Goal: Task Accomplishment & Management: Use online tool/utility

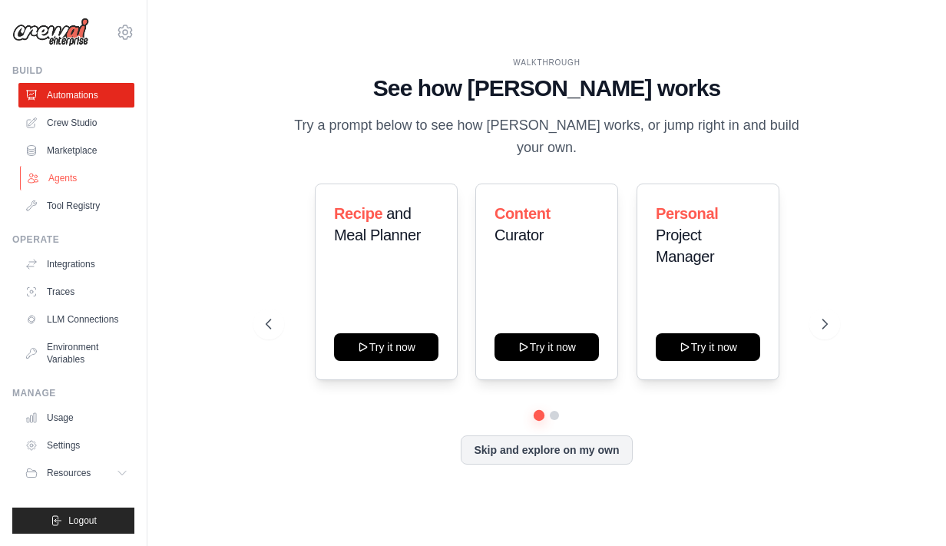
click at [94, 170] on link "Agents" at bounding box center [78, 178] width 116 height 25
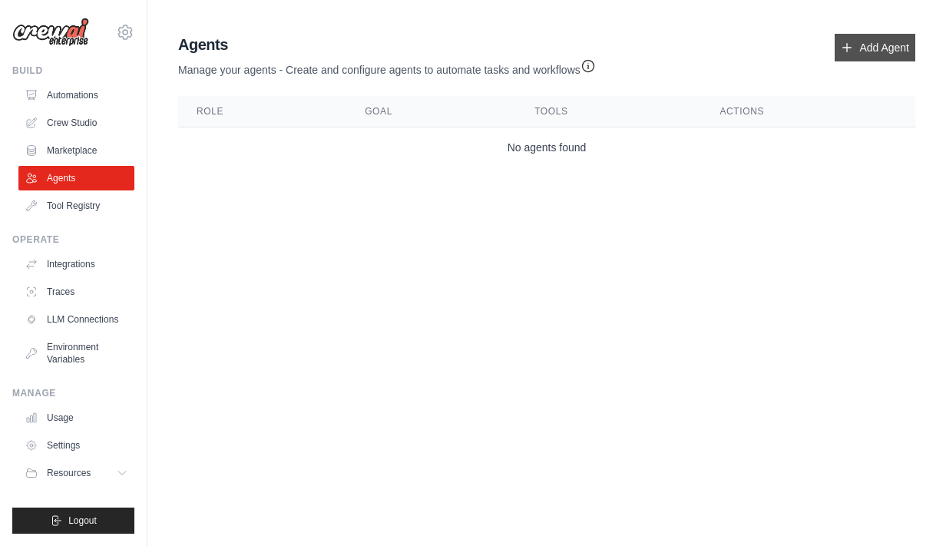
click at [858, 39] on link "Add Agent" at bounding box center [874, 48] width 81 height 28
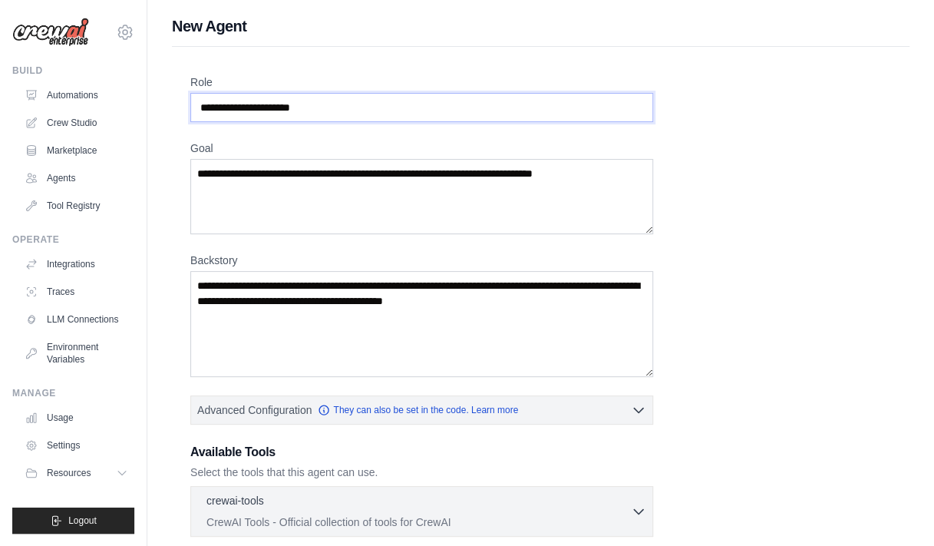
click at [431, 108] on input "Role" at bounding box center [421, 107] width 463 height 29
type input "*"
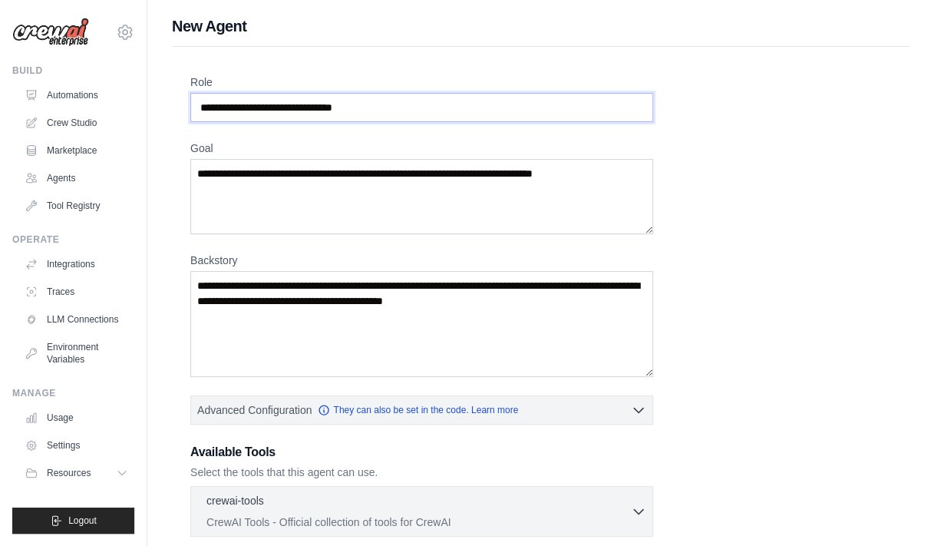
type input "**********"
click at [354, 175] on textarea "Goal" at bounding box center [421, 196] width 463 height 75
click at [861, 116] on div "**********" at bounding box center [540, 448] width 701 height 749
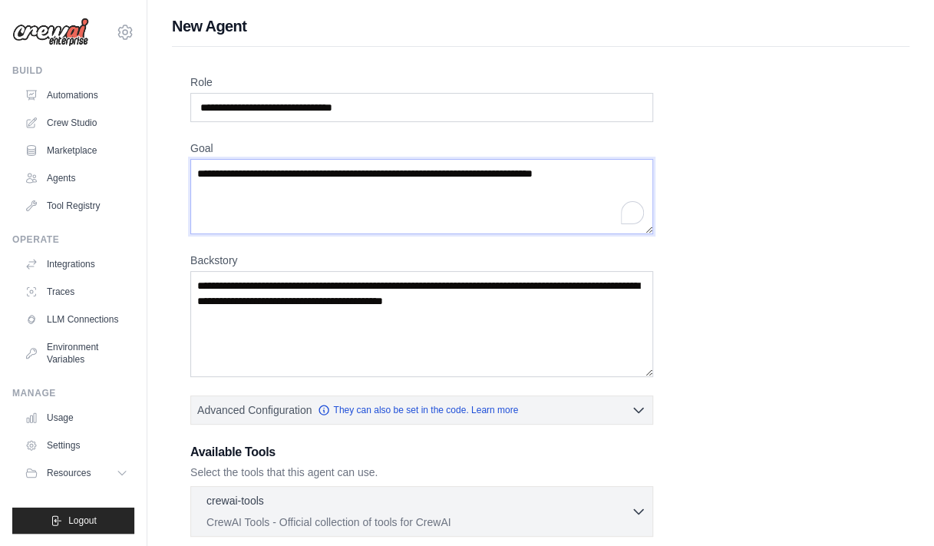
click at [411, 203] on textarea "Goal" at bounding box center [421, 196] width 463 height 75
paste textarea "**********"
type textarea "**********"
click at [876, 198] on div "**********" at bounding box center [540, 448] width 701 height 749
click at [458, 296] on textarea "Backstory" at bounding box center [421, 324] width 463 height 106
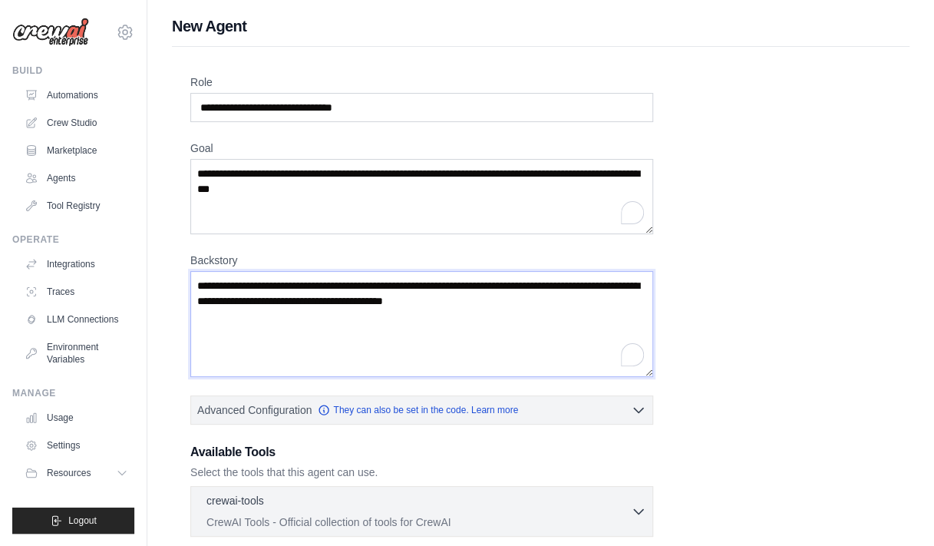
paste textarea "**********"
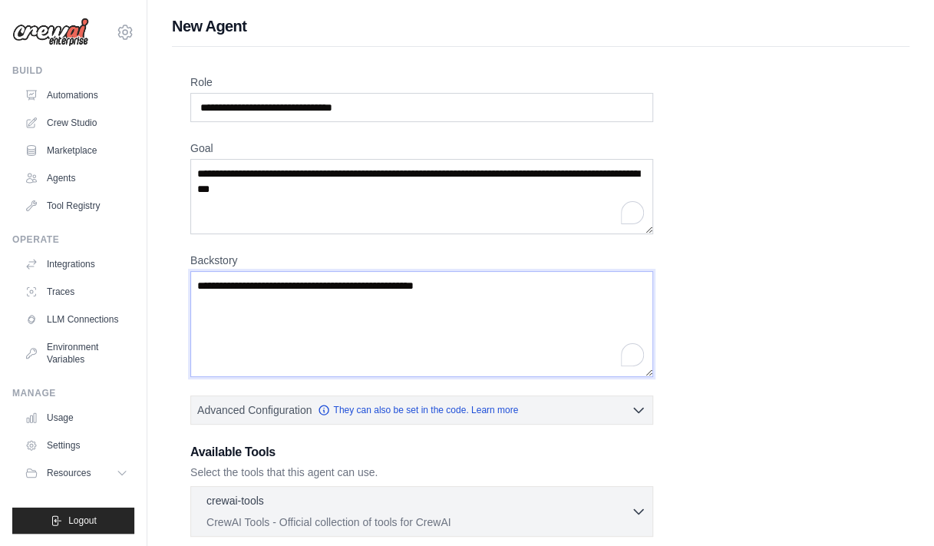
type textarea "**********"
click at [837, 139] on div "**********" at bounding box center [540, 448] width 701 height 749
click at [404, 210] on textarea "**********" at bounding box center [421, 196] width 463 height 75
paste textarea "**********"
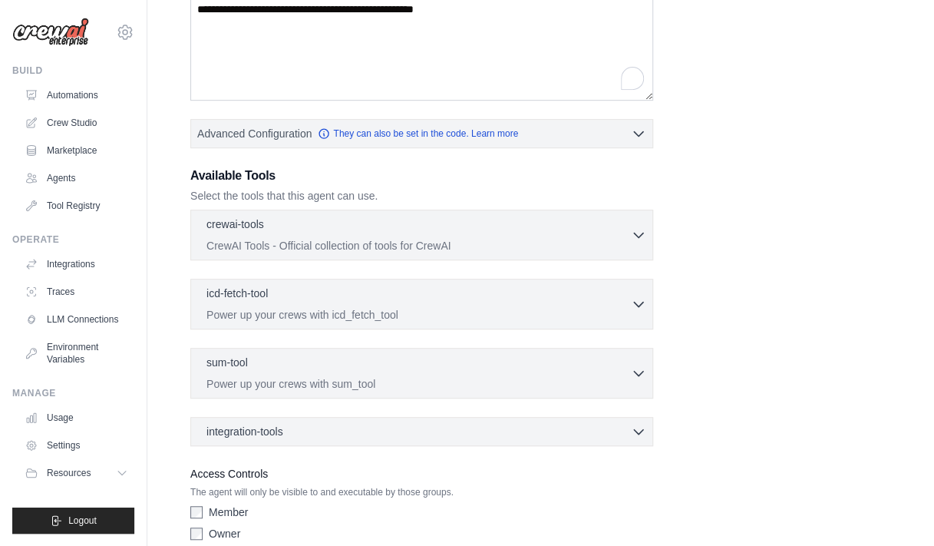
scroll to position [342, 0]
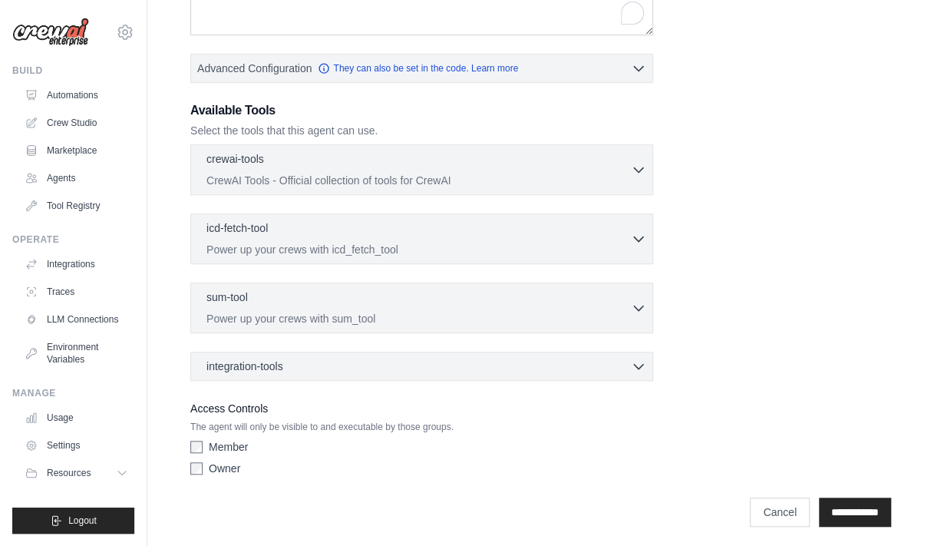
type textarea "**********"
click at [221, 463] on label "Owner" at bounding box center [224, 468] width 31 height 15
click at [841, 504] on input "**********" at bounding box center [855, 511] width 72 height 29
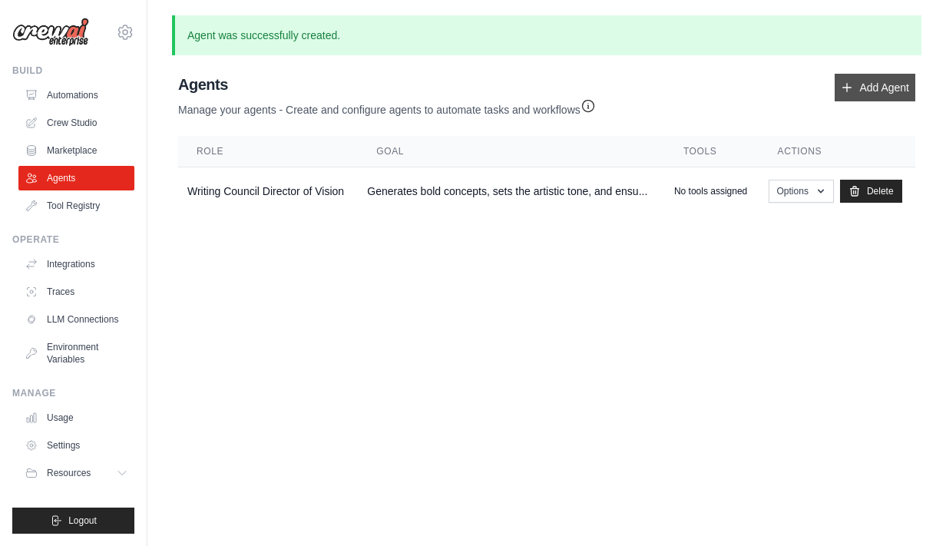
click at [854, 88] on link "Add Agent" at bounding box center [874, 88] width 81 height 28
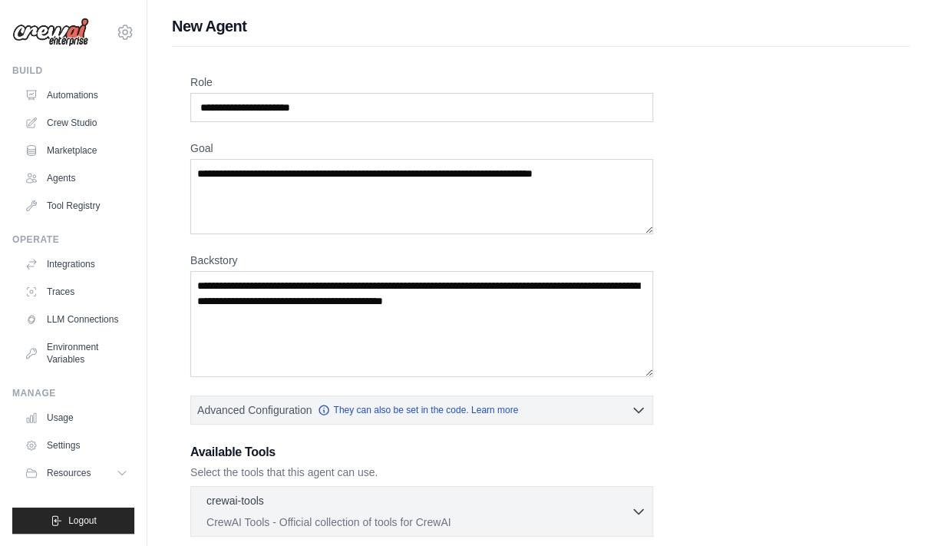
click at [907, 145] on div "Role Goal Backstory Advanced Configuration They can also be set in the code. Le…" at bounding box center [541, 462] width 738 height 831
click at [521, 100] on input "Role" at bounding box center [421, 107] width 463 height 29
click at [336, 107] on input "**********" at bounding box center [421, 107] width 463 height 29
type input "**********"
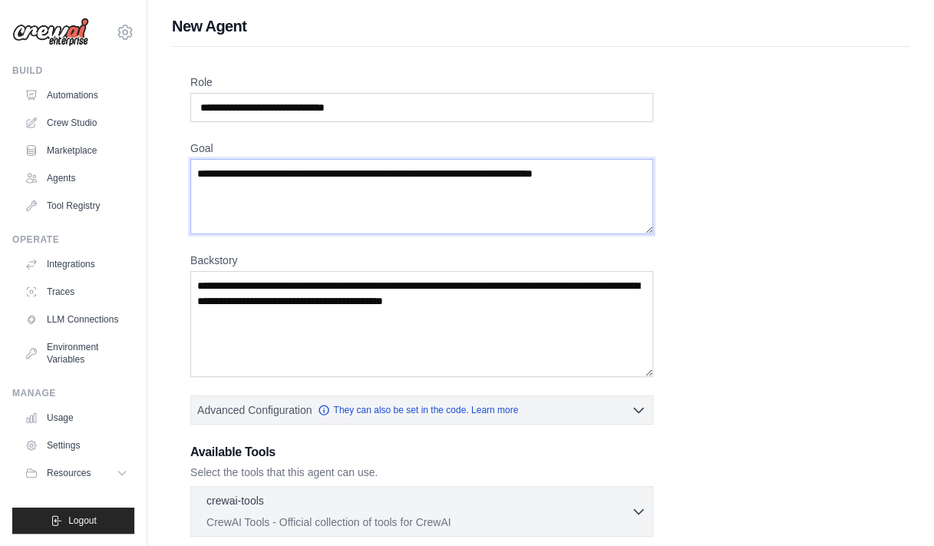
click at [355, 170] on textarea "Goal" at bounding box center [421, 196] width 463 height 75
click at [913, 81] on div "**********" at bounding box center [540, 446] width 787 height 862
click at [444, 170] on textarea "Goal" at bounding box center [421, 196] width 463 height 75
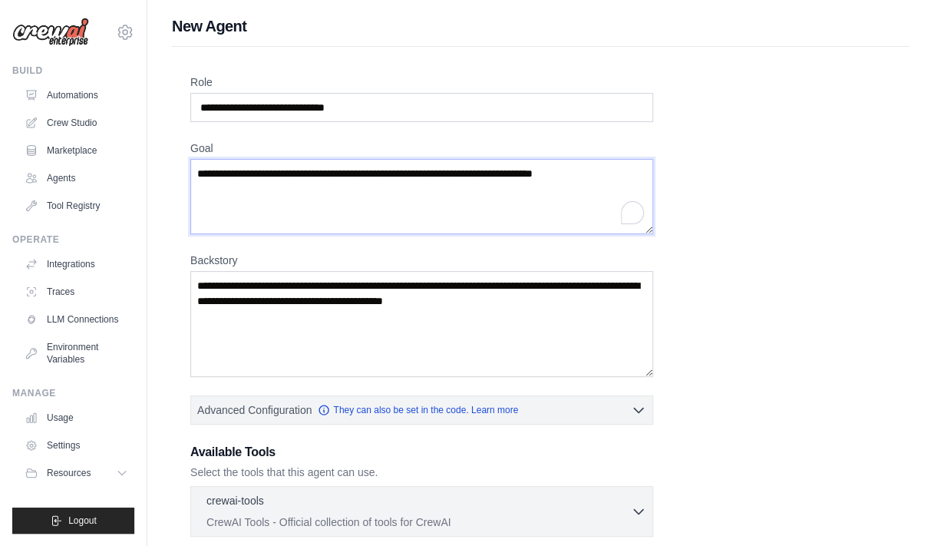
click at [444, 170] on textarea "Goal" at bounding box center [421, 196] width 463 height 75
paste textarea "**********"
click at [841, 221] on div "**********" at bounding box center [540, 448] width 701 height 749
click at [632, 176] on textarea "**********" at bounding box center [421, 196] width 463 height 75
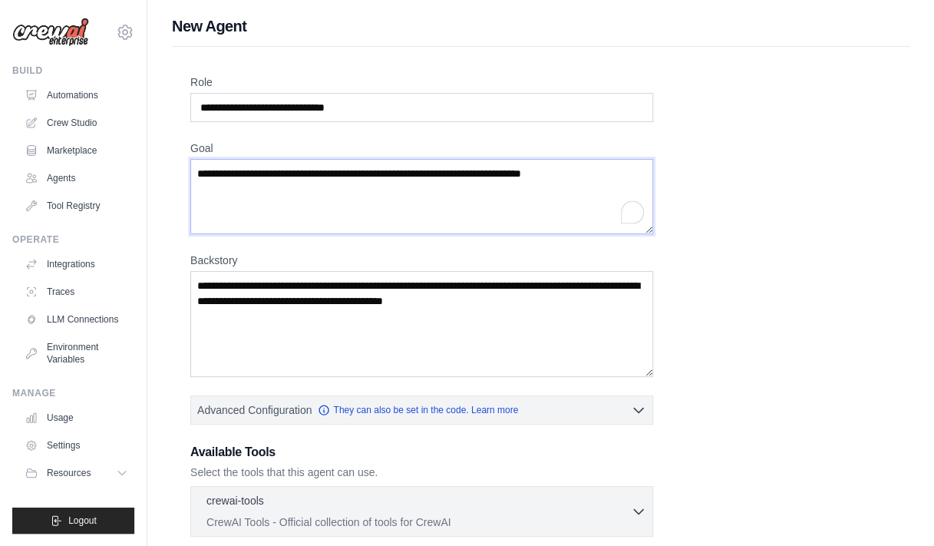
paste textarea "**********"
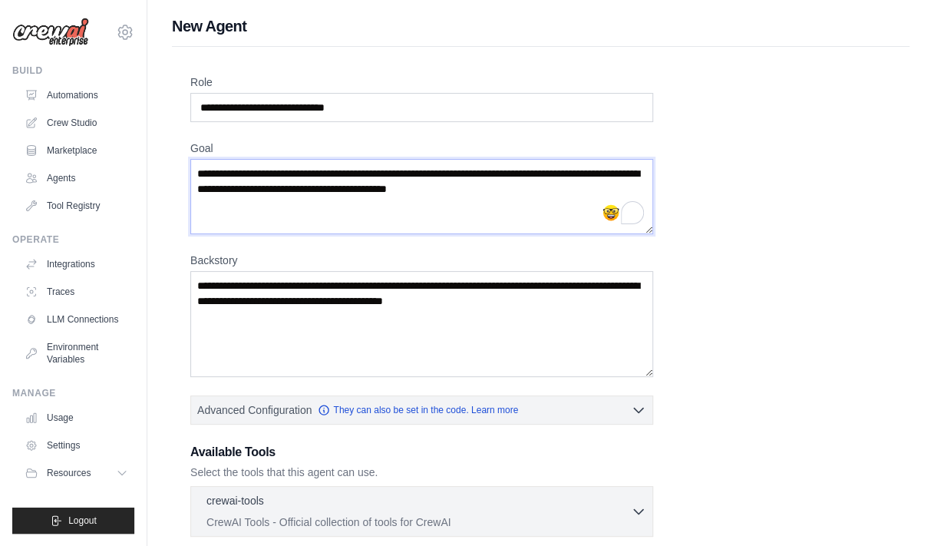
type textarea "**********"
drag, startPoint x: 858, startPoint y: 311, endPoint x: 547, endPoint y: 306, distance: 310.9
click at [547, 306] on div "**********" at bounding box center [540, 448] width 701 height 749
click at [401, 286] on textarea "Backstory" at bounding box center [421, 324] width 463 height 106
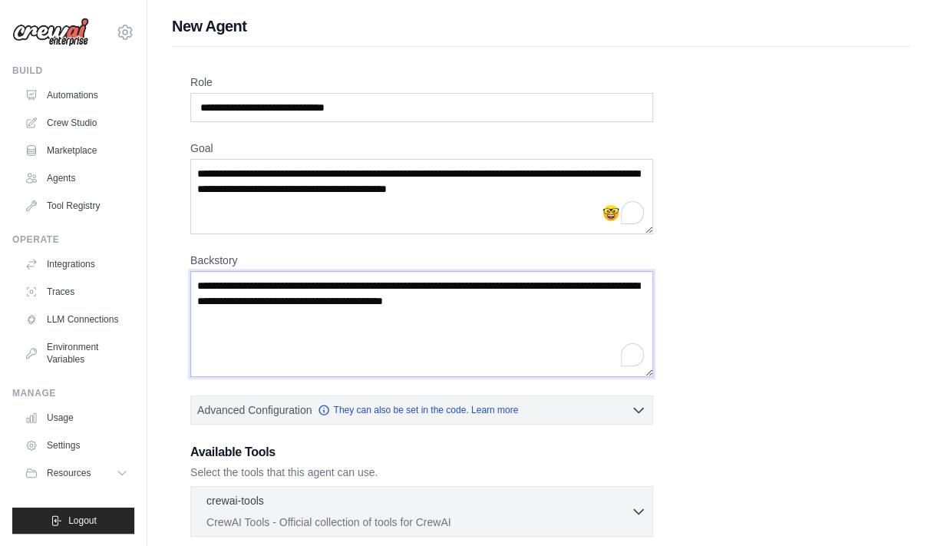
paste textarea "**********"
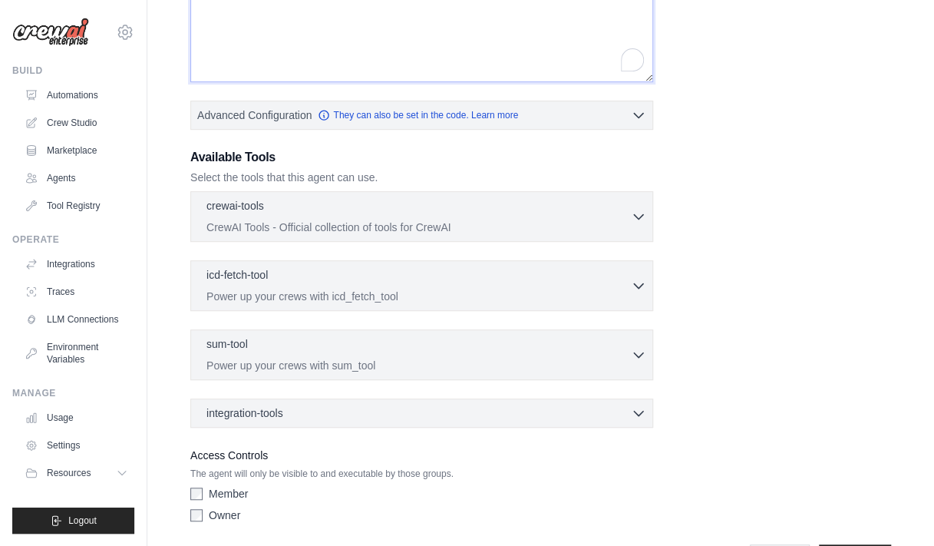
scroll to position [342, 0]
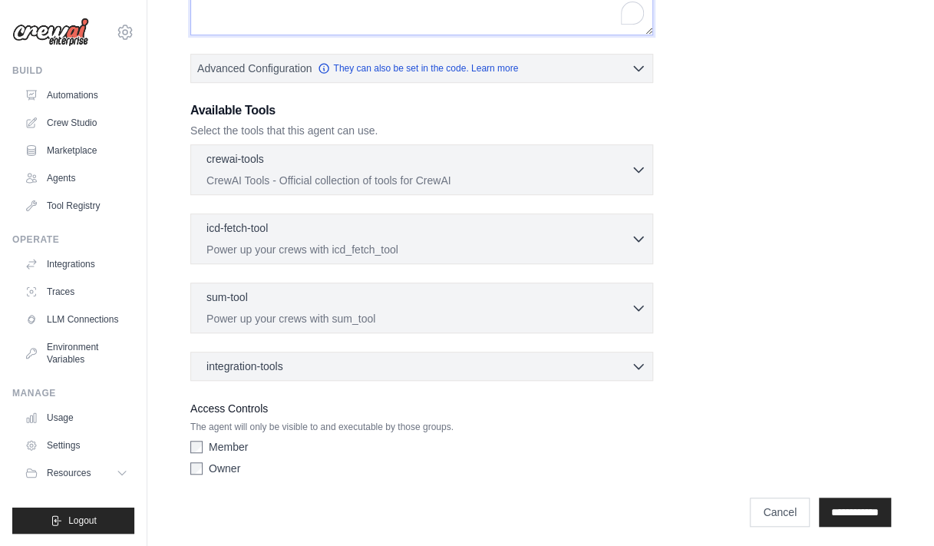
type textarea "**********"
click at [236, 461] on label "Owner" at bounding box center [224, 468] width 31 height 15
click at [821, 506] on input "**********" at bounding box center [855, 511] width 72 height 29
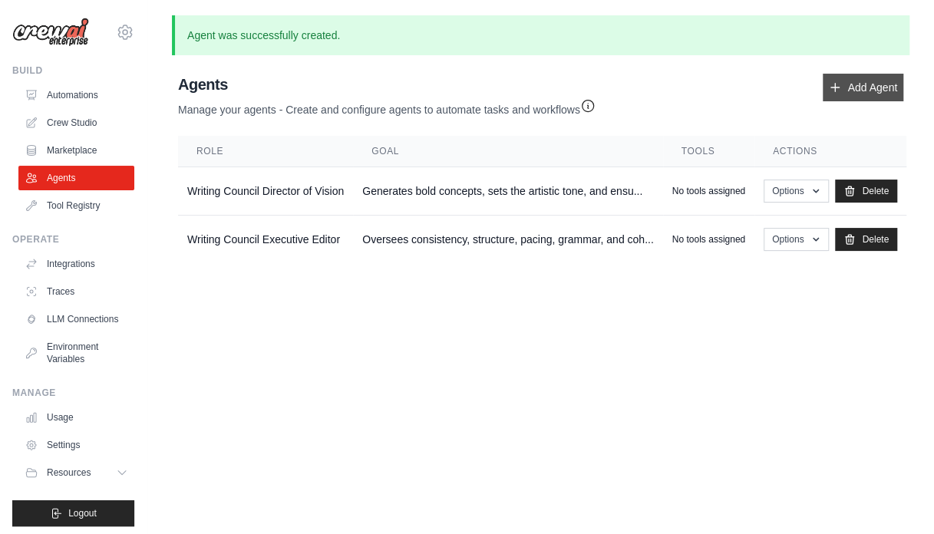
click at [848, 79] on link "Add Agent" at bounding box center [863, 88] width 81 height 28
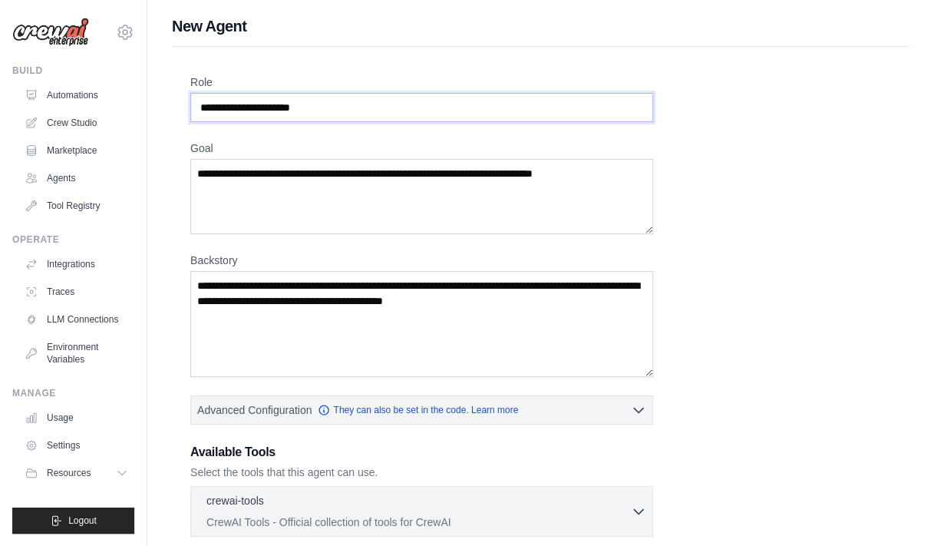
click at [458, 111] on input "Role" at bounding box center [421, 107] width 463 height 29
click at [871, 222] on div "Role Goal Backstory Advanced Configuration They can also be set in the code. Le…" at bounding box center [540, 448] width 701 height 749
click at [359, 109] on input "Role" at bounding box center [421, 107] width 463 height 29
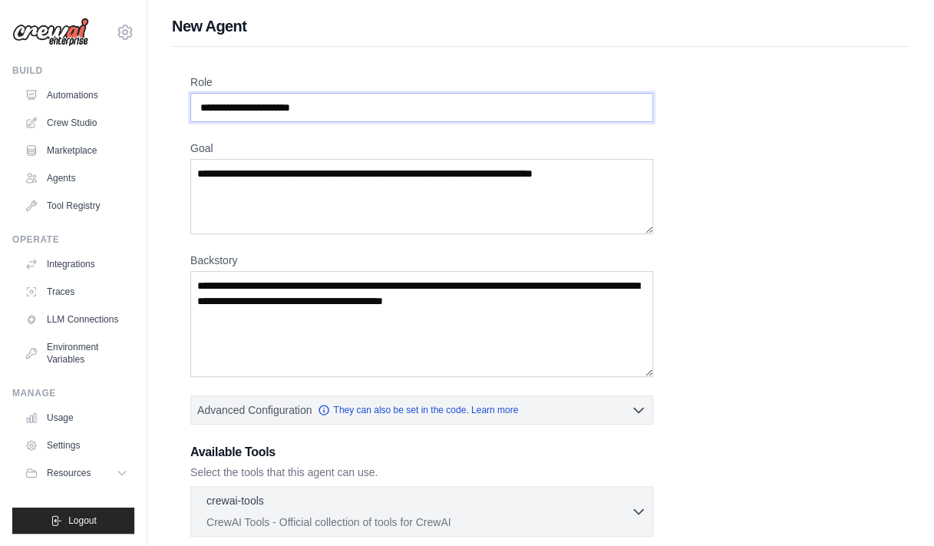
click at [359, 109] on input "Role" at bounding box center [421, 107] width 463 height 29
paste input "**********"
click at [201, 100] on input "**********" at bounding box center [421, 107] width 463 height 29
type input "**********"
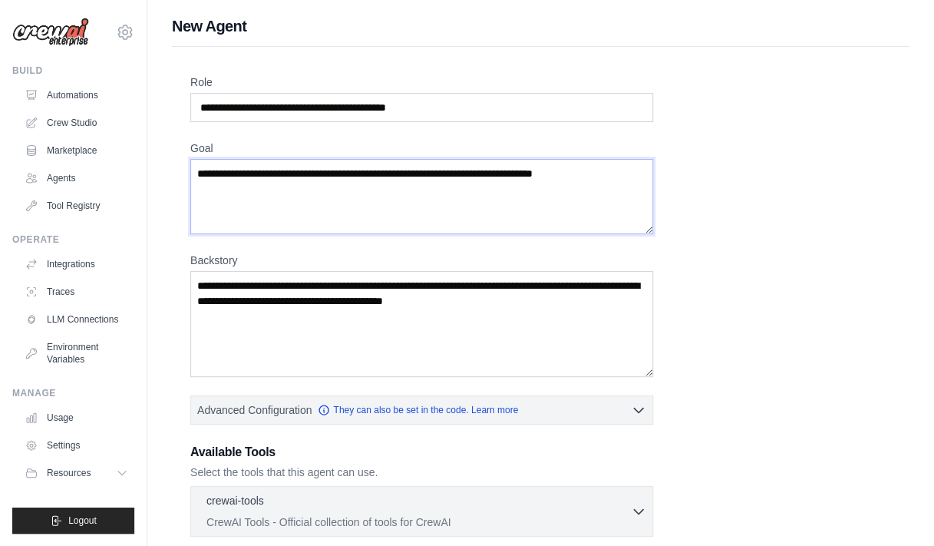
click at [263, 184] on textarea "Goal" at bounding box center [421, 196] width 463 height 75
click at [836, 233] on div "**********" at bounding box center [540, 448] width 701 height 749
click at [530, 182] on textarea "Goal" at bounding box center [421, 196] width 463 height 75
paste textarea "**********"
type textarea "**********"
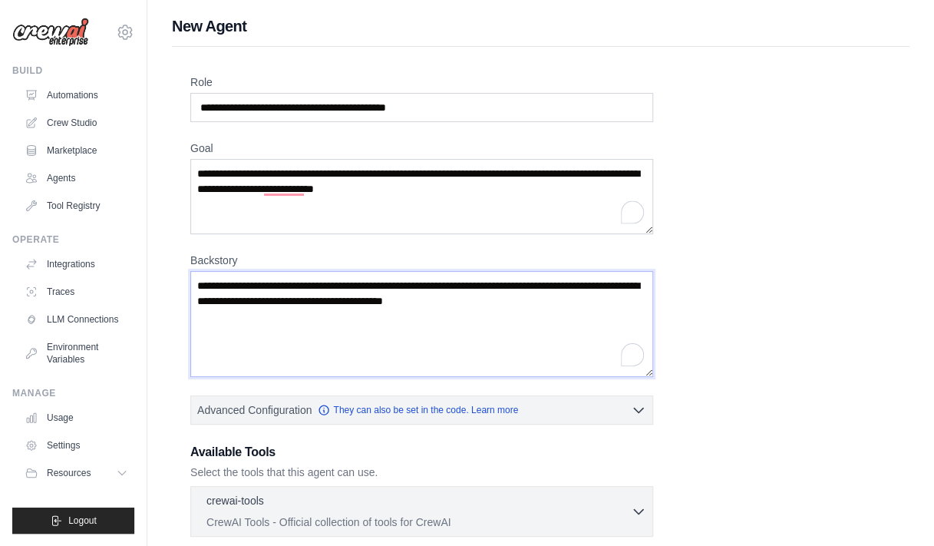
click at [447, 314] on textarea "Backstory" at bounding box center [421, 324] width 463 height 106
click at [828, 254] on div "**********" at bounding box center [540, 448] width 701 height 749
click at [427, 302] on textarea "Backstory" at bounding box center [421, 324] width 463 height 106
paste textarea "**********"
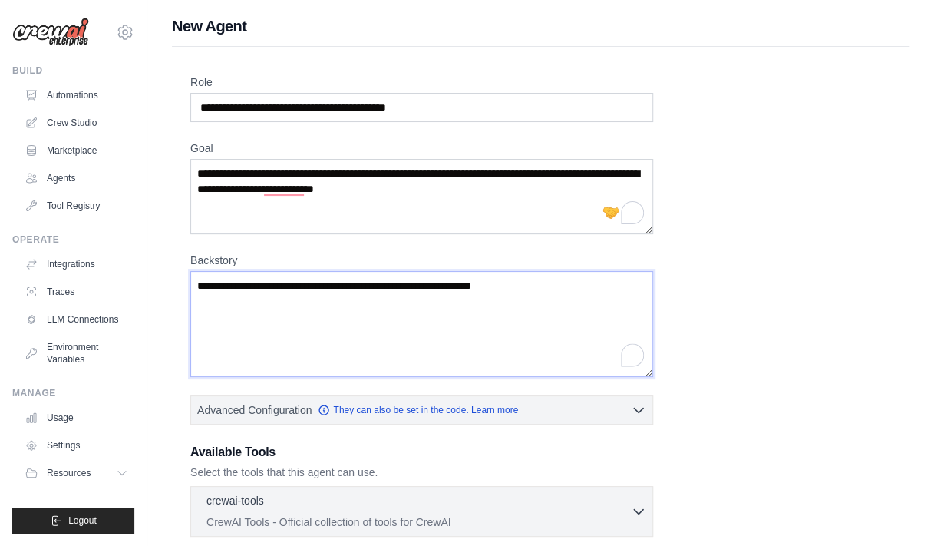
type textarea "**********"
click at [513, 210] on textarea "**********" at bounding box center [421, 196] width 463 height 75
click at [883, 209] on div "**********" at bounding box center [540, 448] width 701 height 749
click at [517, 197] on textarea "**********" at bounding box center [421, 196] width 463 height 75
paste textarea "**********"
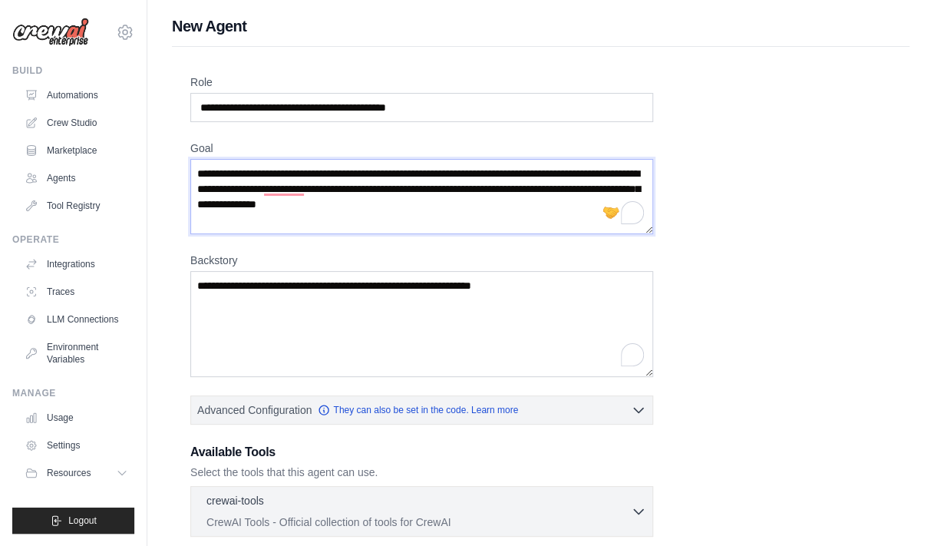
click at [257, 203] on textarea "**********" at bounding box center [421, 196] width 463 height 75
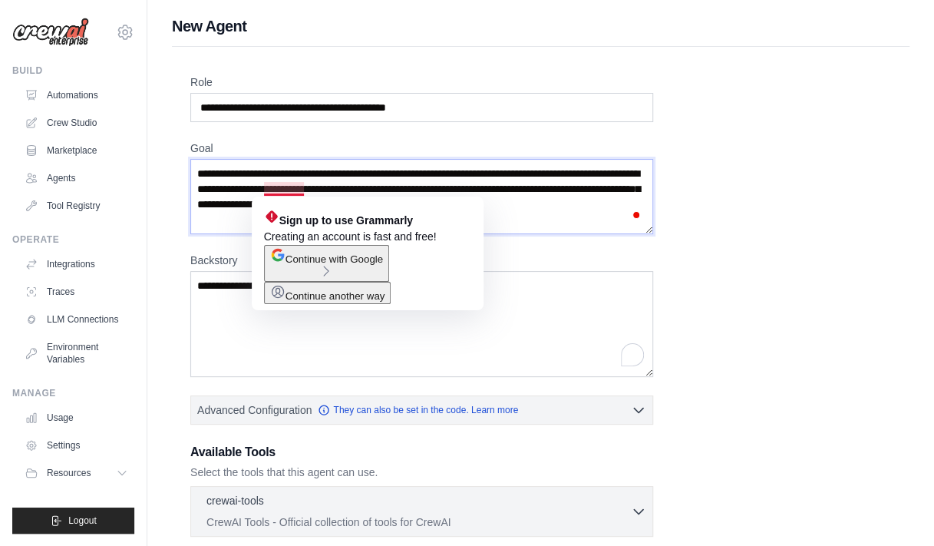
click at [296, 185] on textarea "**********" at bounding box center [421, 196] width 463 height 75
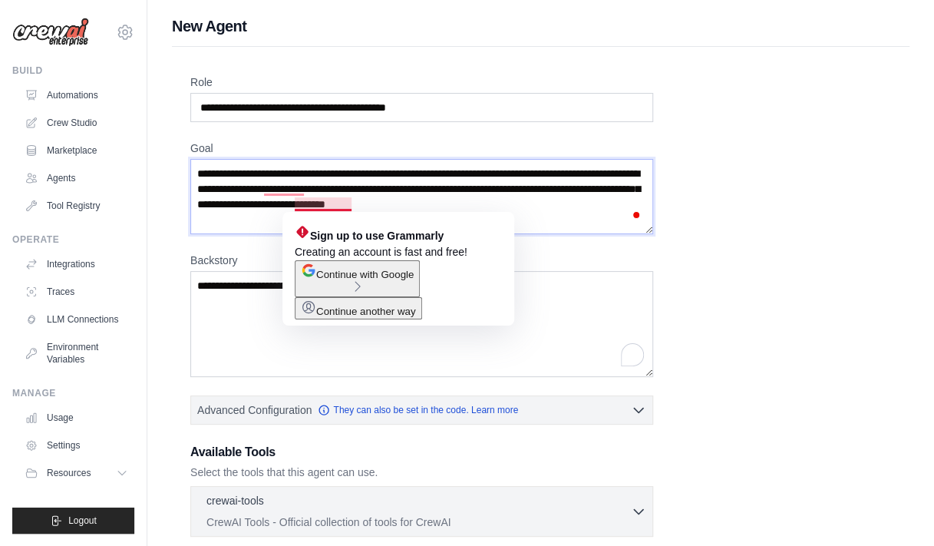
click at [336, 202] on textarea "**********" at bounding box center [421, 196] width 463 height 75
drag, startPoint x: 336, startPoint y: 202, endPoint x: 327, endPoint y: 199, distance: 9.7
click at [327, 199] on textarea "**********" at bounding box center [421, 196] width 463 height 75
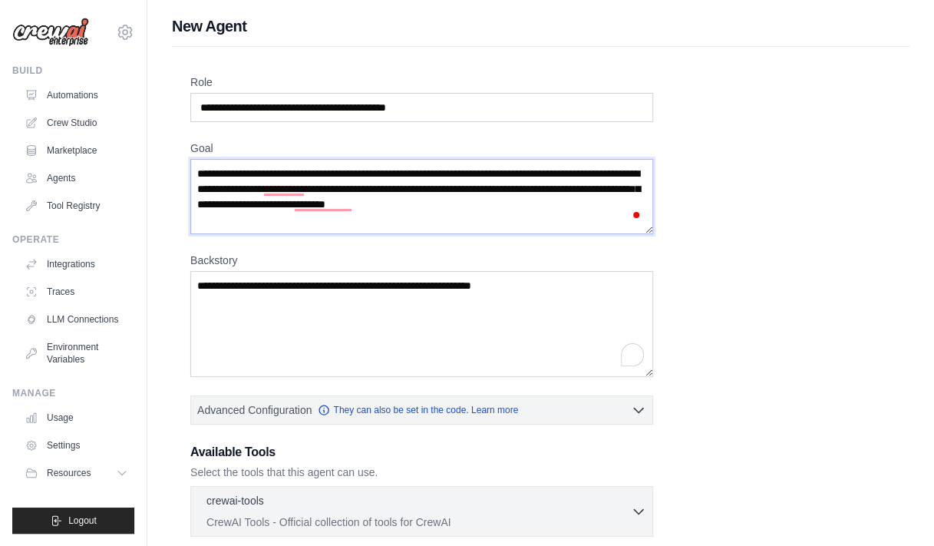
click at [247, 218] on textarea "**********" at bounding box center [421, 196] width 463 height 75
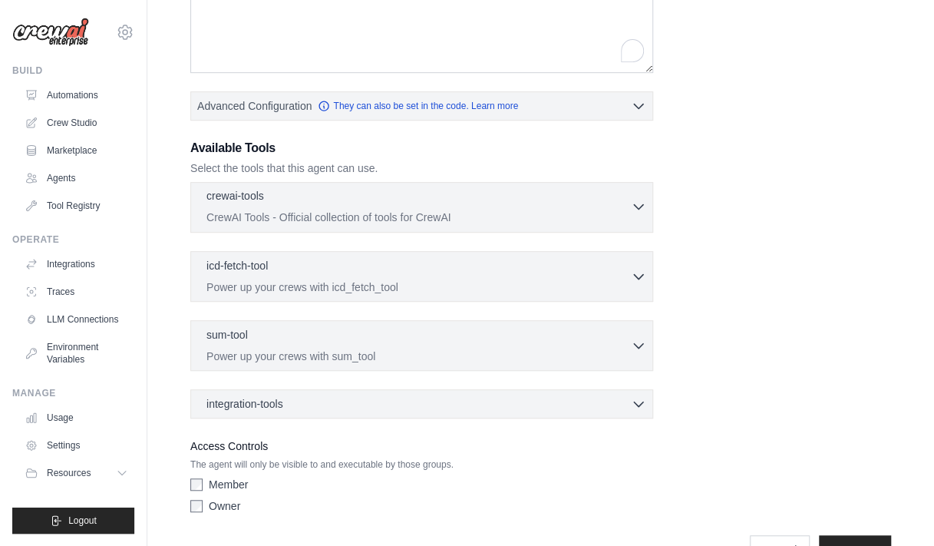
scroll to position [342, 0]
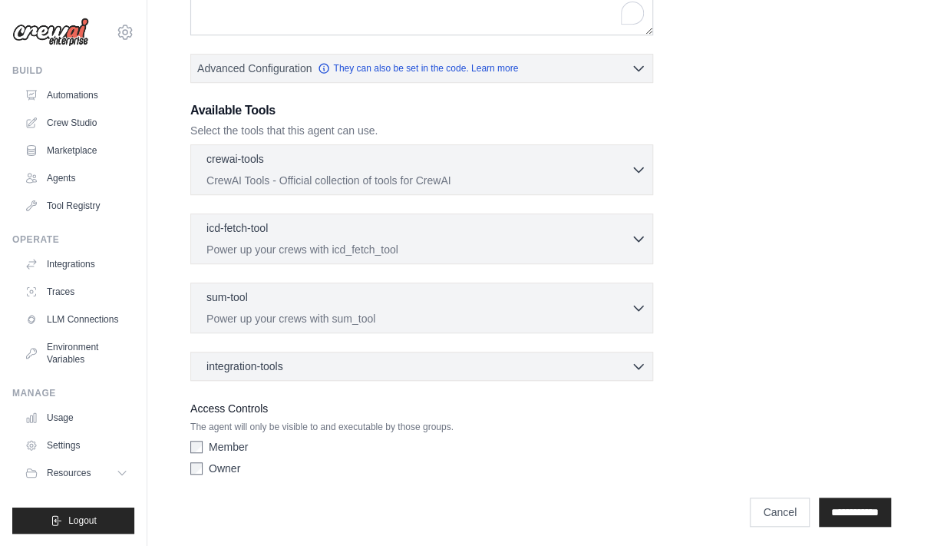
type textarea "**********"
click at [221, 461] on label "Owner" at bounding box center [224, 468] width 31 height 15
click at [833, 497] on input "**********" at bounding box center [855, 511] width 72 height 29
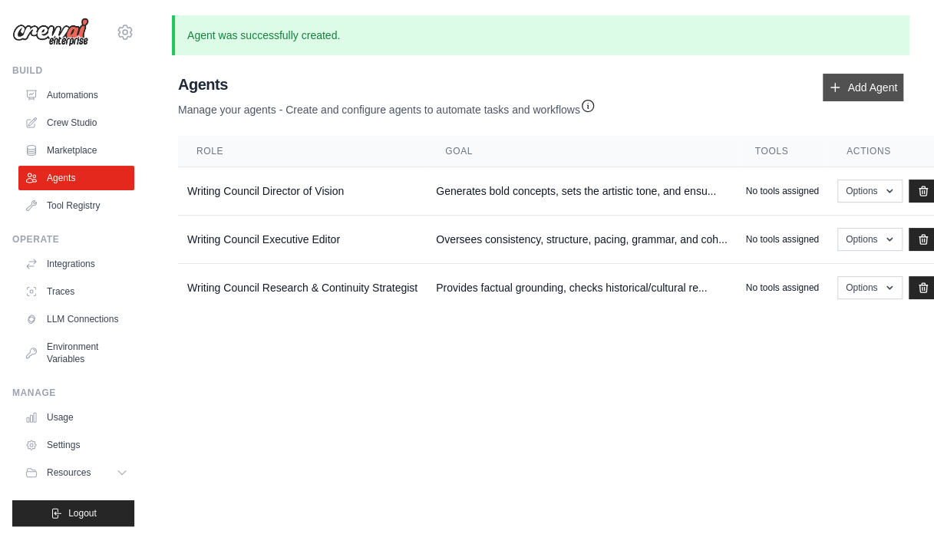
click at [841, 85] on link "Add Agent" at bounding box center [863, 88] width 81 height 28
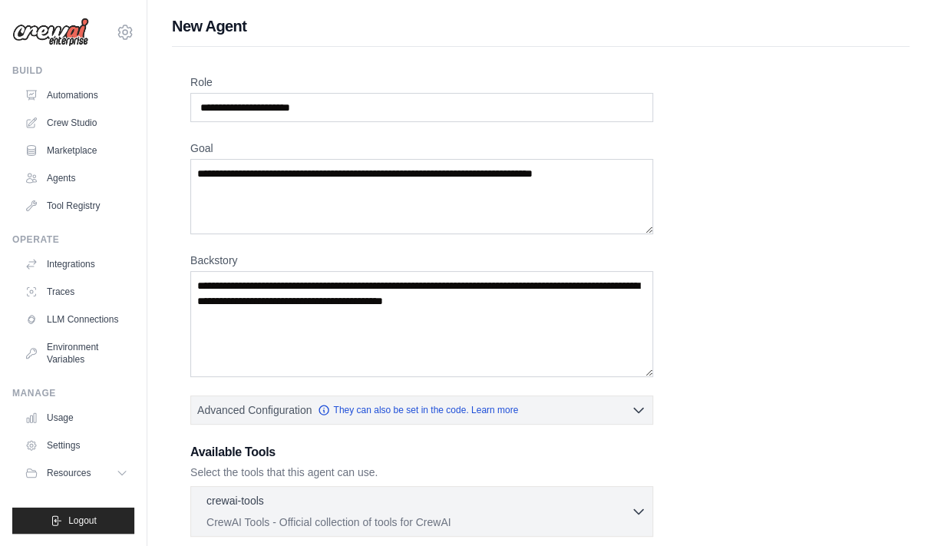
drag, startPoint x: 884, startPoint y: 127, endPoint x: 277, endPoint y: 107, distance: 606.8
click at [277, 107] on div "Role Goal Backstory Advanced Configuration They can also be set in the code. Le…" at bounding box center [540, 448] width 701 height 749
click at [321, 107] on input "Role" at bounding box center [421, 107] width 463 height 29
click at [329, 105] on input "Role" at bounding box center [421, 107] width 463 height 29
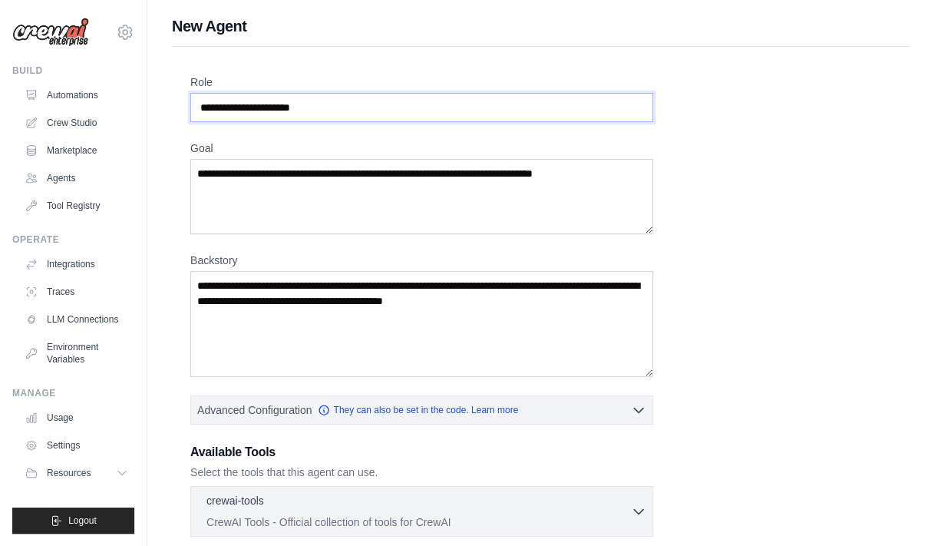
click at [329, 105] on input "Role" at bounding box center [421, 107] width 463 height 29
paste input "**********"
click at [203, 104] on input "**********" at bounding box center [421, 107] width 463 height 29
type input "**********"
click at [272, 160] on textarea "Goal" at bounding box center [421, 196] width 463 height 75
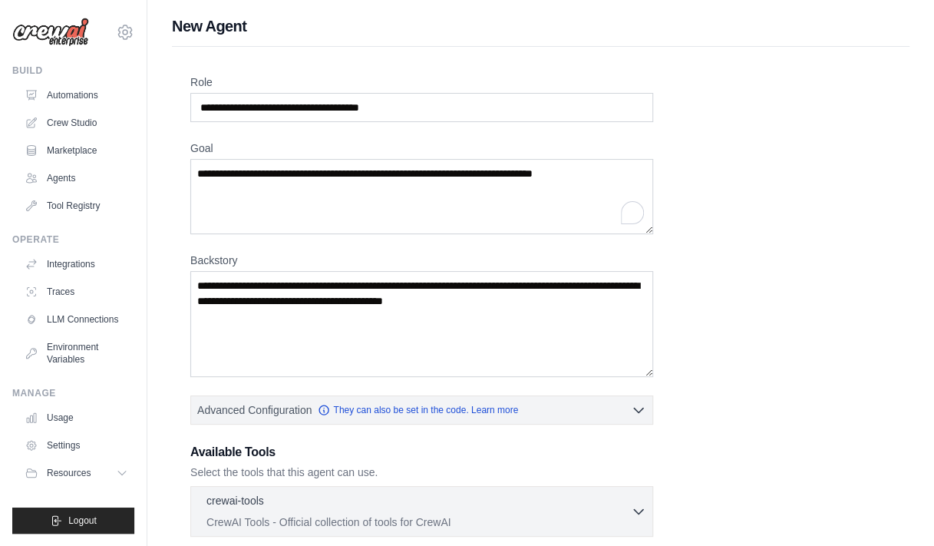
click at [857, 191] on div "**********" at bounding box center [540, 448] width 701 height 749
click at [364, 203] on textarea "Goal" at bounding box center [421, 196] width 463 height 75
paste textarea "**********"
click at [197, 170] on textarea "**********" at bounding box center [421, 196] width 463 height 75
paste textarea "**********"
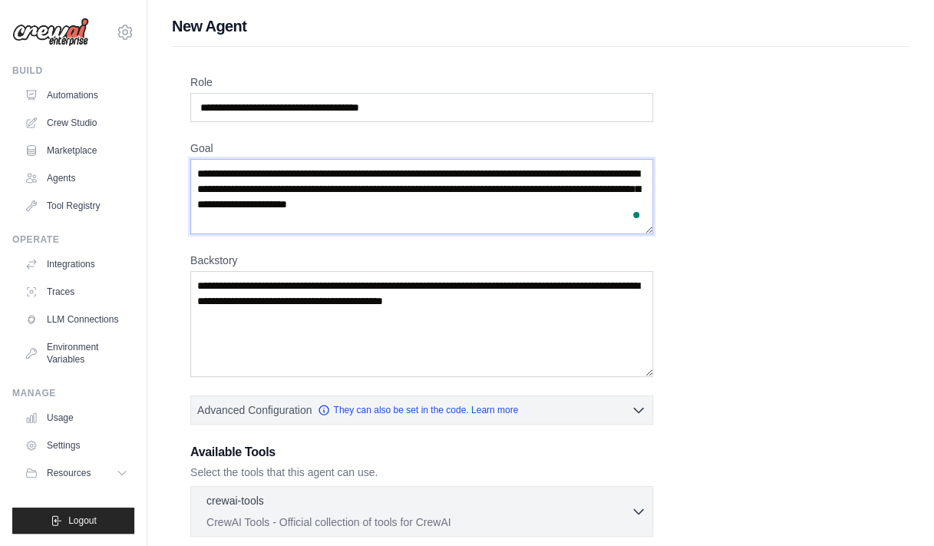
type textarea "**********"
click at [356, 314] on textarea "Backstory" at bounding box center [421, 324] width 463 height 106
click at [834, 244] on div "**********" at bounding box center [540, 448] width 701 height 749
click at [513, 305] on textarea "Backstory" at bounding box center [421, 324] width 463 height 106
paste textarea "**********"
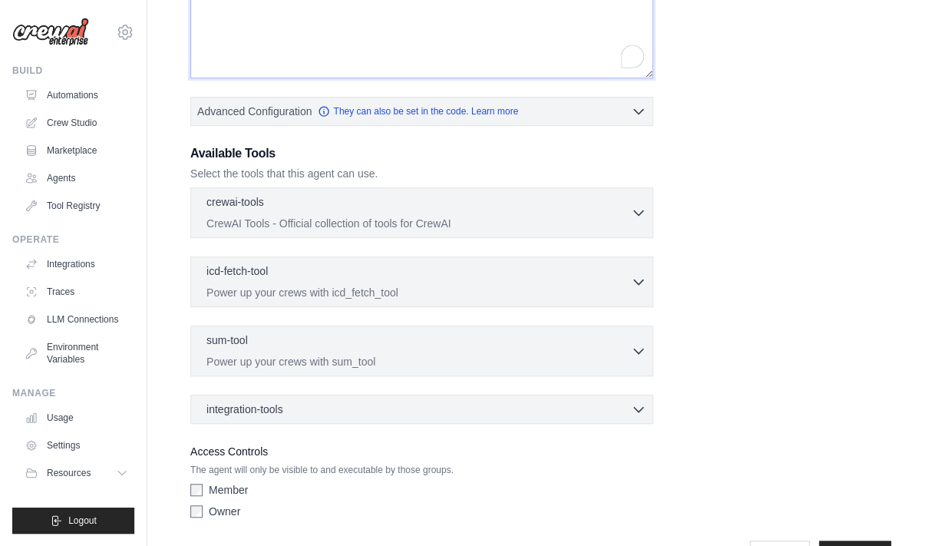
scroll to position [342, 0]
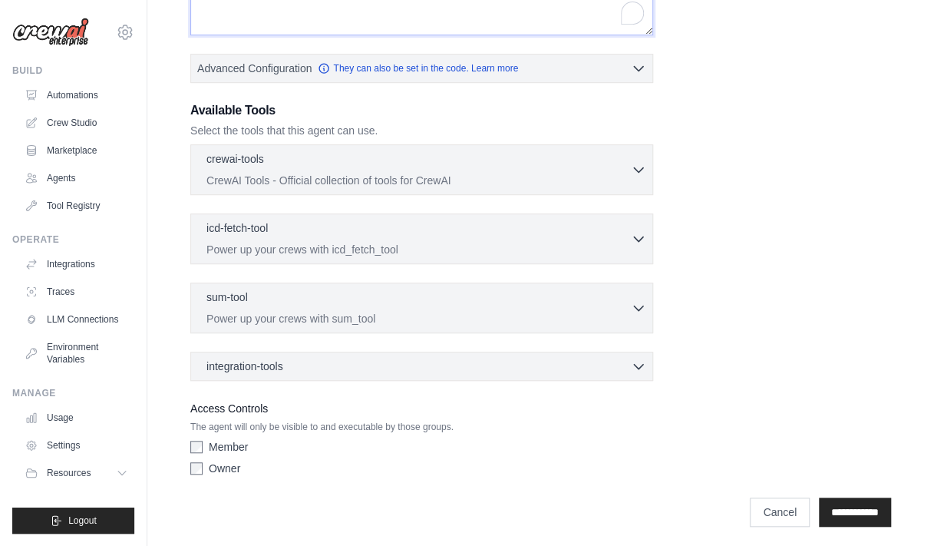
type textarea "**********"
click at [844, 514] on input "**********" at bounding box center [855, 511] width 72 height 29
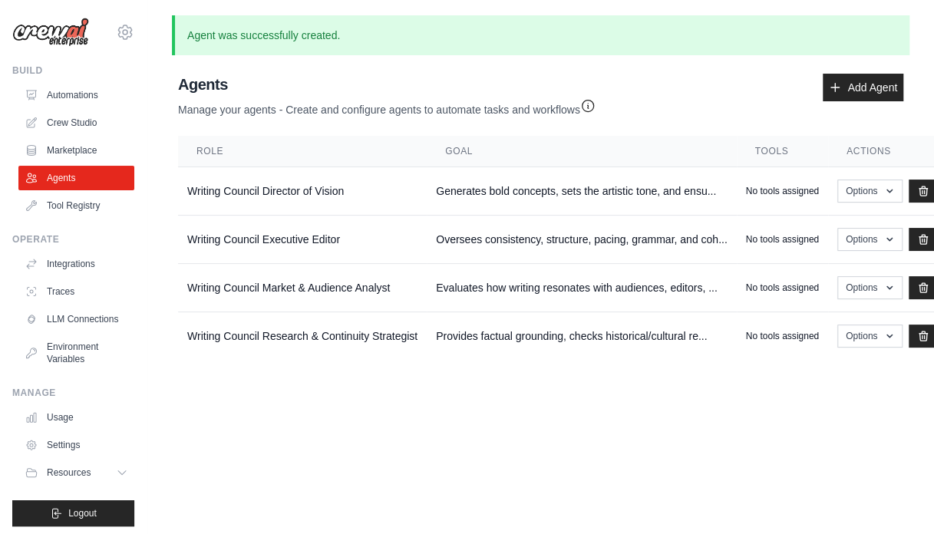
click at [817, 374] on main "Agent was successfully created. Agent Usage Guide To use an agent in your CrewA…" at bounding box center [540, 200] width 787 height 400
click at [831, 84] on icon at bounding box center [835, 87] width 12 height 12
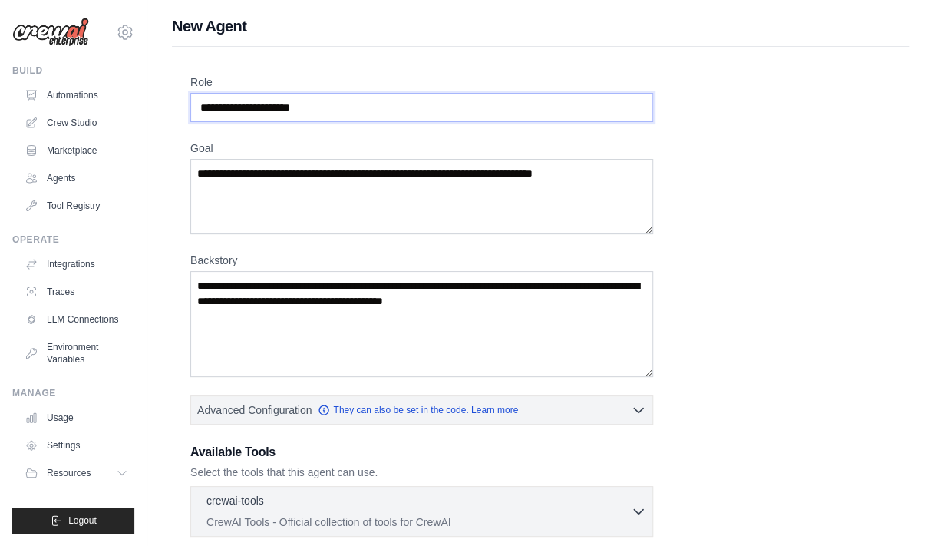
click at [448, 110] on input "Role" at bounding box center [421, 107] width 463 height 29
paste input "**********"
type input "**********"
click at [372, 187] on textarea "Goal" at bounding box center [421, 196] width 463 height 75
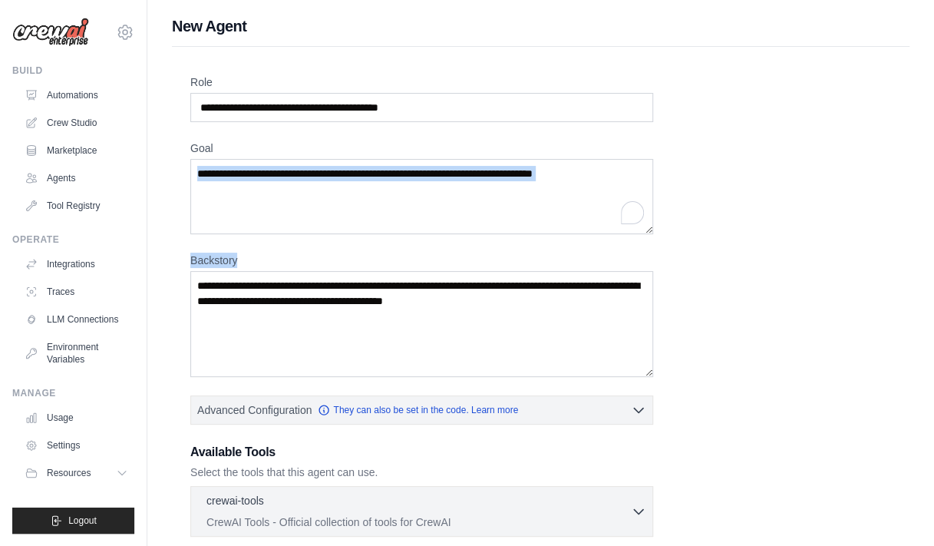
drag, startPoint x: 804, startPoint y: 254, endPoint x: 415, endPoint y: 210, distance: 392.4
click at [415, 210] on div "**********" at bounding box center [540, 448] width 701 height 749
click at [415, 210] on textarea "Goal" at bounding box center [421, 196] width 463 height 75
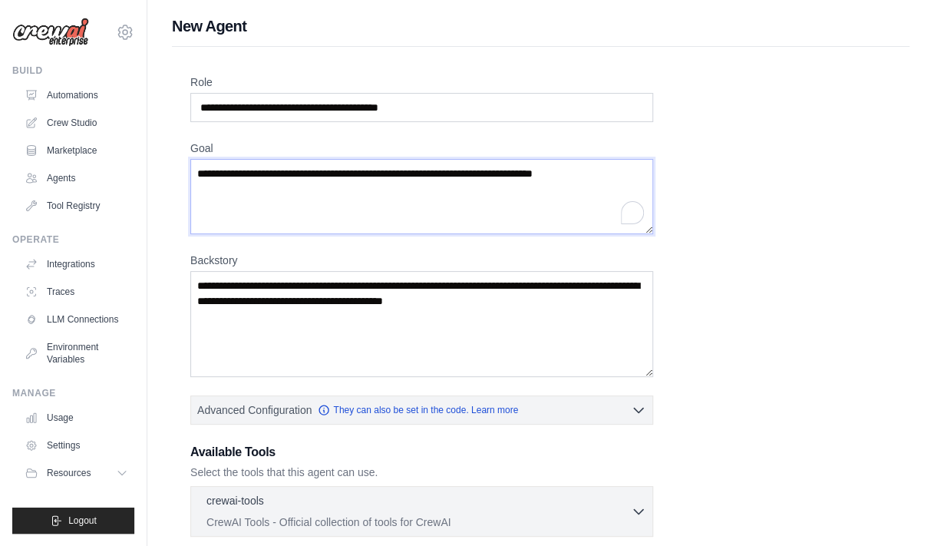
paste textarea "**********"
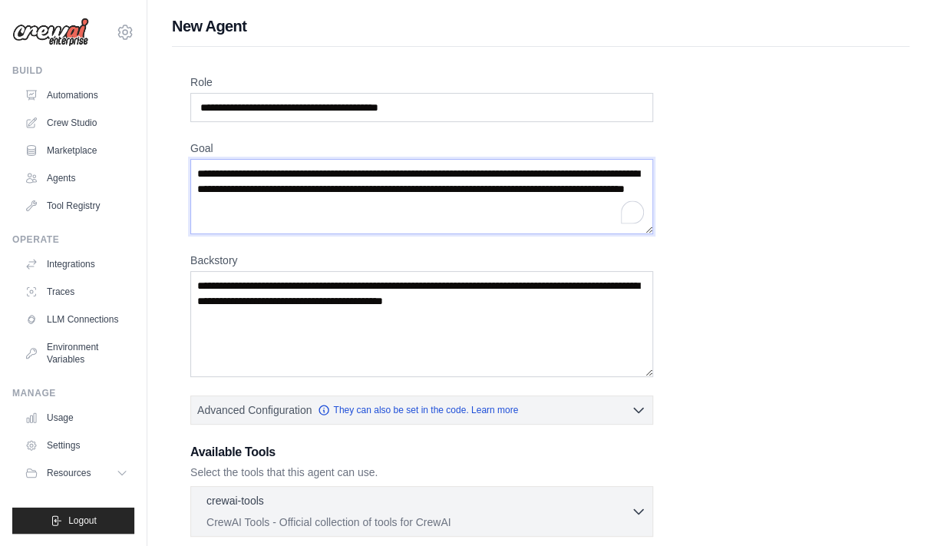
type textarea "**********"
click at [425, 315] on textarea "Backstory" at bounding box center [421, 324] width 463 height 106
click at [877, 244] on div "**********" at bounding box center [540, 448] width 701 height 749
click at [395, 319] on textarea "Backstory" at bounding box center [421, 324] width 463 height 106
paste textarea "**********"
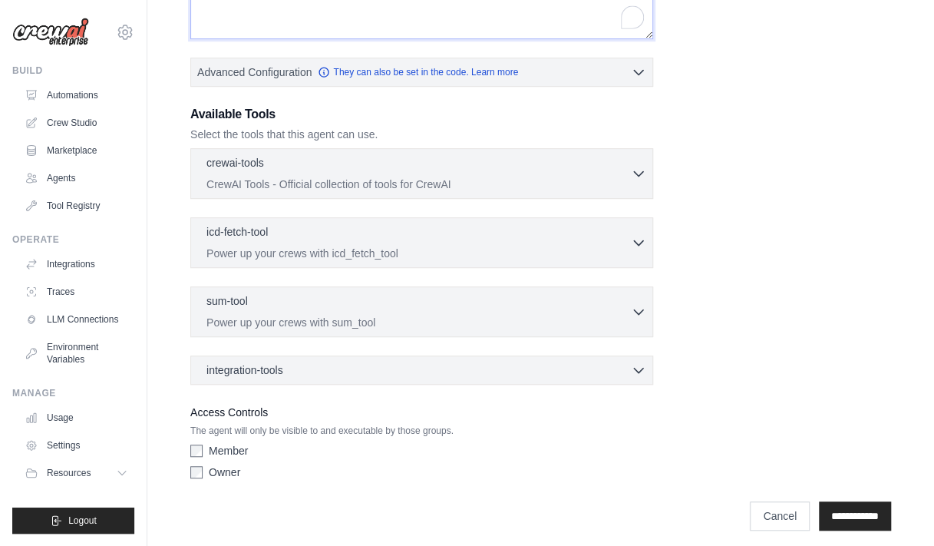
scroll to position [342, 0]
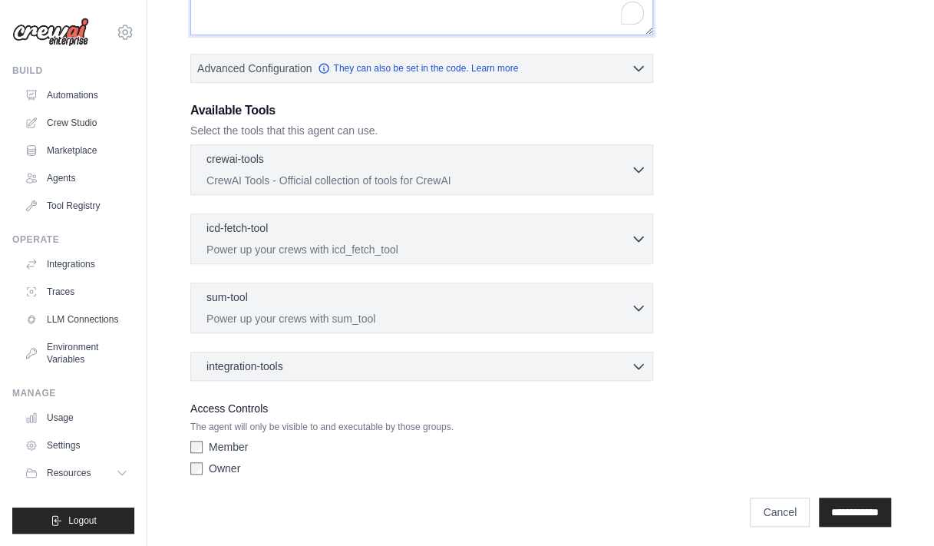
type textarea "**********"
click at [830, 504] on input "**********" at bounding box center [855, 511] width 72 height 29
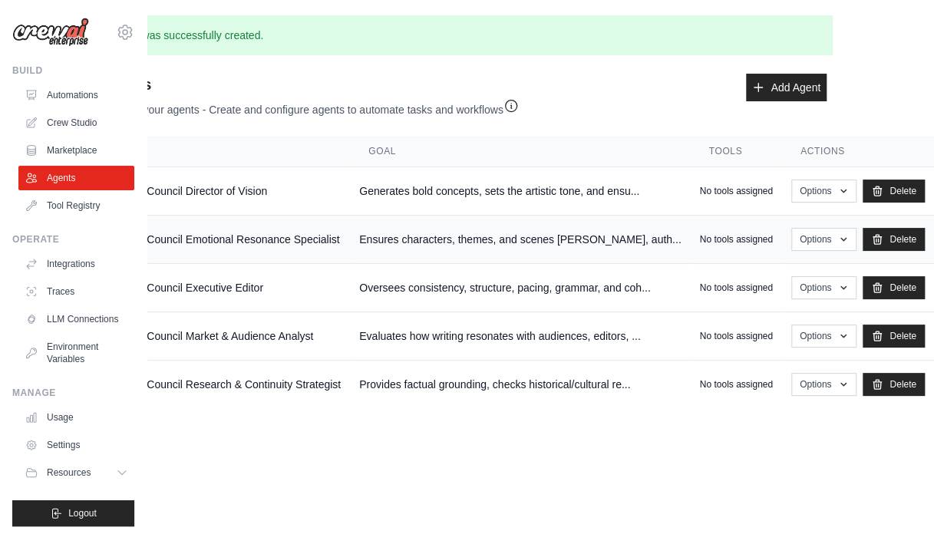
scroll to position [0, 97]
click at [828, 185] on button "Options" at bounding box center [823, 190] width 65 height 23
click at [43, 121] on link "Crew Studio" at bounding box center [78, 123] width 116 height 25
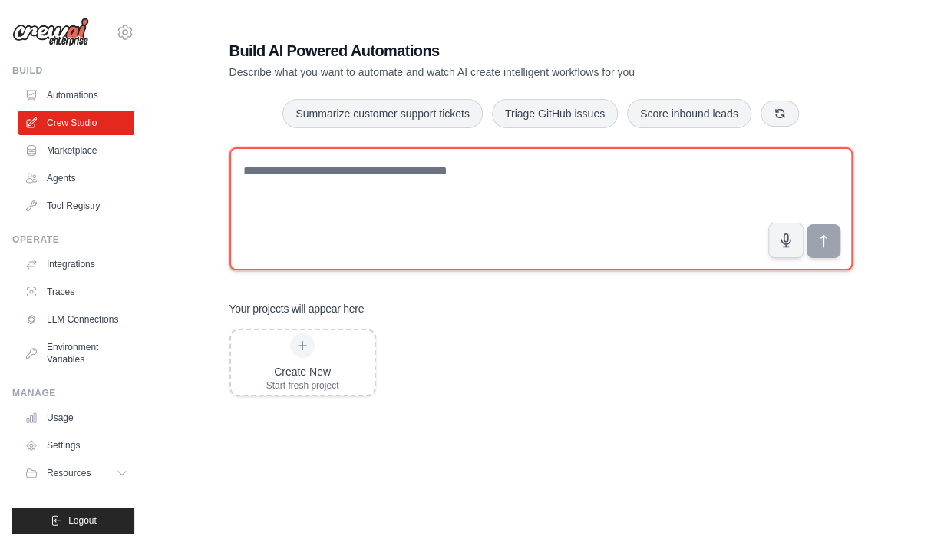
click at [415, 179] on textarea at bounding box center [541, 208] width 623 height 123
click at [328, 216] on textarea "To enrich screen reader interactions, please activate Accessibility in Grammarl…" at bounding box center [541, 208] width 623 height 123
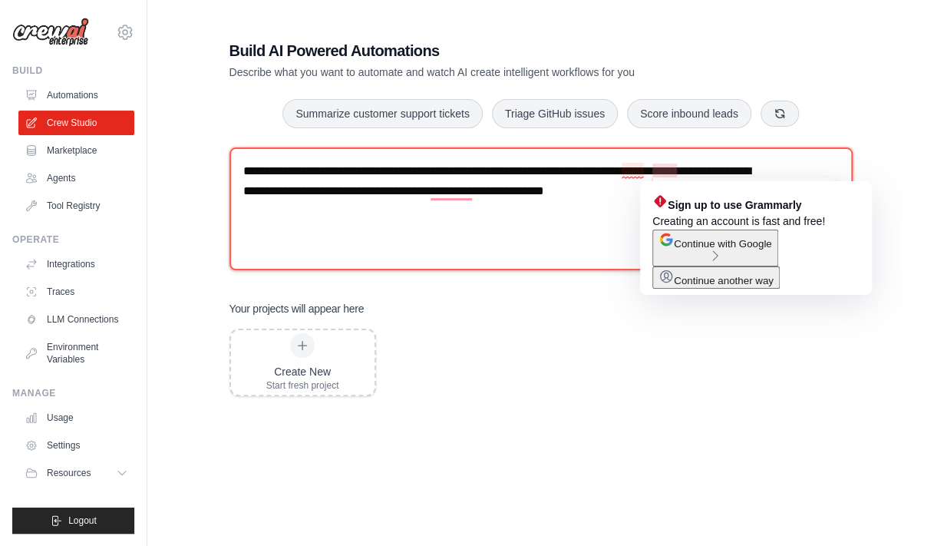
click at [662, 168] on textarea "**********" at bounding box center [541, 208] width 623 height 123
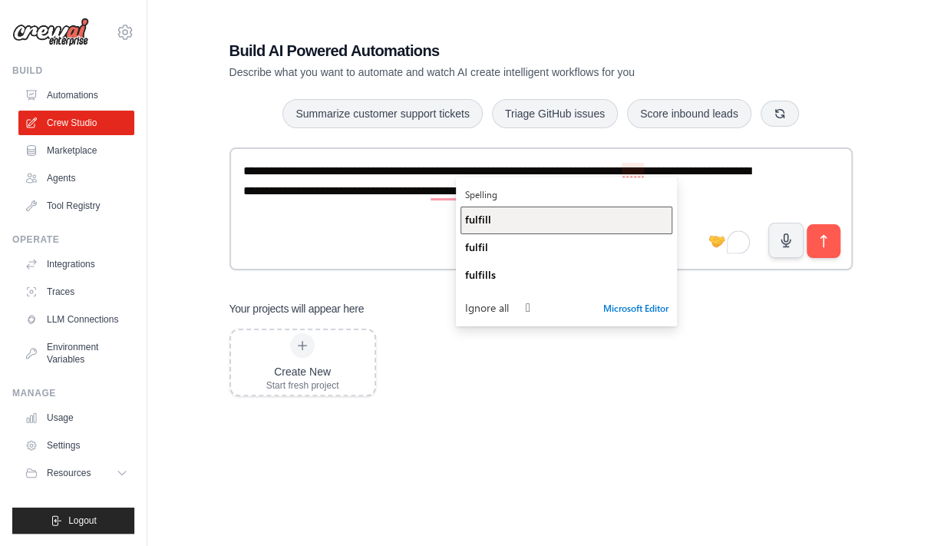
click at [576, 211] on button "fulfill" at bounding box center [567, 220] width 212 height 28
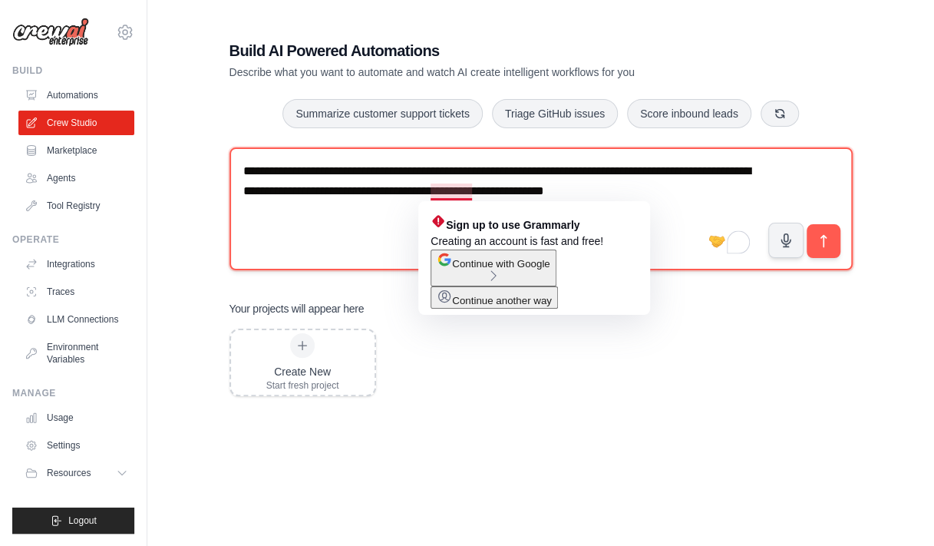
click at [454, 192] on textarea "**********" at bounding box center [541, 208] width 623 height 123
click at [459, 194] on textarea "**********" at bounding box center [541, 208] width 623 height 123
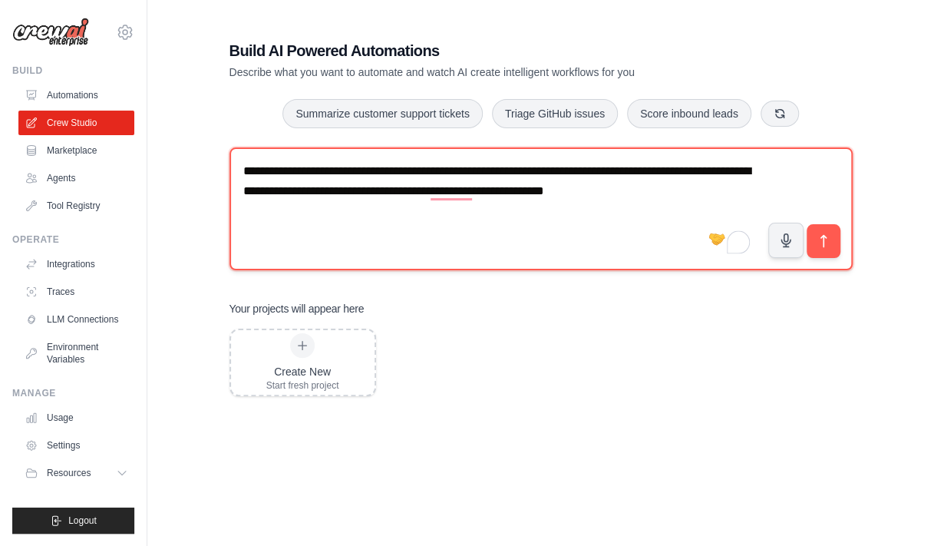
drag, startPoint x: 474, startPoint y: 193, endPoint x: 505, endPoint y: 194, distance: 30.7
click at [505, 194] on textarea "**********" at bounding box center [541, 208] width 623 height 123
type textarea "**********"
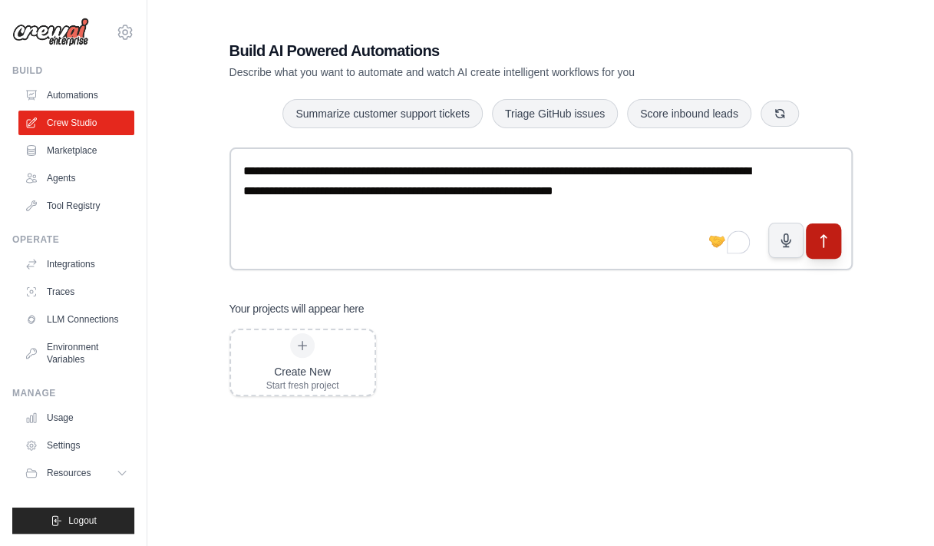
click at [834, 238] on button "submit" at bounding box center [822, 240] width 35 height 35
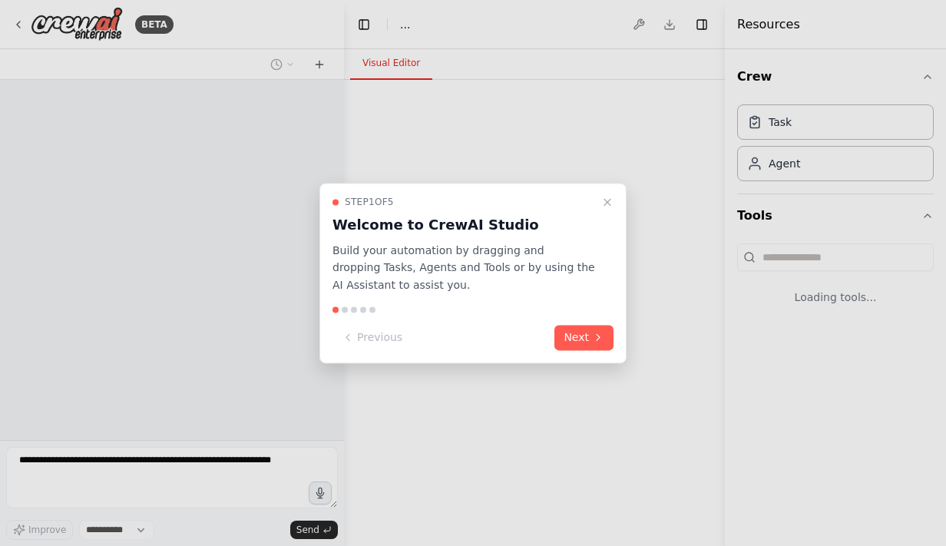
select select "****"
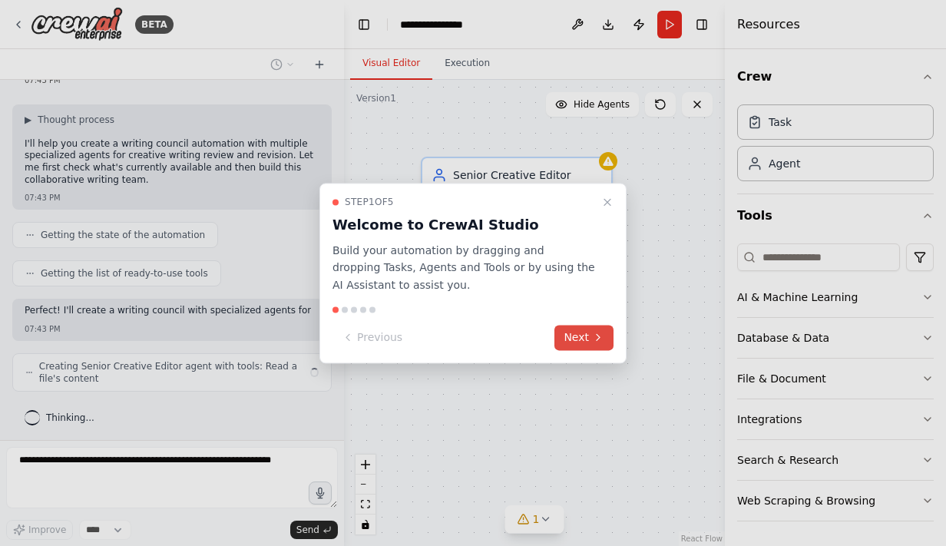
click at [590, 337] on button "Next" at bounding box center [583, 337] width 59 height 25
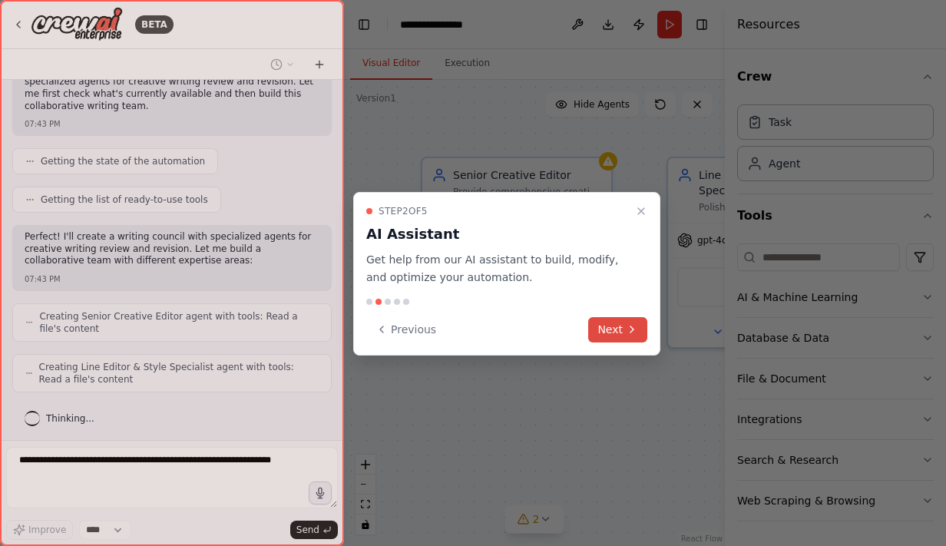
scroll to position [190, 0]
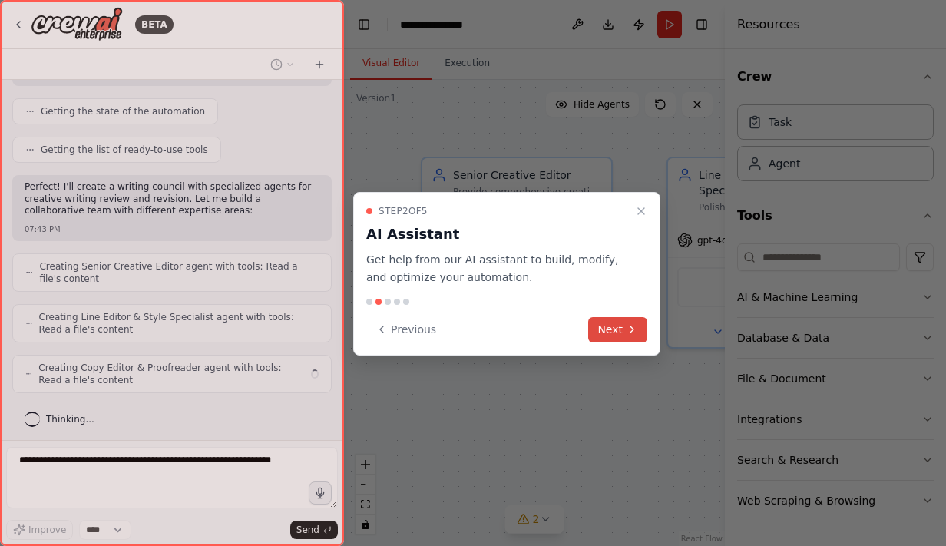
click at [619, 322] on button "Next" at bounding box center [617, 329] width 59 height 25
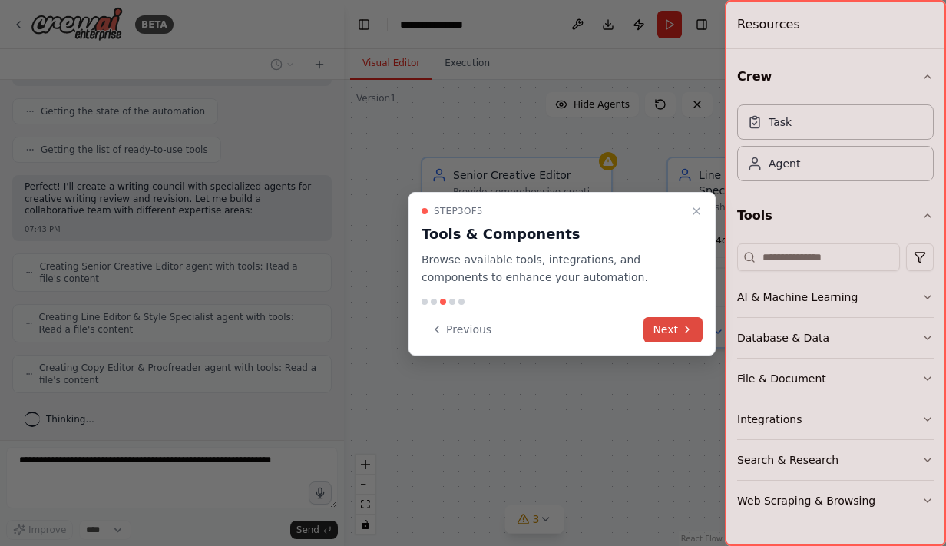
click at [671, 325] on button "Next" at bounding box center [672, 329] width 59 height 25
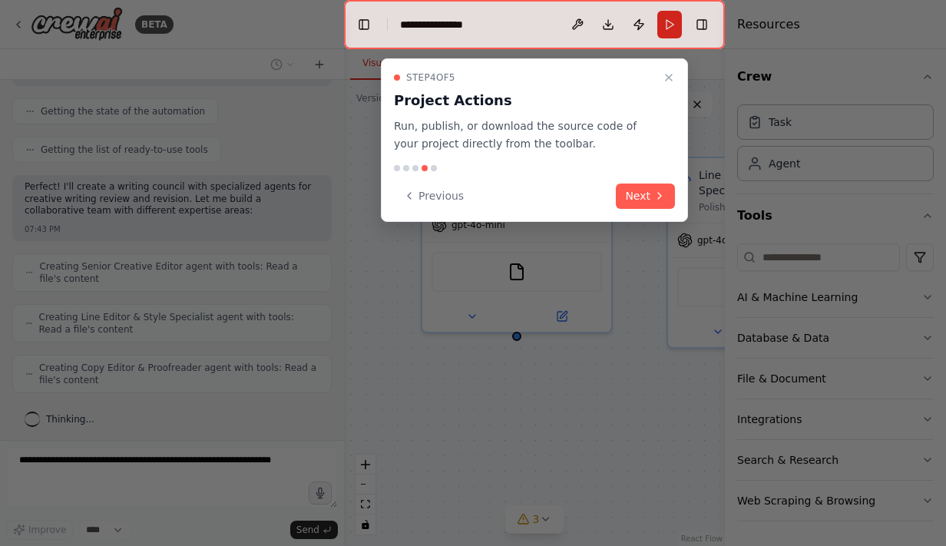
scroll to position [240, 0]
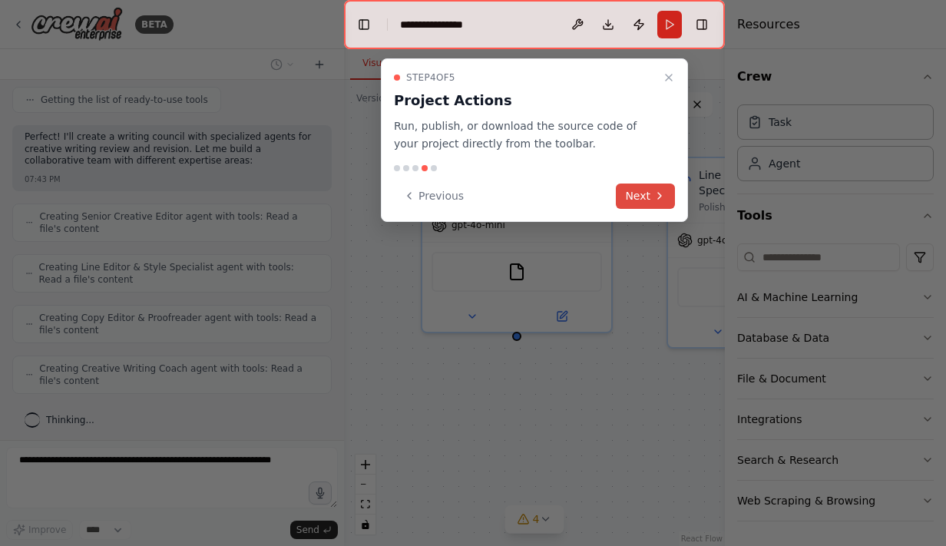
click at [649, 192] on button "Next" at bounding box center [645, 195] width 59 height 25
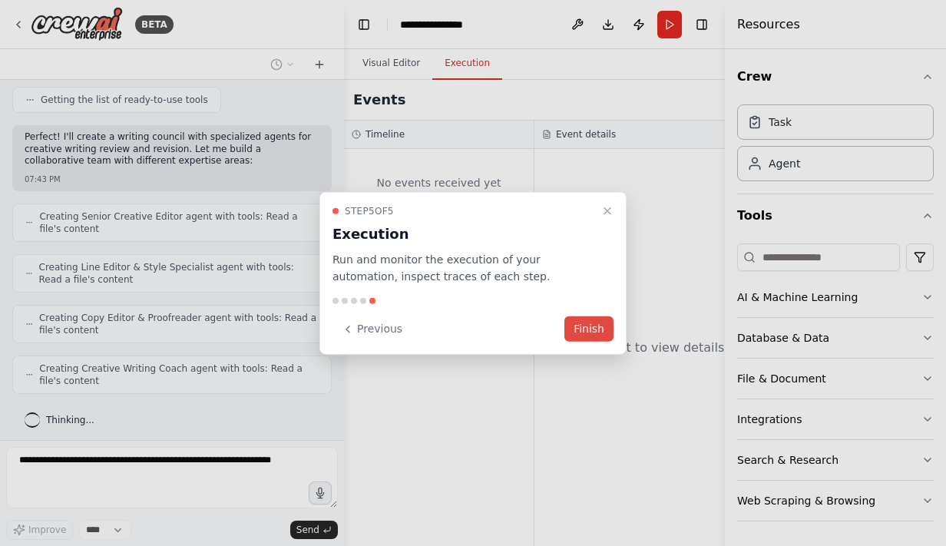
click at [593, 325] on button "Finish" at bounding box center [588, 328] width 49 height 25
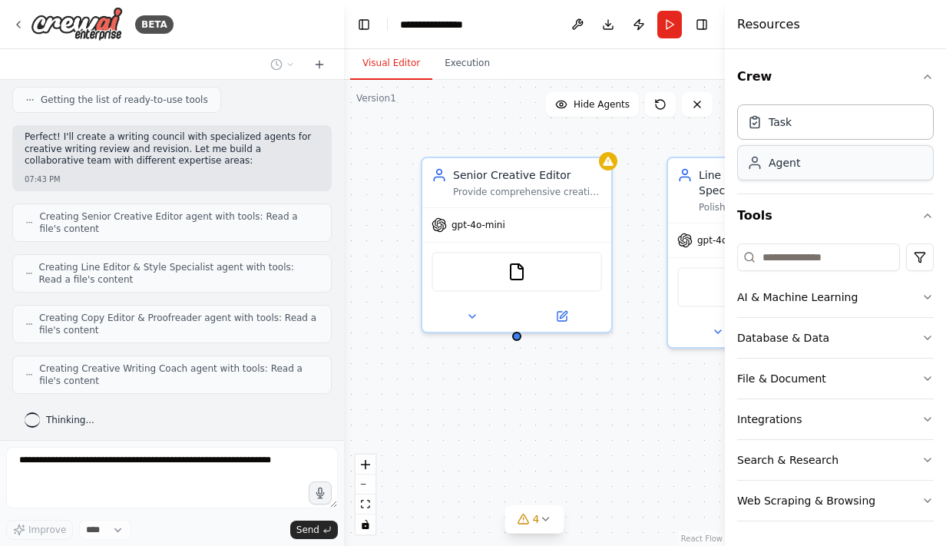
click at [795, 173] on div "Agent" at bounding box center [835, 162] width 197 height 35
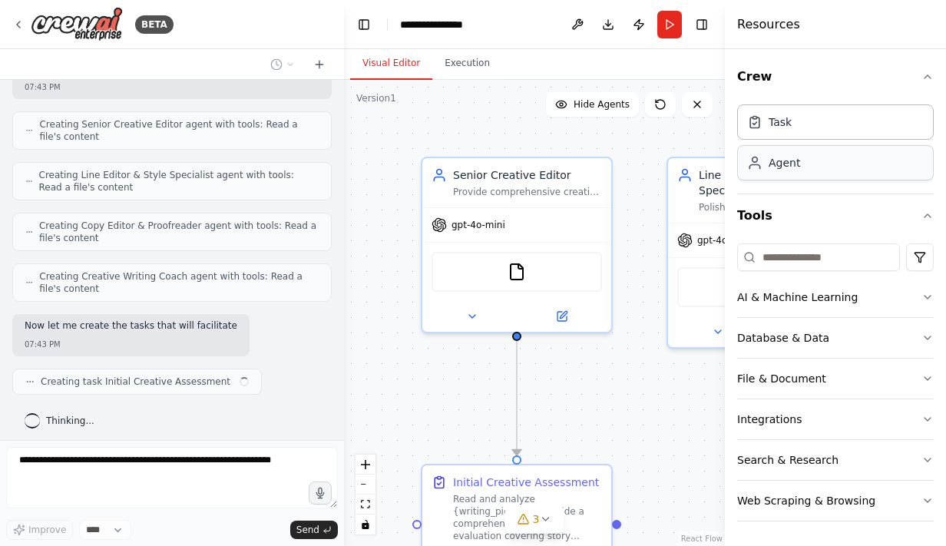
scroll to position [344, 0]
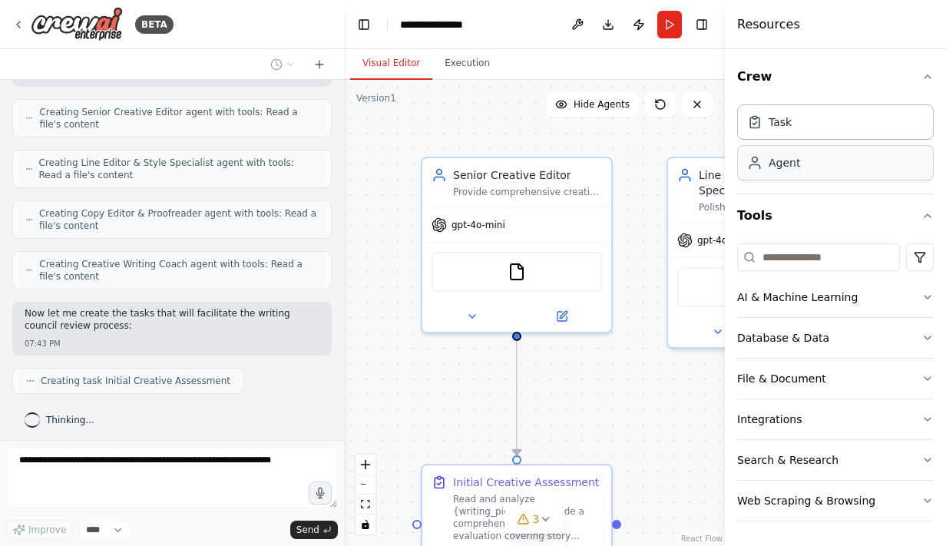
click at [795, 173] on div "Agent" at bounding box center [835, 162] width 197 height 35
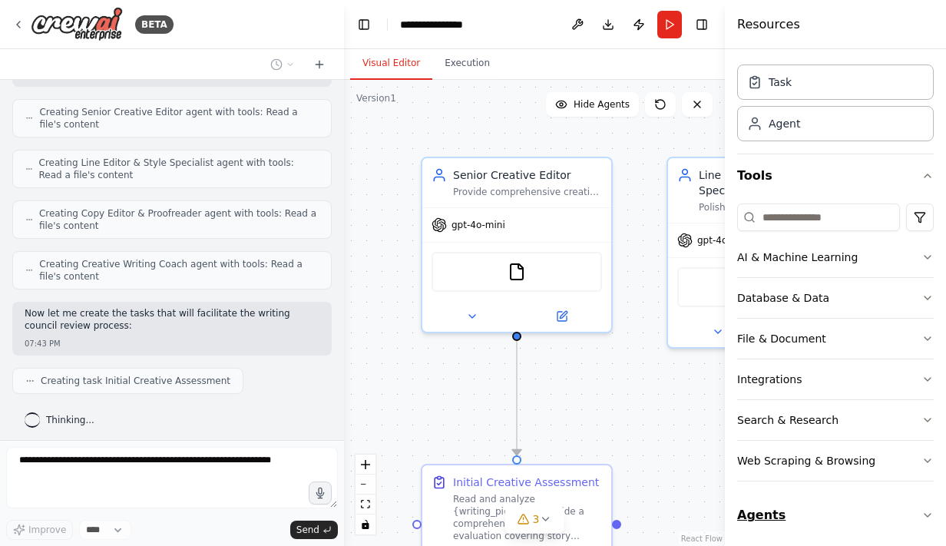
click at [828, 508] on button "Agents" at bounding box center [835, 515] width 197 height 43
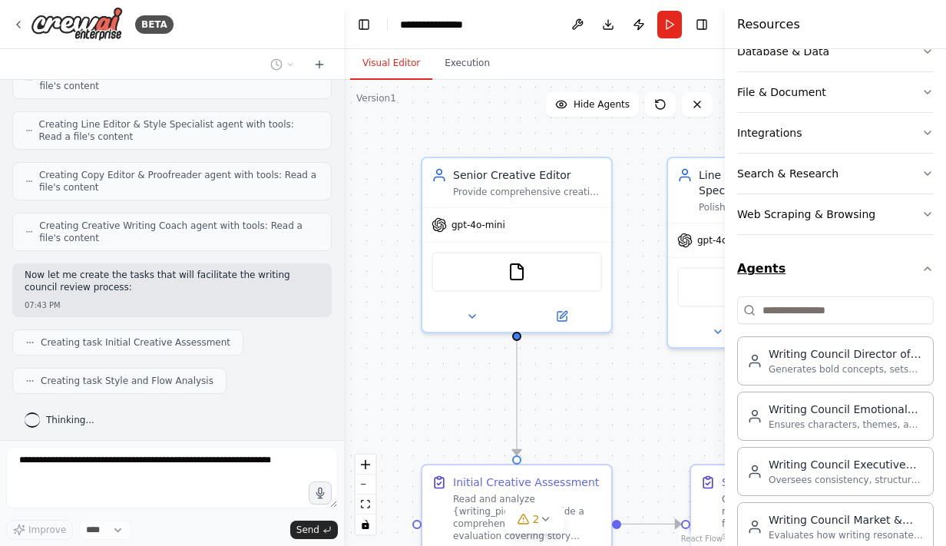
scroll to position [365, 0]
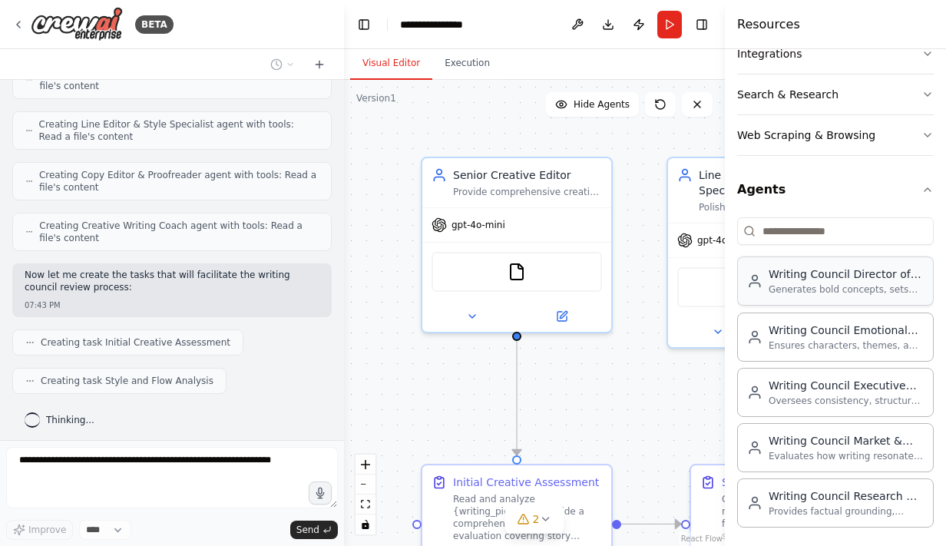
click at [830, 268] on div "Writing Council Director of Vision" at bounding box center [845, 273] width 155 height 15
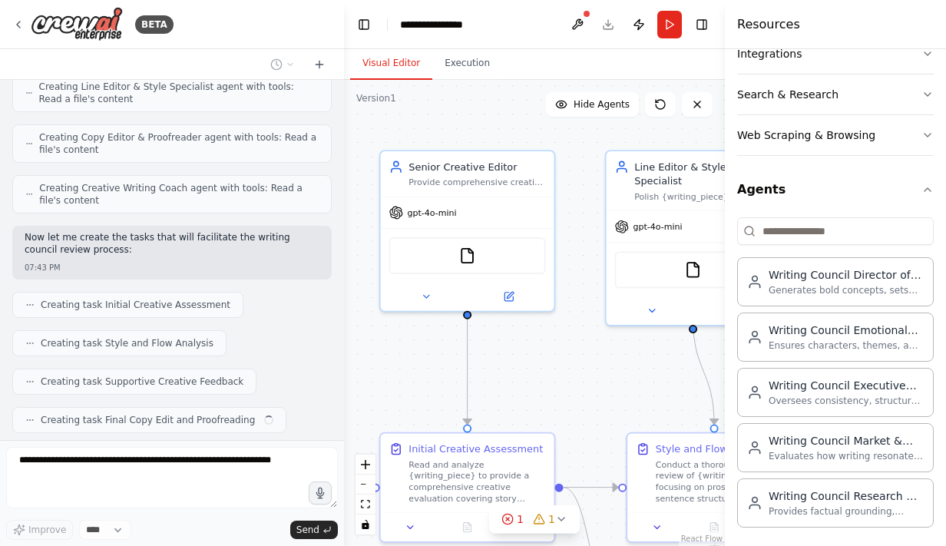
scroll to position [458, 0]
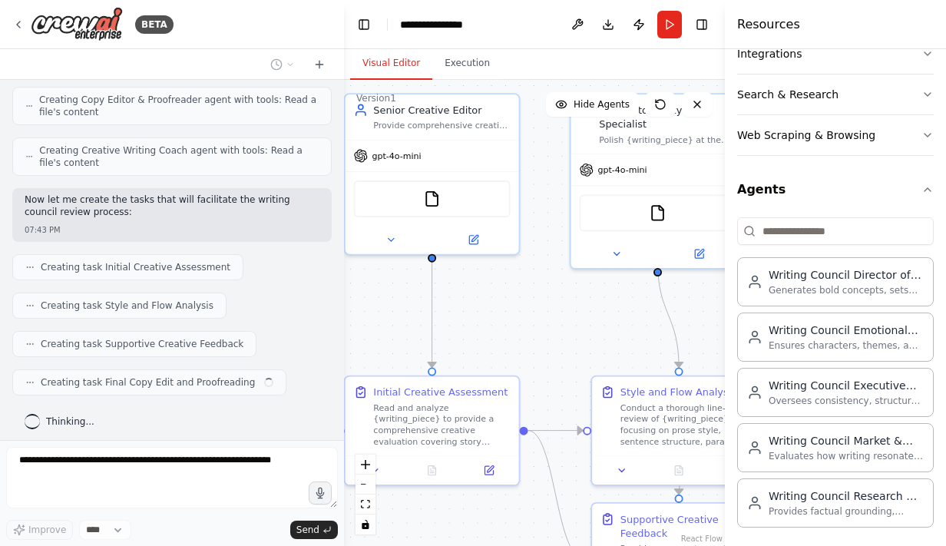
drag, startPoint x: 616, startPoint y: 425, endPoint x: 525, endPoint y: 336, distance: 126.5
click at [525, 336] on div ".deletable-edge-delete-btn { width: 20px; height: 20px; border: 0px solid #ffff…" at bounding box center [534, 313] width 381 height 466
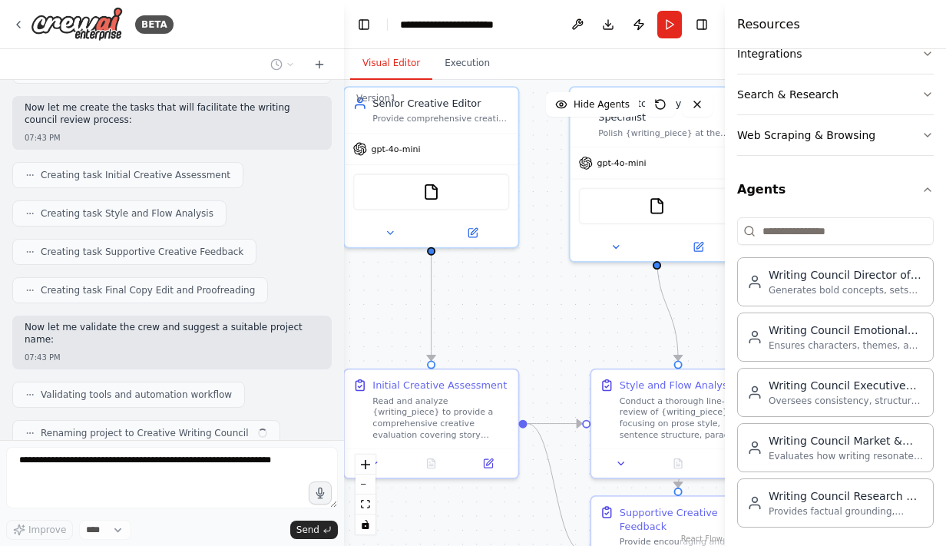
scroll to position [588, 0]
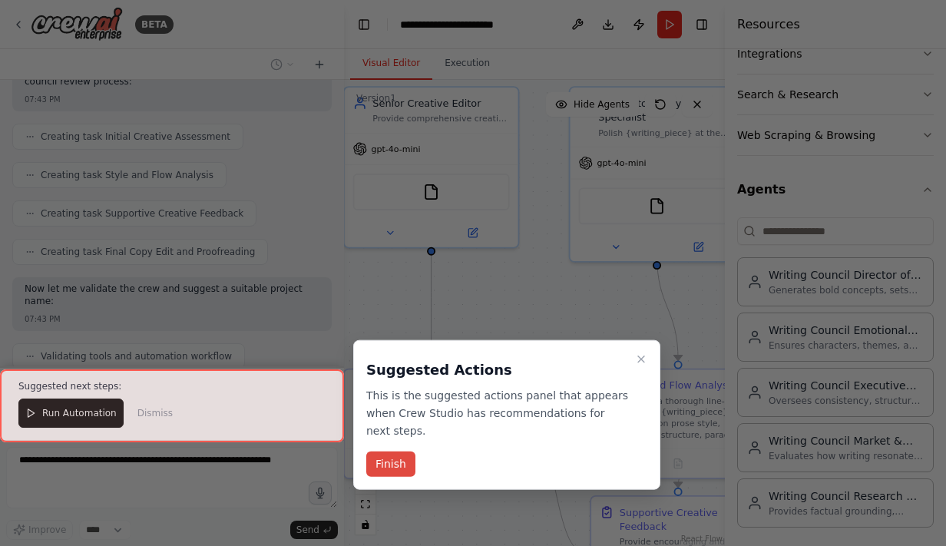
click at [398, 451] on button "Finish" at bounding box center [390, 463] width 49 height 25
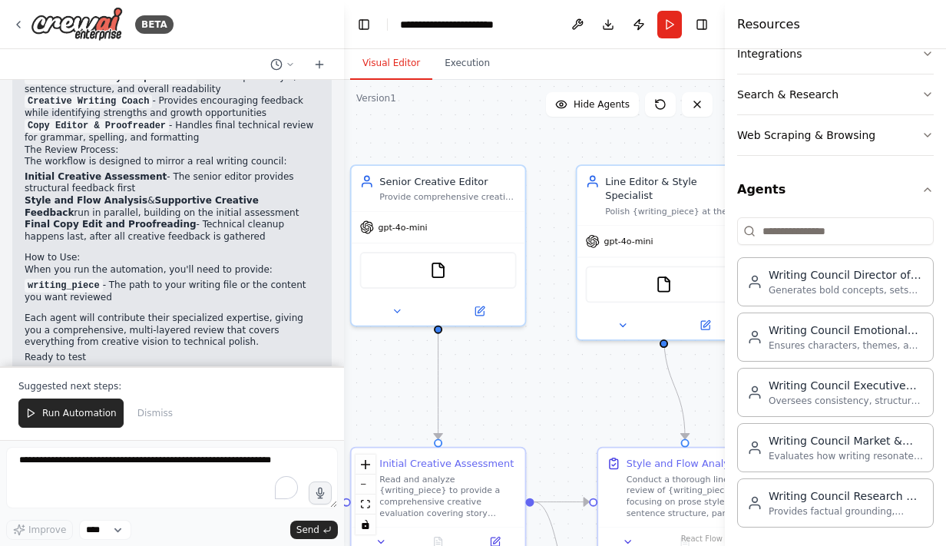
drag, startPoint x: 597, startPoint y: 319, endPoint x: 603, endPoint y: 397, distance: 78.5
click at [603, 397] on div ".deletable-edge-delete-btn { width: 20px; height: 20px; border: 0px solid #ffff…" at bounding box center [534, 313] width 381 height 466
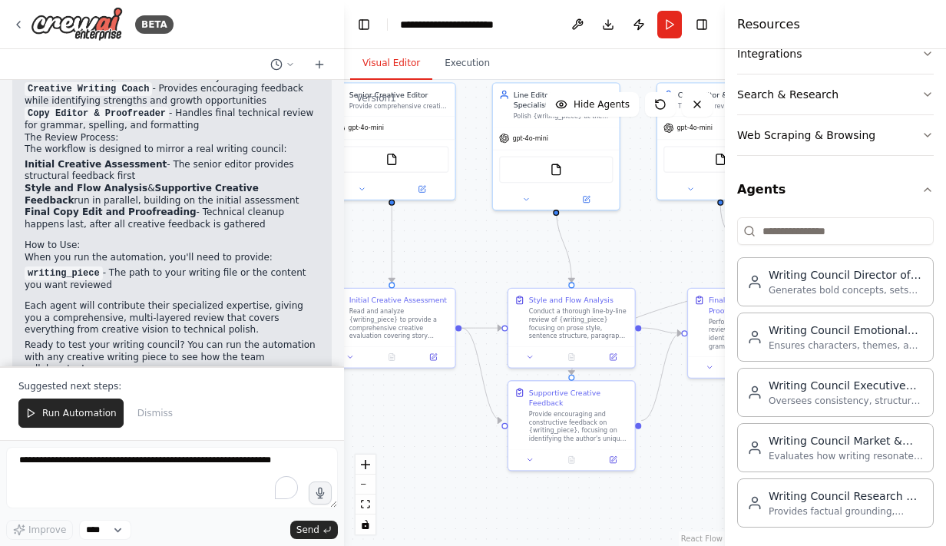
drag, startPoint x: 584, startPoint y: 376, endPoint x: 482, endPoint y: 222, distance: 185.0
click at [482, 222] on div ".deletable-edge-delete-btn { width: 20px; height: 20px; border: 0px solid #ffff…" at bounding box center [534, 313] width 381 height 466
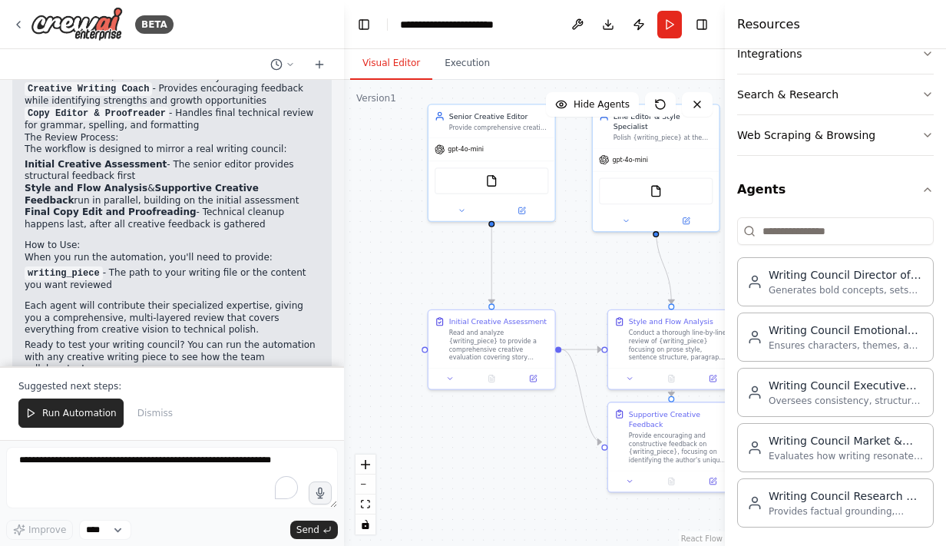
drag, startPoint x: 482, startPoint y: 222, endPoint x: 586, endPoint y: 260, distance: 110.5
click at [586, 260] on div ".deletable-edge-delete-btn { width: 20px; height: 20px; border: 0px solid #ffff…" at bounding box center [534, 313] width 381 height 466
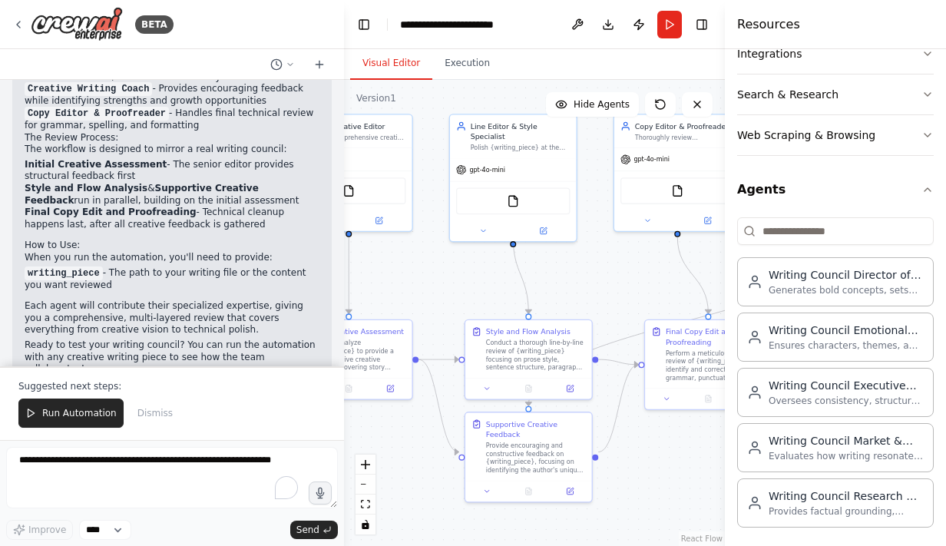
drag, startPoint x: 592, startPoint y: 268, endPoint x: 448, endPoint y: 276, distance: 144.5
click at [448, 276] on div ".deletable-edge-delete-btn { width: 20px; height: 20px; border: 0px solid #ffff…" at bounding box center [534, 313] width 381 height 466
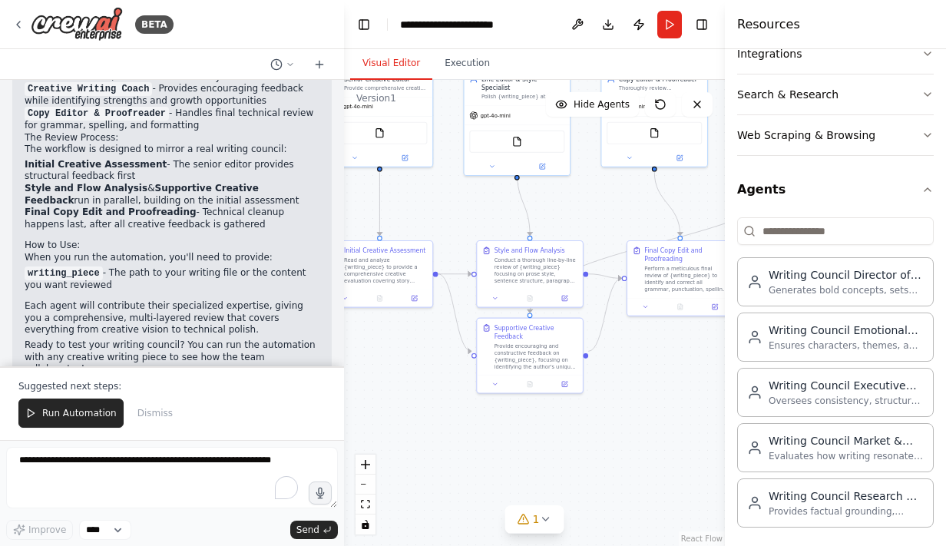
drag, startPoint x: 619, startPoint y: 494, endPoint x: 605, endPoint y: 392, distance: 103.0
click at [605, 392] on div ".deletable-edge-delete-btn { width: 20px; height: 20px; border: 0px solid #ffff…" at bounding box center [534, 313] width 381 height 466
click at [541, 527] on button "1" at bounding box center [534, 519] width 59 height 28
click at [610, 469] on button at bounding box center [604, 469] width 26 height 18
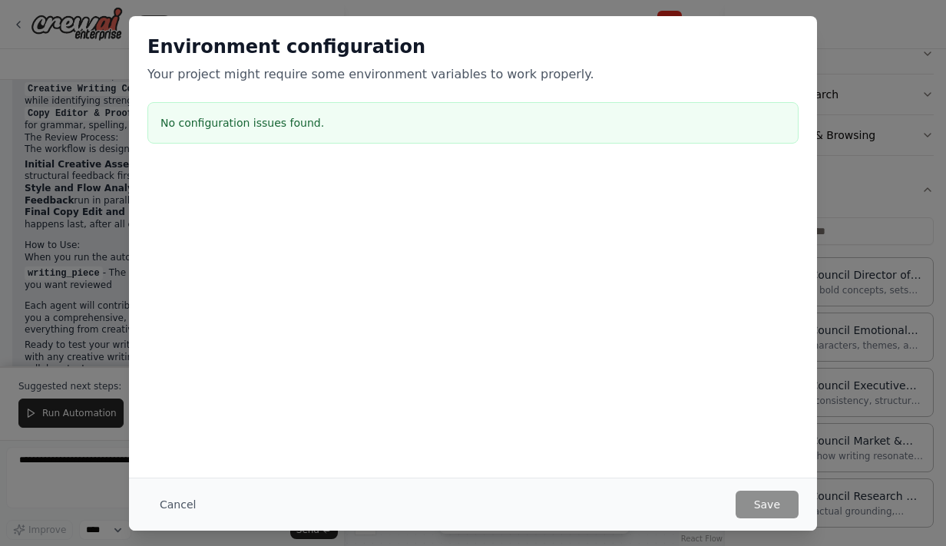
click at [910, 202] on div "Environment configuration Your project might require some environment variables…" at bounding box center [473, 273] width 946 height 546
click at [175, 500] on button "Cancel" at bounding box center [177, 505] width 61 height 28
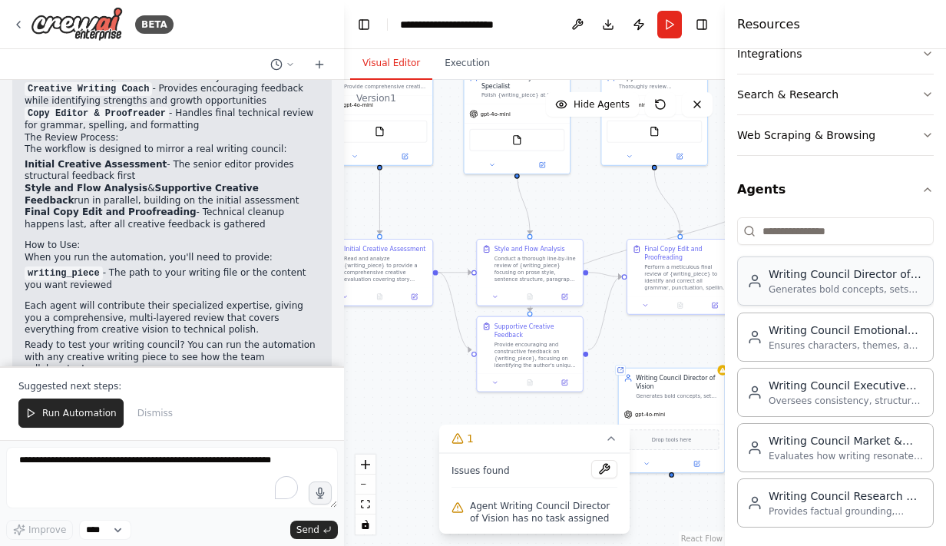
click at [815, 286] on div "Generates bold concepts, sets the artistic tone, and ensures every piece of wri…" at bounding box center [845, 289] width 155 height 12
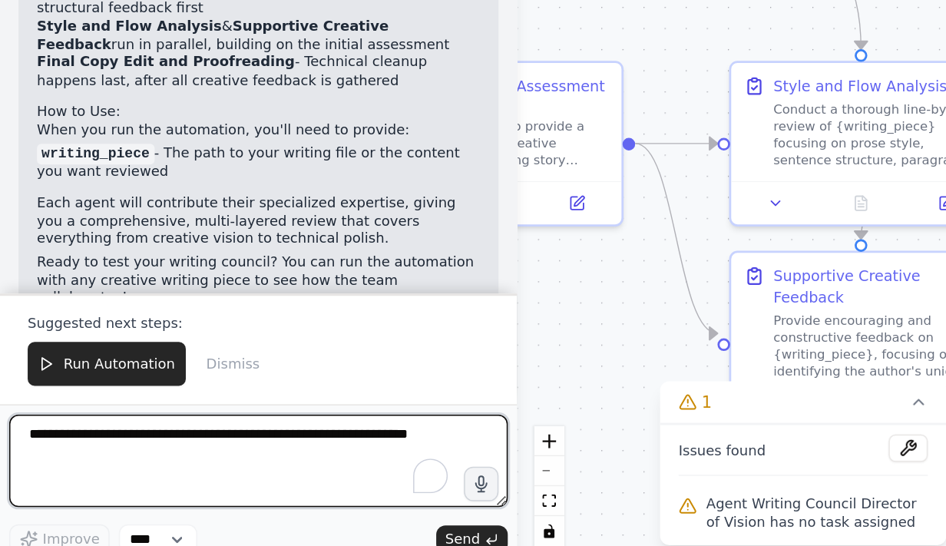
click at [105, 484] on textarea "To enrich screen reader interactions, please activate Accessibility in Grammarl…" at bounding box center [172, 477] width 332 height 61
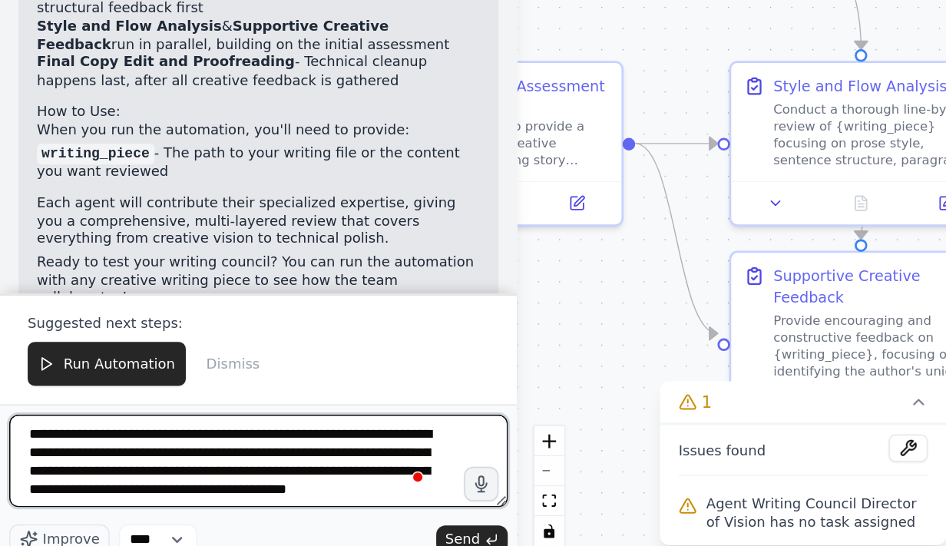
scroll to position [7, 0]
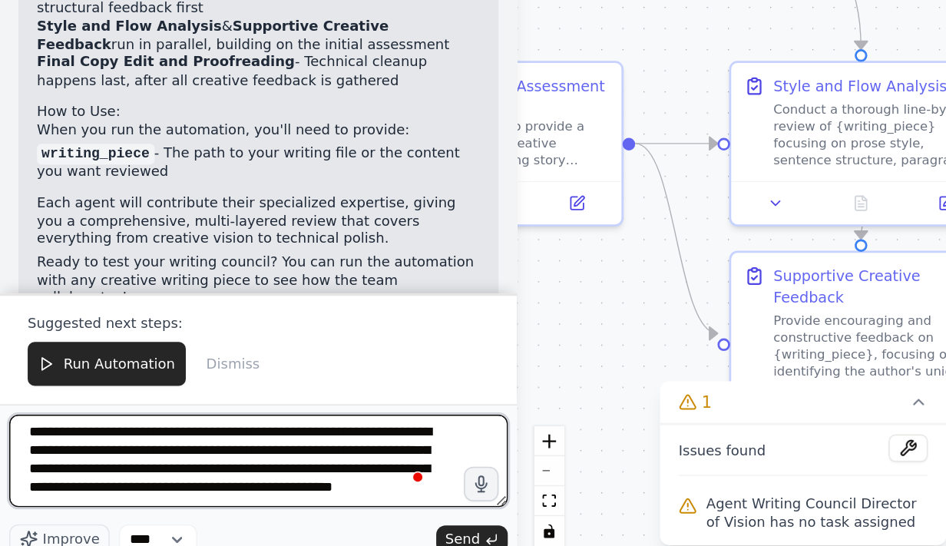
type textarea "**********"
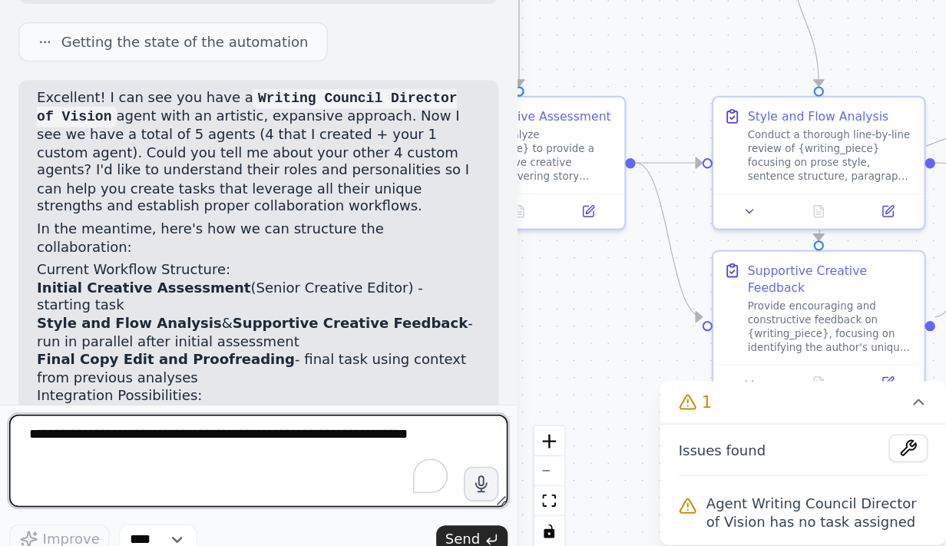
scroll to position [1483, 0]
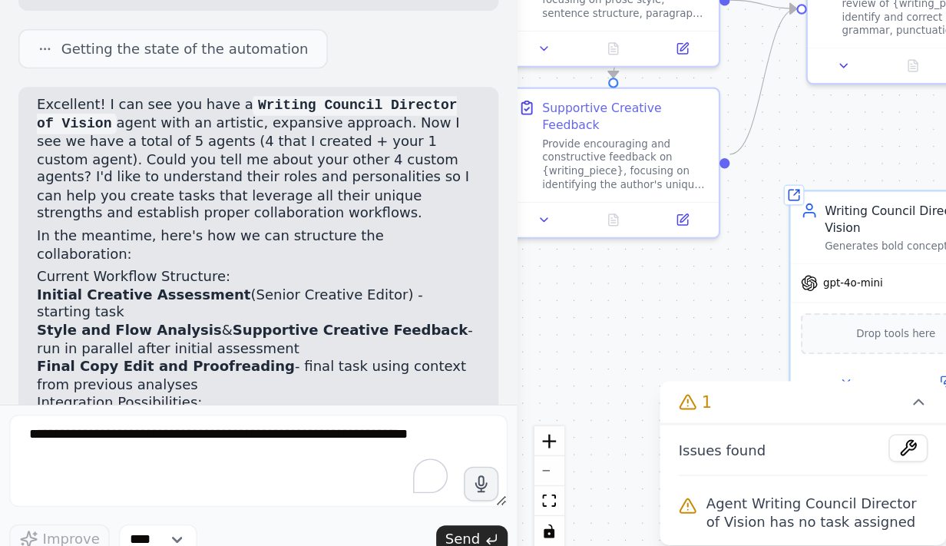
drag, startPoint x: 395, startPoint y: 388, endPoint x: 256, endPoint y: 278, distance: 177.1
click at [256, 278] on div "BETA I would like to create a writing council chatroom where each agent will fu…" at bounding box center [473, 273] width 946 height 546
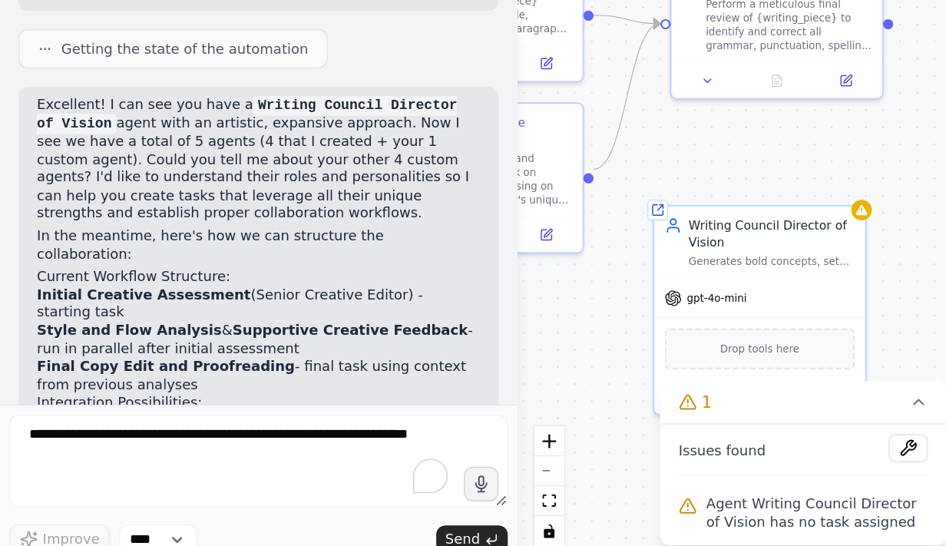
drag, startPoint x: 466, startPoint y: 351, endPoint x: 371, endPoint y: 362, distance: 95.9
click at [371, 362] on div ".deletable-edge-delete-btn { width: 20px; height: 20px; border: 0px solid #ffff…" at bounding box center [534, 313] width 381 height 466
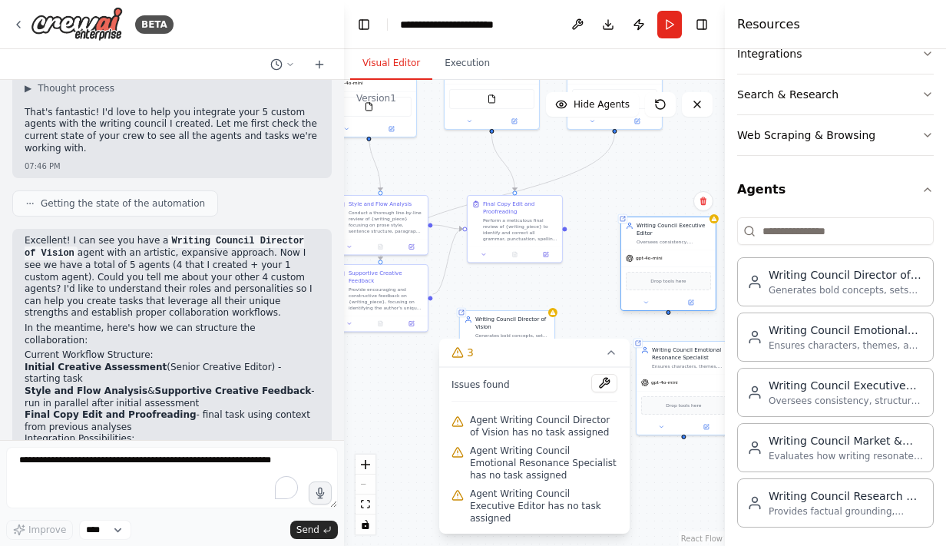
drag, startPoint x: 695, startPoint y: 287, endPoint x: 666, endPoint y: 250, distance: 47.0
click at [666, 250] on div "gpt-4o-mini Drop tools here" at bounding box center [668, 279] width 94 height 61
click at [603, 367] on button "3" at bounding box center [534, 353] width 190 height 28
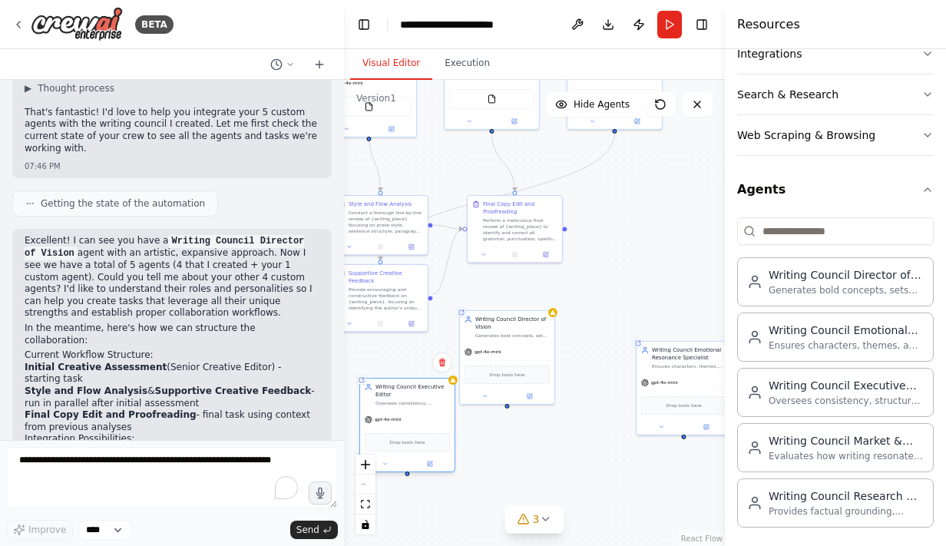
drag, startPoint x: 672, startPoint y: 250, endPoint x: 407, endPoint y: 425, distance: 317.7
click at [407, 425] on div "gpt-4o-mini" at bounding box center [407, 419] width 94 height 17
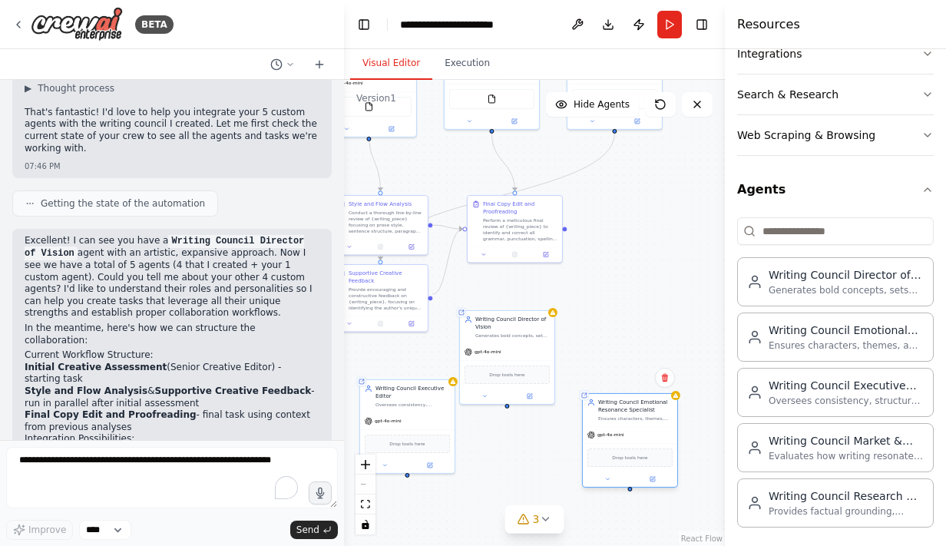
drag, startPoint x: 673, startPoint y: 365, endPoint x: 600, endPoint y: 425, distance: 94.8
click at [600, 425] on div "Shared agent from repository Writing Council Emotional Resonance Specialist Ens…" at bounding box center [630, 440] width 96 height 94
drag, startPoint x: 694, startPoint y: 336, endPoint x: 680, endPoint y: 304, distance: 35.1
click at [680, 311] on div "gpt-4o-mini" at bounding box center [691, 319] width 94 height 17
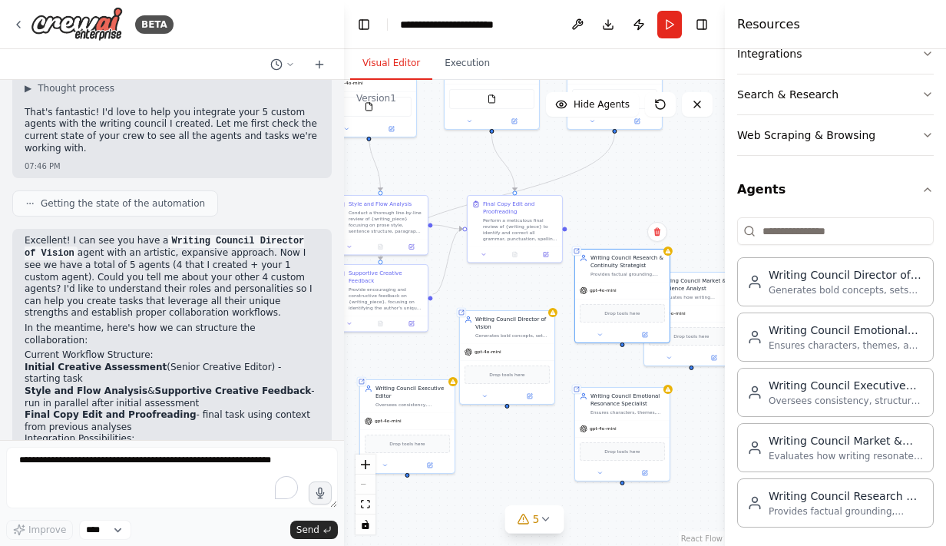
drag, startPoint x: 557, startPoint y: 477, endPoint x: 624, endPoint y: 228, distance: 257.5
click at [624, 228] on div ".deletable-edge-delete-btn { width: 20px; height: 20px; border: 0px solid #ffff…" at bounding box center [534, 313] width 381 height 466
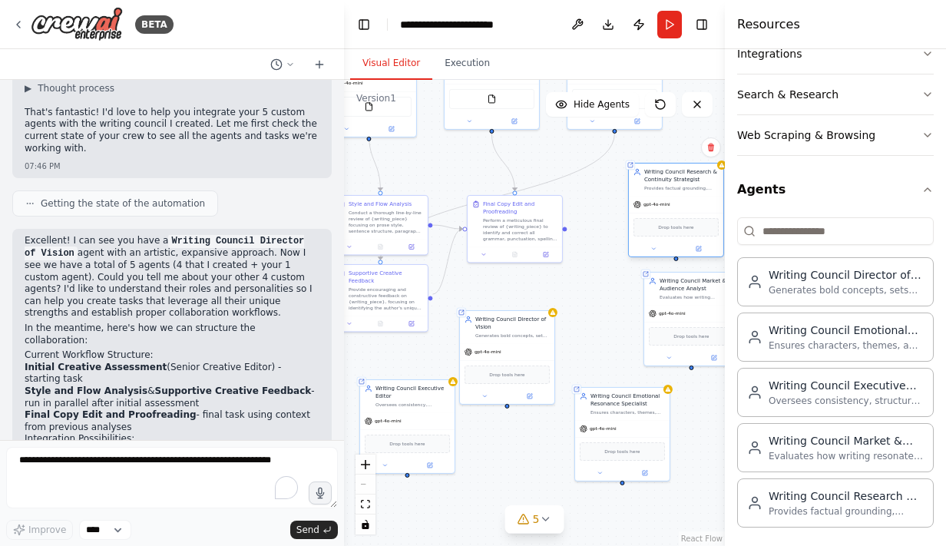
drag, startPoint x: 611, startPoint y: 279, endPoint x: 669, endPoint y: 187, distance: 108.6
click at [669, 187] on div "Writing Council Research & Continuity Strategist Provides factual grounding, ch…" at bounding box center [676, 180] width 94 height 32
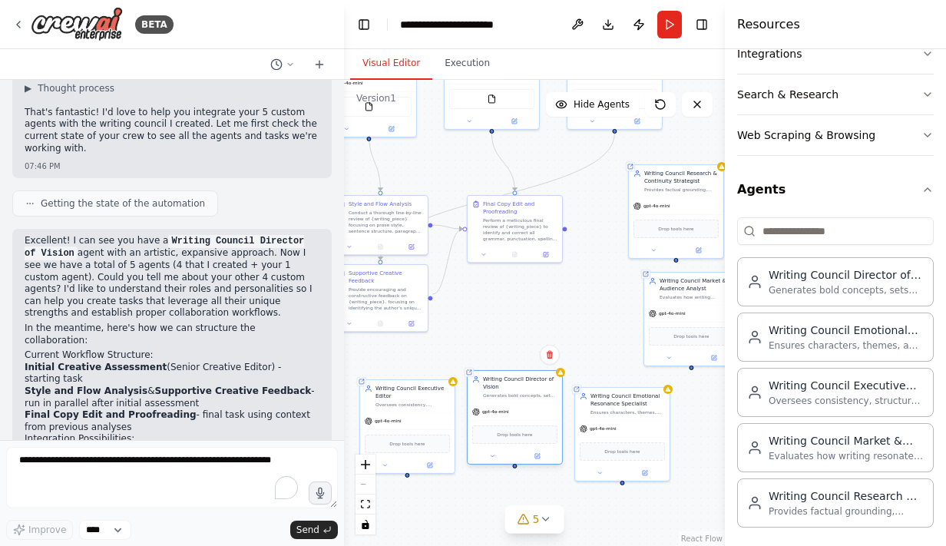
drag, startPoint x: 525, startPoint y: 342, endPoint x: 530, endPoint y: 406, distance: 64.6
click at [530, 406] on div "gpt-4o-mini" at bounding box center [514, 411] width 94 height 17
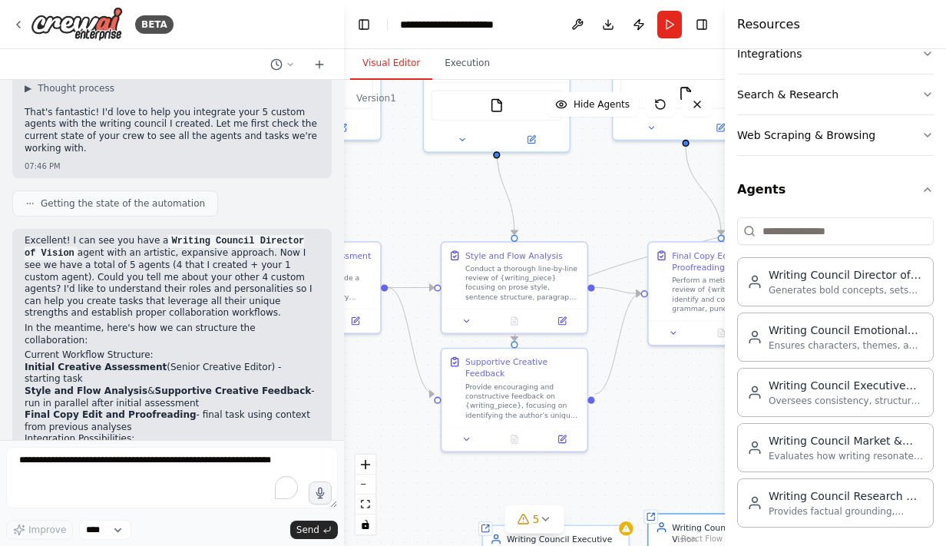
drag, startPoint x: 441, startPoint y: 140, endPoint x: 641, endPoint y: 204, distance: 210.5
click at [641, 204] on div ".deletable-edge-delete-btn { width: 20px; height: 20px; border: 0px solid #ffff…" at bounding box center [534, 313] width 381 height 466
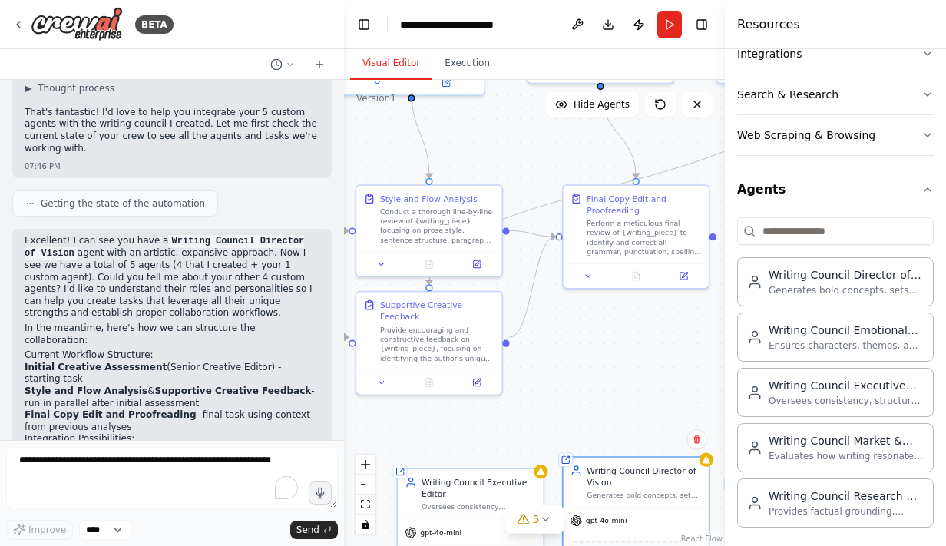
drag, startPoint x: 639, startPoint y: 418, endPoint x: 508, endPoint y: 325, distance: 160.2
click at [508, 325] on div ".deletable-edge-delete-btn { width: 20px; height: 20px; border: 0px solid #ffff…" at bounding box center [534, 313] width 381 height 466
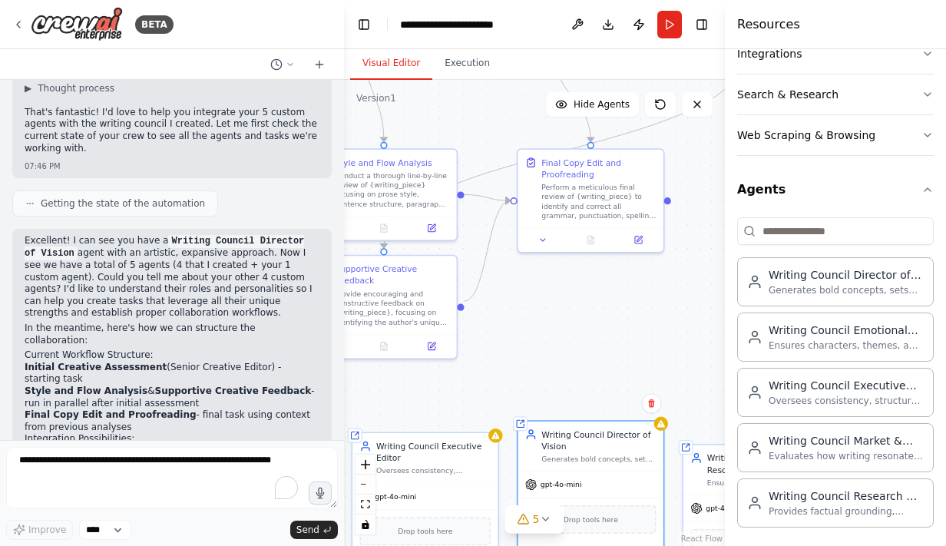
scroll to position [1583, 0]
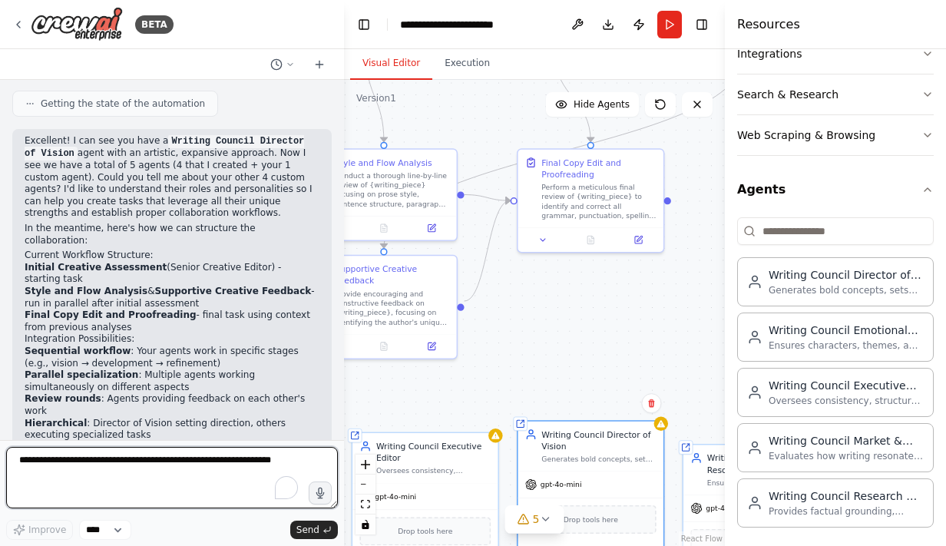
click at [183, 469] on textarea "To enrich screen reader interactions, please activate Accessibility in Grammarl…" at bounding box center [172, 477] width 332 height 61
type textarea "**********"
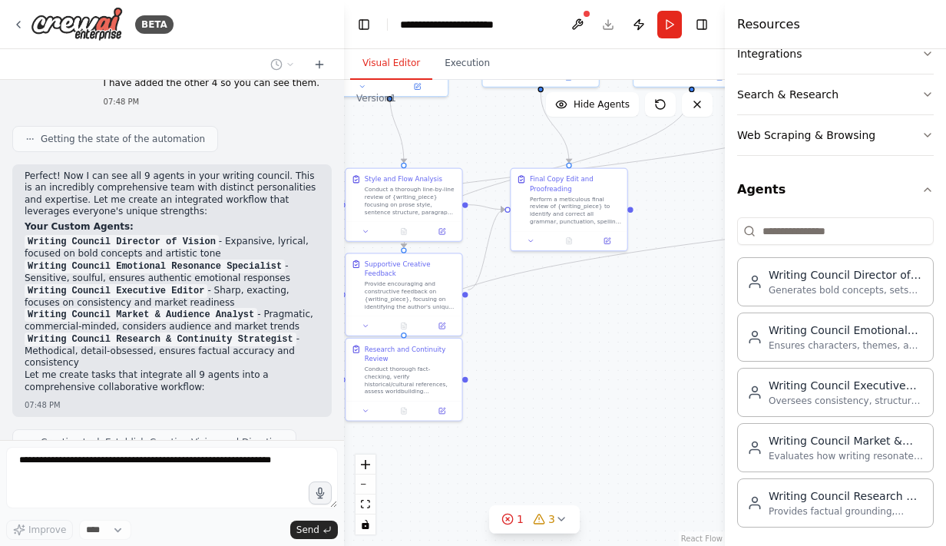
scroll to position [2123, 0]
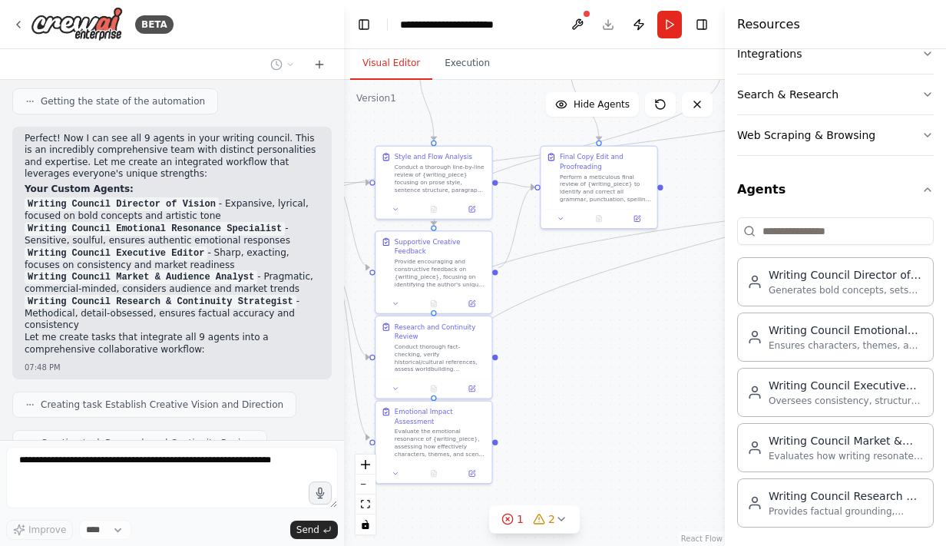
drag, startPoint x: 550, startPoint y: 308, endPoint x: 580, endPoint y: 286, distance: 37.3
click at [580, 286] on div ".deletable-edge-delete-btn { width: 20px; height: 20px; border: 0px solid #ffff…" at bounding box center [534, 313] width 381 height 466
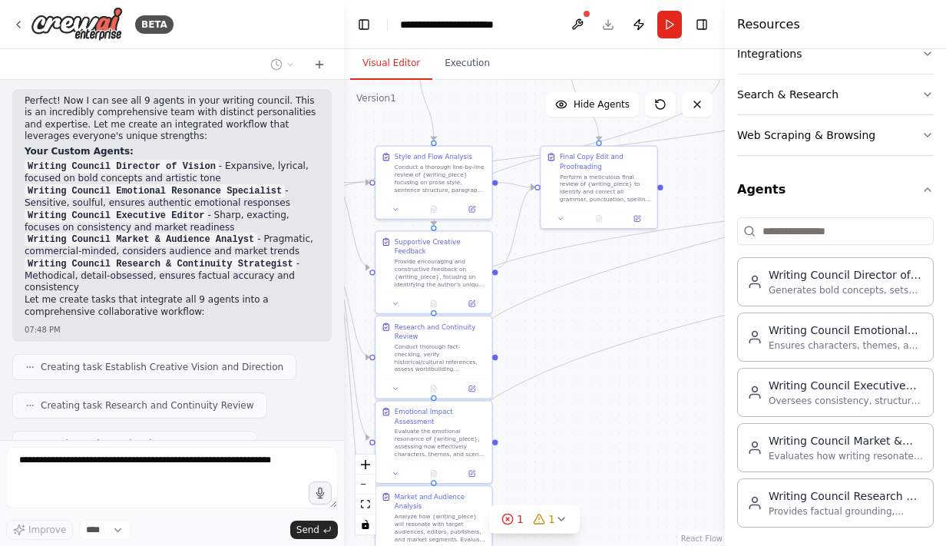
click at [585, 306] on div ".deletable-edge-delete-btn { width: 20px; height: 20px; border: 0px solid #ffff…" at bounding box center [534, 313] width 381 height 466
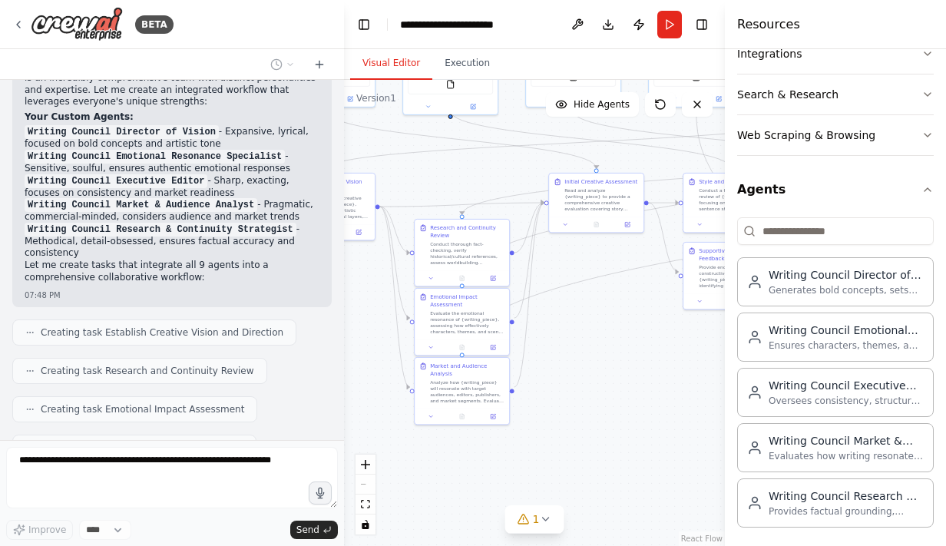
scroll to position [2195, 0]
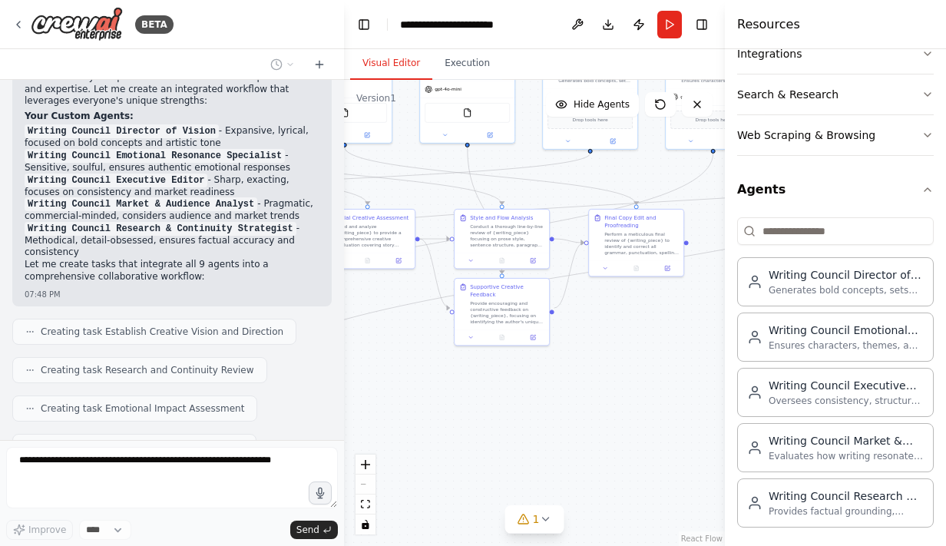
drag, startPoint x: 622, startPoint y: 339, endPoint x: 361, endPoint y: 372, distance: 263.2
click at [361, 372] on div ".deletable-edge-delete-btn { width: 20px; height: 20px; border: 0px solid #ffff…" at bounding box center [534, 313] width 381 height 466
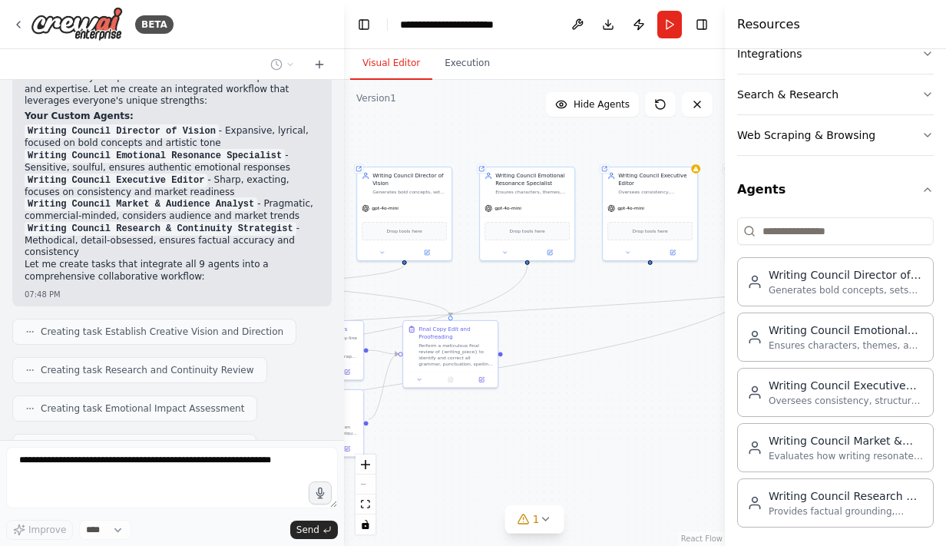
drag, startPoint x: 588, startPoint y: 383, endPoint x: 433, endPoint y: 497, distance: 192.7
click at [433, 497] on div ".deletable-edge-delete-btn { width: 20px; height: 20px; border: 0px solid #ffff…" at bounding box center [534, 313] width 381 height 466
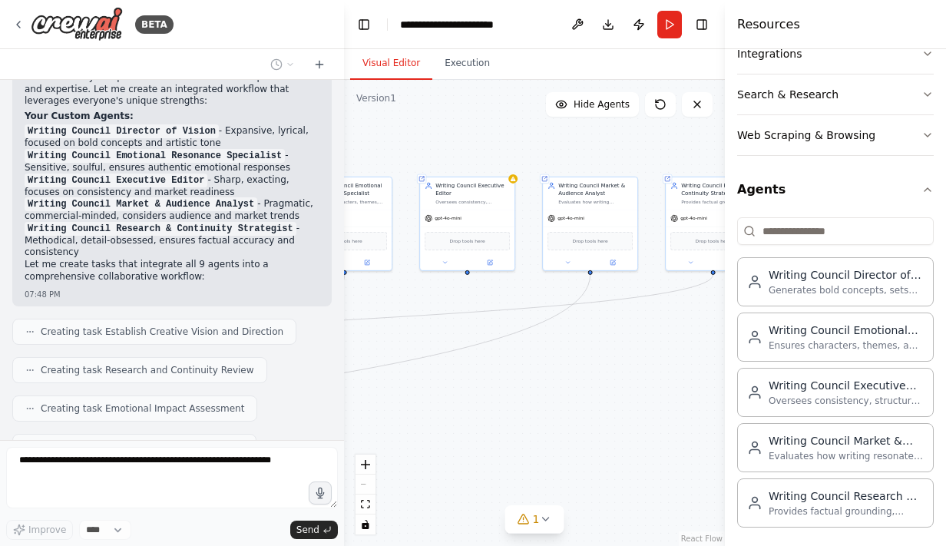
drag, startPoint x: 605, startPoint y: 431, endPoint x: 422, endPoint y: 440, distance: 182.9
click at [422, 440] on div ".deletable-edge-delete-btn { width: 20px; height: 20px; border: 0px solid #ffff…" at bounding box center [534, 313] width 381 height 466
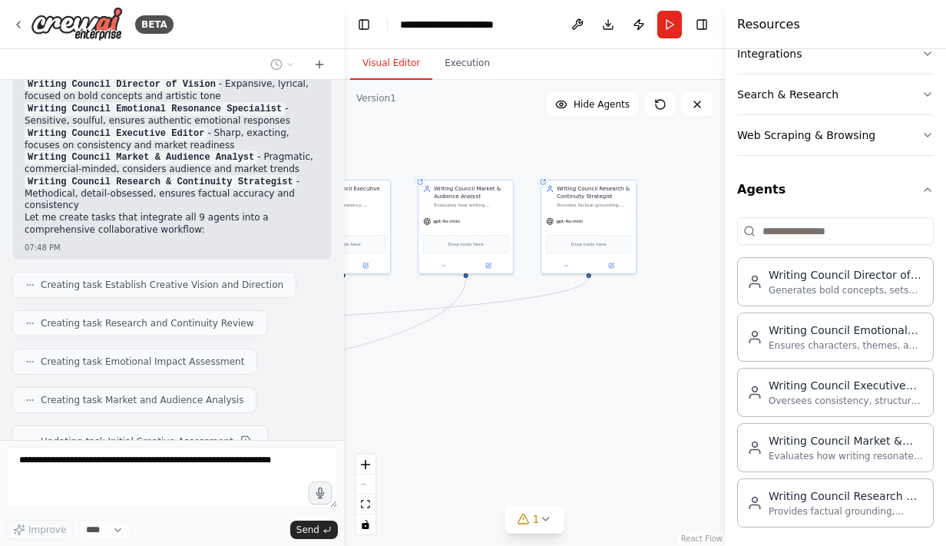
drag, startPoint x: 562, startPoint y: 409, endPoint x: 439, endPoint y: 412, distance: 122.9
click at [439, 412] on div ".deletable-edge-delete-btn { width: 20px; height: 20px; border: 0px solid #ffff…" at bounding box center [534, 313] width 381 height 466
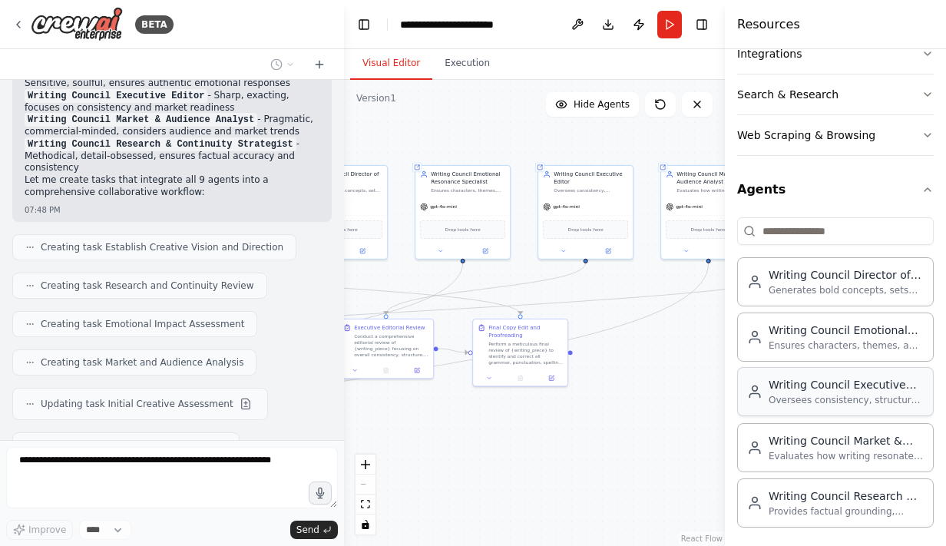
drag, startPoint x: 479, startPoint y: 408, endPoint x: 760, endPoint y: 386, distance: 281.8
click at [760, 386] on div "BETA I would like to create a writing council chatroom where each agent will fu…" at bounding box center [473, 273] width 946 height 546
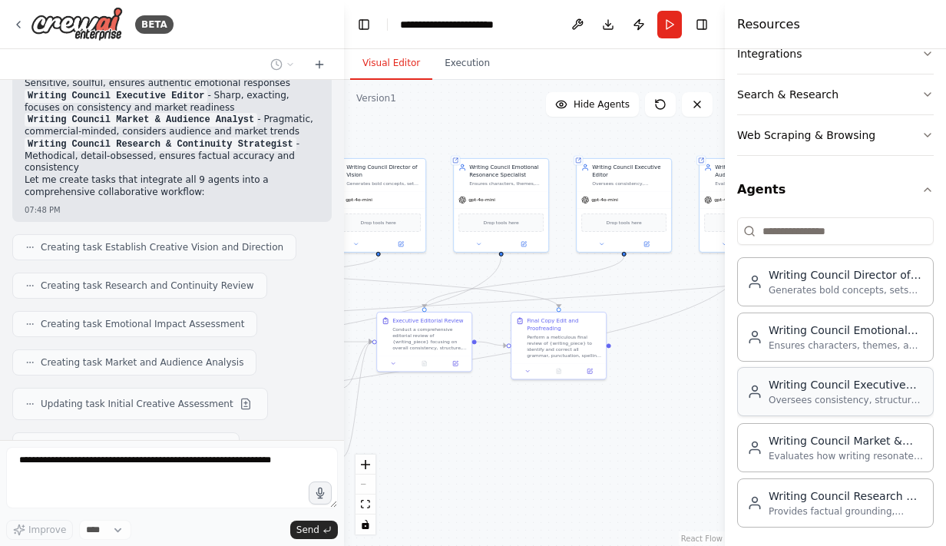
scroll to position [2324, 0]
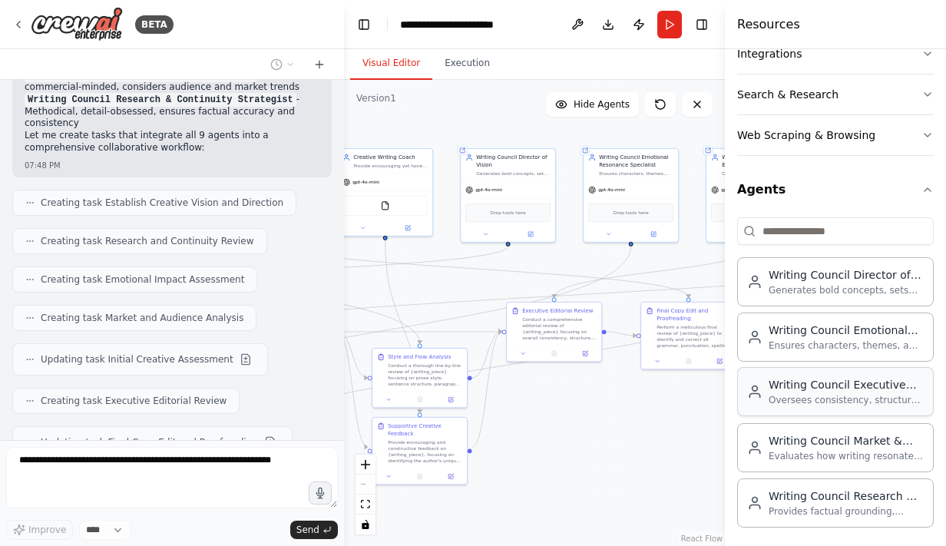
drag, startPoint x: 553, startPoint y: 436, endPoint x: 792, endPoint y: 408, distance: 240.3
click at [792, 408] on div "BETA I would like to create a writing council chatroom where each agent will fu…" at bounding box center [473, 273] width 946 height 546
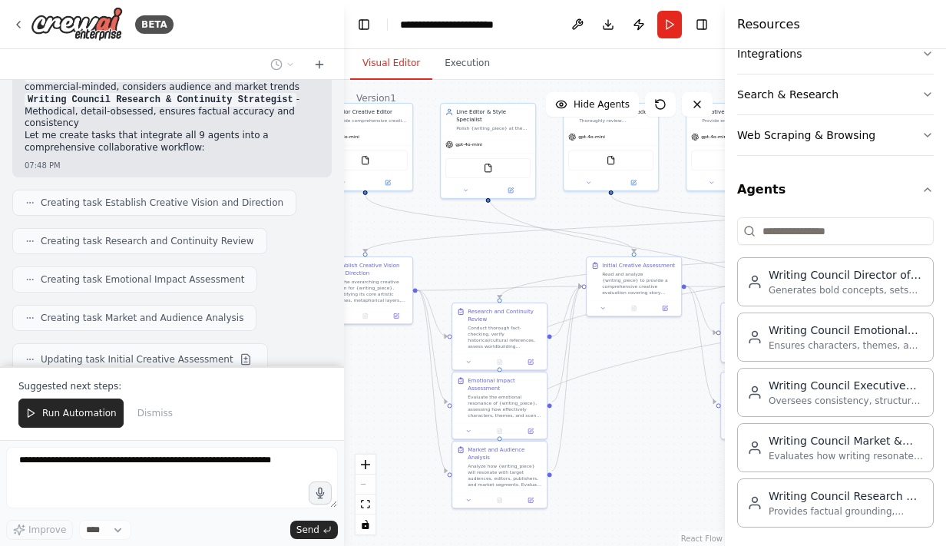
drag, startPoint x: 407, startPoint y: 427, endPoint x: 658, endPoint y: 398, distance: 252.7
click at [658, 398] on div ".deletable-edge-delete-btn { width: 20px; height: 20px; border: 0px solid #ffff…" at bounding box center [534, 313] width 381 height 466
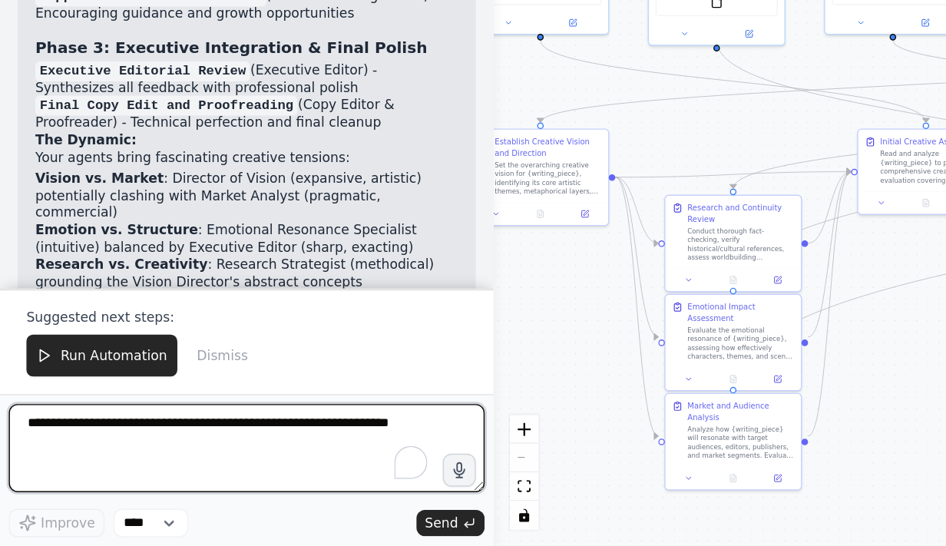
scroll to position [0, 0]
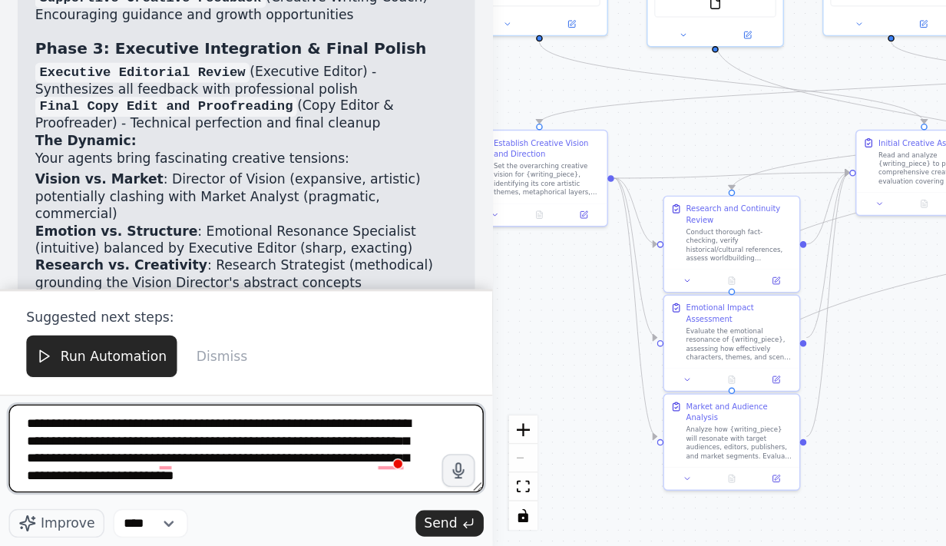
click at [110, 485] on textarea "**********" at bounding box center [172, 477] width 332 height 61
click at [259, 486] on textarea "**********" at bounding box center [172, 477] width 332 height 61
type textarea "**********"
click at [186, 504] on textarea "**********" at bounding box center [172, 477] width 332 height 61
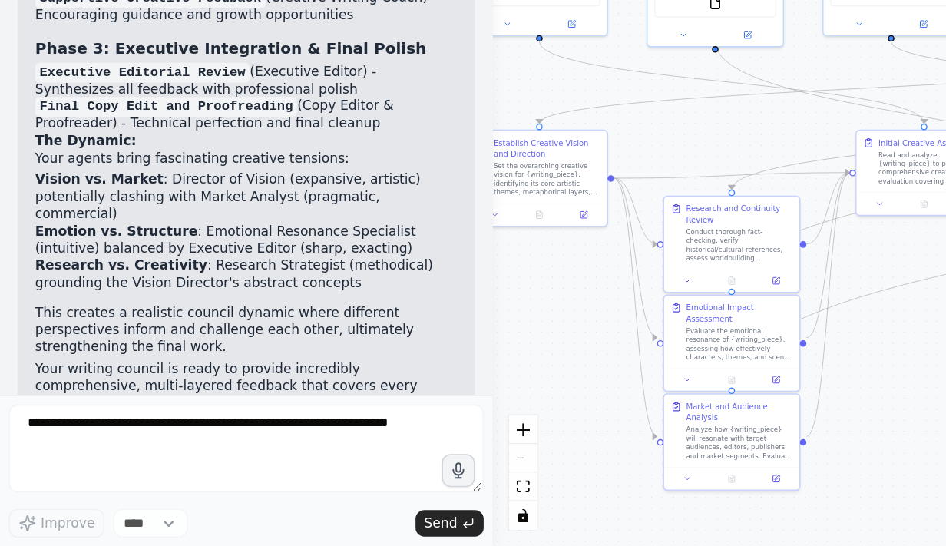
scroll to position [3007, 0]
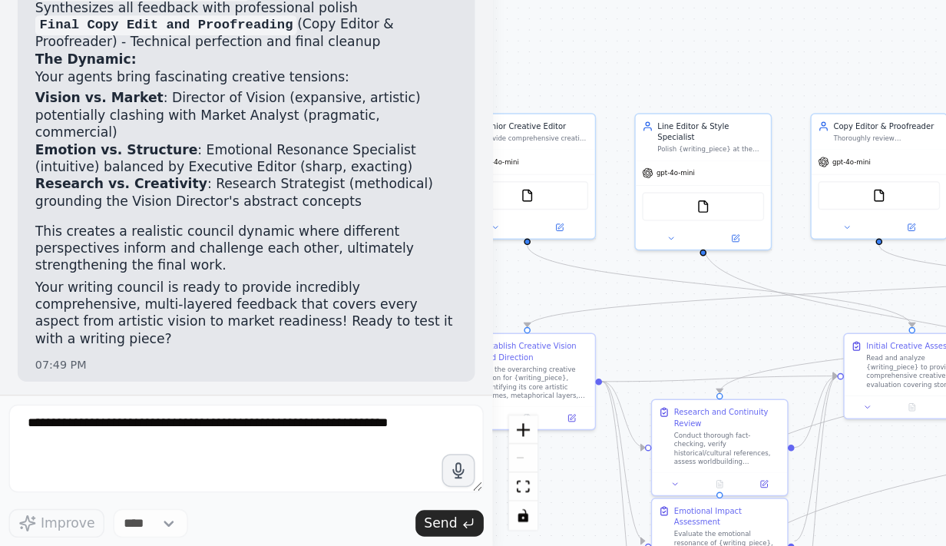
drag, startPoint x: 426, startPoint y: 367, endPoint x: 421, endPoint y: 533, distance: 165.9
click at [421, 533] on div ".deletable-edge-delete-btn { width: 20px; height: 20px; border: 0px solid #ffff…" at bounding box center [534, 313] width 381 height 466
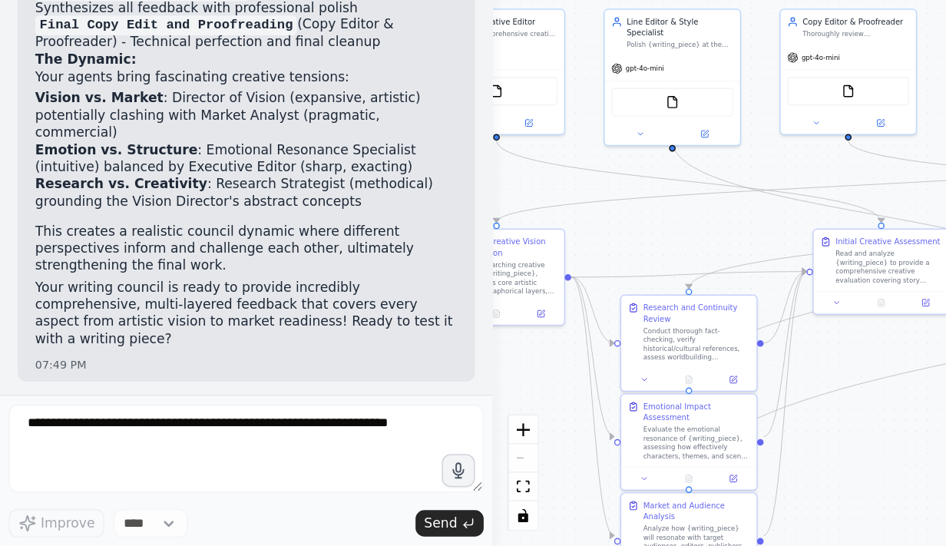
drag, startPoint x: 487, startPoint y: 418, endPoint x: 416, endPoint y: 302, distance: 135.1
click at [416, 302] on div ".deletable-edge-delete-btn { width: 20px; height: 20px; border: 0px solid #ffff…" at bounding box center [534, 313] width 381 height 466
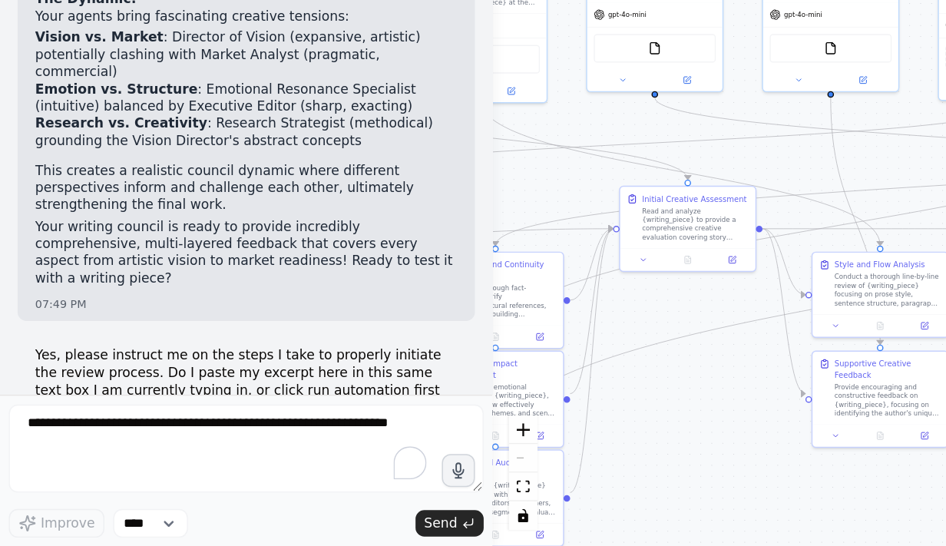
drag, startPoint x: 547, startPoint y: 397, endPoint x: 456, endPoint y: 384, distance: 91.5
click at [456, 384] on div ".deletable-edge-delete-btn { width: 20px; height: 20px; border: 0px solid #ffff…" at bounding box center [534, 313] width 381 height 466
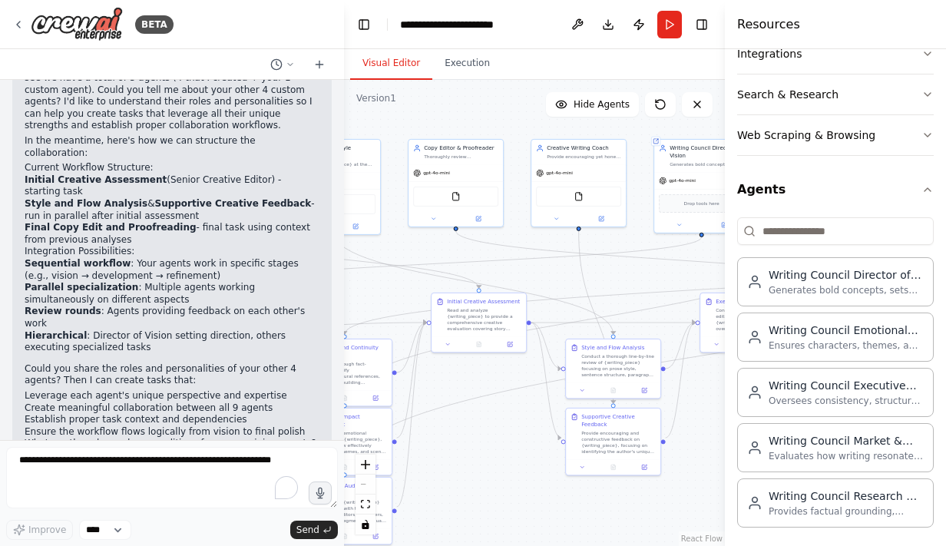
scroll to position [1720, 0]
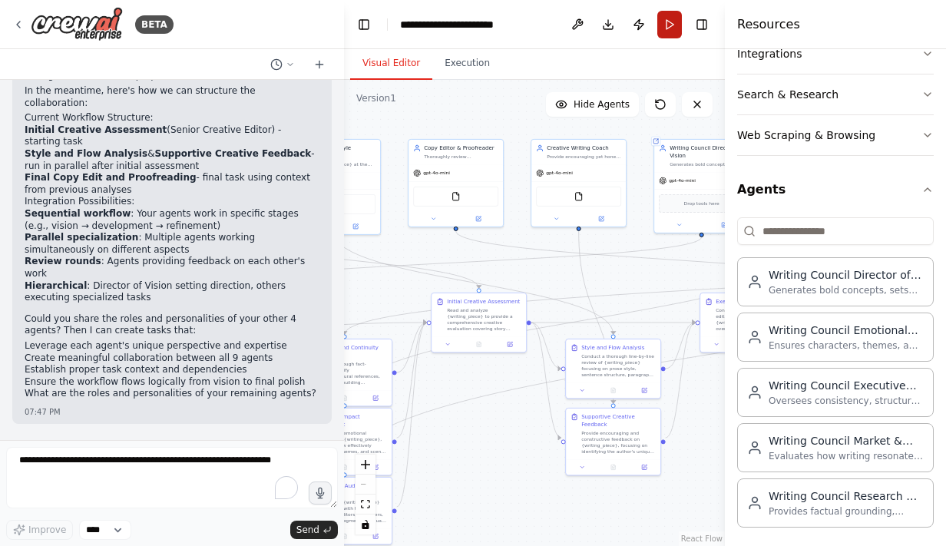
click at [669, 22] on button "Run" at bounding box center [669, 25] width 25 height 28
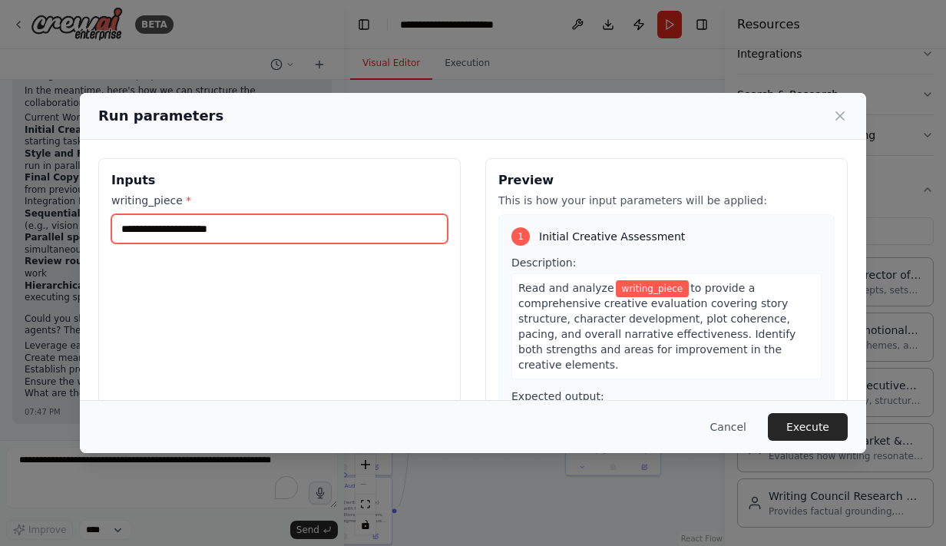
click at [365, 223] on input "writing_piece *" at bounding box center [279, 228] width 336 height 29
paste input "**********"
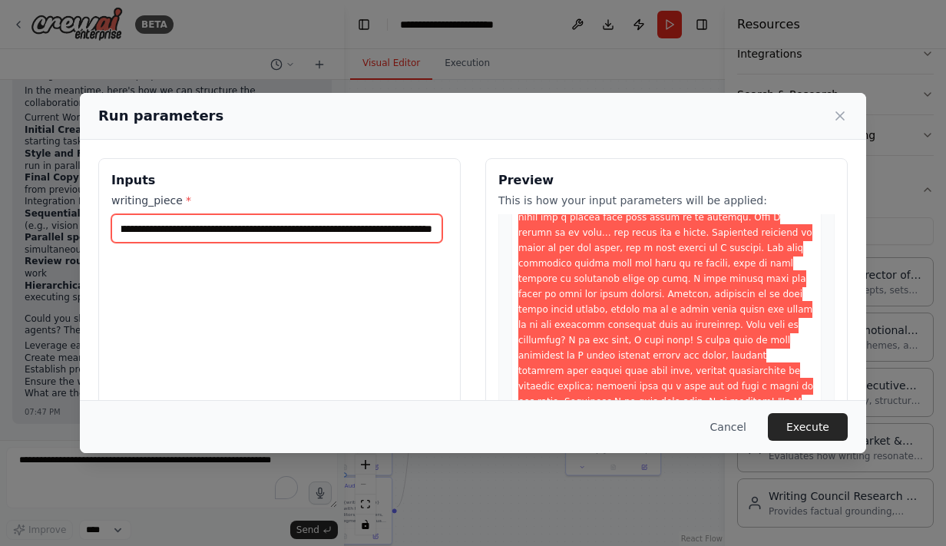
scroll to position [2218, 0]
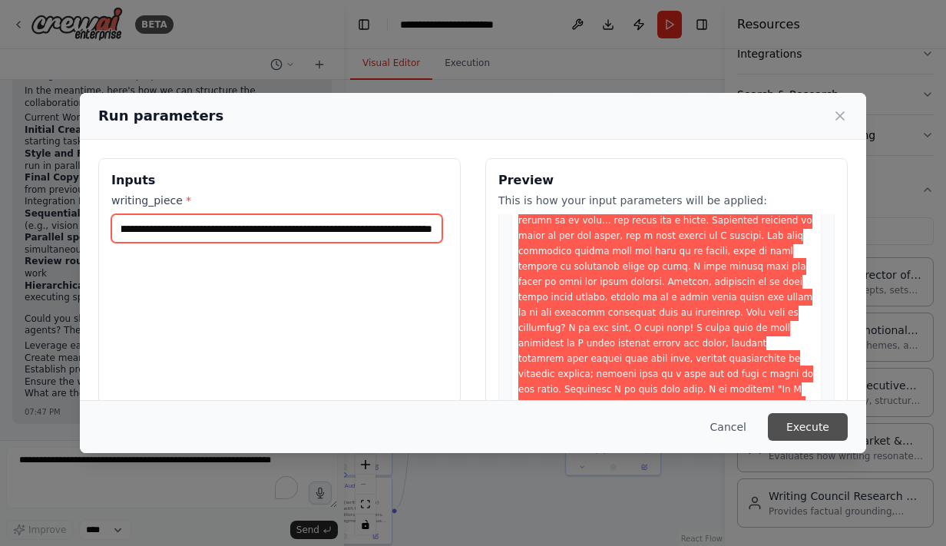
type input "**********"
click at [804, 422] on button "Execute" at bounding box center [808, 427] width 80 height 28
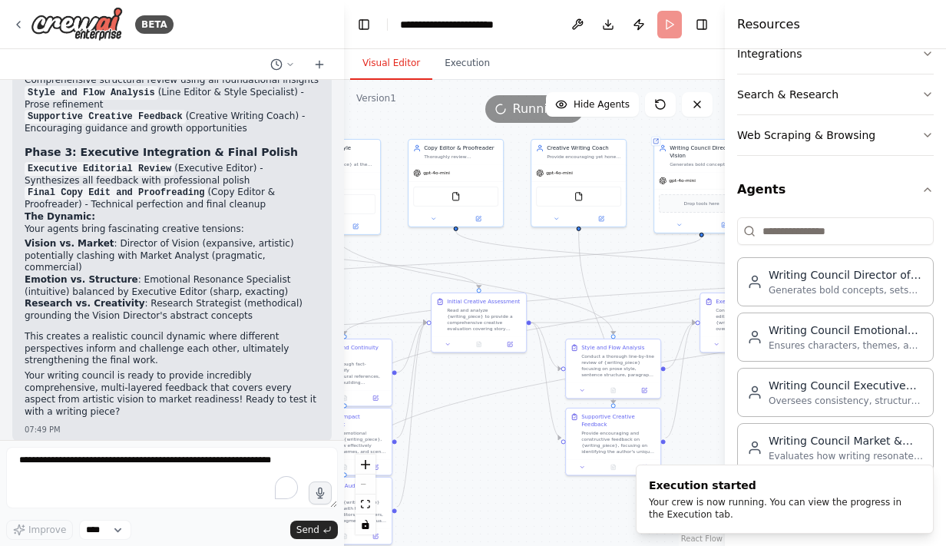
scroll to position [3542, 0]
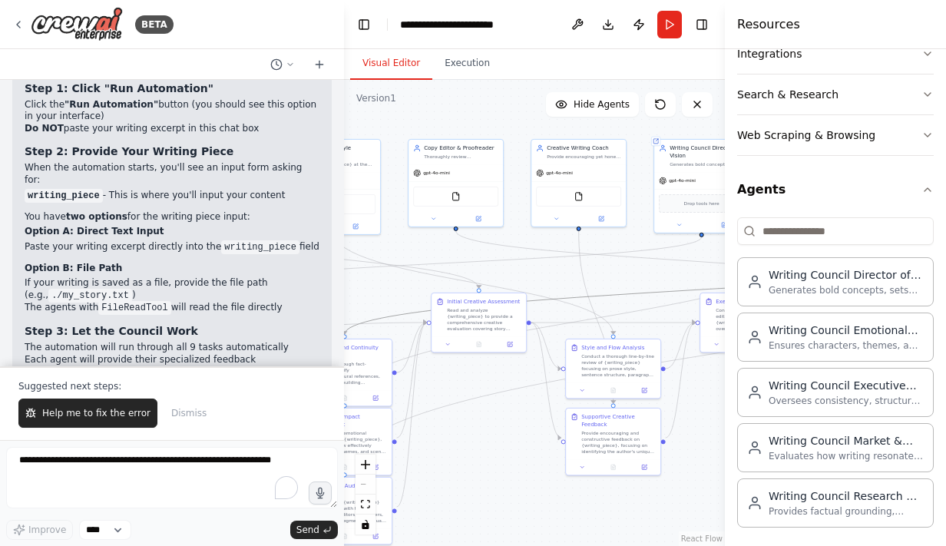
drag, startPoint x: 657, startPoint y: 292, endPoint x: 626, endPoint y: 292, distance: 31.5
click at [626, 292] on icon "Edge from 28d2e56b-d320-4efe-b22e-2b675657124e to bdf62de6-08e8-4b3e-a835-c7559…" at bounding box center [769, 285] width 848 height 97
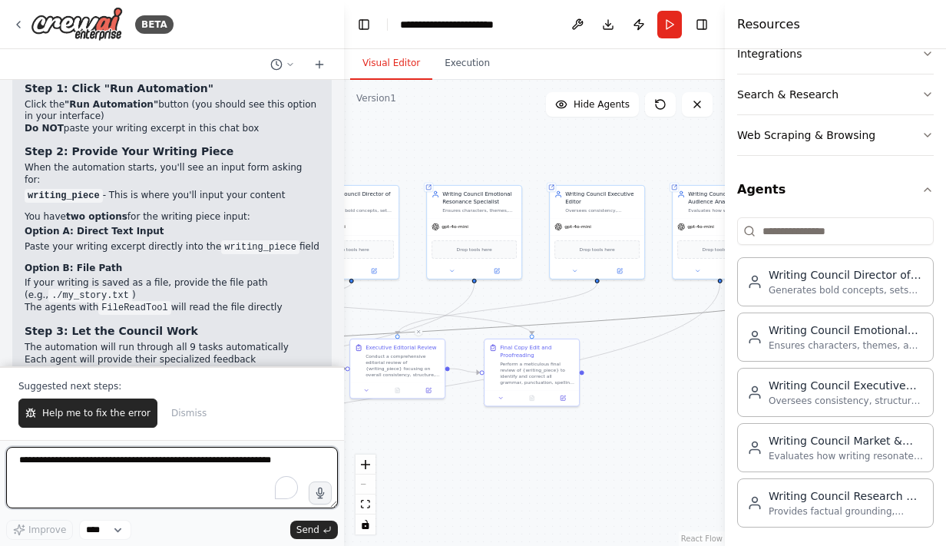
drag, startPoint x: 691, startPoint y: 425, endPoint x: 323, endPoint y: 467, distance: 370.2
click at [323, 467] on div "BETA I would like to create a writing council chatroom where each agent will fu…" at bounding box center [473, 273] width 946 height 546
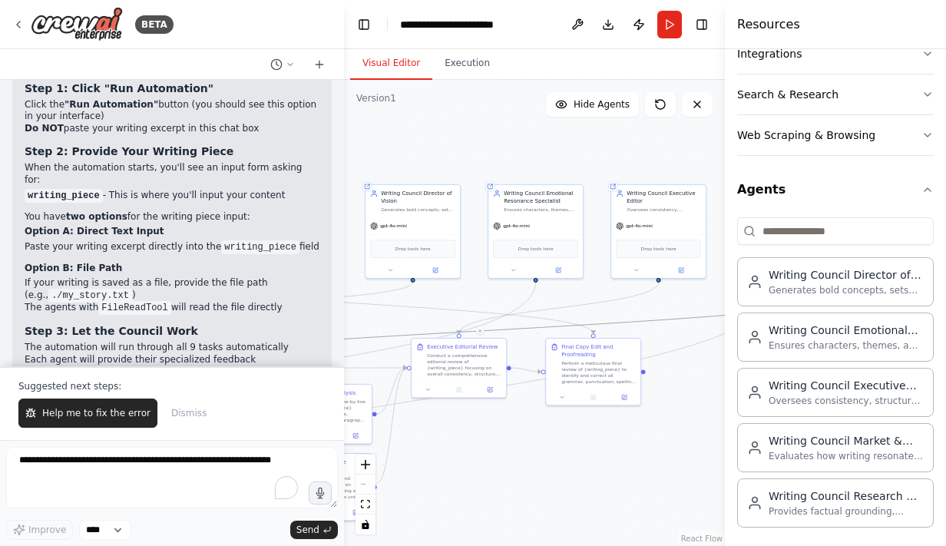
drag, startPoint x: 620, startPoint y: 405, endPoint x: 699, endPoint y: 407, distance: 79.1
click at [699, 407] on div ".deletable-edge-delete-btn { width: 20px; height: 20px; border: 0px solid #ffff…" at bounding box center [534, 313] width 381 height 466
click at [112, 412] on span "Help me to fix the error" at bounding box center [96, 413] width 108 height 12
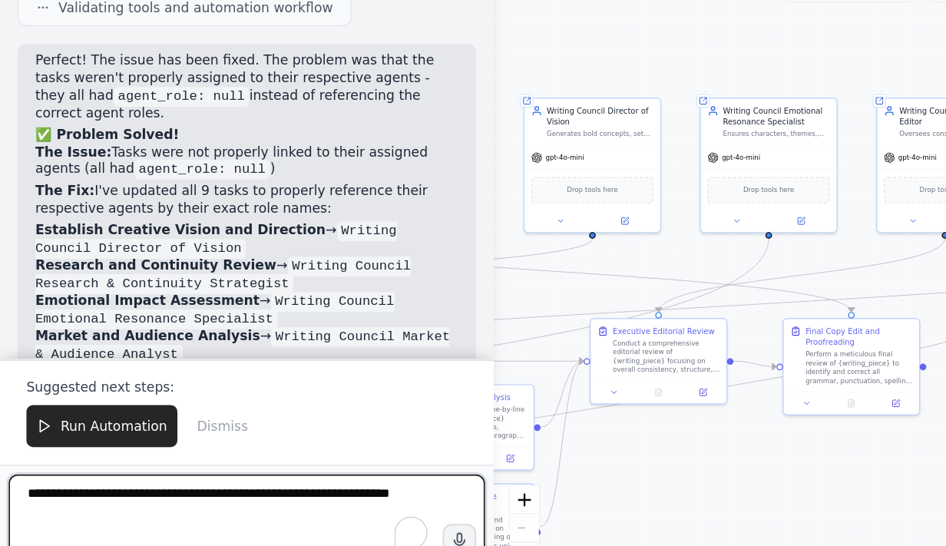
scroll to position [4947, 0]
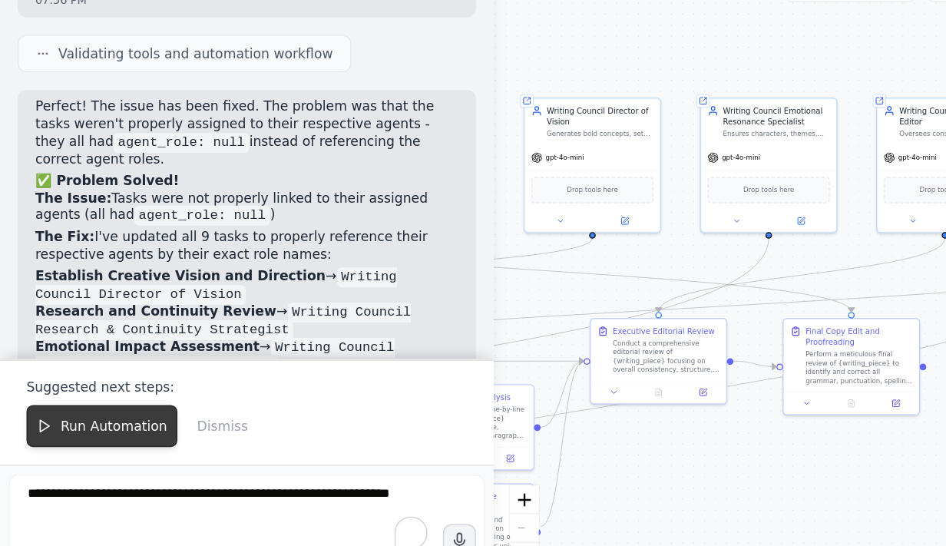
click at [81, 417] on span "Run Automation" at bounding box center [79, 413] width 74 height 12
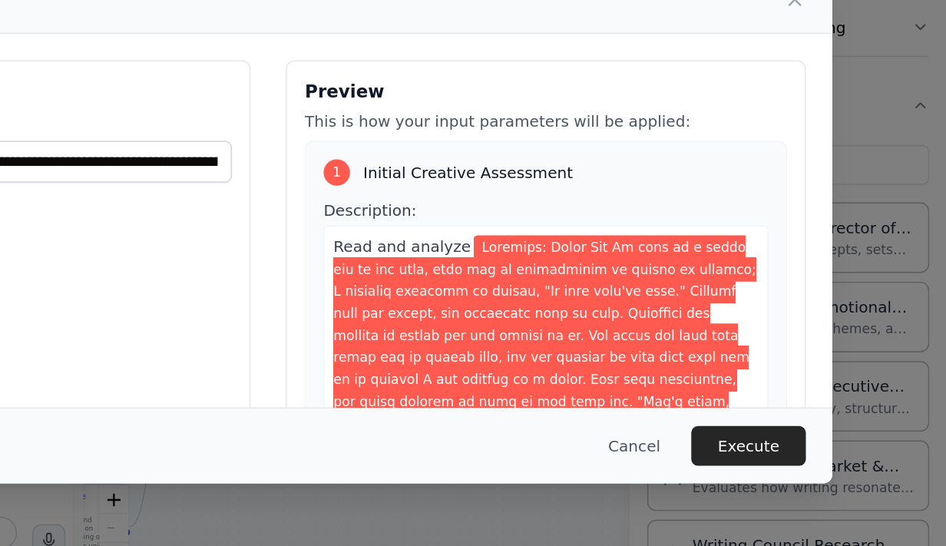
scroll to position [0, 0]
click at [822, 435] on button "Execute" at bounding box center [808, 427] width 80 height 28
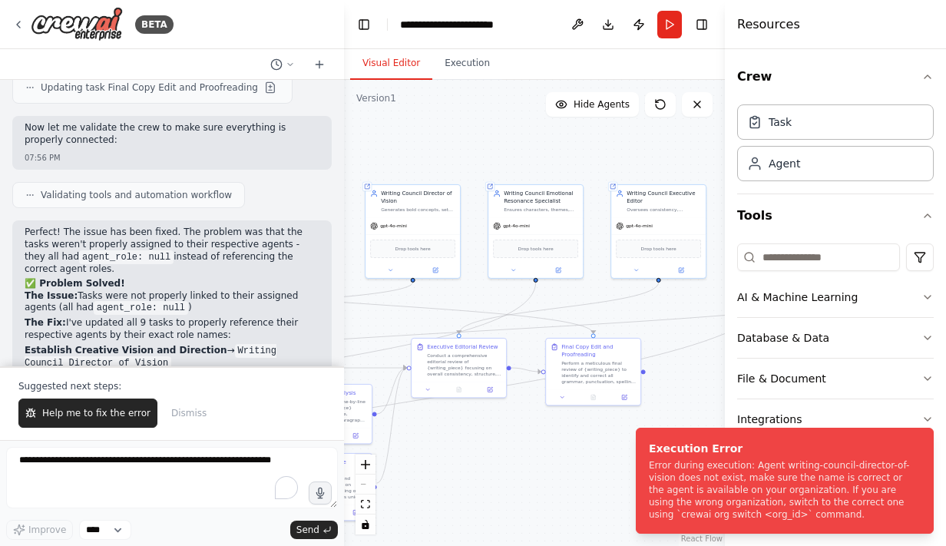
scroll to position [4947, 0]
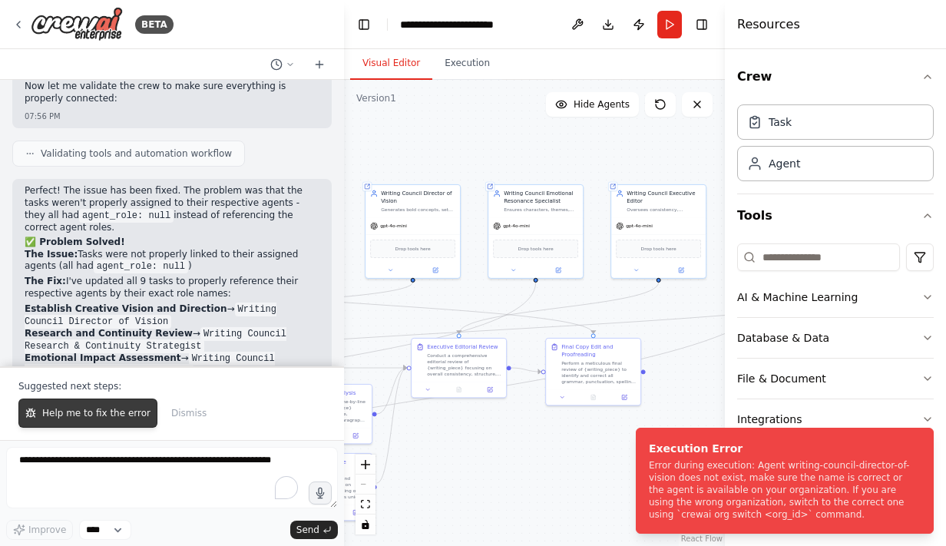
click at [66, 415] on span "Help me to fix the error" at bounding box center [96, 413] width 108 height 12
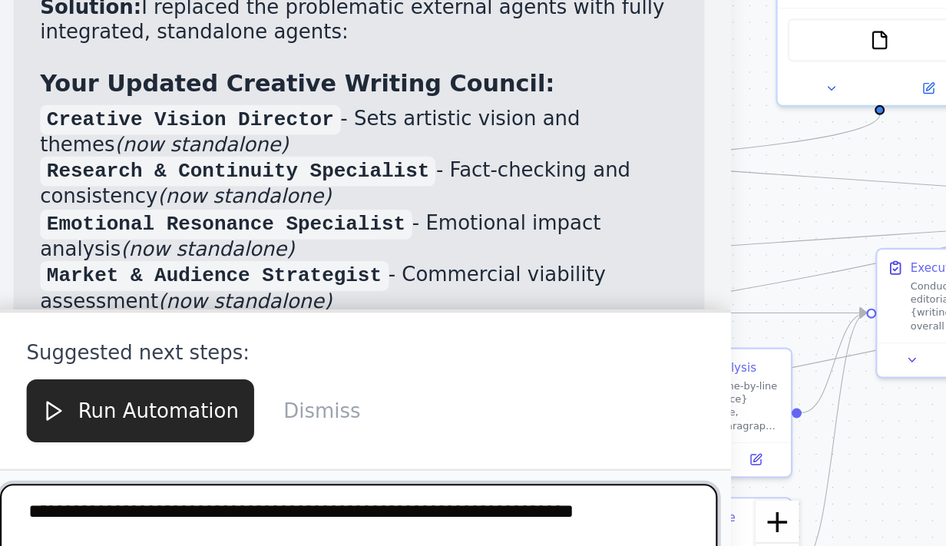
scroll to position [7116, 0]
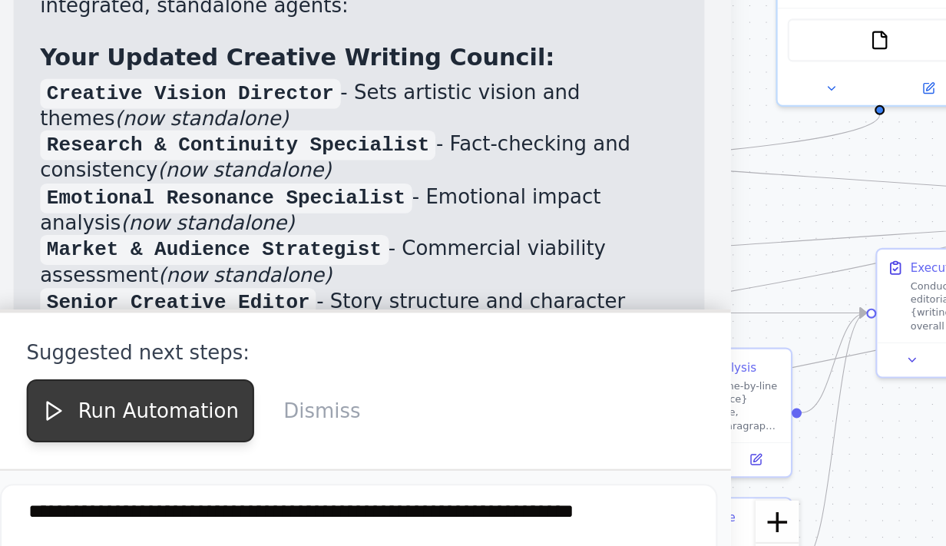
click at [74, 412] on span "Run Automation" at bounding box center [79, 413] width 74 height 12
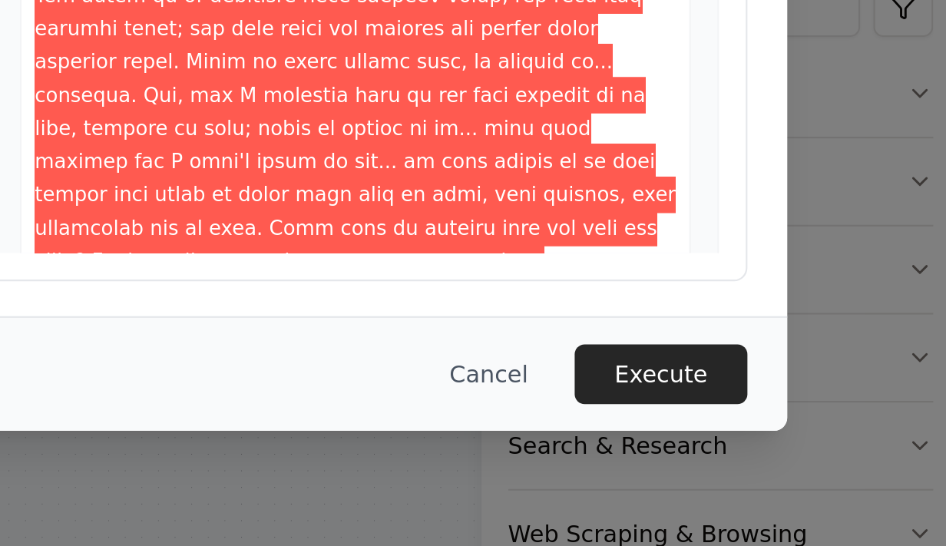
scroll to position [42, 0]
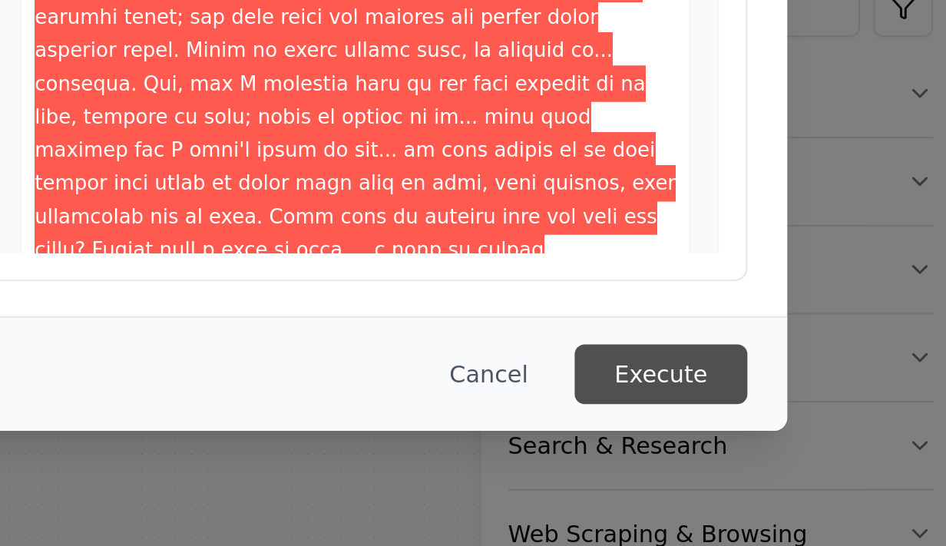
click at [804, 433] on button "Execute" at bounding box center [808, 427] width 80 height 28
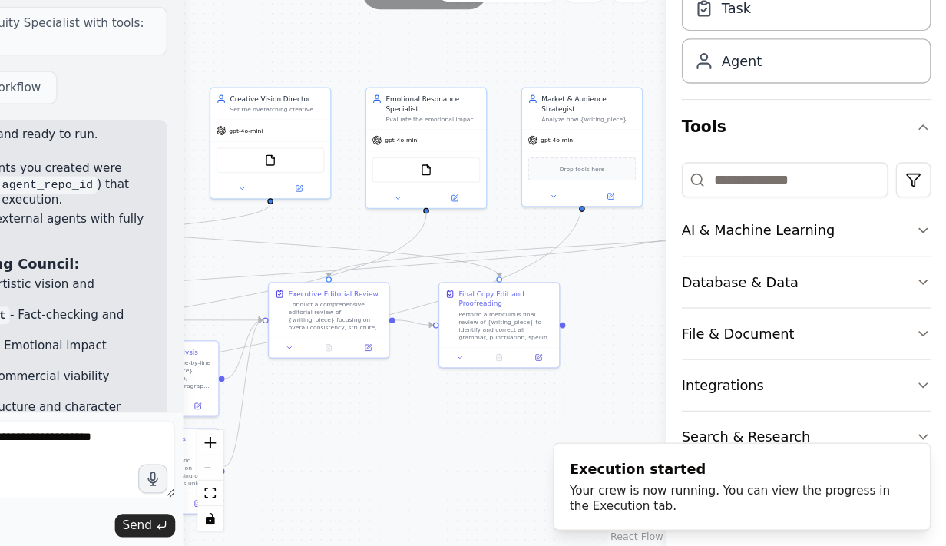
scroll to position [0, 0]
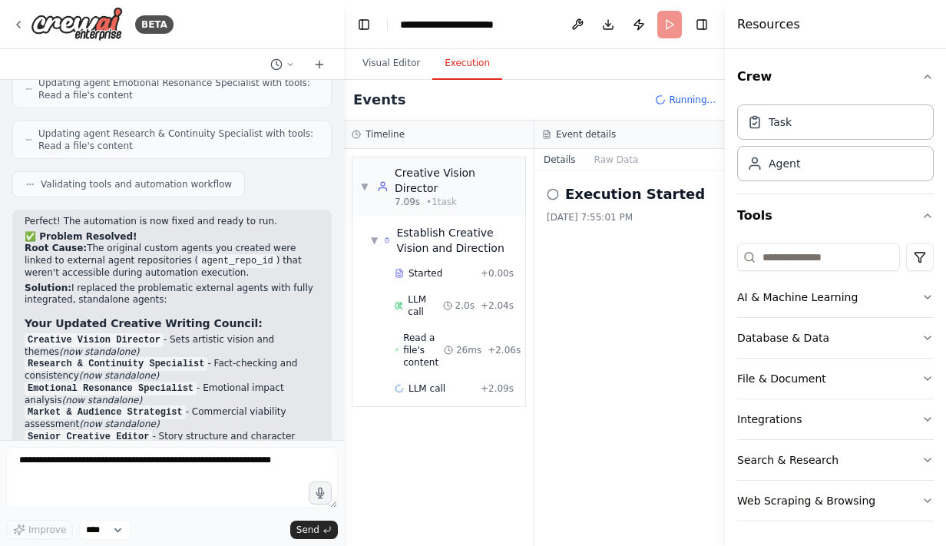
click at [462, 65] on button "Execution" at bounding box center [467, 64] width 70 height 32
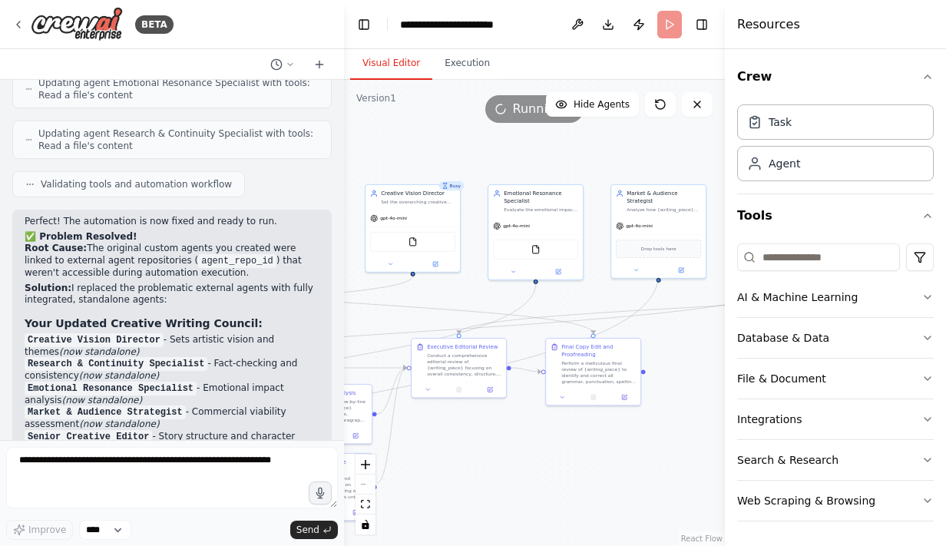
click at [402, 64] on button "Visual Editor" at bounding box center [391, 64] width 82 height 32
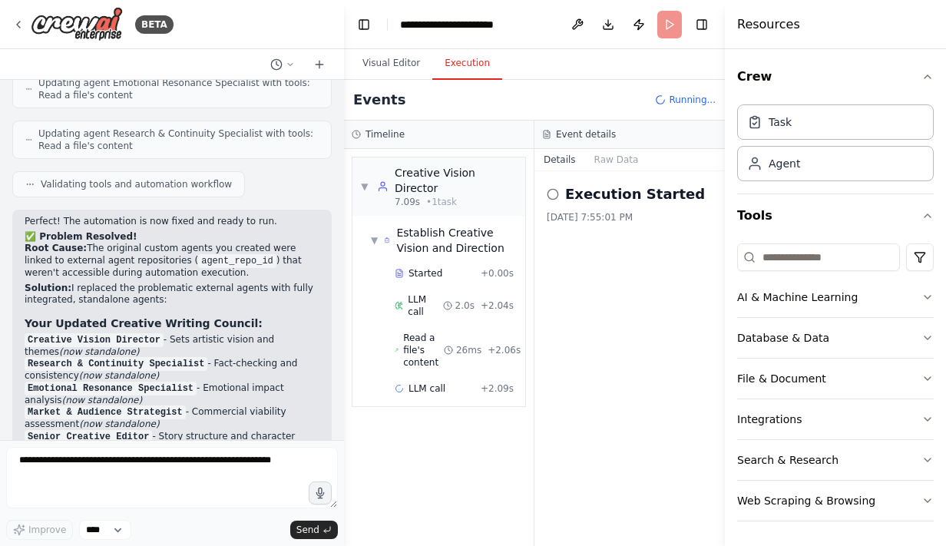
click at [432, 64] on button "Execution" at bounding box center [467, 64] width 70 height 32
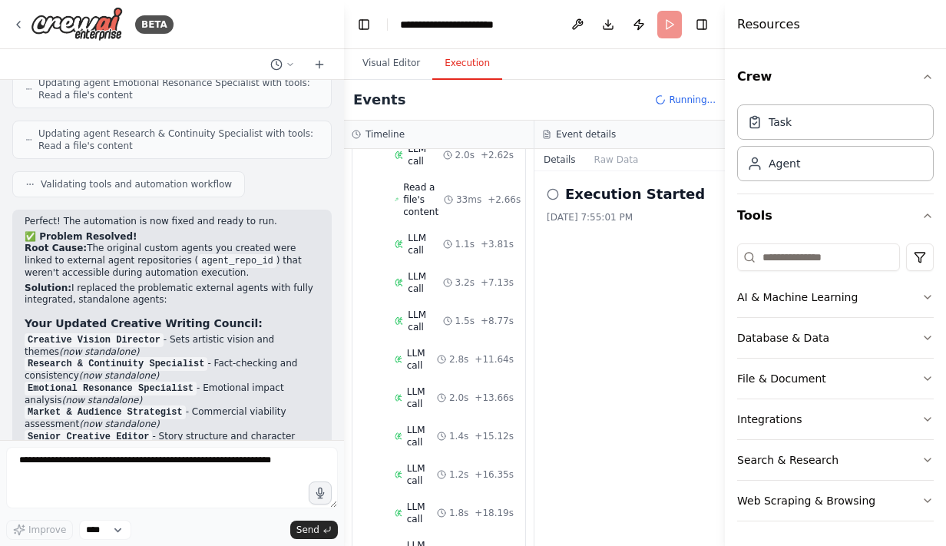
scroll to position [517, 0]
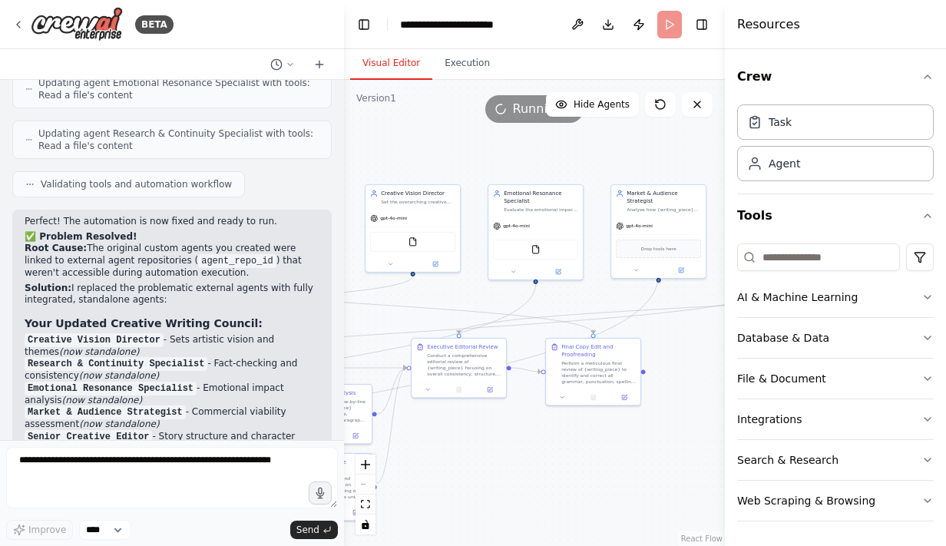
click at [406, 61] on button "Visual Editor" at bounding box center [391, 64] width 82 height 32
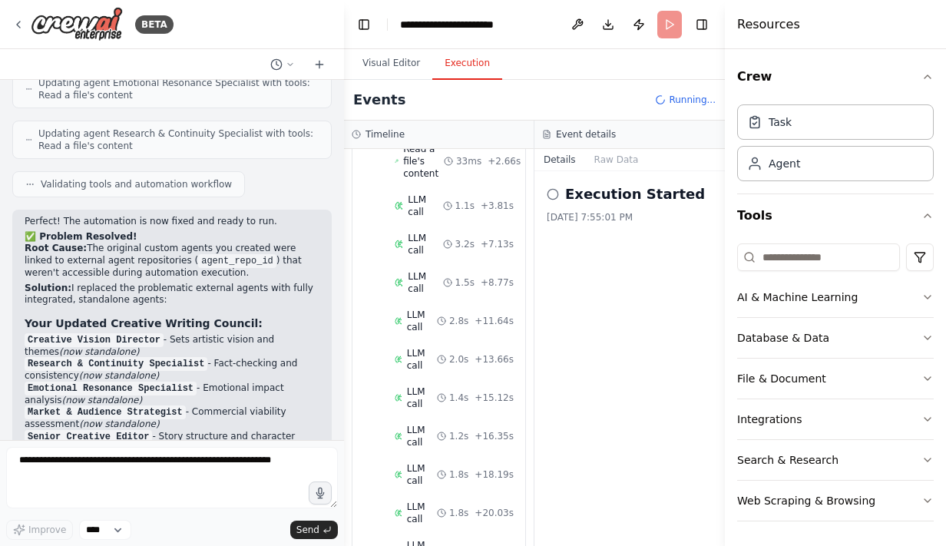
click at [444, 67] on button "Execution" at bounding box center [467, 64] width 70 height 32
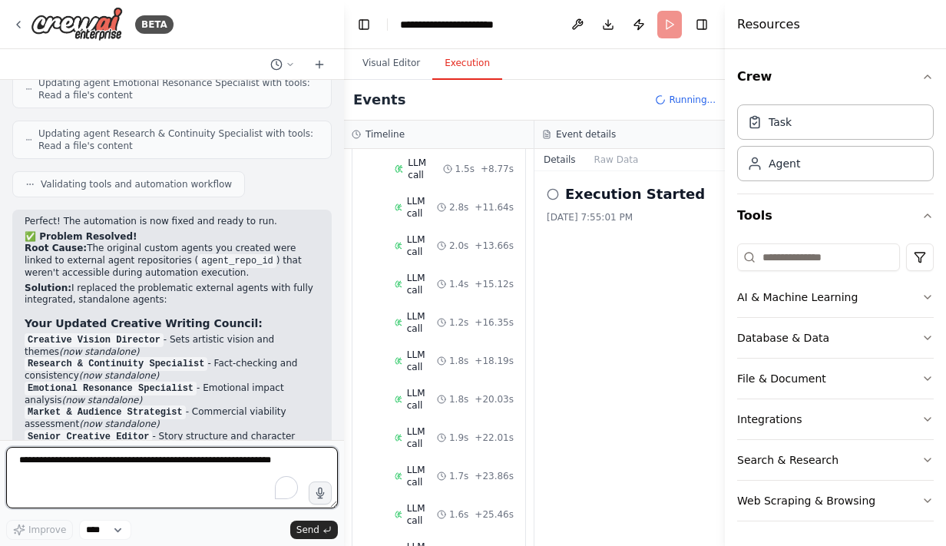
click at [181, 472] on textarea "To enrich screen reader interactions, please activate Accessibility in Grammarl…" at bounding box center [172, 477] width 332 height 61
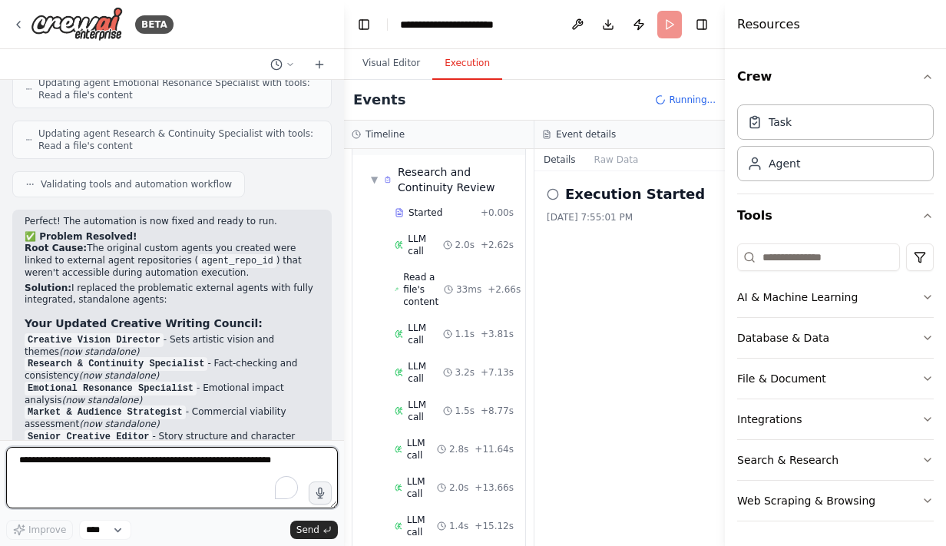
scroll to position [0, 0]
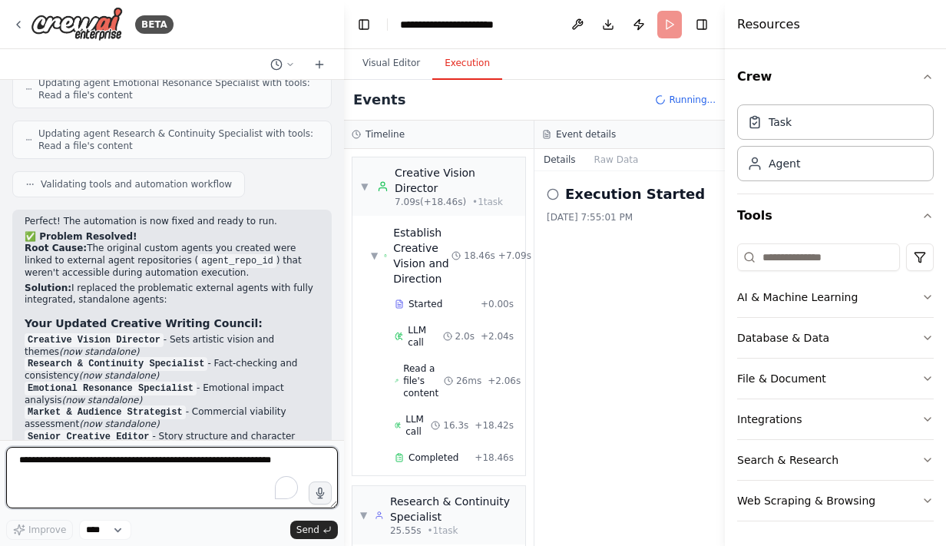
click at [160, 472] on textarea "To enrich screen reader interactions, please activate Accessibility in Grammarl…" at bounding box center [172, 477] width 332 height 61
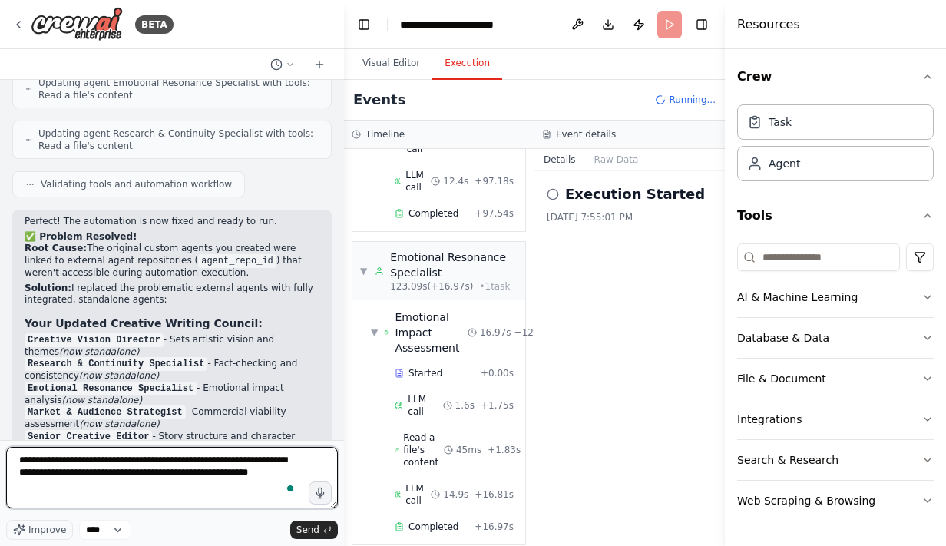
scroll to position [1594, 0]
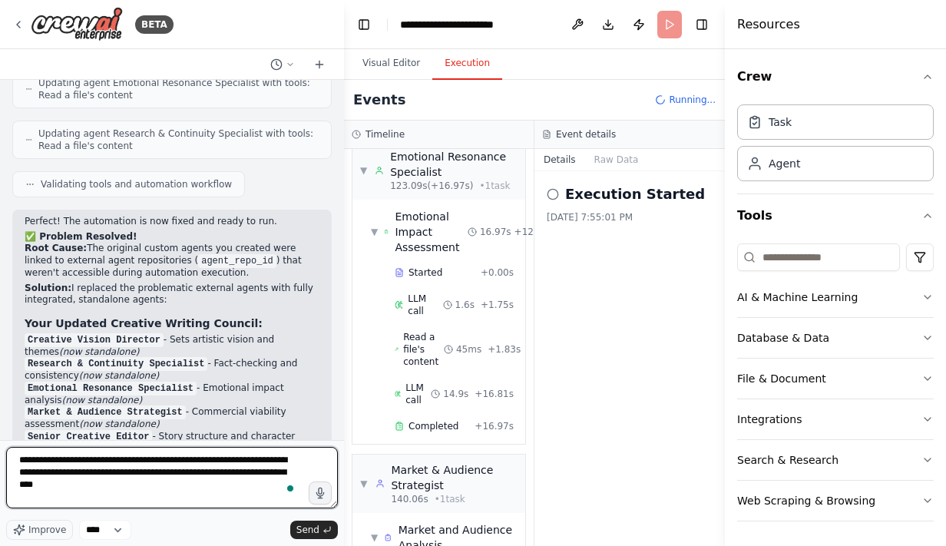
type textarea "**********"
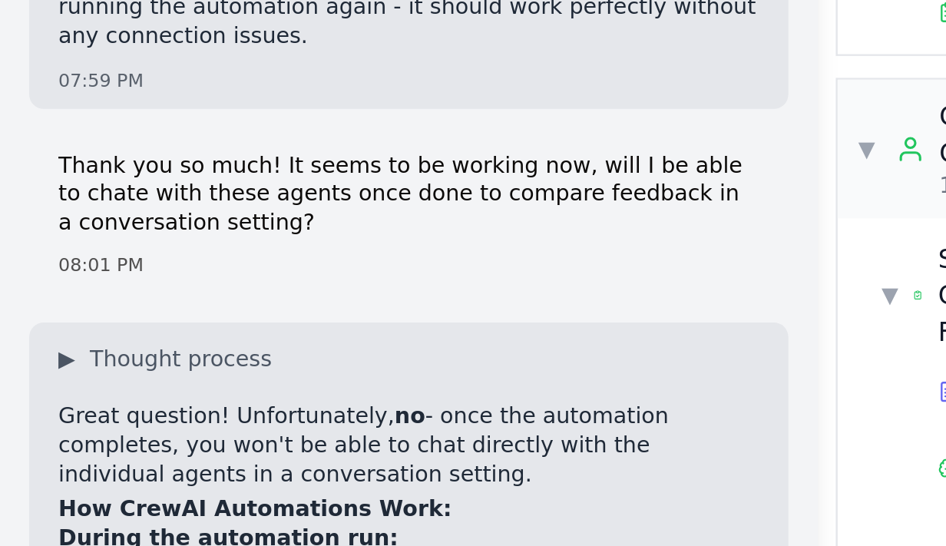
scroll to position [7598, 0]
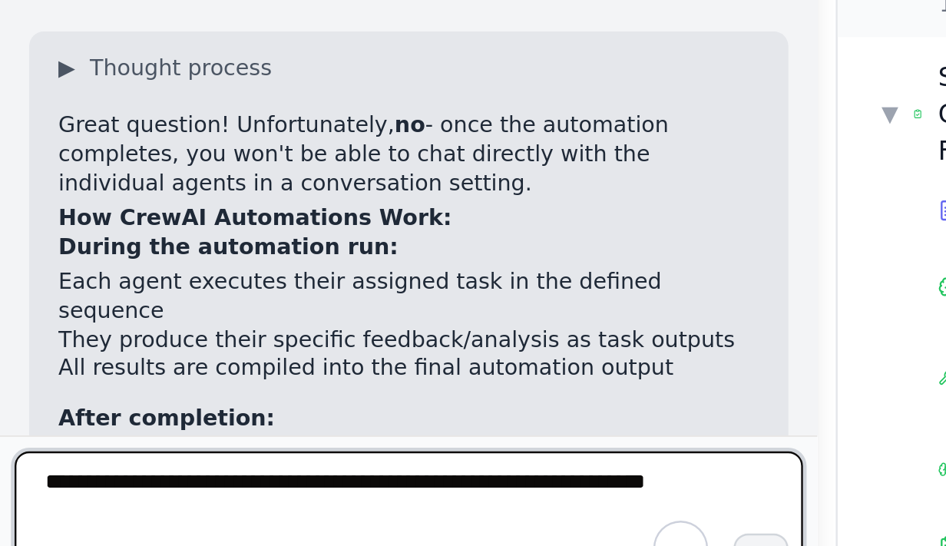
click at [120, 458] on textarea "To enrich screen reader interactions, please activate Accessibility in Grammarl…" at bounding box center [172, 477] width 332 height 61
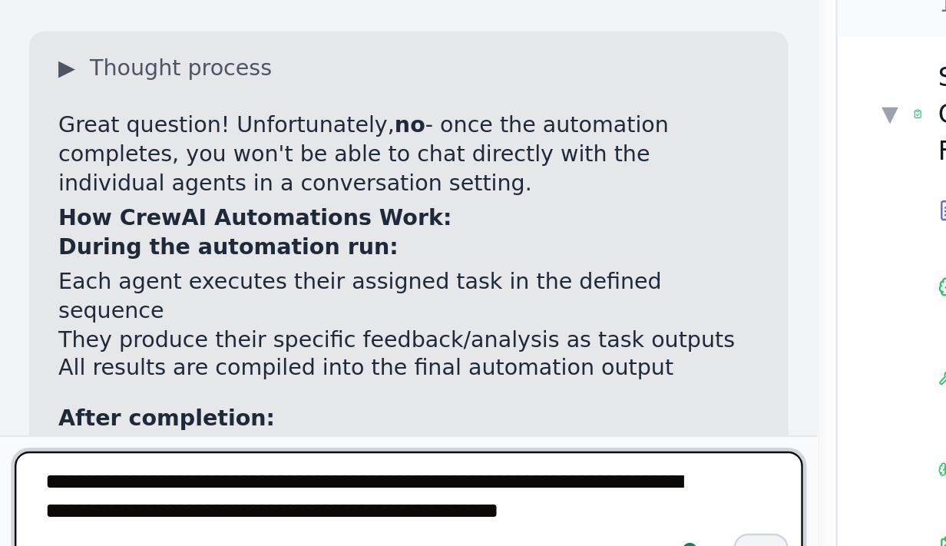
type textarea "**********"
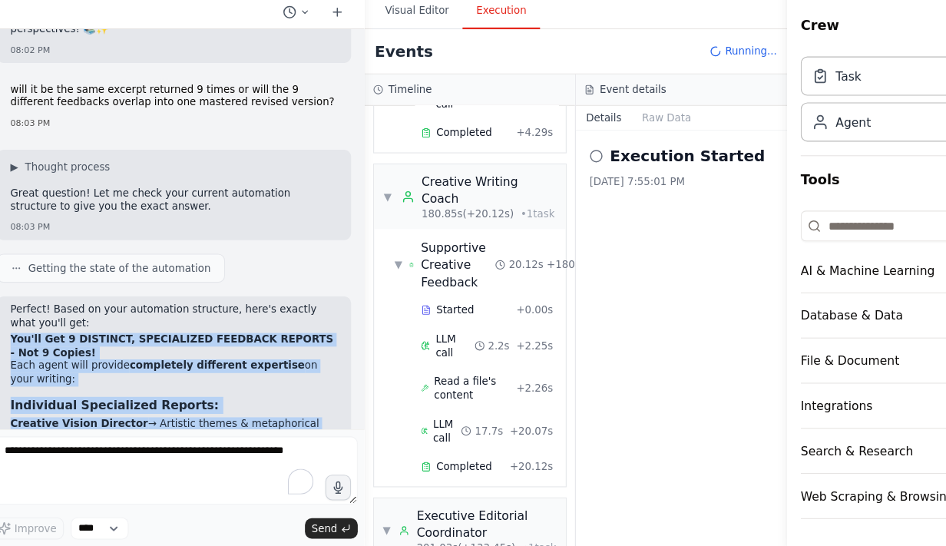
scroll to position [2896, 0]
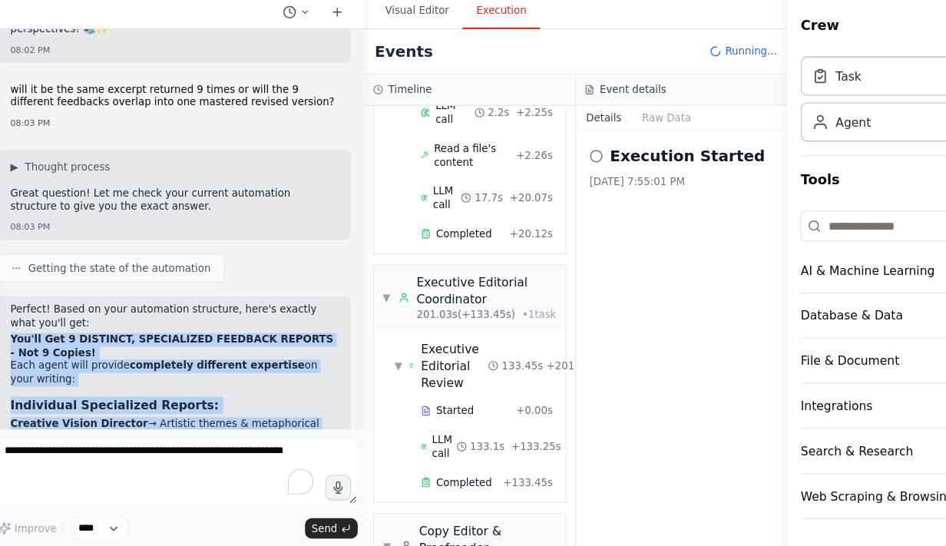
drag, startPoint x: 25, startPoint y: 173, endPoint x: 202, endPoint y: 403, distance: 290.7
copy div "You'll Get 9 DISTINCT, SPECIALIZED FEEDBACK REPORTS - Not 9 Copies! Each agent …"
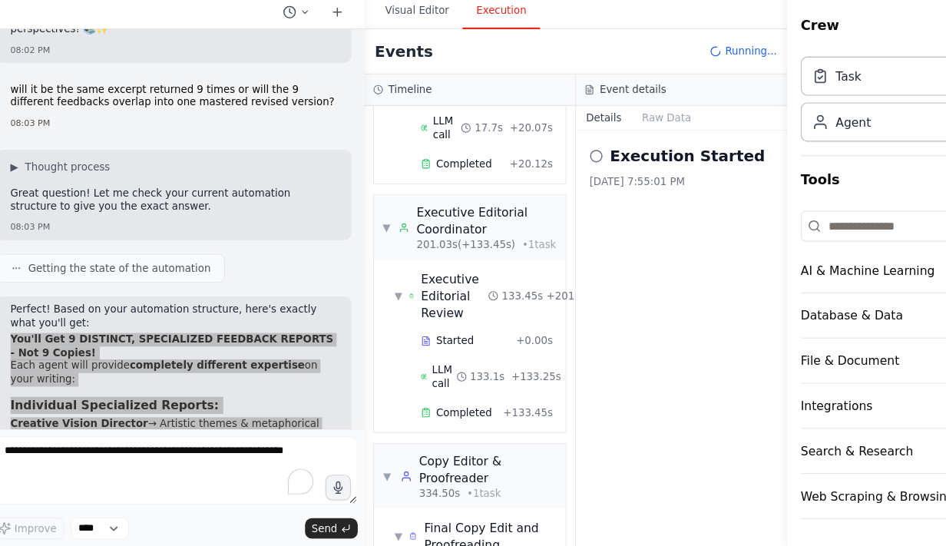
scroll to position [3034, 0]
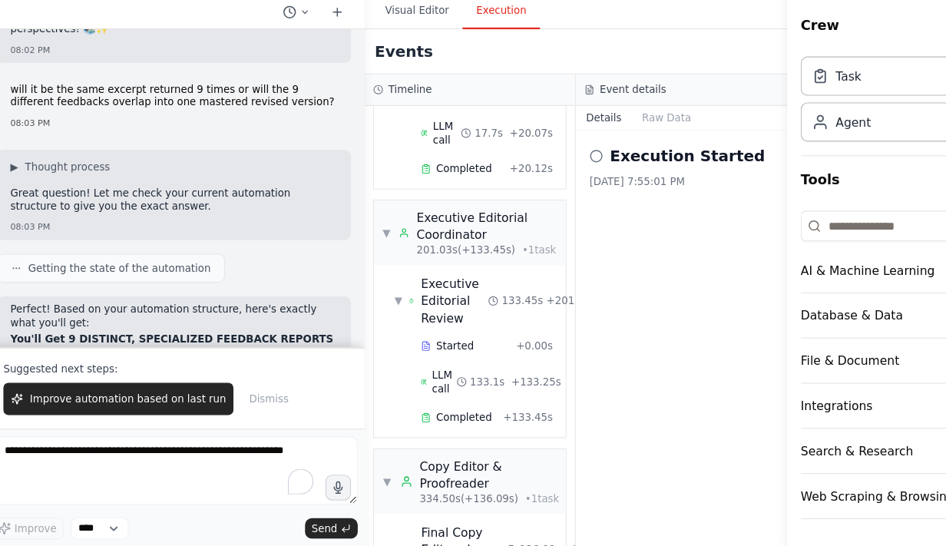
scroll to position [2897, 0]
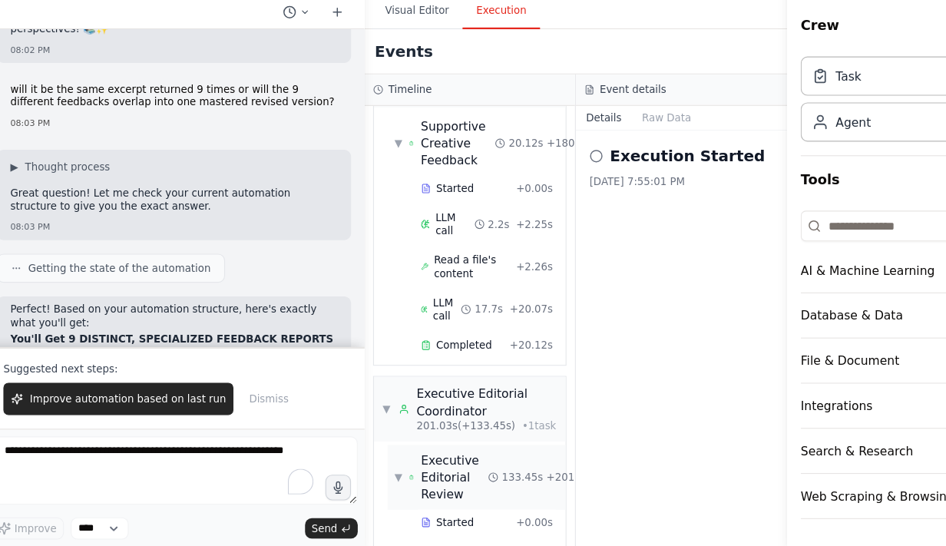
click at [377, 477] on span "▼" at bounding box center [374, 483] width 7 height 12
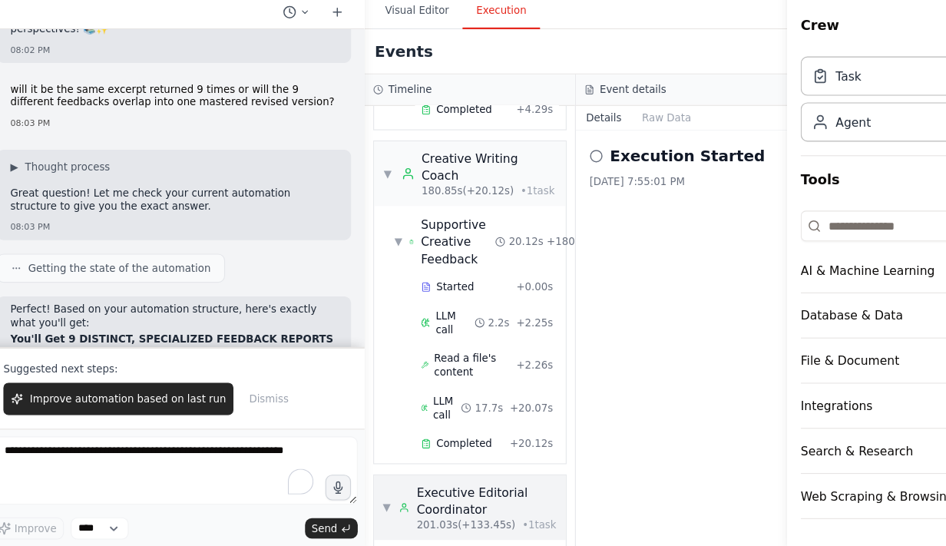
click at [365, 505] on span "▼" at bounding box center [363, 511] width 7 height 12
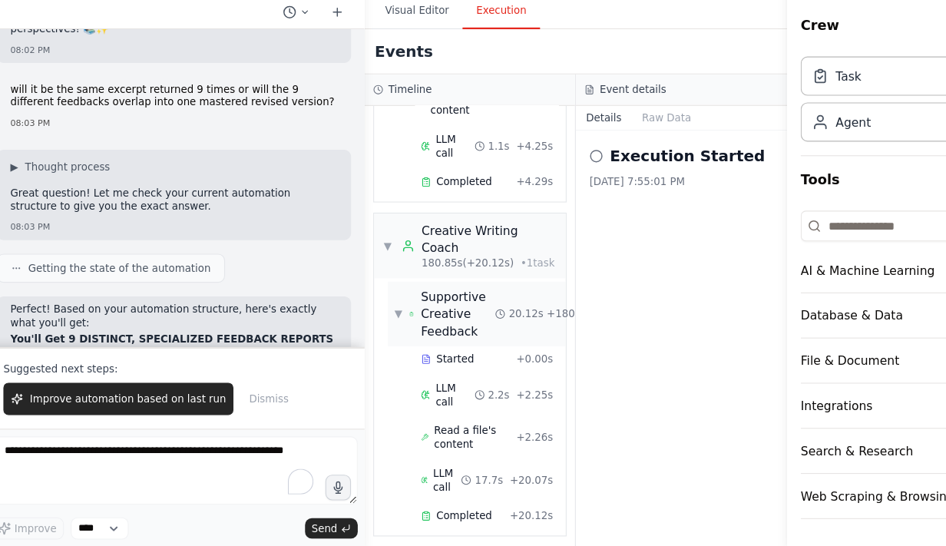
click at [376, 313] on div "▼ Supportive Creative Feedback" at bounding box center [416, 336] width 91 height 46
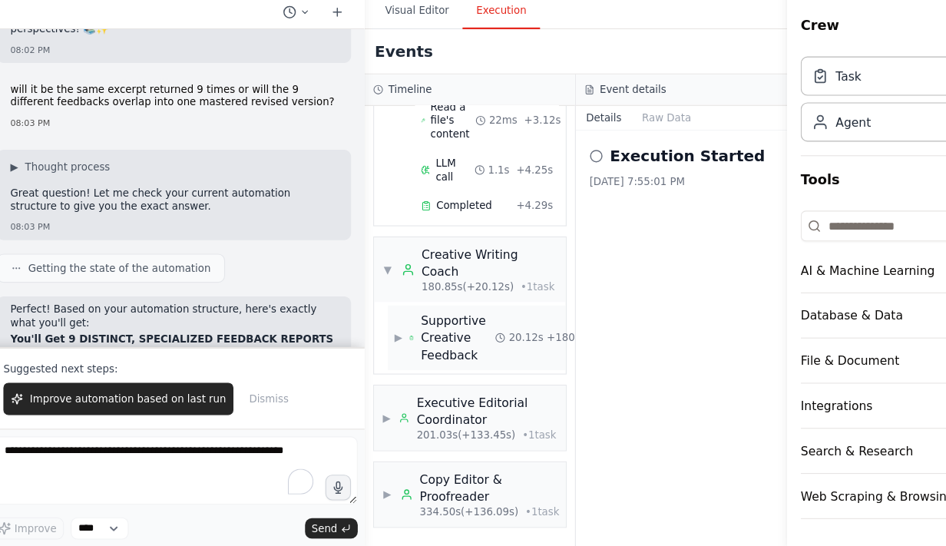
scroll to position [2489, 0]
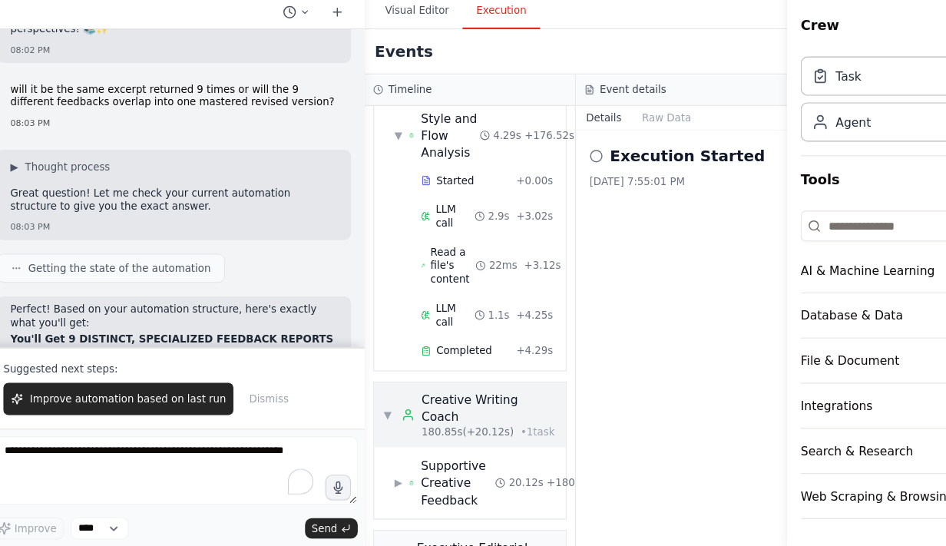
click at [360, 421] on span "▼" at bounding box center [364, 427] width 9 height 12
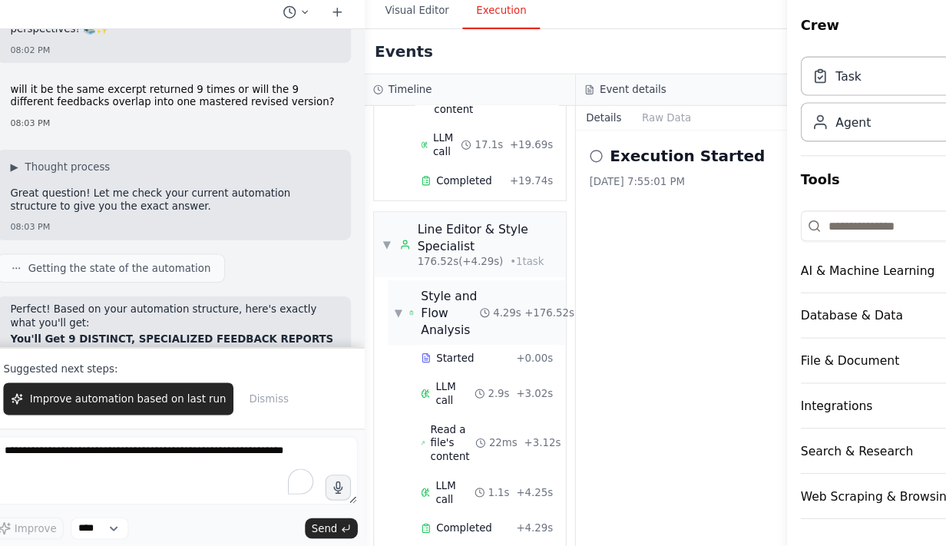
click at [375, 312] on div "▼ Style and Flow Analysis" at bounding box center [409, 335] width 77 height 46
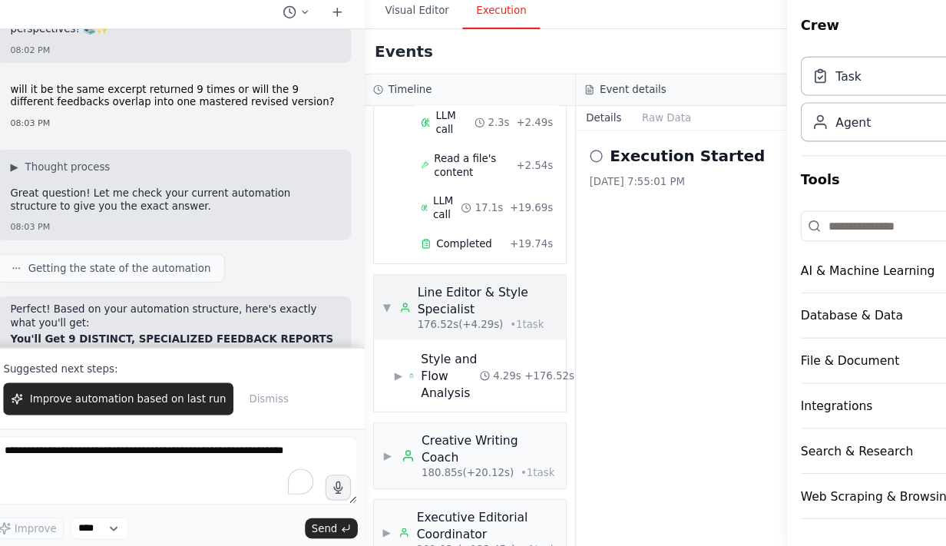
click at [370, 309] on div "▼ Line Editor & Style Specialist 176.52s (+4.29s) • 1 task" at bounding box center [438, 330] width 157 height 43
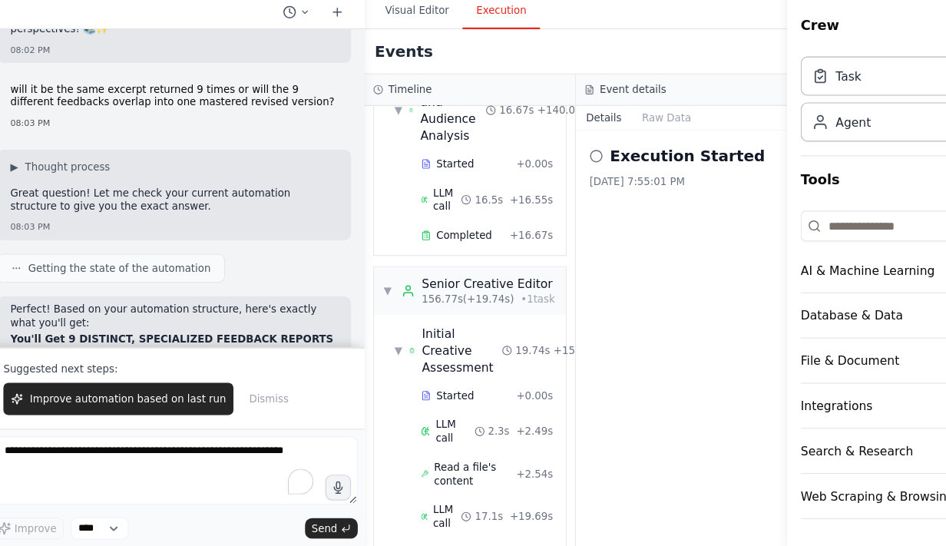
scroll to position [1994, 0]
click at [365, 341] on div "▼ Initial Creative Assessment 19.74s + 156.77s" at bounding box center [445, 370] width 160 height 58
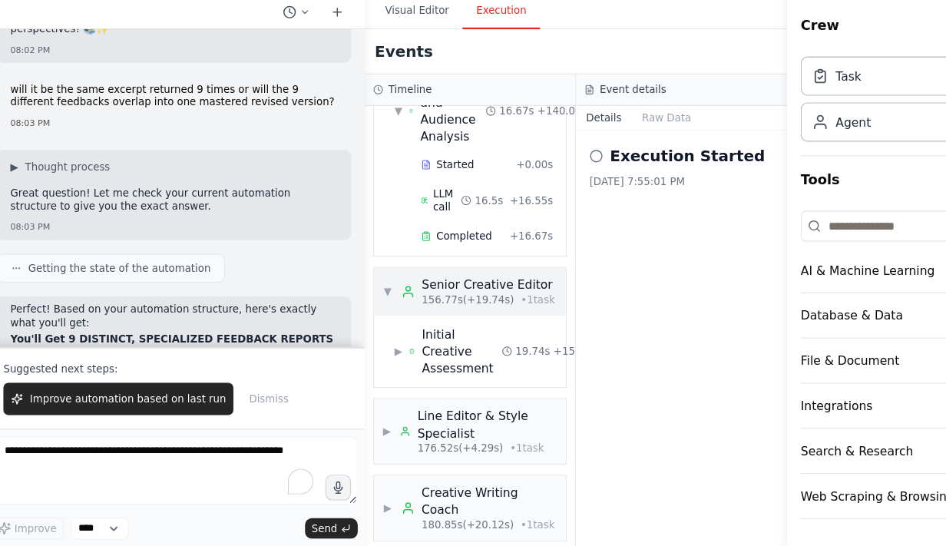
click at [368, 302] on div "▼ Senior Creative Editor 156.77s (+19.74s) • 1 task" at bounding box center [437, 316] width 155 height 28
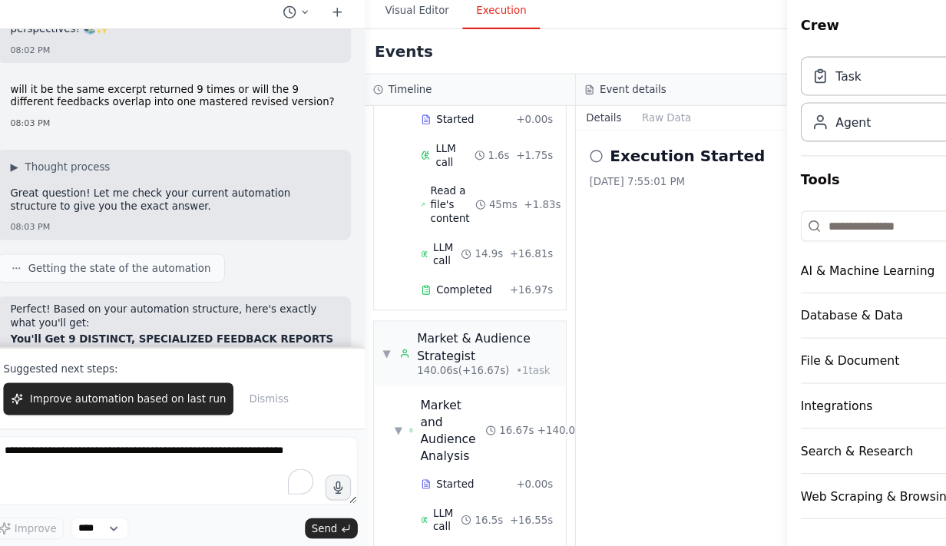
scroll to position [1699, 0]
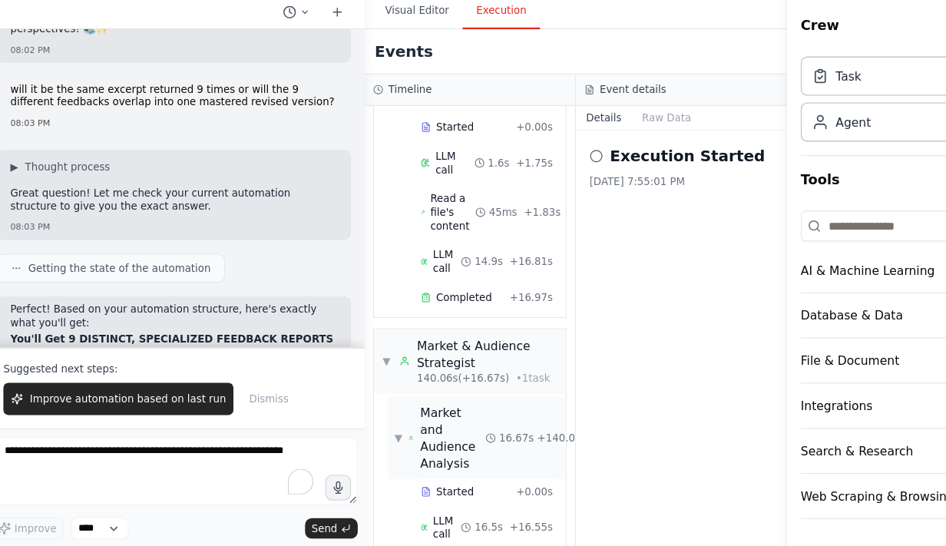
click at [365, 411] on div "▼ Market and Audience Analysis 16.67s + 140.06s" at bounding box center [445, 448] width 160 height 74
click at [371, 358] on div "▼ Market & Audience Strategist 140.06s (+16.67s) • 1 task" at bounding box center [438, 379] width 157 height 43
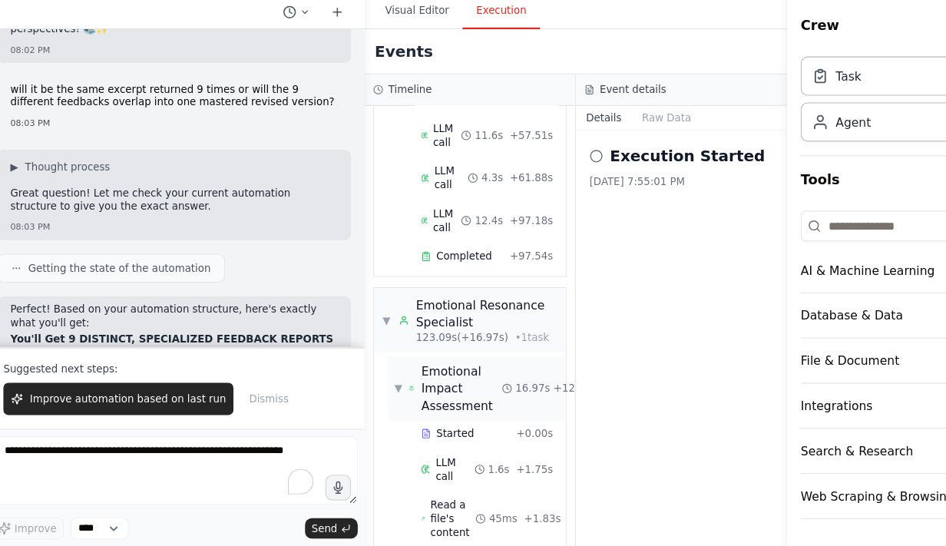
scroll to position [1422, 0]
click at [368, 375] on div "▼ Emotional Impact Assessment 16.97s + 123.09s" at bounding box center [445, 404] width 160 height 58
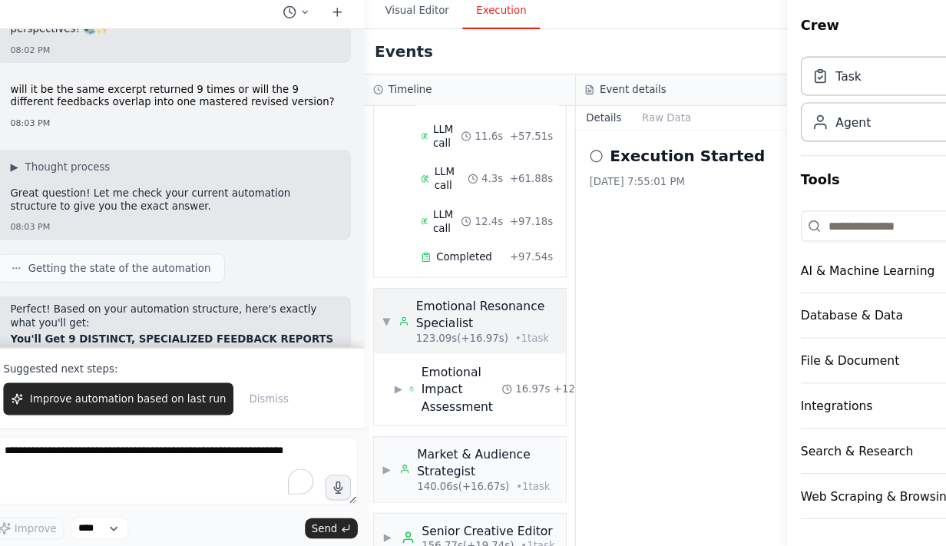
click at [370, 322] on div "▼ Emotional Resonance Specialist 123.09s (+16.97s) • 1 task" at bounding box center [438, 343] width 157 height 43
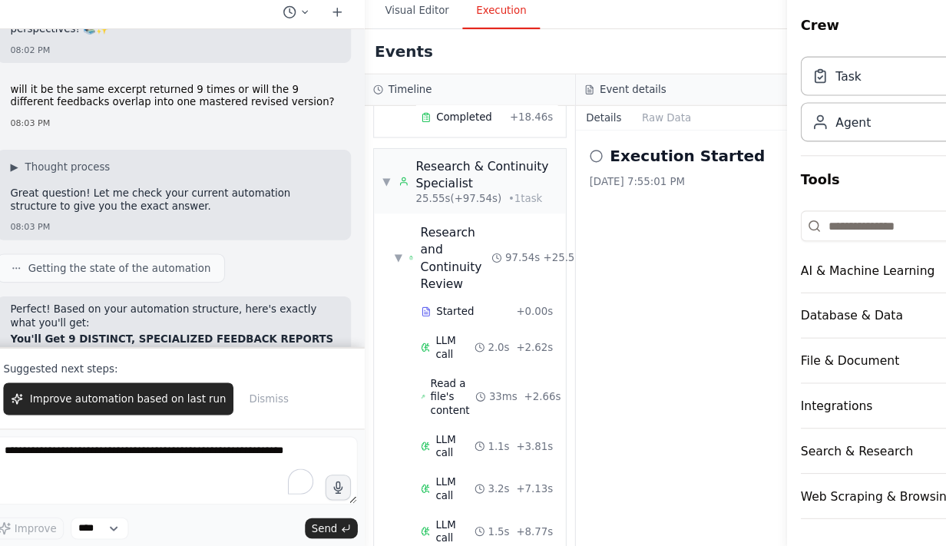
scroll to position [297, 0]
click at [375, 263] on div "▼ Research and Continuity Review" at bounding box center [415, 286] width 88 height 61
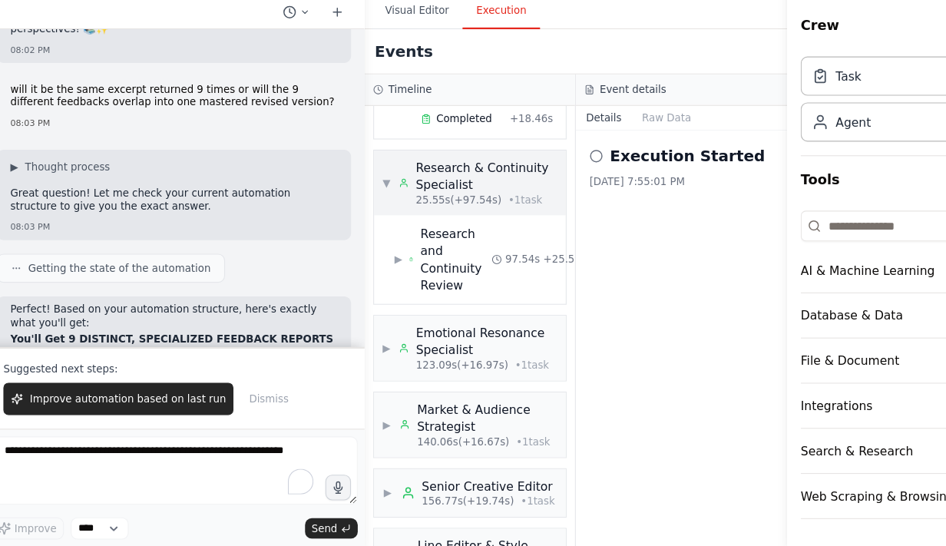
click at [375, 212] on icon at bounding box center [379, 218] width 9 height 12
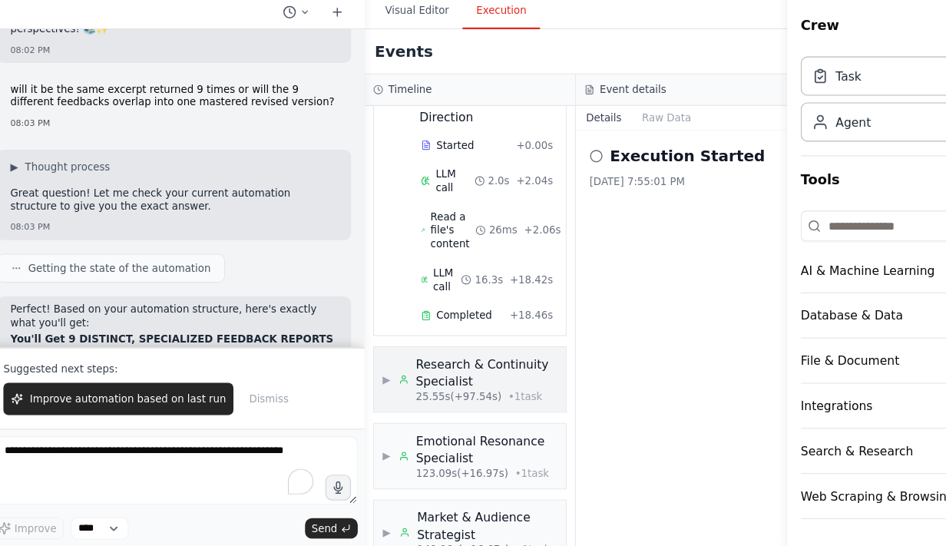
scroll to position [0, 0]
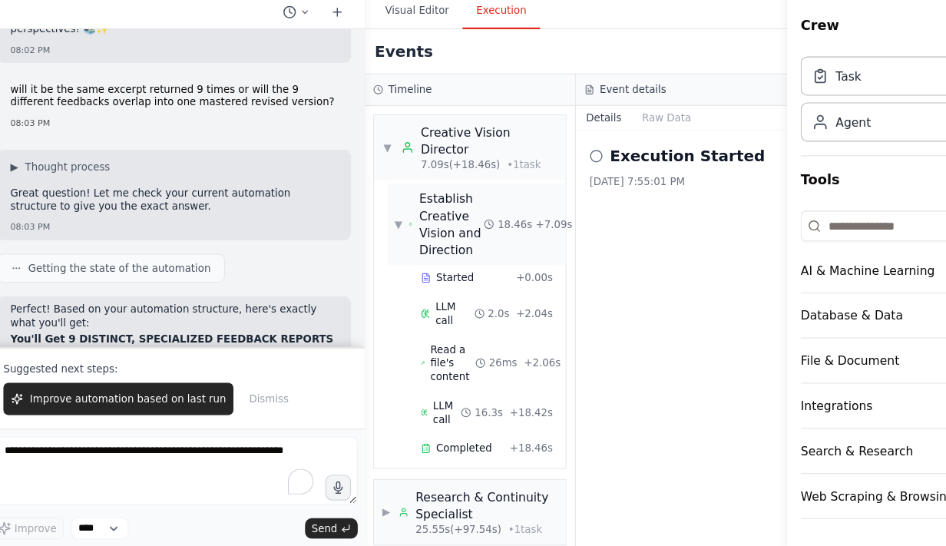
click at [372, 243] on div "▼ Establish Creative Vision and Direction" at bounding box center [411, 255] width 81 height 61
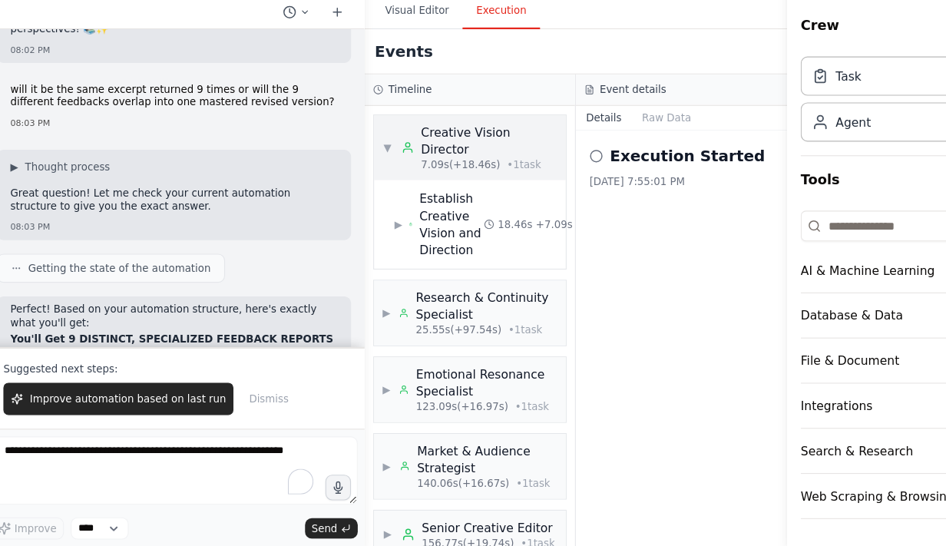
click at [368, 181] on div "▼ Creative Vision Director 7.09s (+18.46s) • 1 task" at bounding box center [438, 186] width 157 height 43
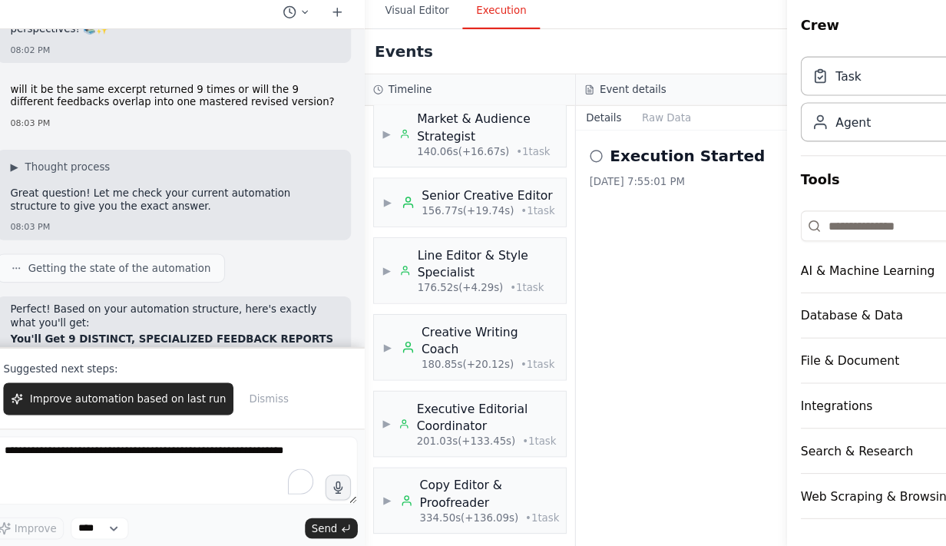
scroll to position [8333, 0]
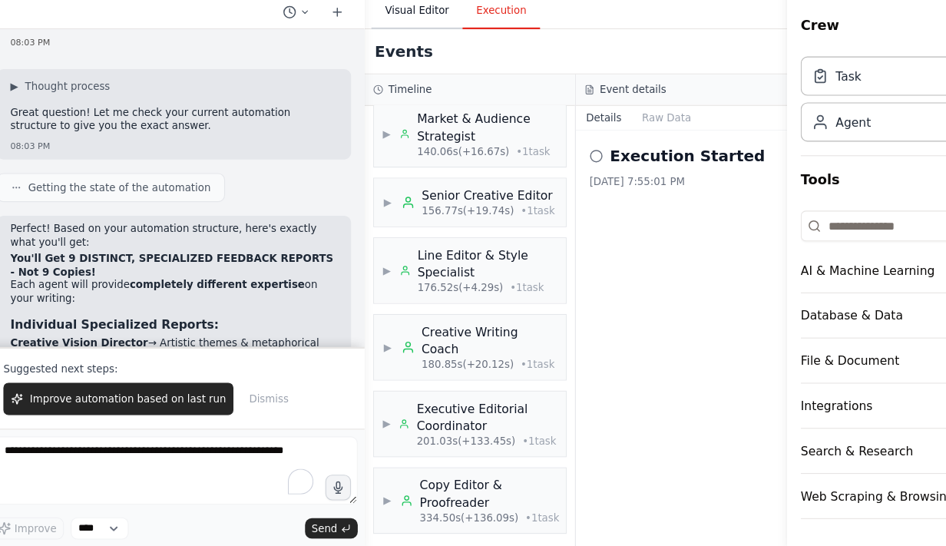
click at [411, 54] on button "Visual Editor" at bounding box center [391, 64] width 82 height 32
click at [464, 65] on button "Execution" at bounding box center [467, 64] width 70 height 32
click at [606, 157] on button "Raw Data" at bounding box center [616, 159] width 63 height 21
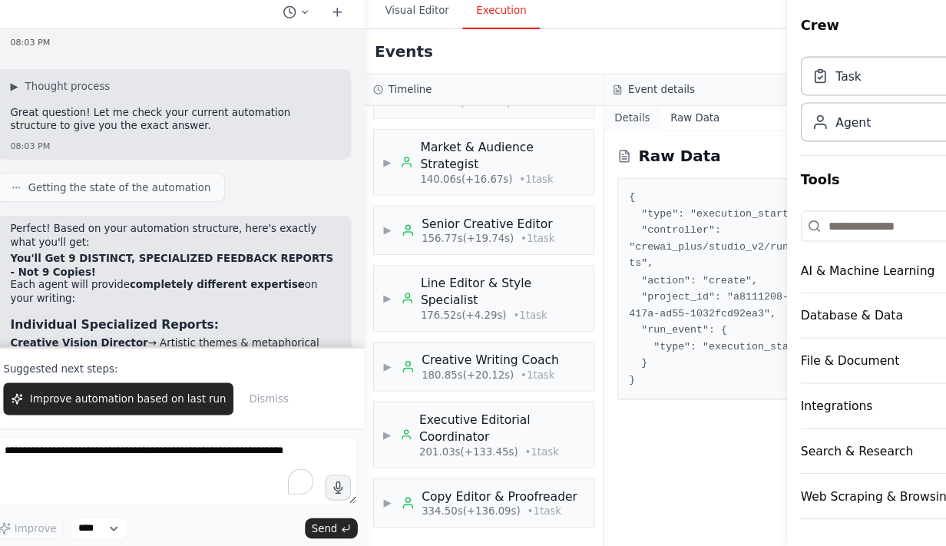
click at [566, 157] on button "Details" at bounding box center [585, 159] width 51 height 21
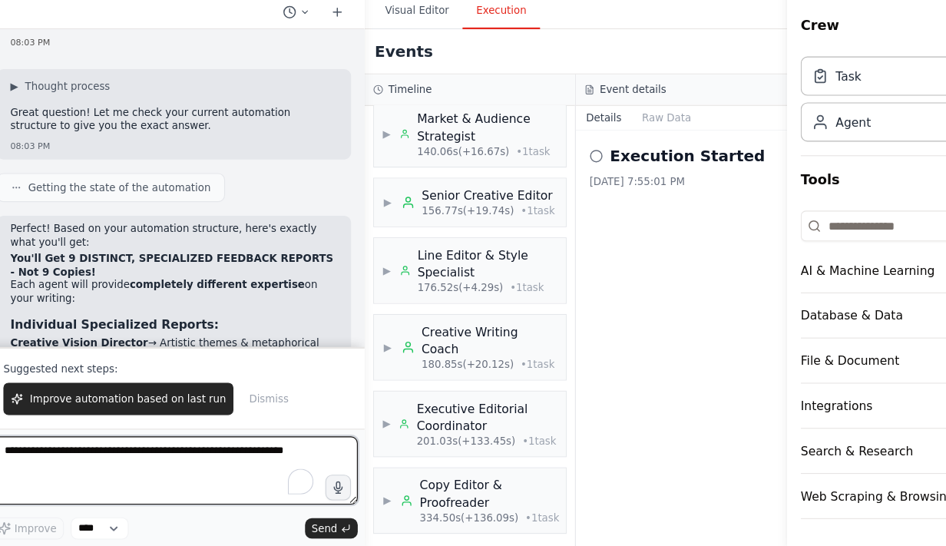
click at [123, 462] on textarea "To enrich screen reader interactions, please activate Accessibility in Grammarl…" at bounding box center [172, 477] width 332 height 61
type textarea "**********"
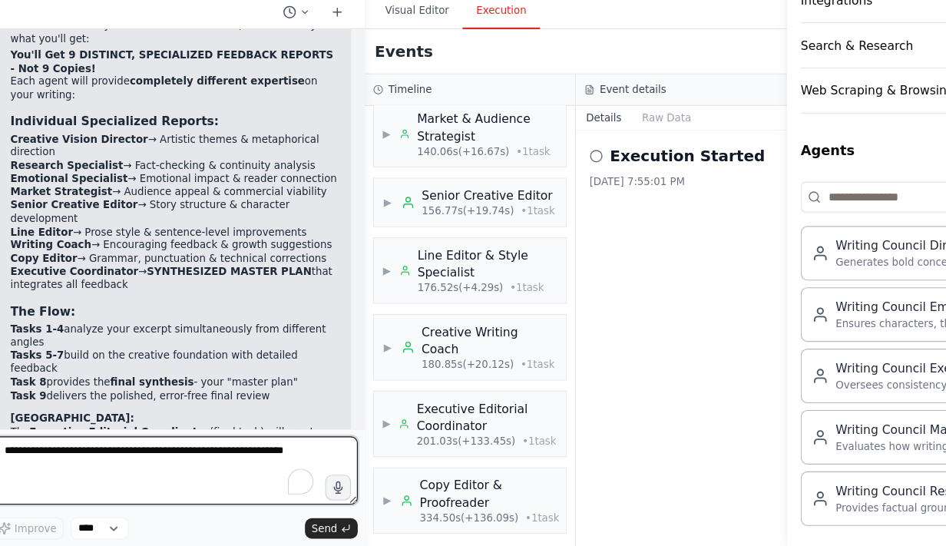
scroll to position [8528, 0]
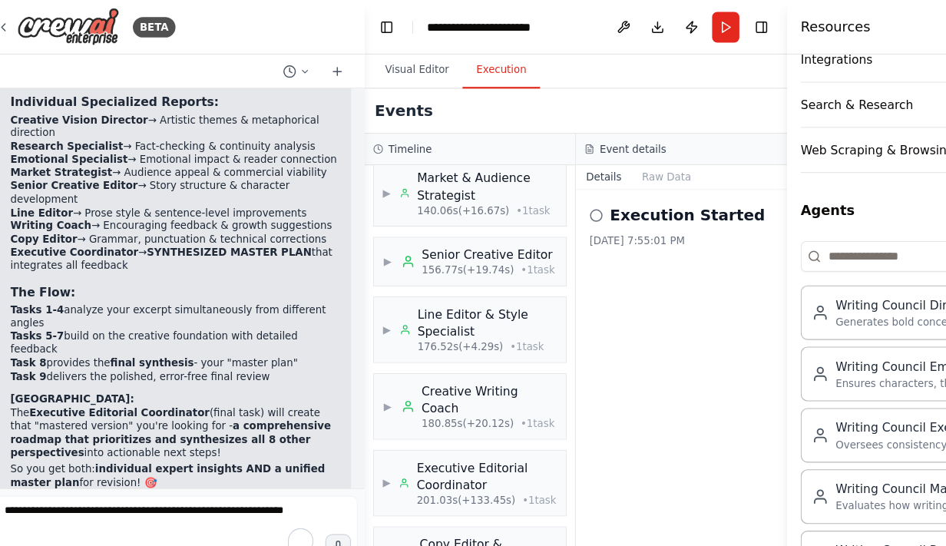
scroll to position [8589, 0]
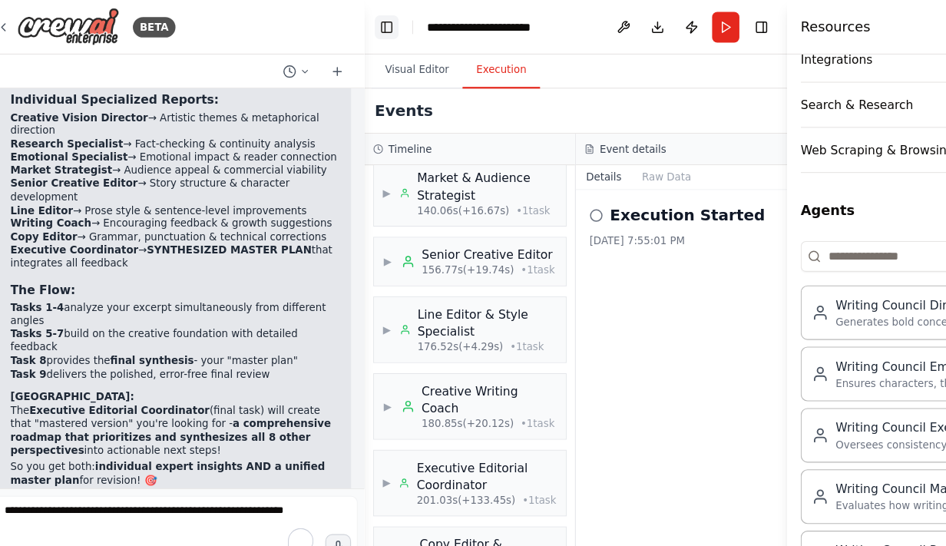
click at [369, 22] on button "Toggle Left Sidebar" at bounding box center [363, 24] width 21 height 21
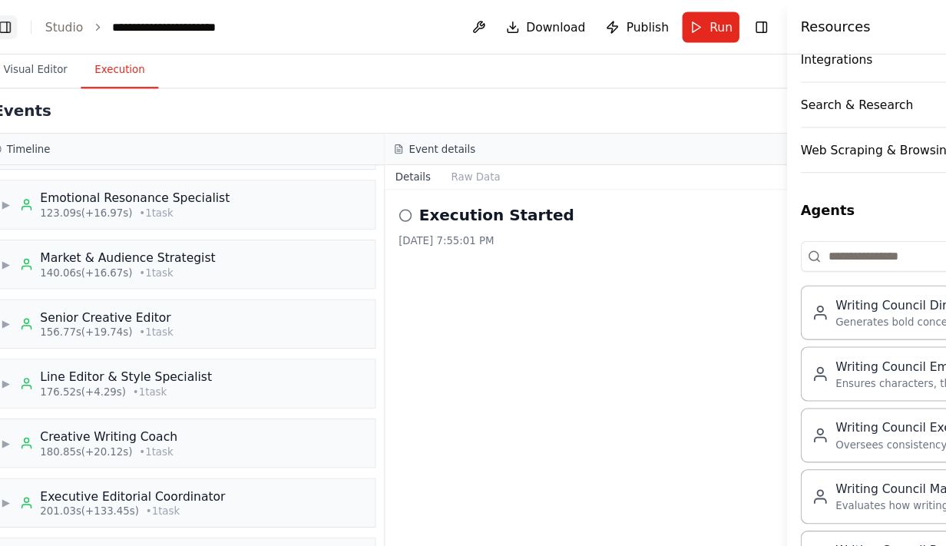
scroll to position [97, 0]
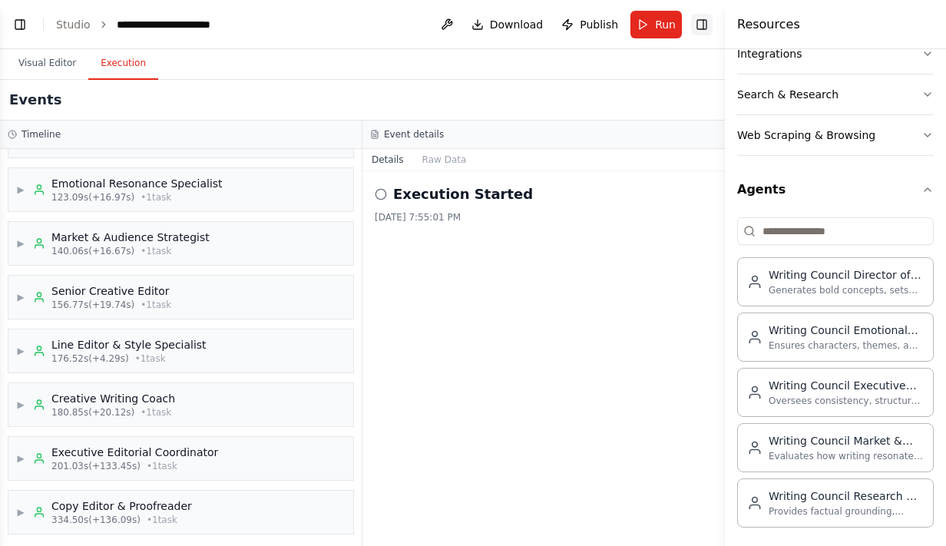
click at [700, 15] on button "Toggle Right Sidebar" at bounding box center [701, 24] width 21 height 21
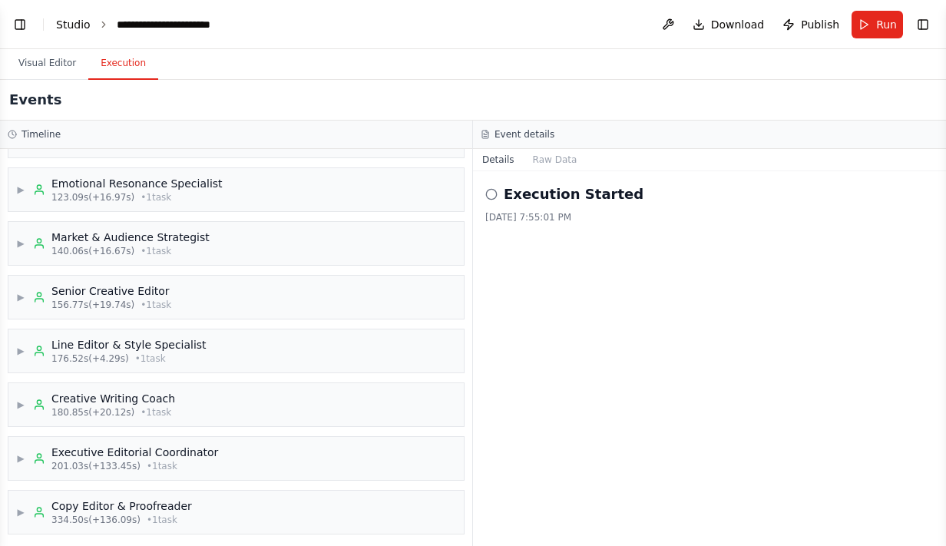
click at [76, 27] on link "Studio" at bounding box center [73, 24] width 35 height 12
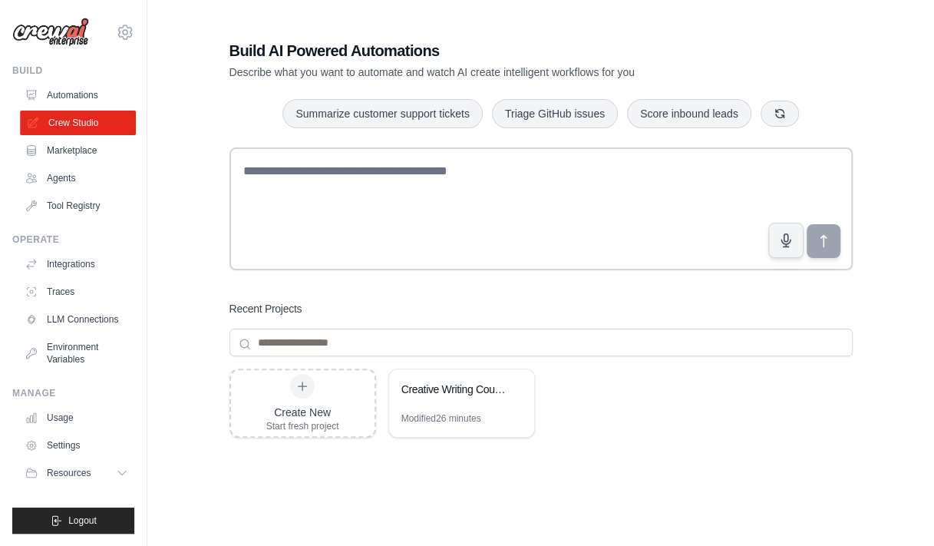
click at [107, 118] on link "Crew Studio" at bounding box center [78, 123] width 116 height 25
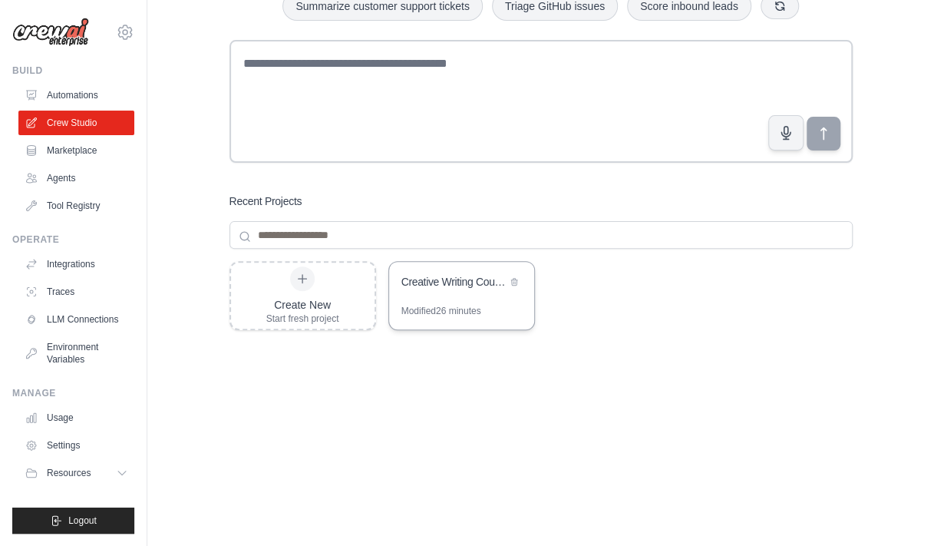
click at [456, 271] on div "Creative Writing Council" at bounding box center [461, 283] width 145 height 43
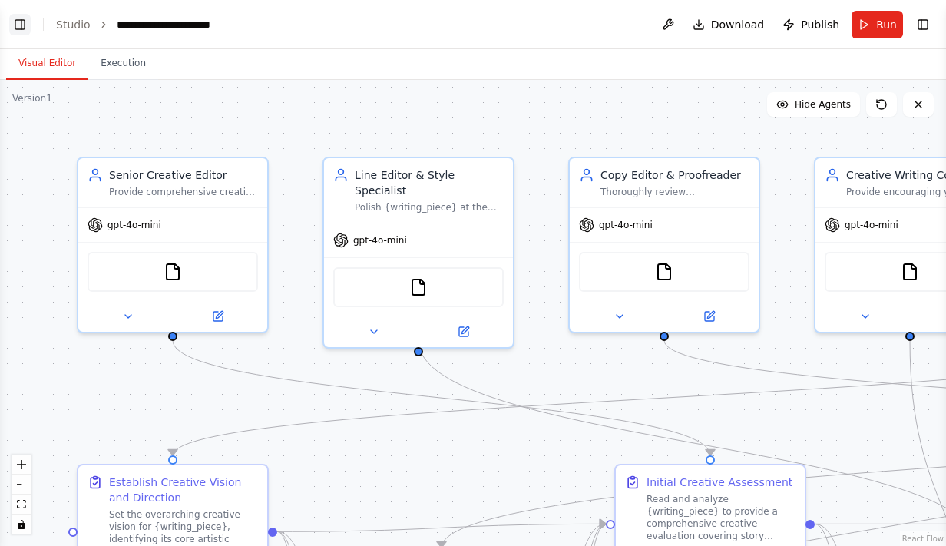
click at [28, 16] on button "Toggle Left Sidebar" at bounding box center [19, 24] width 21 height 21
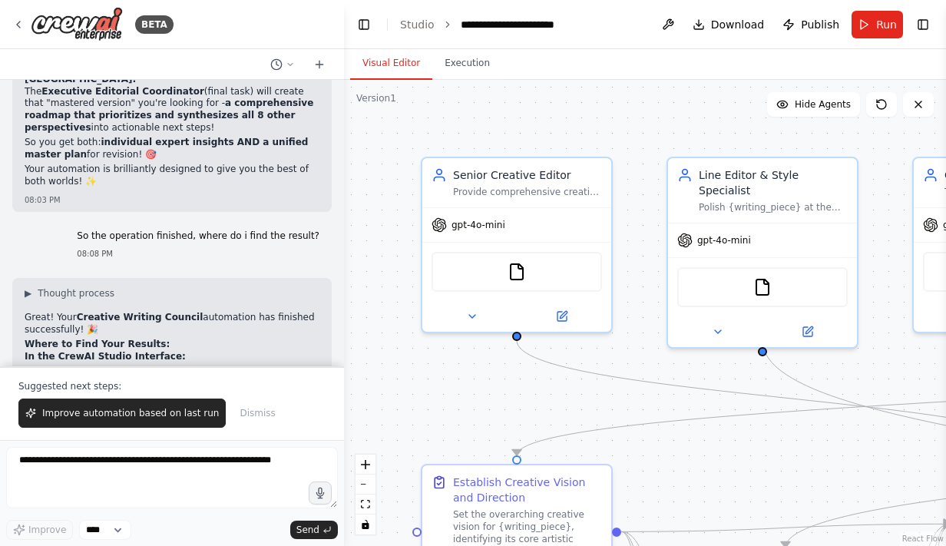
scroll to position [8895, 0]
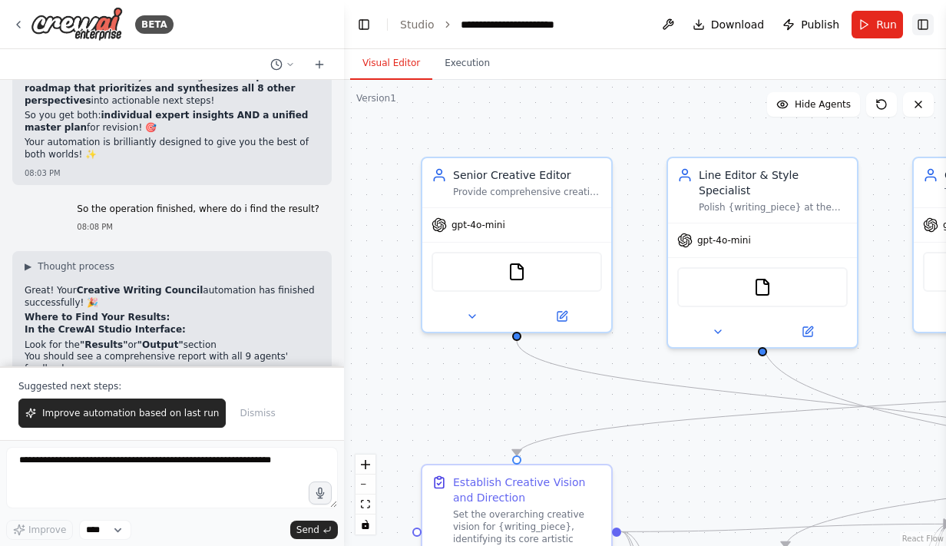
click at [915, 23] on button "Toggle Right Sidebar" at bounding box center [922, 24] width 21 height 21
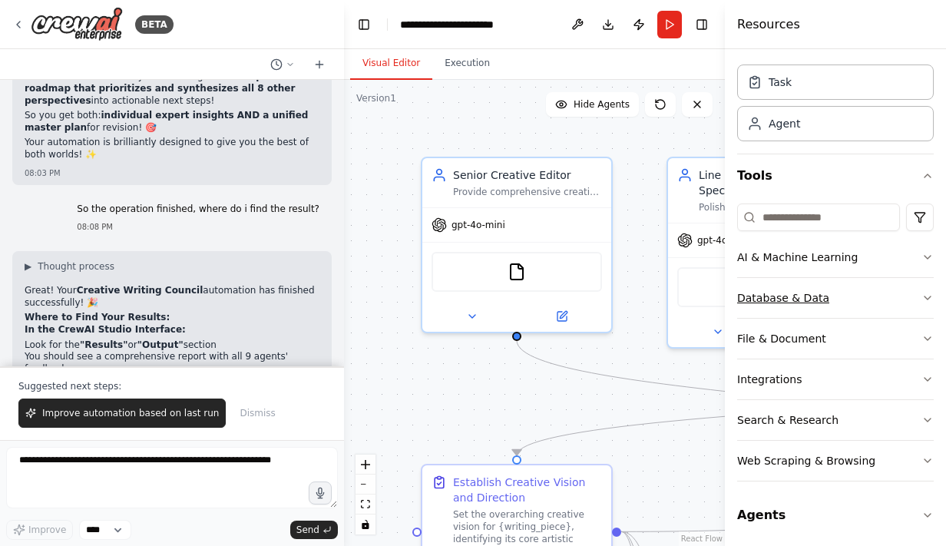
scroll to position [0, 0]
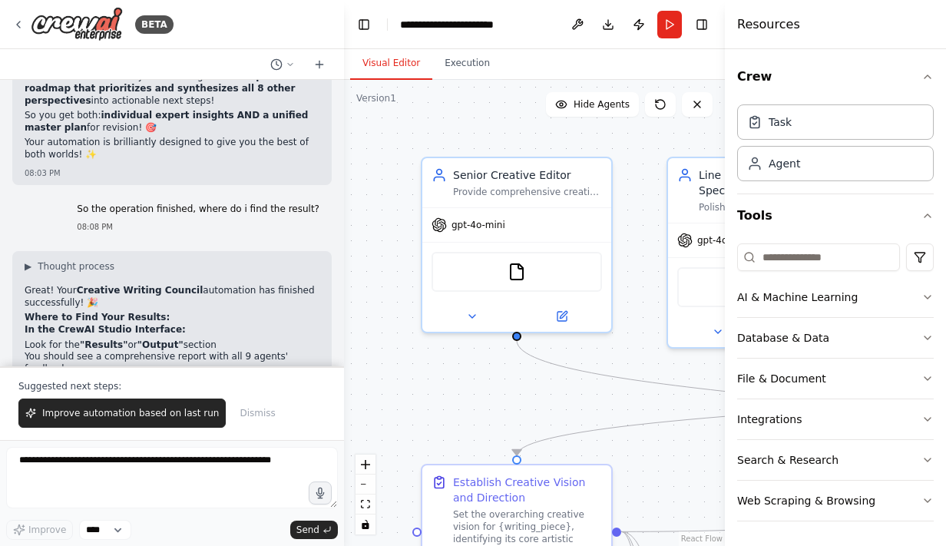
click at [771, 32] on h4 "Resources" at bounding box center [768, 24] width 63 height 18
drag, startPoint x: 616, startPoint y: 46, endPoint x: 704, endPoint y: 22, distance: 91.4
click at [704, 22] on header "**********" at bounding box center [534, 24] width 381 height 49
click at [704, 22] on button "Toggle Right Sidebar" at bounding box center [701, 24] width 21 height 21
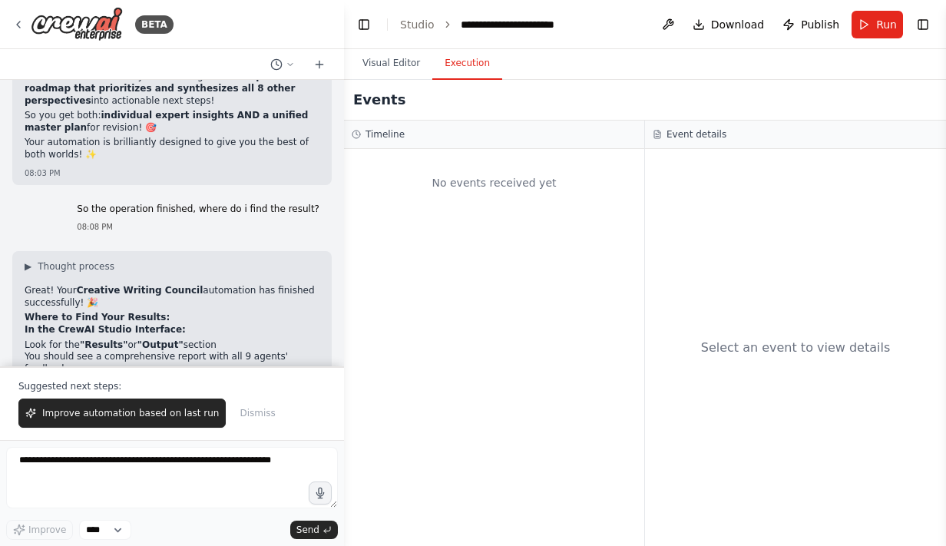
click at [470, 78] on button "Execution" at bounding box center [467, 64] width 70 height 32
click at [918, 18] on button "Toggle Right Sidebar" at bounding box center [922, 24] width 21 height 21
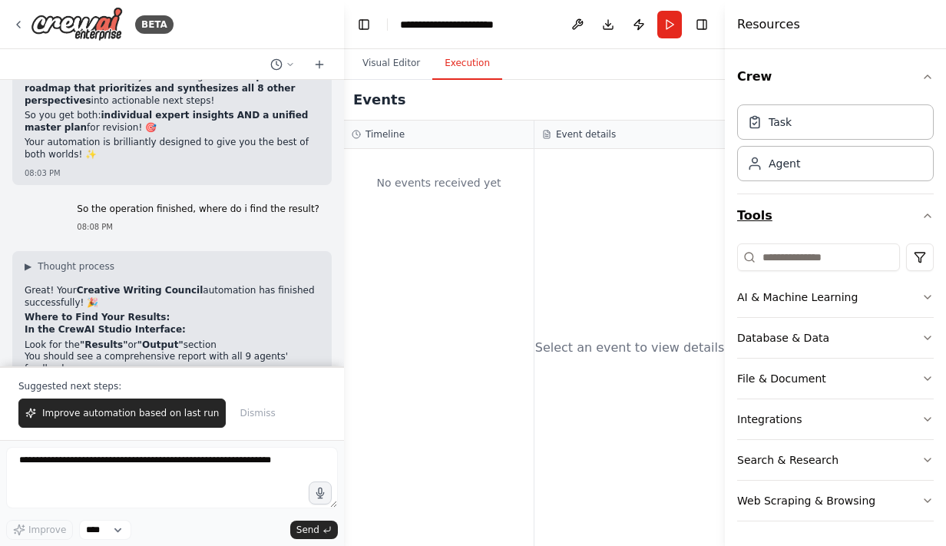
click at [921, 206] on button "Tools" at bounding box center [835, 215] width 197 height 43
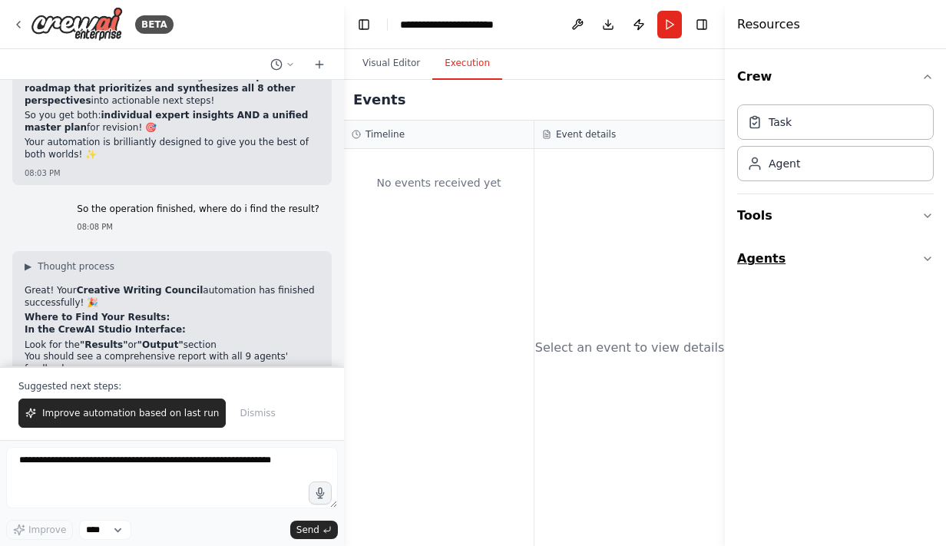
click at [927, 253] on icon "button" at bounding box center [927, 259] width 12 height 12
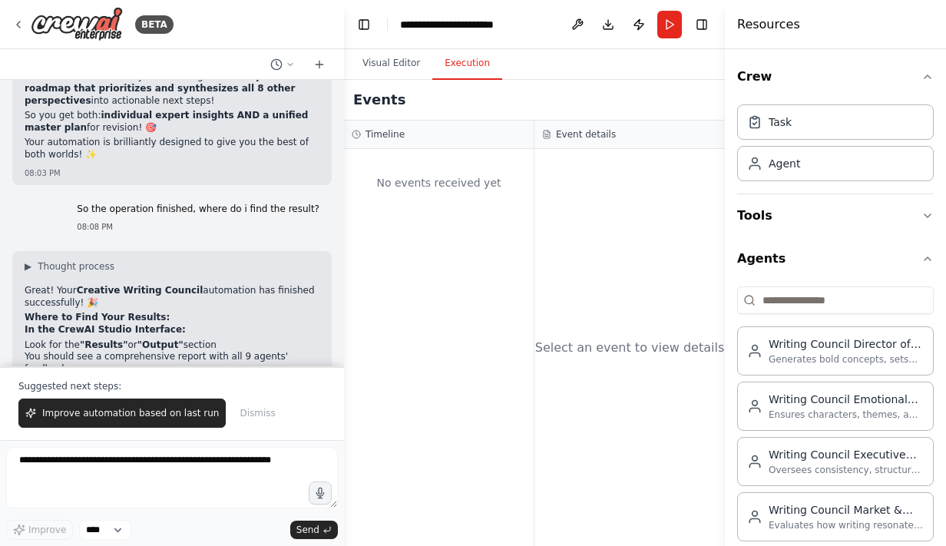
scroll to position [71, 0]
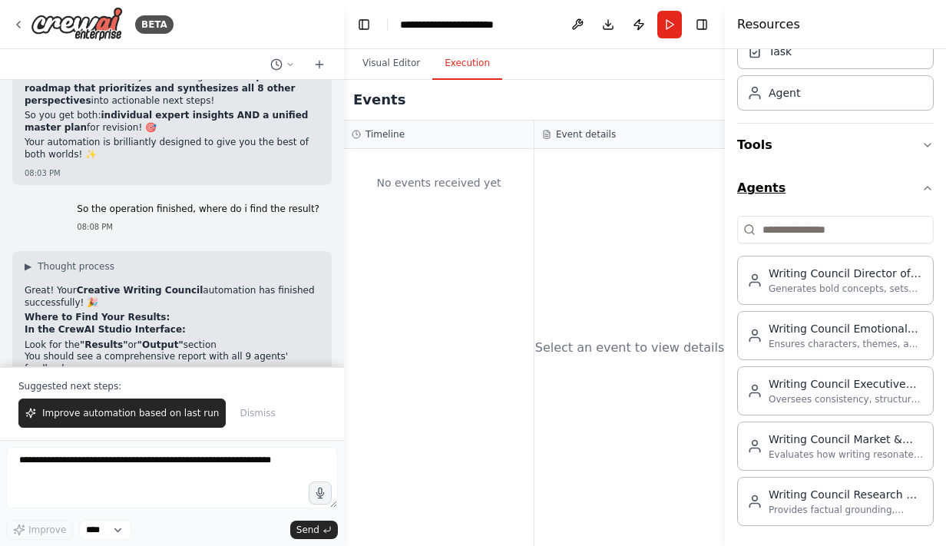
click at [917, 193] on button "Agents" at bounding box center [835, 188] width 197 height 43
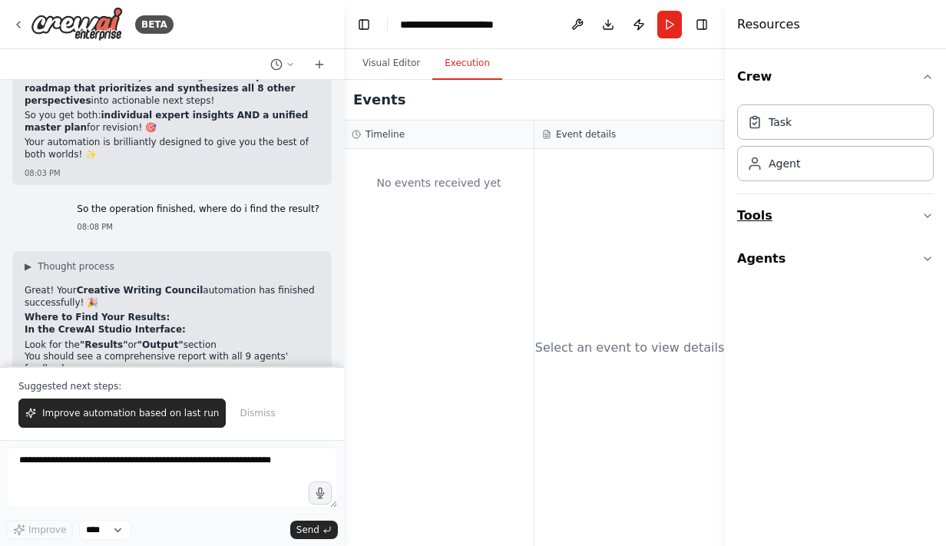
click at [923, 218] on icon "button" at bounding box center [927, 216] width 12 height 12
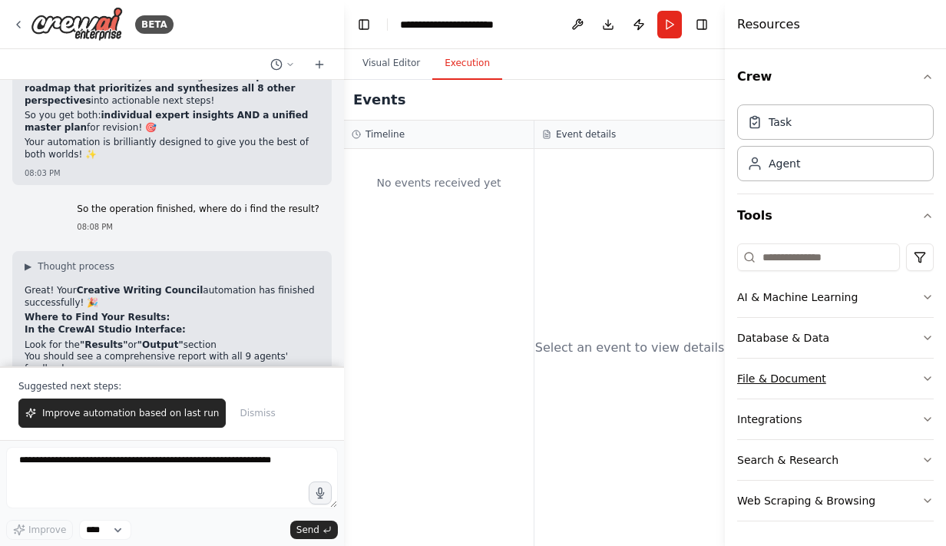
click at [810, 375] on div "File & Document" at bounding box center [781, 378] width 89 height 15
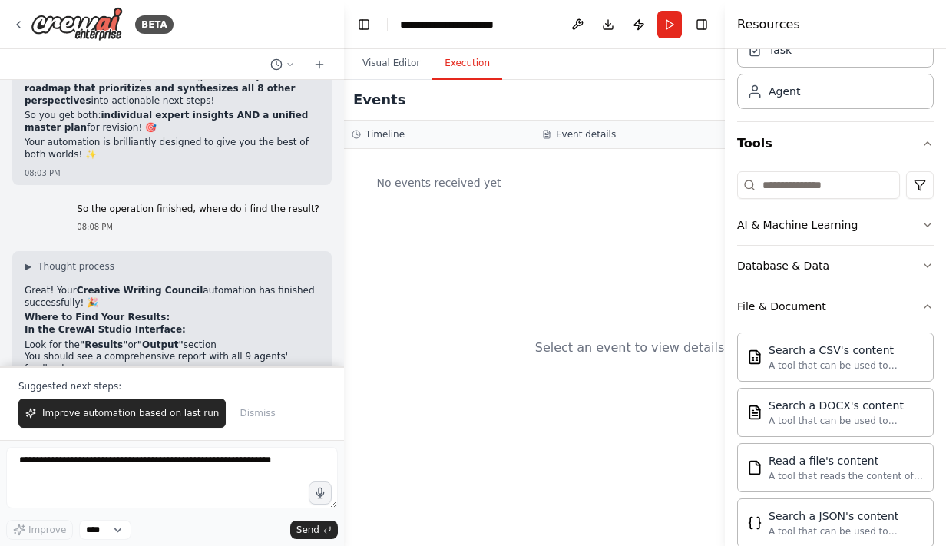
scroll to position [68, 0]
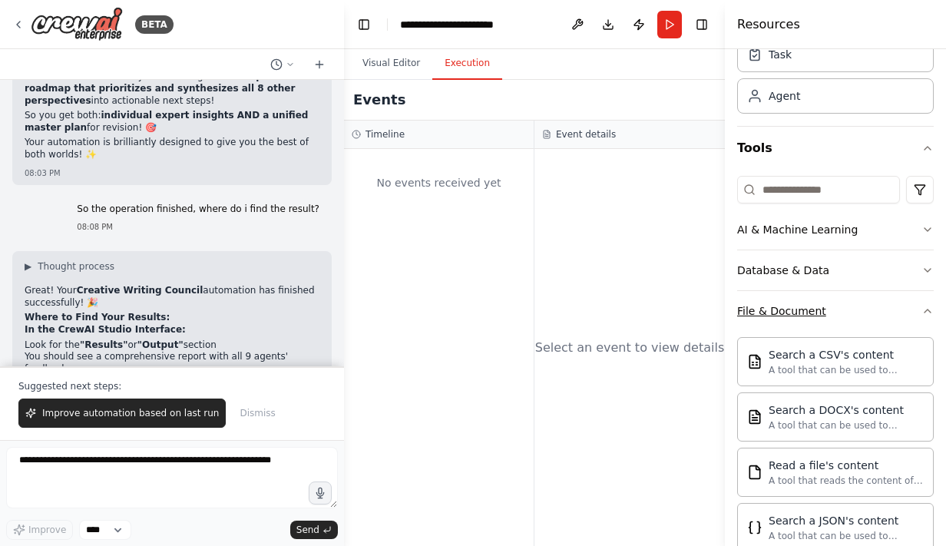
click at [921, 311] on icon "button" at bounding box center [927, 311] width 12 height 12
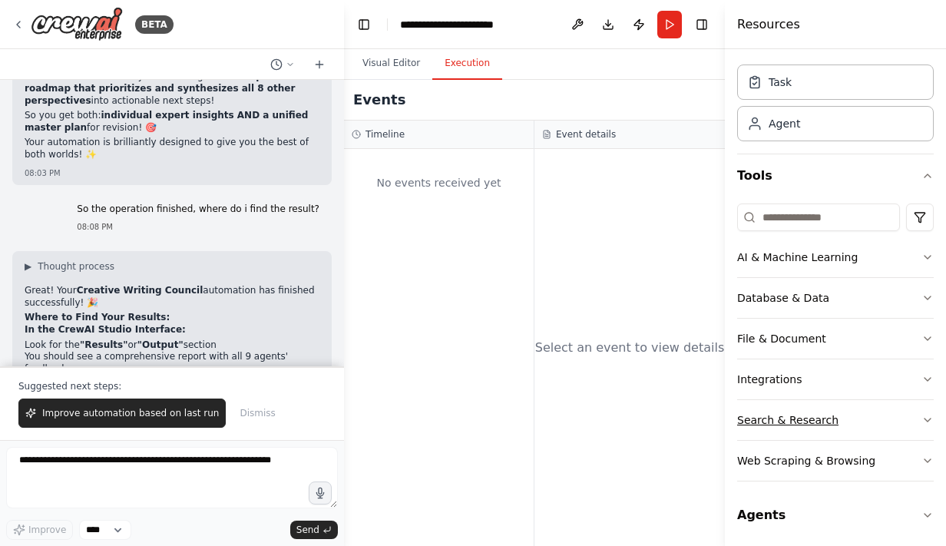
click at [893, 414] on button "Search & Research" at bounding box center [835, 420] width 197 height 40
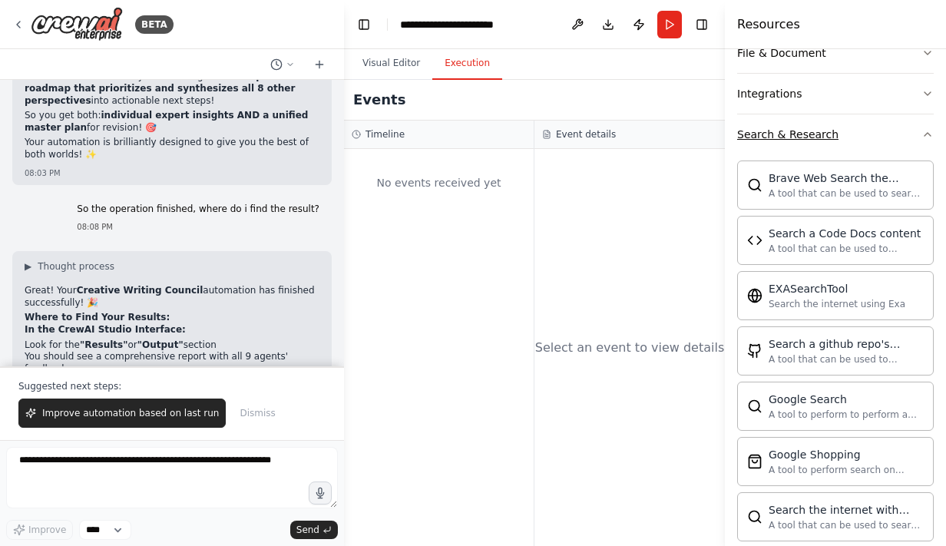
scroll to position [328, 0]
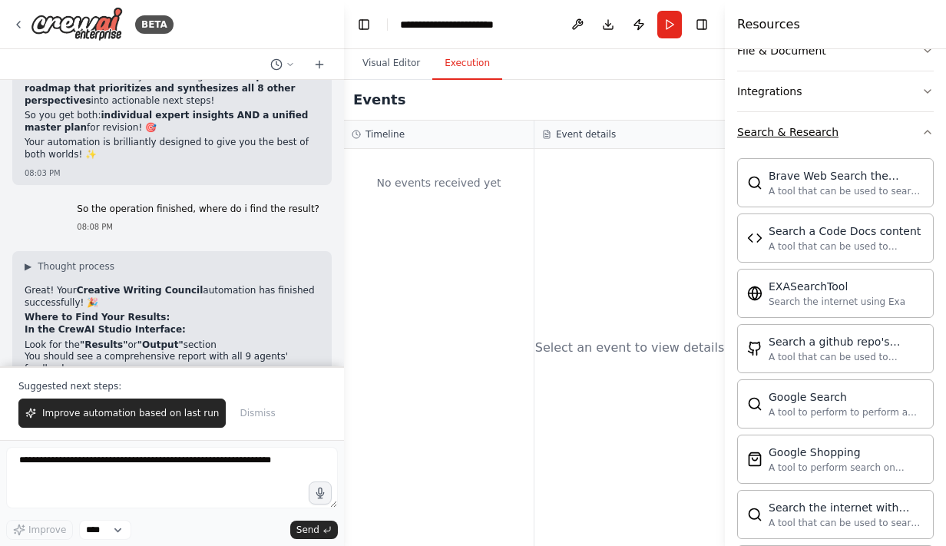
click at [919, 144] on button "Search & Research" at bounding box center [835, 132] width 197 height 40
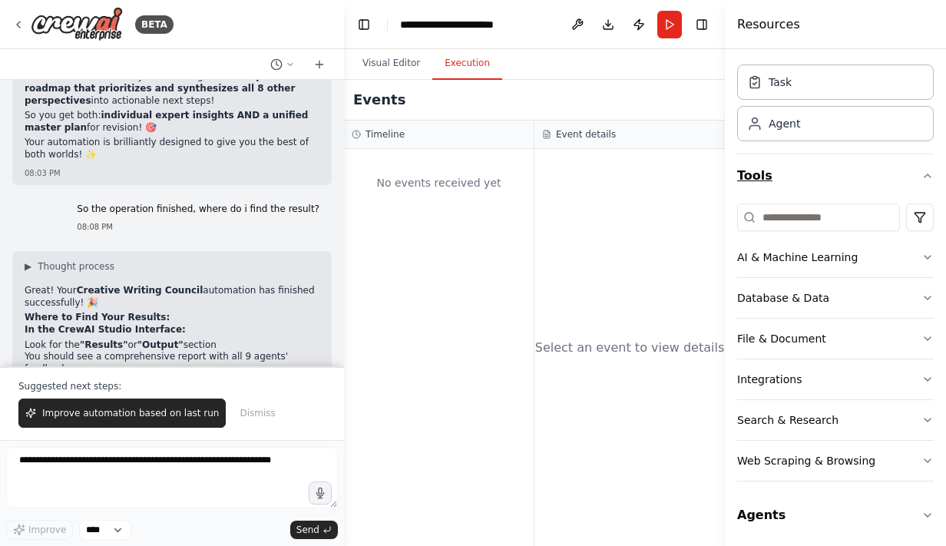
click at [921, 173] on icon "button" at bounding box center [927, 176] width 12 height 12
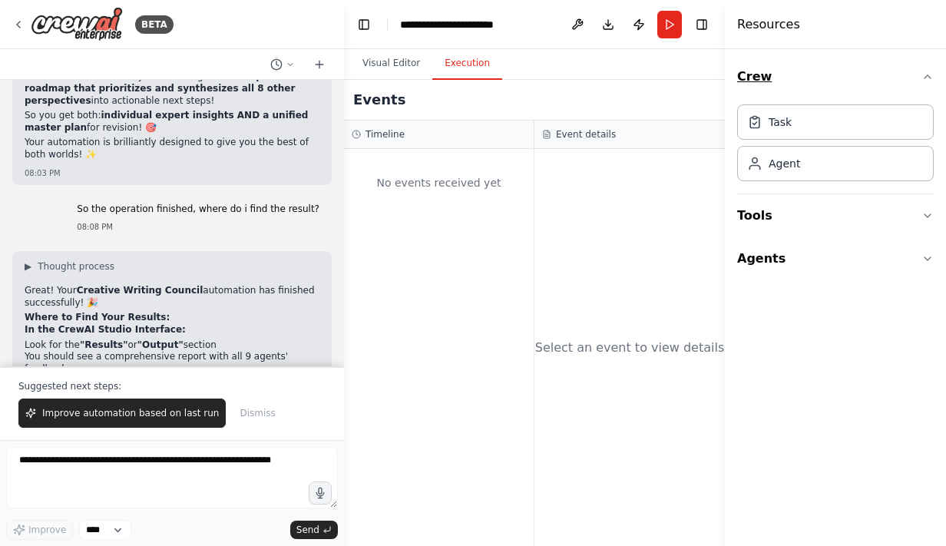
click at [867, 86] on button "Crew" at bounding box center [835, 76] width 197 height 43
click at [292, 64] on icon at bounding box center [290, 64] width 9 height 9
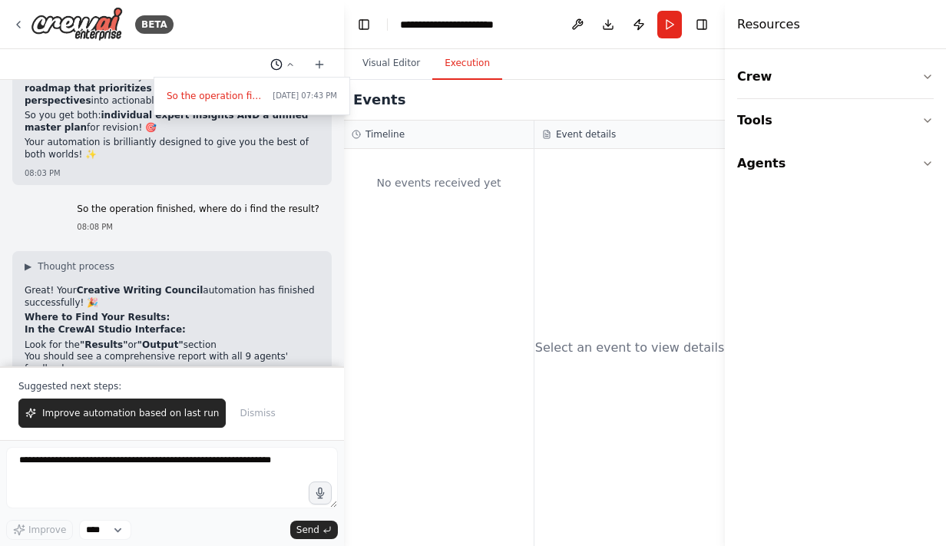
click at [292, 64] on div at bounding box center [172, 273] width 344 height 546
click at [292, 64] on icon at bounding box center [290, 64] width 9 height 9
click at [292, 64] on div at bounding box center [172, 273] width 344 height 546
click at [699, 24] on button "Toggle Right Sidebar" at bounding box center [701, 24] width 21 height 21
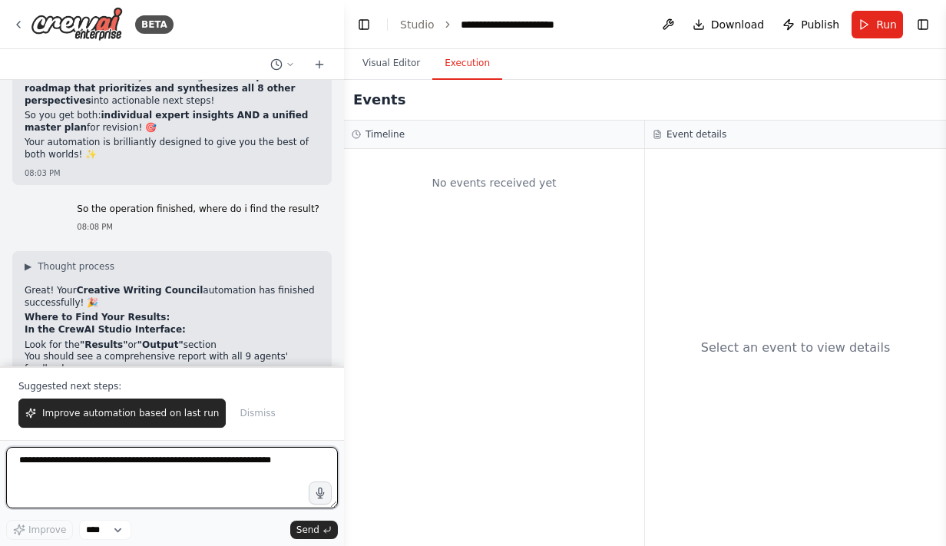
click at [143, 473] on textarea at bounding box center [172, 477] width 332 height 61
type textarea "**********"
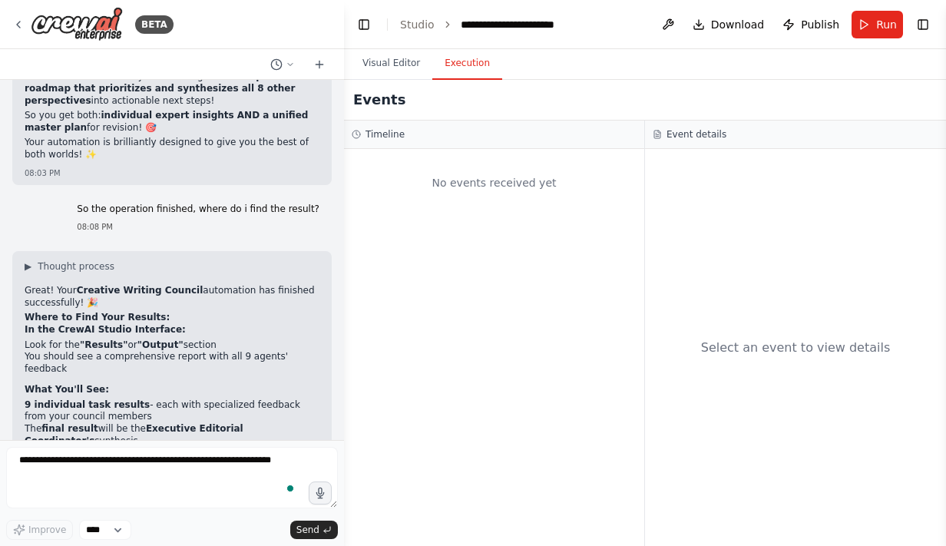
scroll to position [8915, 0]
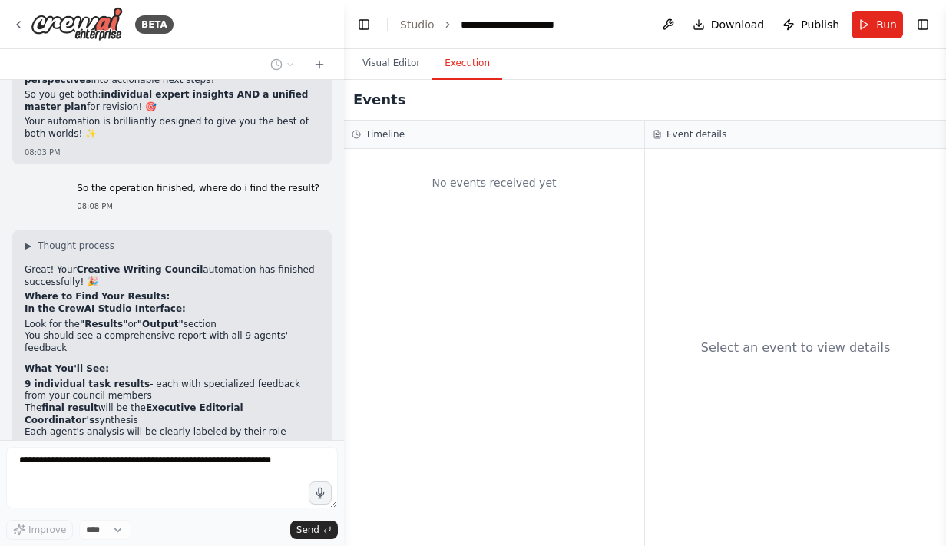
click at [708, 122] on div "Event details" at bounding box center [795, 135] width 301 height 28
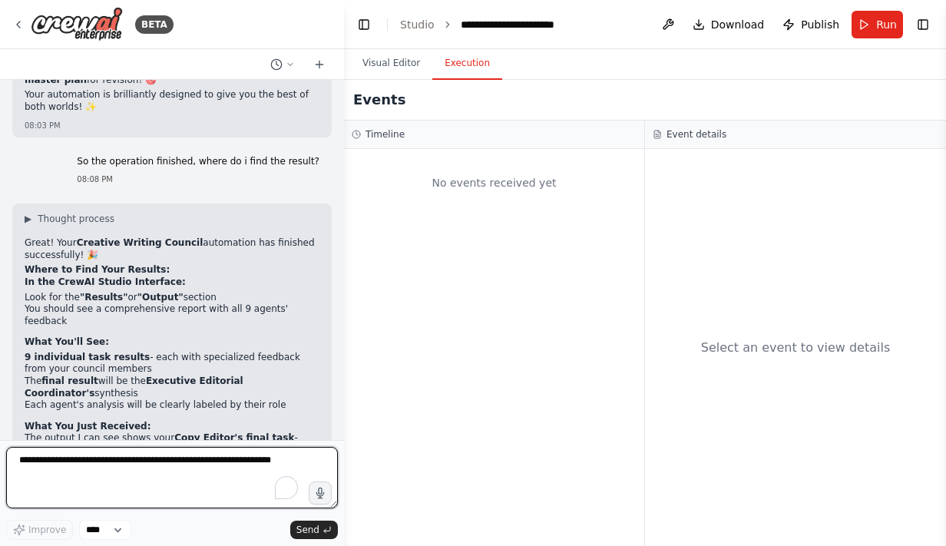
click at [453, 78] on button "Execution" at bounding box center [467, 64] width 70 height 32
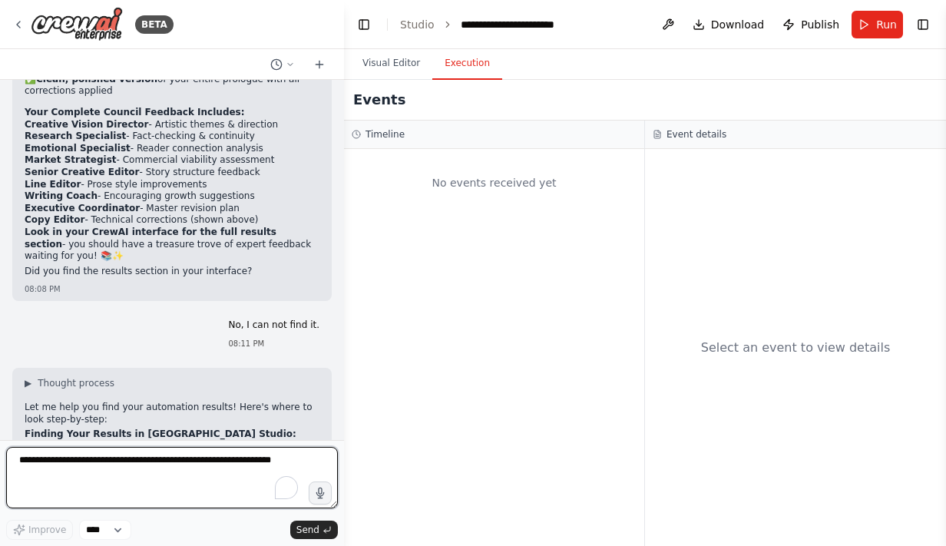
scroll to position [9368, 0]
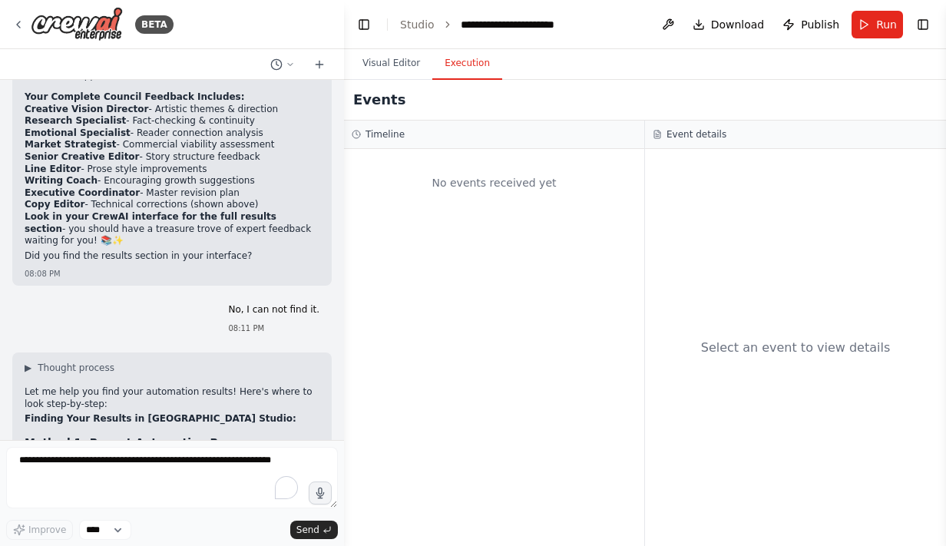
click at [685, 137] on h3 "Event details" at bounding box center [696, 134] width 60 height 12
click at [398, 56] on button "Visual Editor" at bounding box center [391, 64] width 82 height 32
click at [444, 59] on button "Execution" at bounding box center [467, 64] width 70 height 32
click at [927, 24] on button "Toggle Right Sidebar" at bounding box center [922, 24] width 21 height 21
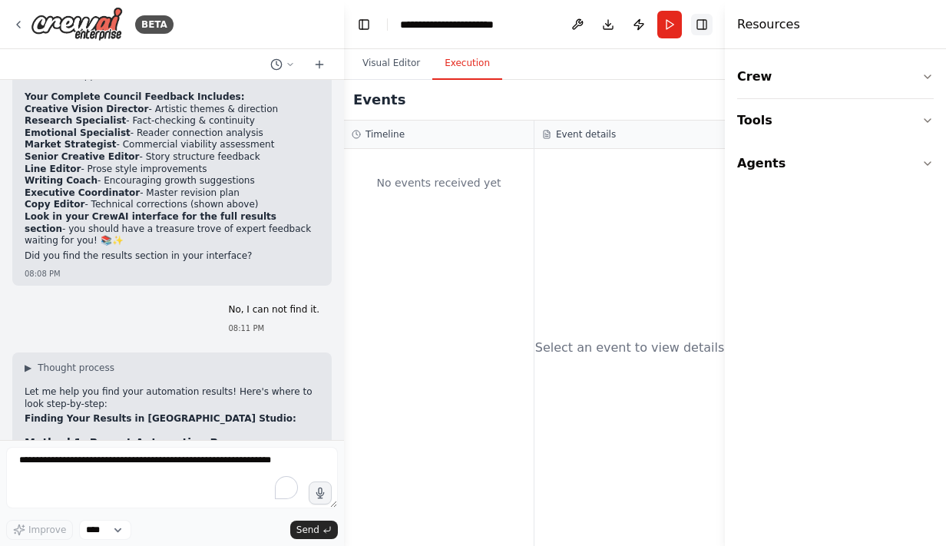
click at [697, 19] on button "Toggle Right Sidebar" at bounding box center [701, 24] width 21 height 21
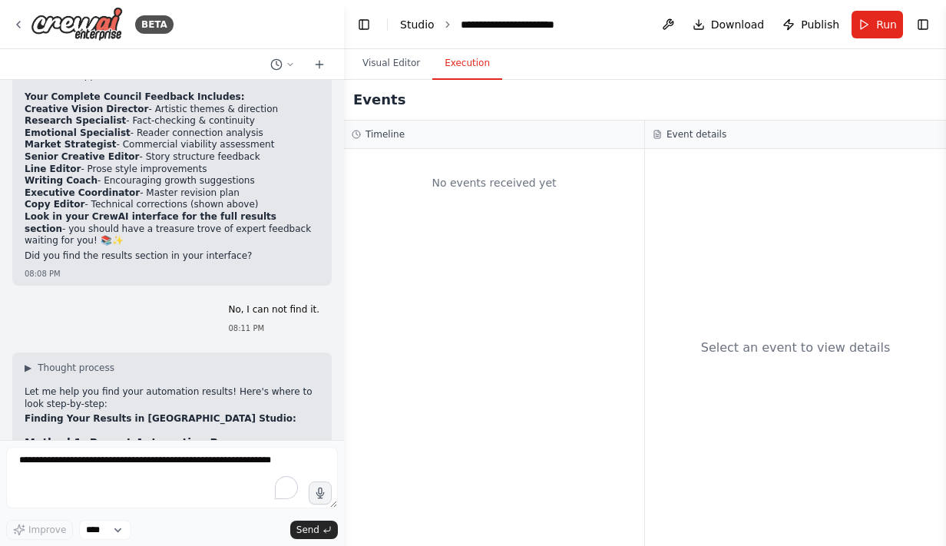
click at [404, 22] on link "Studio" at bounding box center [417, 24] width 35 height 12
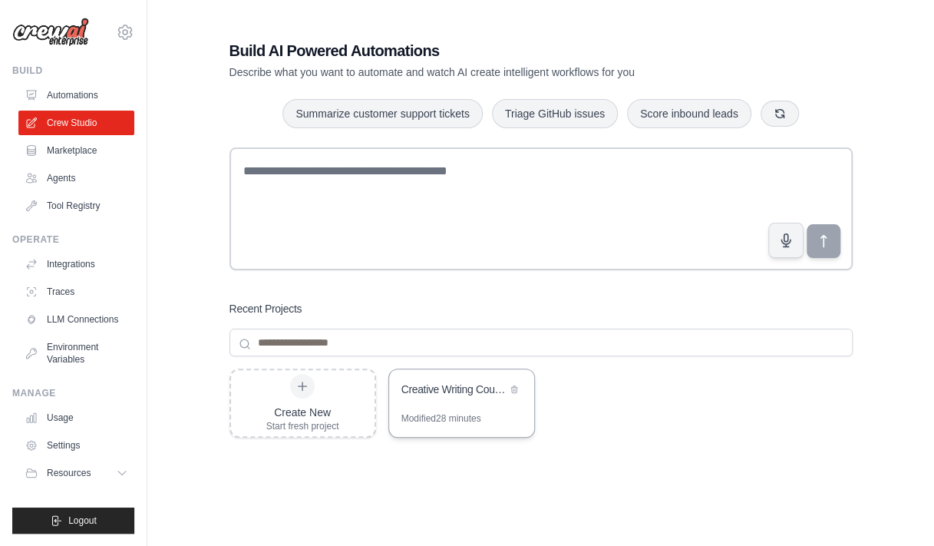
click at [441, 408] on div "Creative Writing Council" at bounding box center [461, 390] width 145 height 43
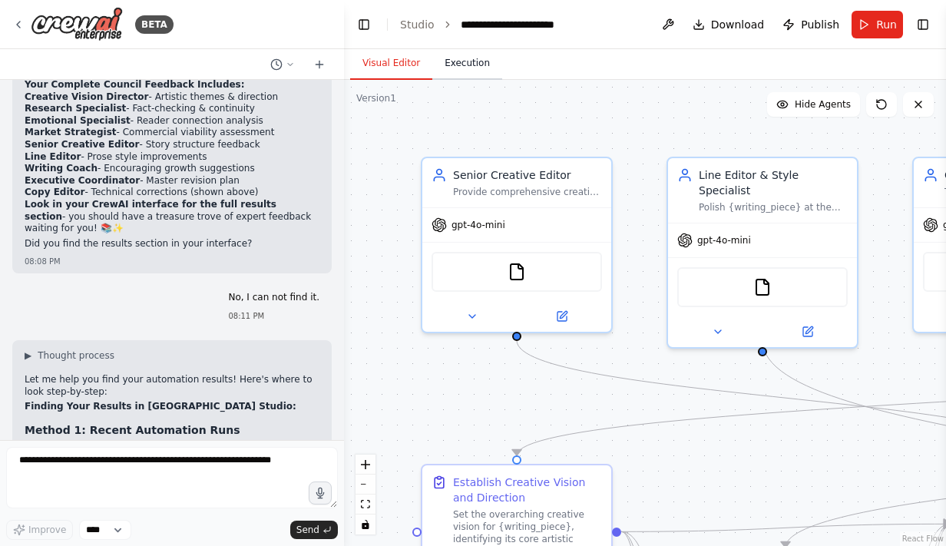
scroll to position [9368, 0]
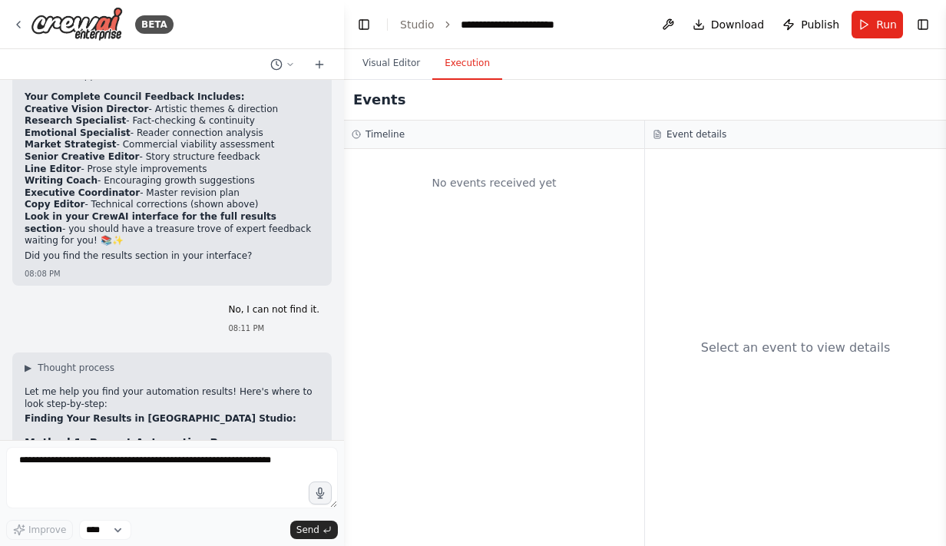
click at [455, 76] on button "Execution" at bounding box center [467, 64] width 70 height 32
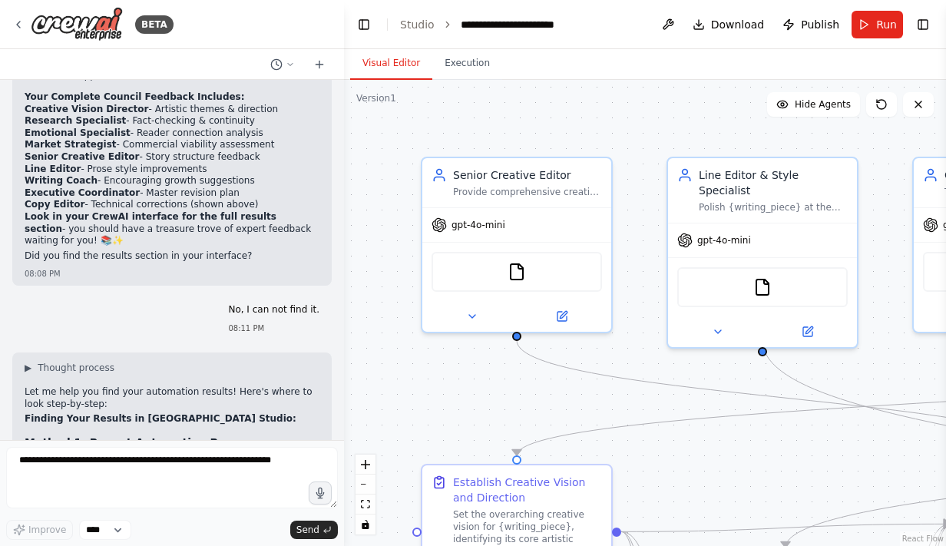
click at [402, 70] on button "Visual Editor" at bounding box center [391, 64] width 82 height 32
click at [473, 80] on div ".deletable-edge-delete-btn { width: 20px; height: 20px; border: 0px solid #ffff…" at bounding box center [645, 313] width 602 height 466
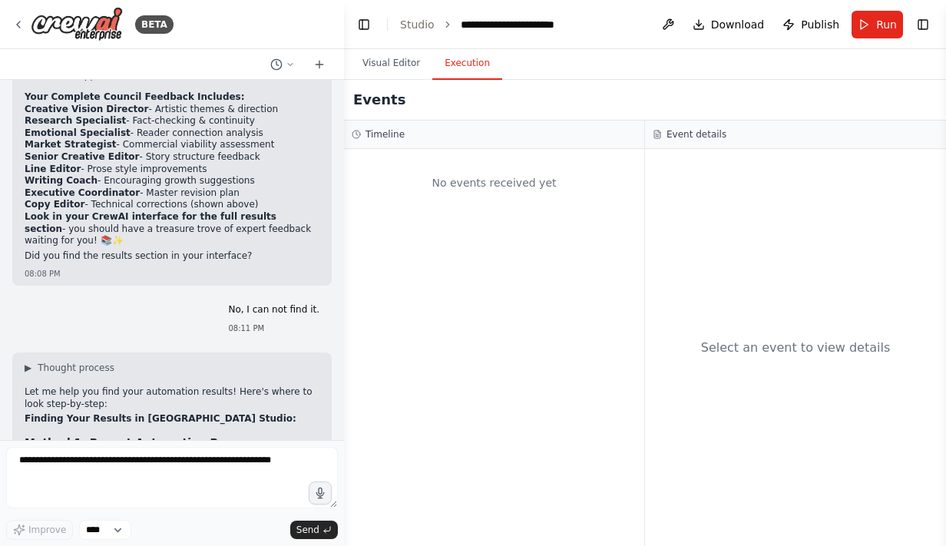
click at [464, 61] on button "Execution" at bounding box center [467, 64] width 70 height 32
click at [583, 176] on div "No events received yet" at bounding box center [494, 183] width 285 height 52
click at [917, 21] on button "Toggle Right Sidebar" at bounding box center [922, 24] width 21 height 21
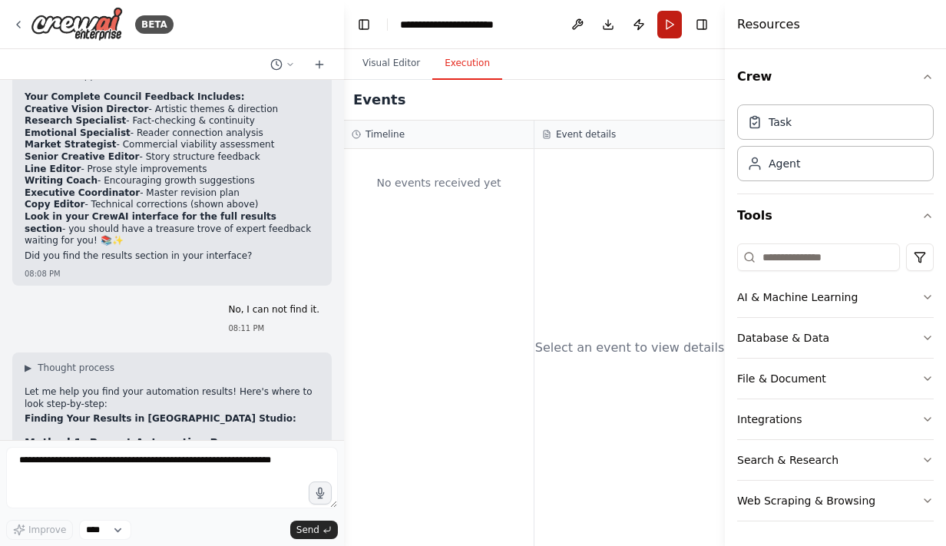
click at [679, 22] on button "Run" at bounding box center [669, 25] width 25 height 28
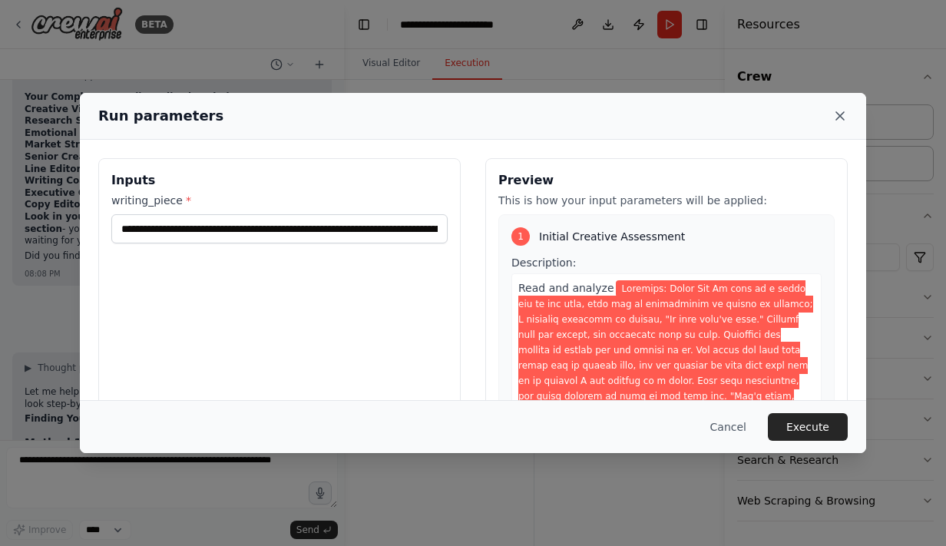
click at [837, 116] on icon at bounding box center [839, 115] width 15 height 15
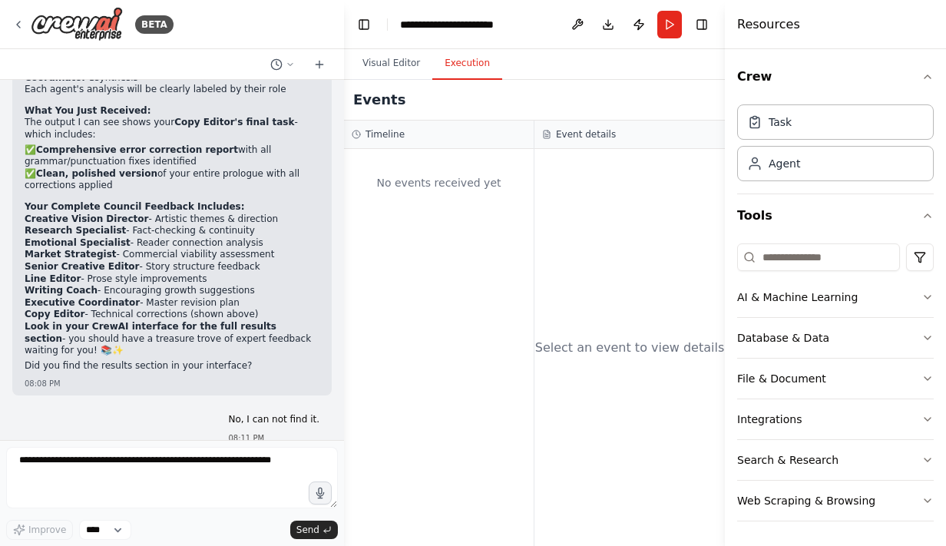
scroll to position [9256, 0]
click at [708, 25] on button "Toggle Right Sidebar" at bounding box center [701, 24] width 21 height 21
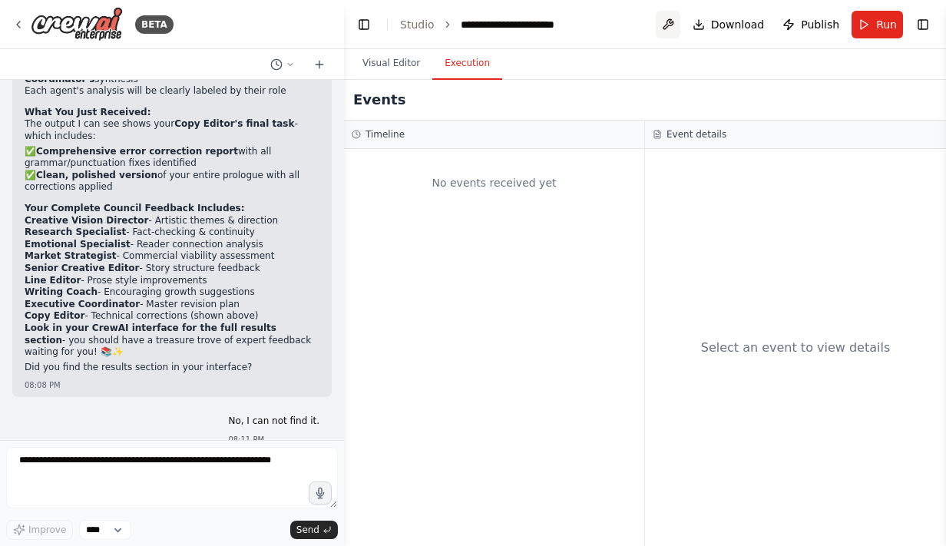
click at [676, 28] on button at bounding box center [668, 25] width 25 height 28
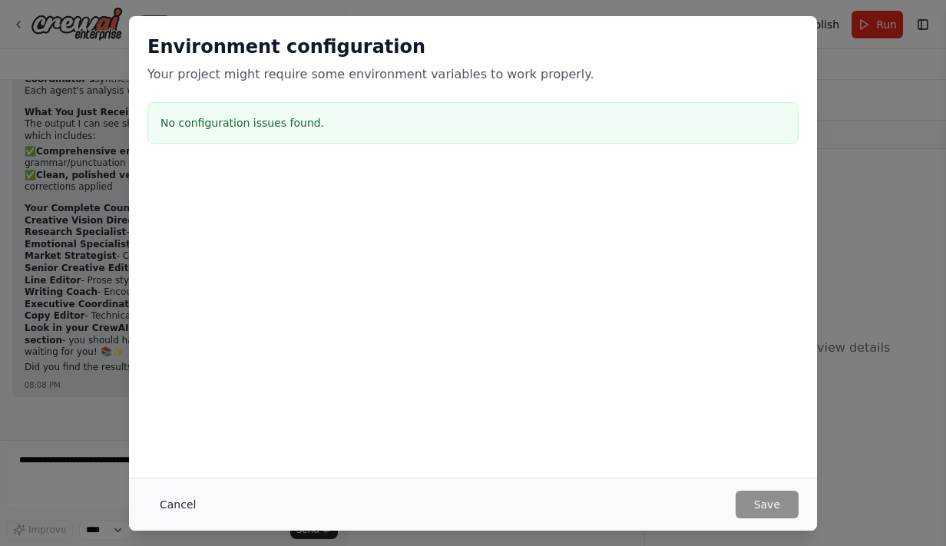
click at [177, 497] on button "Cancel" at bounding box center [177, 505] width 61 height 28
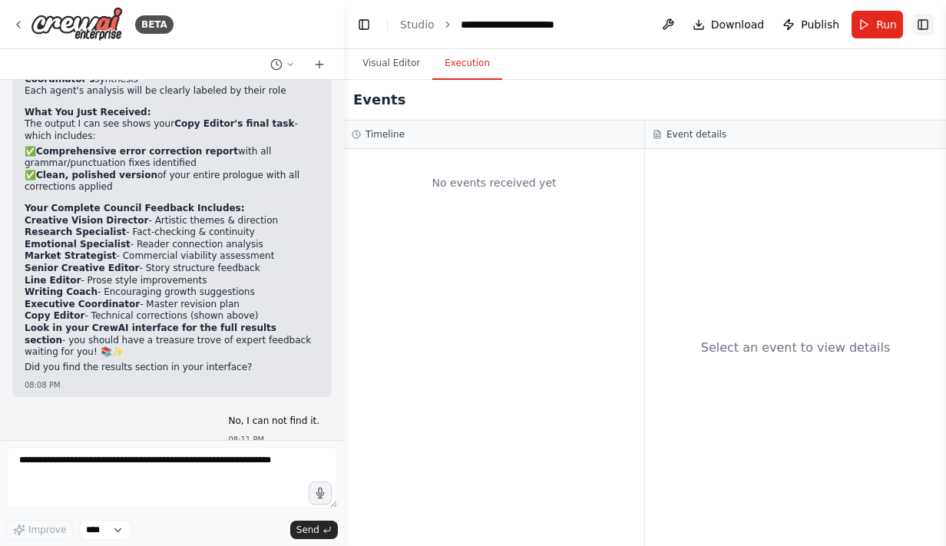
click at [917, 24] on button "Toggle Right Sidebar" at bounding box center [922, 24] width 21 height 21
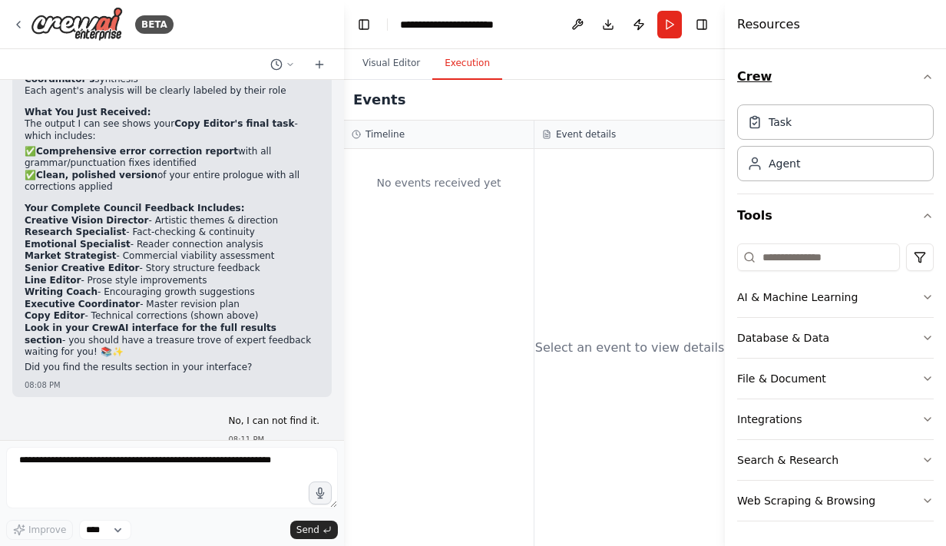
click at [846, 79] on button "Crew" at bounding box center [835, 76] width 197 height 43
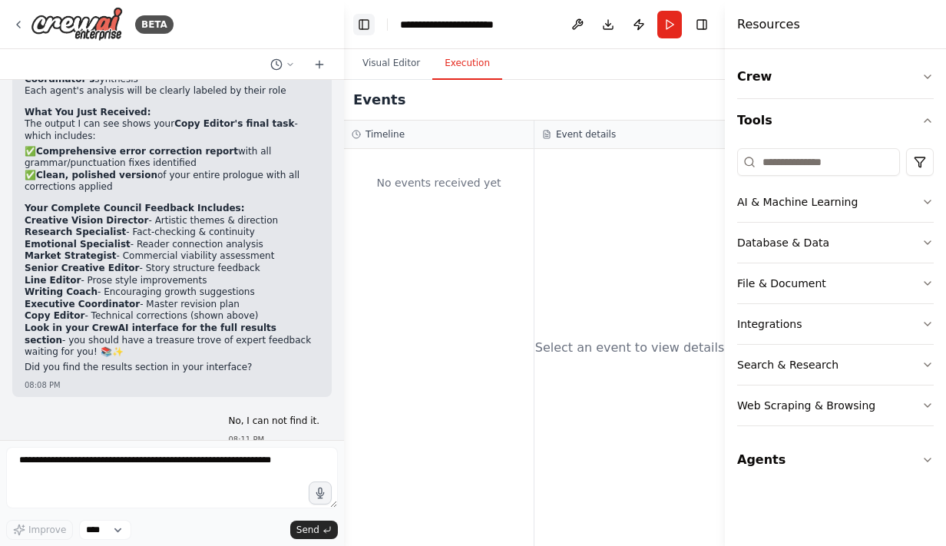
click at [365, 24] on button "Toggle Left Sidebar" at bounding box center [363, 24] width 21 height 21
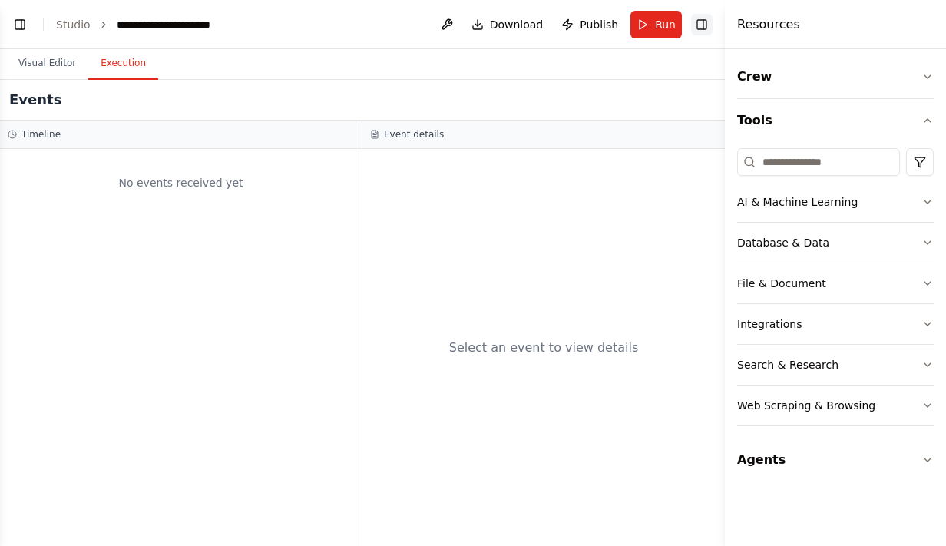
click at [703, 22] on button "Toggle Right Sidebar" at bounding box center [701, 24] width 21 height 21
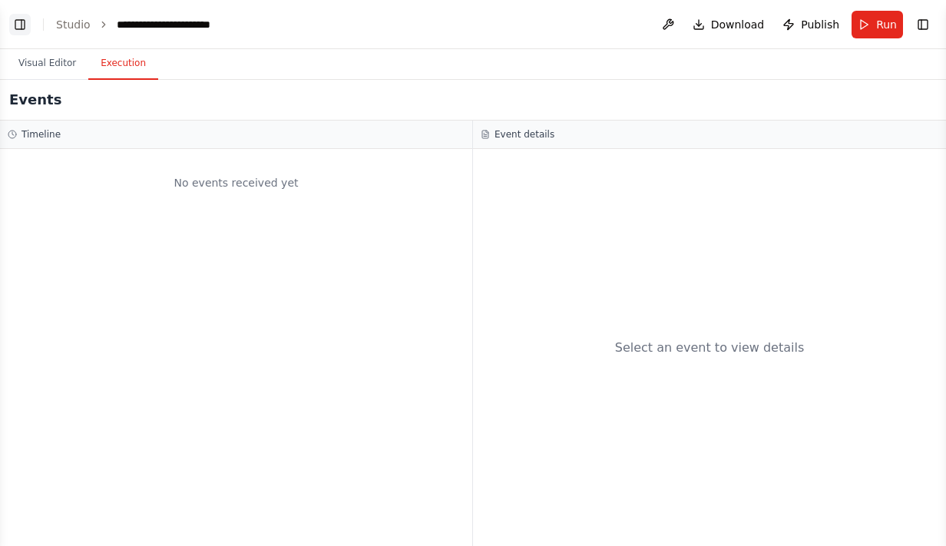
click at [25, 15] on button "Toggle Left Sidebar" at bounding box center [19, 24] width 21 height 21
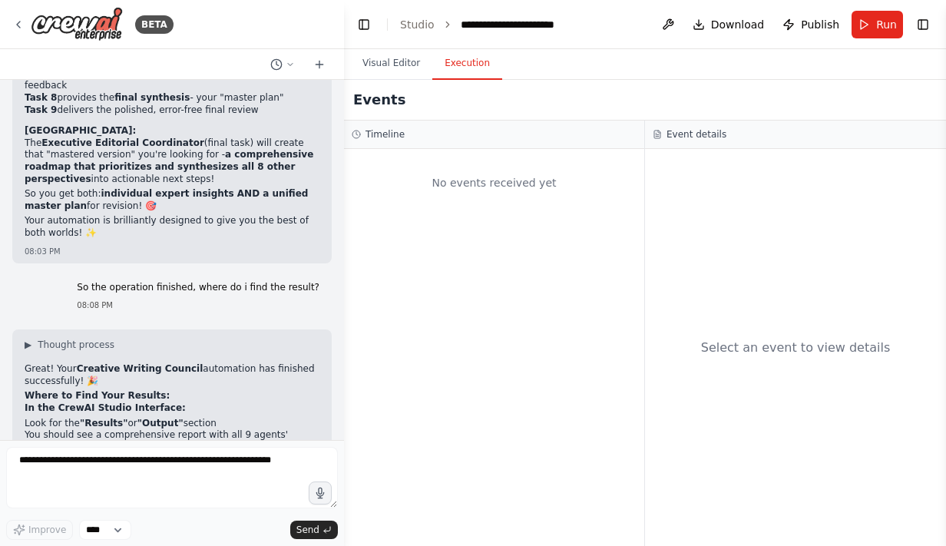
scroll to position [9368, 0]
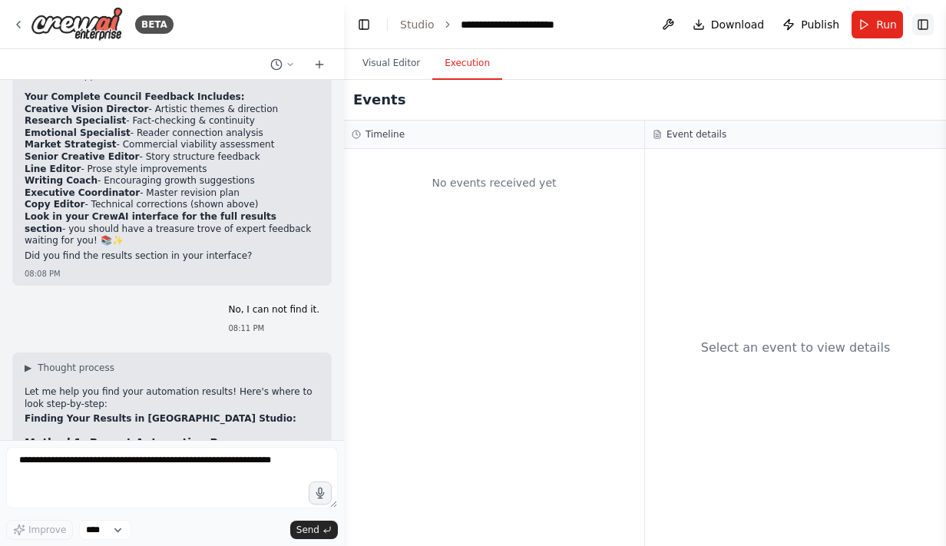
click at [915, 21] on button "Toggle Right Sidebar" at bounding box center [922, 24] width 21 height 21
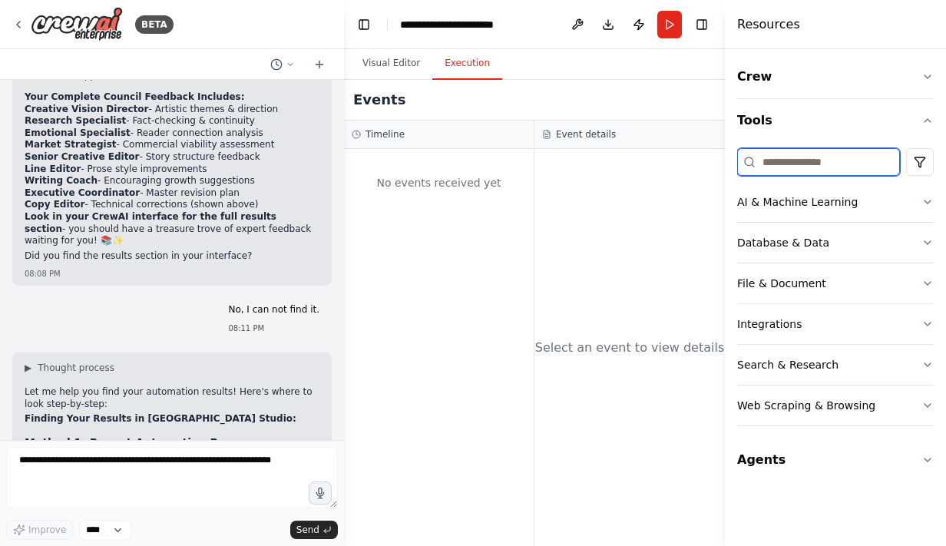
click at [808, 153] on input at bounding box center [818, 162] width 163 height 28
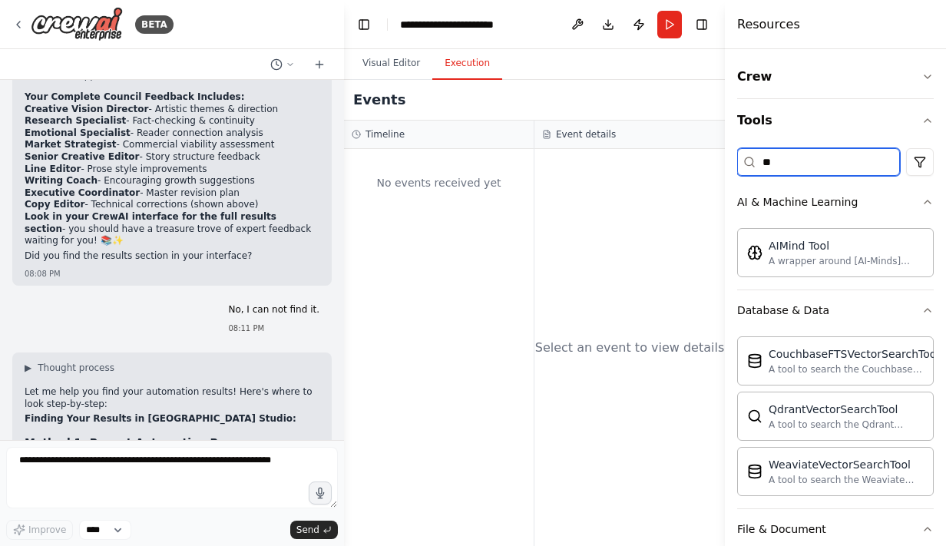
type input "*"
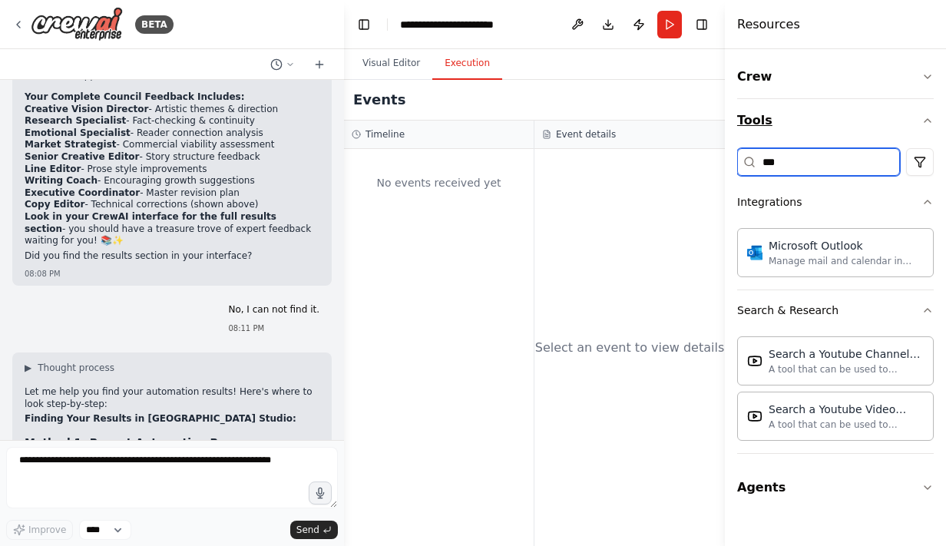
type input "***"
click at [926, 116] on icon "button" at bounding box center [927, 120] width 12 height 12
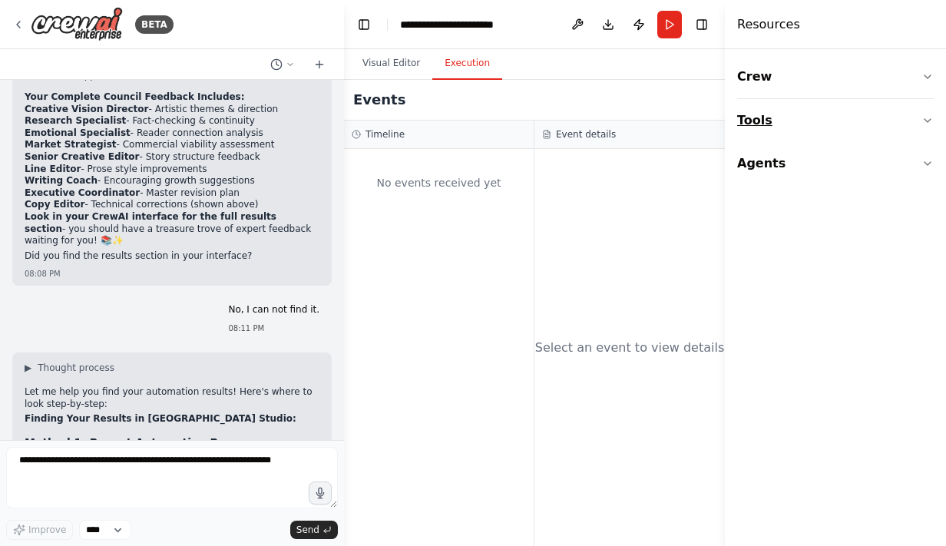
click at [926, 116] on icon "button" at bounding box center [927, 120] width 12 height 12
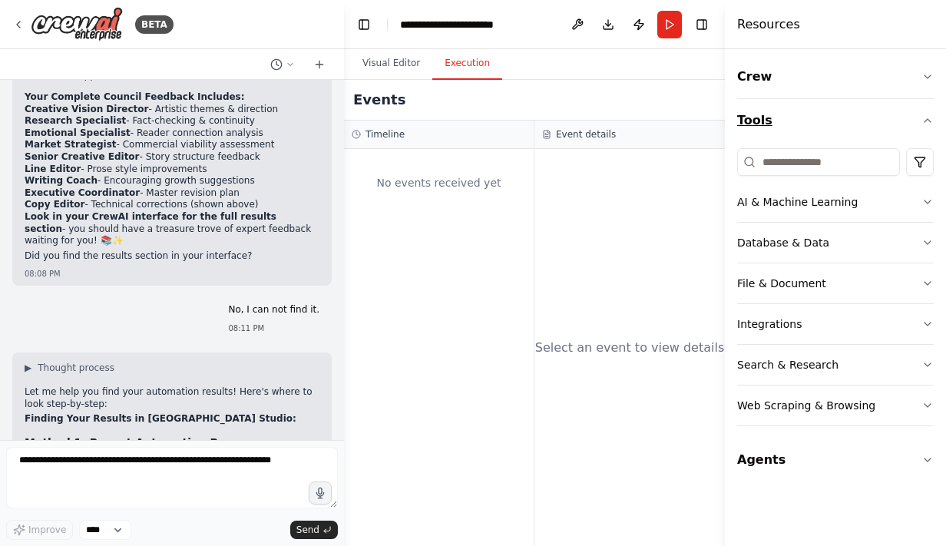
click at [933, 117] on icon "button" at bounding box center [927, 120] width 12 height 12
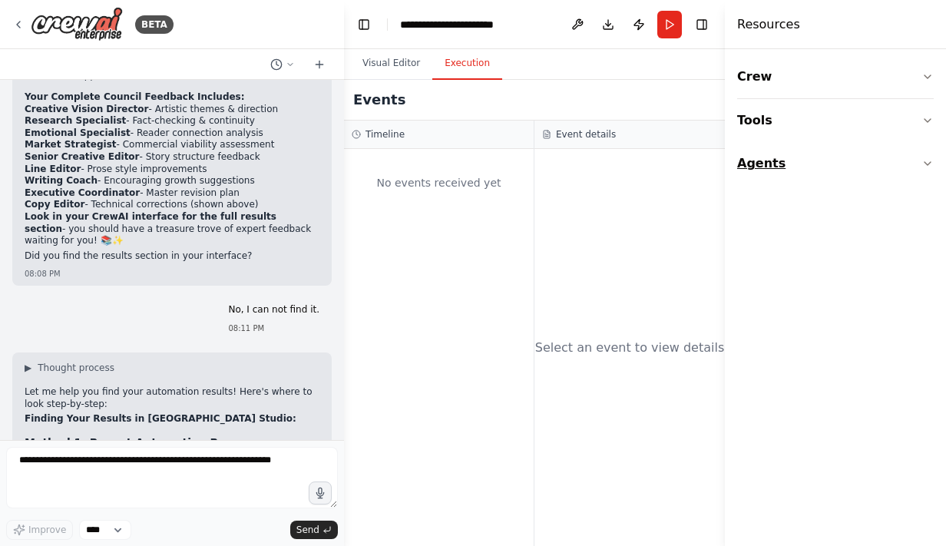
click at [928, 158] on icon "button" at bounding box center [927, 163] width 12 height 12
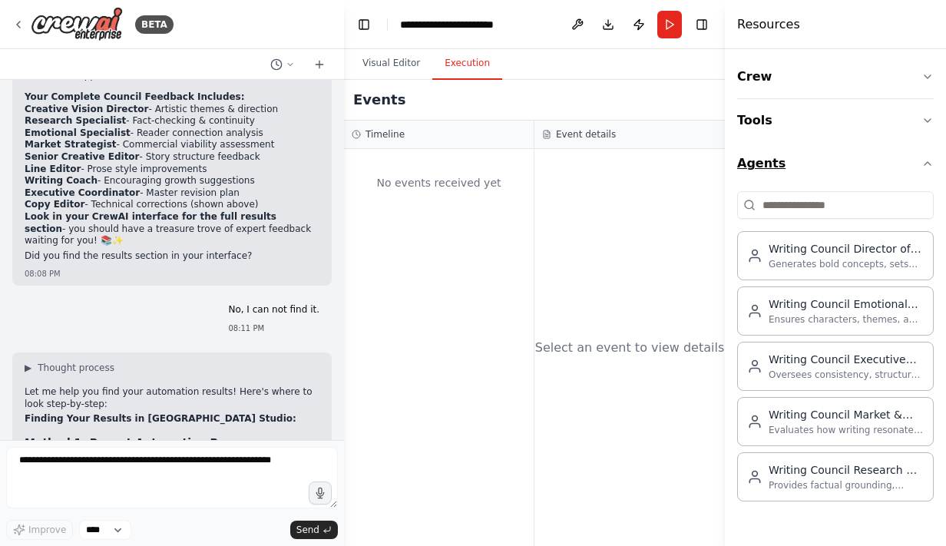
click at [927, 164] on icon "button" at bounding box center [927, 163] width 12 height 12
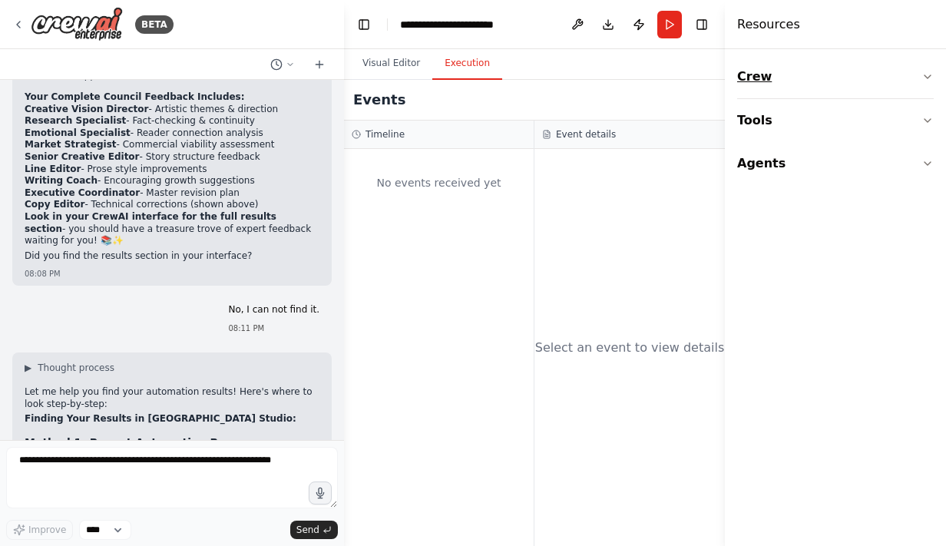
click at [933, 81] on icon "button" at bounding box center [927, 77] width 12 height 12
click at [929, 75] on icon "button" at bounding box center [927, 77] width 12 height 12
click at [703, 19] on button "Toggle Right Sidebar" at bounding box center [701, 24] width 21 height 21
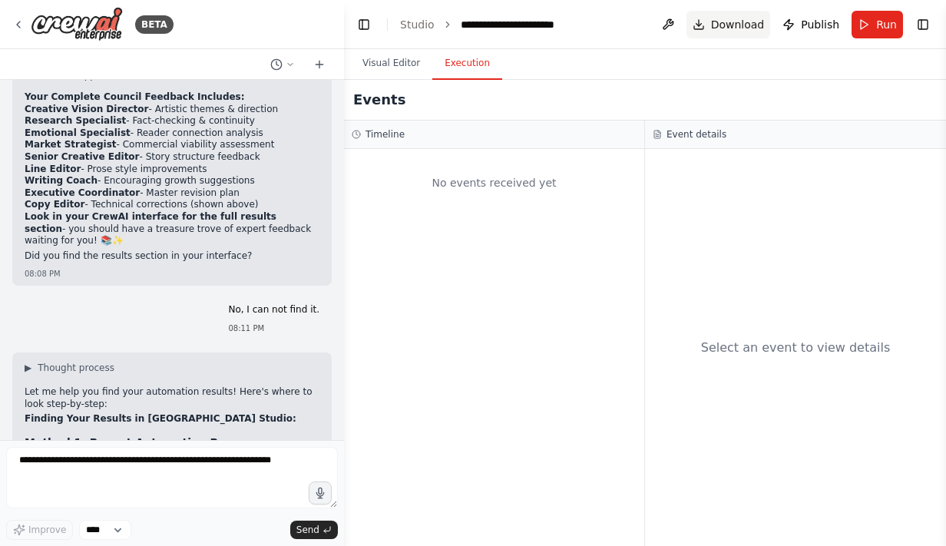
click at [745, 21] on span "Download" at bounding box center [738, 24] width 54 height 15
click at [557, 251] on div "No events received yet" at bounding box center [494, 347] width 300 height 397
click at [923, 24] on button "Toggle Right Sidebar" at bounding box center [922, 24] width 21 height 21
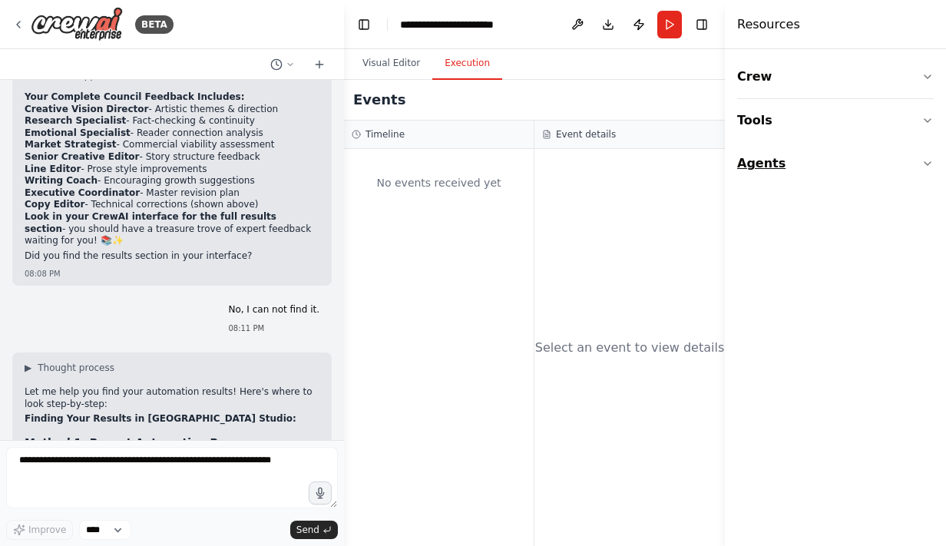
drag, startPoint x: 834, startPoint y: 186, endPoint x: 917, endPoint y: 157, distance: 87.6
click at [917, 157] on div "Crew Tools Agents" at bounding box center [835, 297] width 221 height 497
click at [917, 157] on button "Agents" at bounding box center [835, 163] width 197 height 43
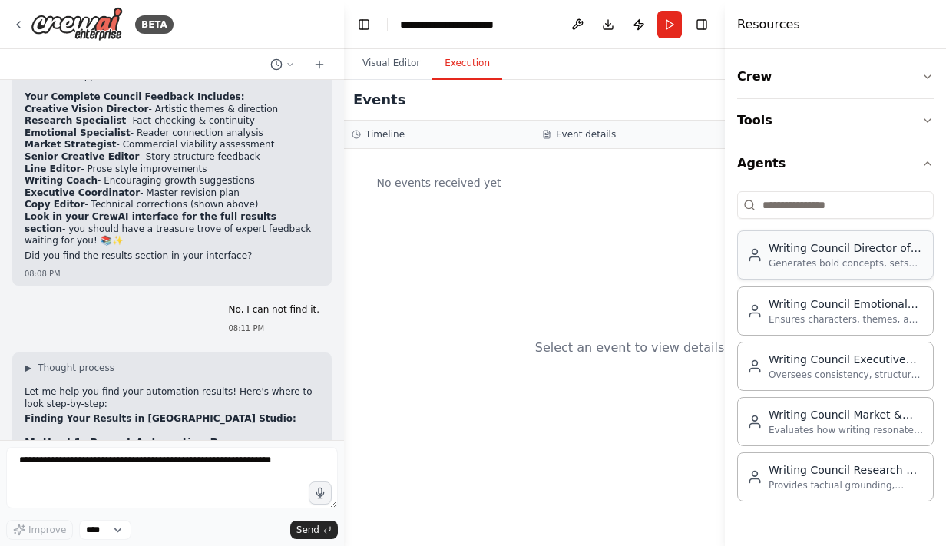
click at [821, 263] on div "Generates bold concepts, sets the artistic tone, and ensures every piece of wri…" at bounding box center [845, 263] width 155 height 12
click at [388, 62] on button "Visual Editor" at bounding box center [391, 64] width 82 height 32
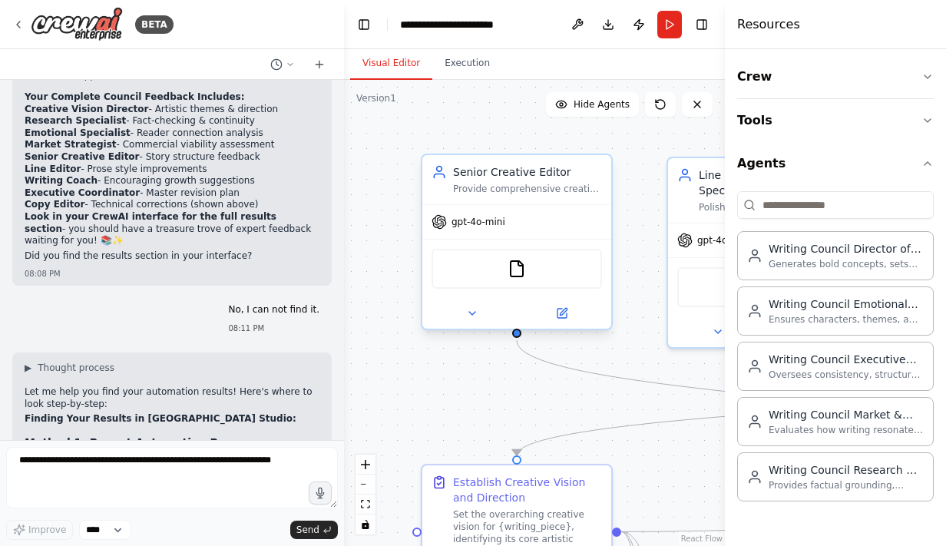
click at [568, 216] on div "gpt-4o-mini" at bounding box center [516, 222] width 189 height 34
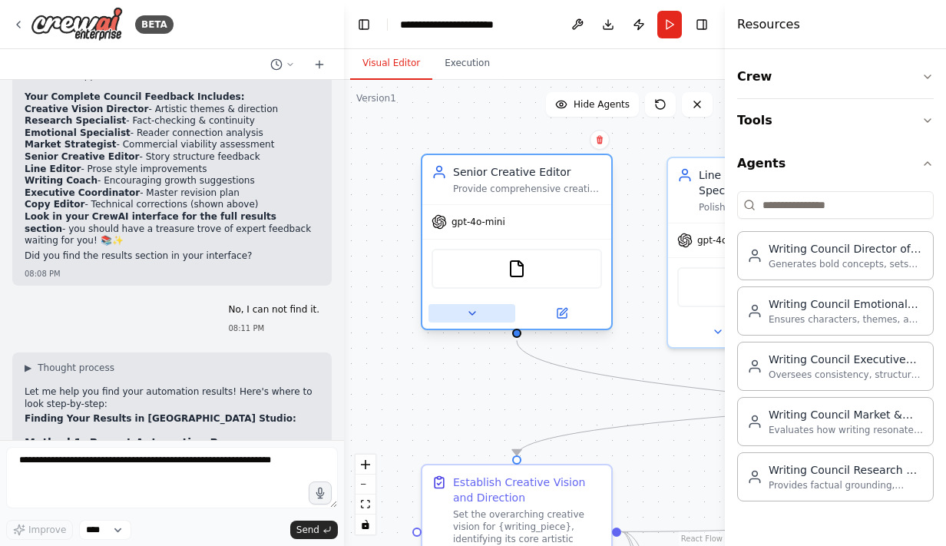
click at [479, 304] on button at bounding box center [471, 313] width 87 height 18
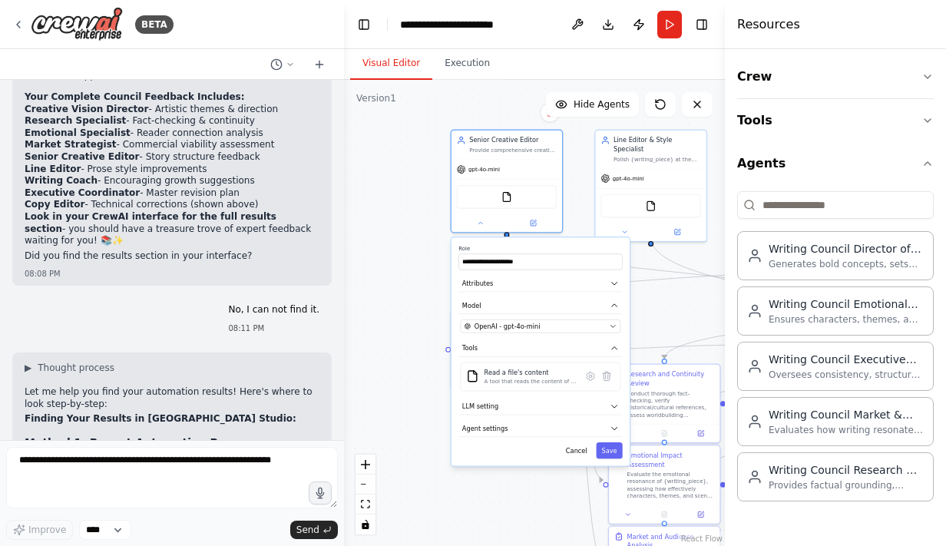
drag, startPoint x: 673, startPoint y: 423, endPoint x: 681, endPoint y: 290, distance: 133.0
click at [681, 290] on div ".deletable-edge-delete-btn { width: 20px; height: 20px; border: 0px solid #ffff…" at bounding box center [534, 313] width 381 height 466
click at [665, 297] on div ".deletable-edge-delete-btn { width: 20px; height: 20px; border: 0px solid #ffff…" at bounding box center [534, 313] width 381 height 466
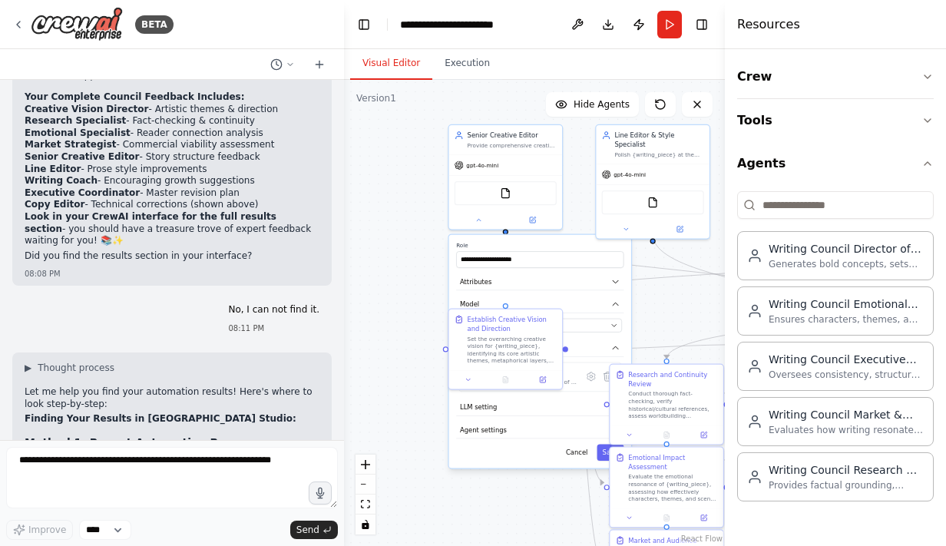
click at [419, 342] on div ".deletable-edge-delete-btn { width: 20px; height: 20px; border: 0px solid #ffff…" at bounding box center [534, 313] width 381 height 466
click at [395, 342] on div ".deletable-edge-delete-btn { width: 20px; height: 20px; border: 0px solid #ffff…" at bounding box center [534, 313] width 381 height 466
click at [524, 148] on div "Senior Creative Editor Provide comprehensive creative feedback on {writing_piec…" at bounding box center [505, 138] width 113 height 29
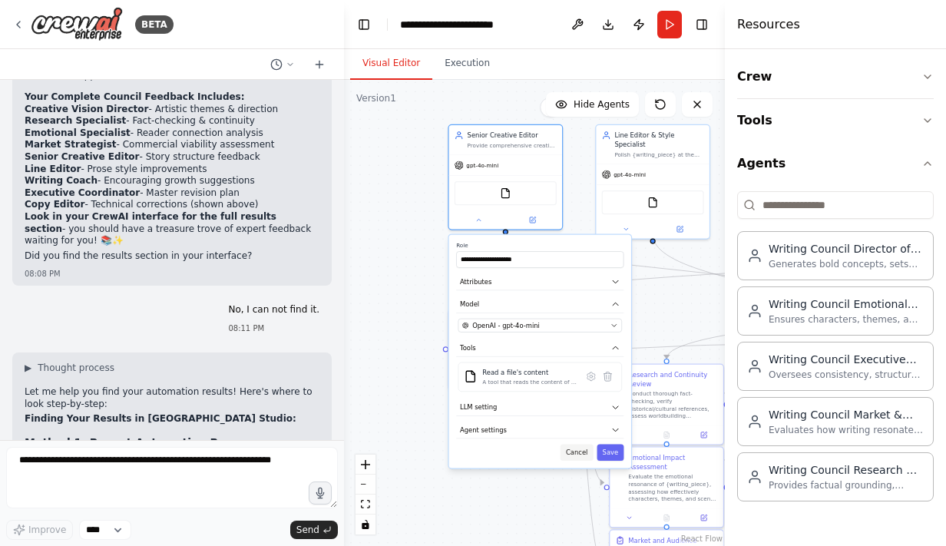
click at [583, 453] on button "Cancel" at bounding box center [576, 452] width 33 height 17
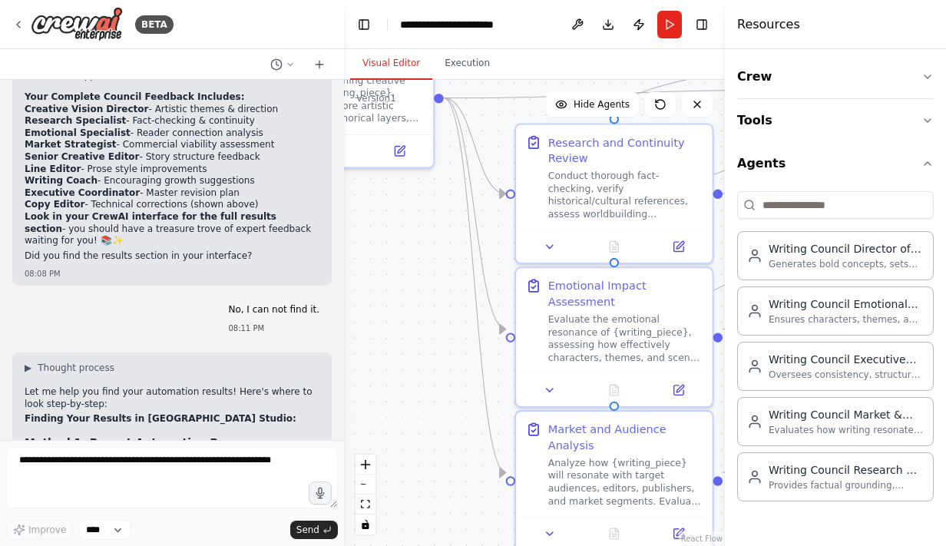
drag, startPoint x: 537, startPoint y: 452, endPoint x: 368, endPoint y: 226, distance: 281.4
click at [368, 226] on div ".deletable-edge-delete-btn { width: 20px; height: 20px; border: 0px solid #ffff…" at bounding box center [534, 313] width 381 height 466
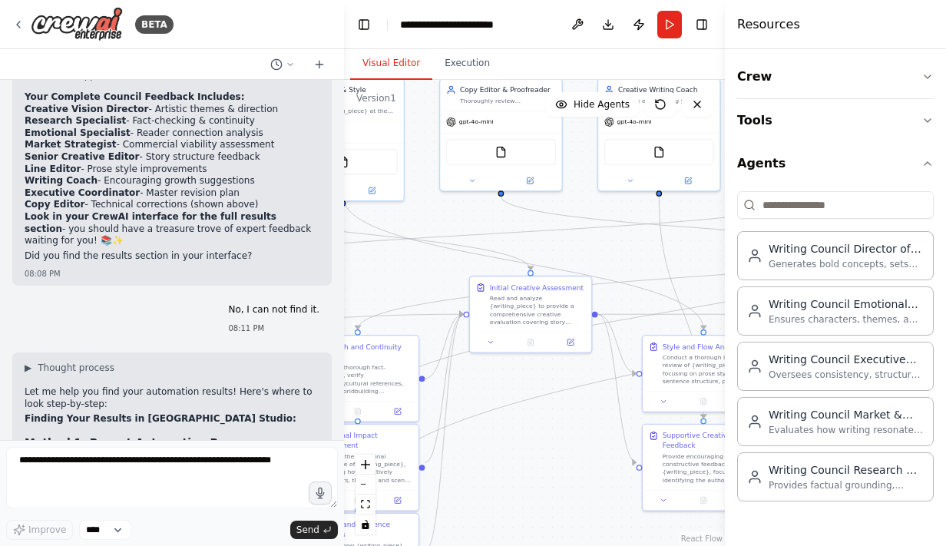
drag, startPoint x: 685, startPoint y: 356, endPoint x: 456, endPoint y: 487, distance: 263.7
click at [456, 487] on div ".deletable-edge-delete-btn { width: 20px; height: 20px; border: 0px solid #ffff…" at bounding box center [534, 313] width 381 height 466
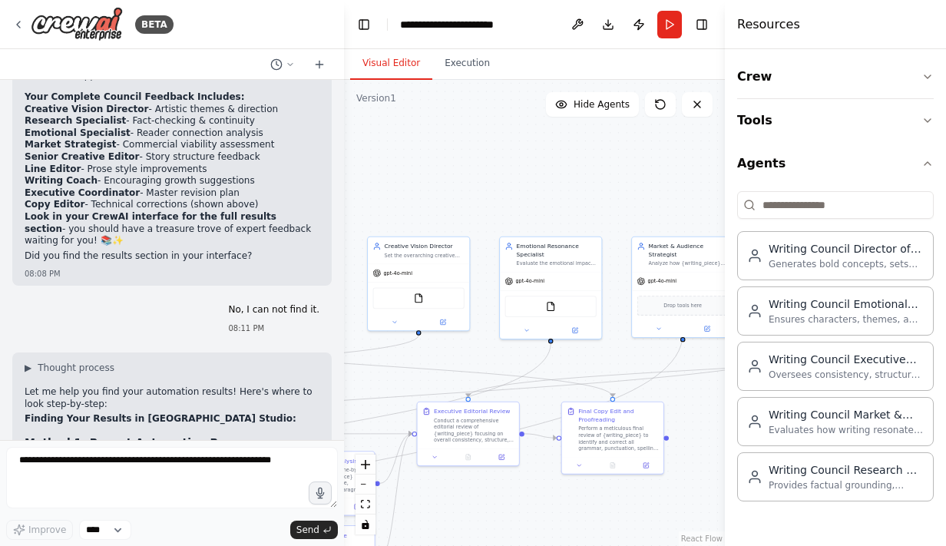
drag, startPoint x: 699, startPoint y: 216, endPoint x: 347, endPoint y: 334, distance: 370.9
click at [347, 334] on div ".deletable-edge-delete-btn { width: 20px; height: 20px; border: 0px solid #ffff…" at bounding box center [534, 313] width 381 height 466
click at [704, 431] on div ".deletable-edge-delete-btn { width: 20px; height: 20px; border: 0px solid #ffff…" at bounding box center [534, 313] width 381 height 466
click at [708, 36] on header "**********" at bounding box center [534, 24] width 381 height 49
click at [703, 24] on button "Toggle Right Sidebar" at bounding box center [701, 24] width 21 height 21
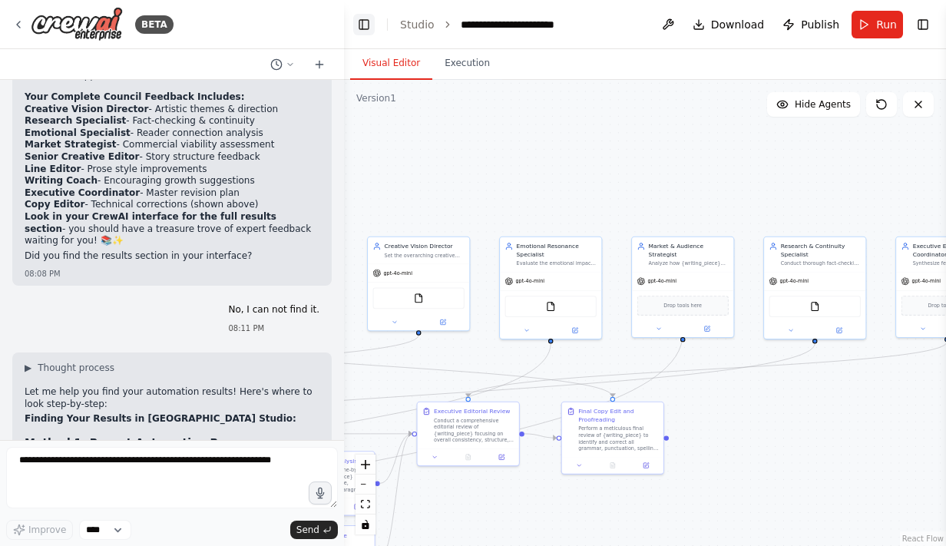
click at [364, 24] on button "Toggle Left Sidebar" at bounding box center [363, 24] width 21 height 21
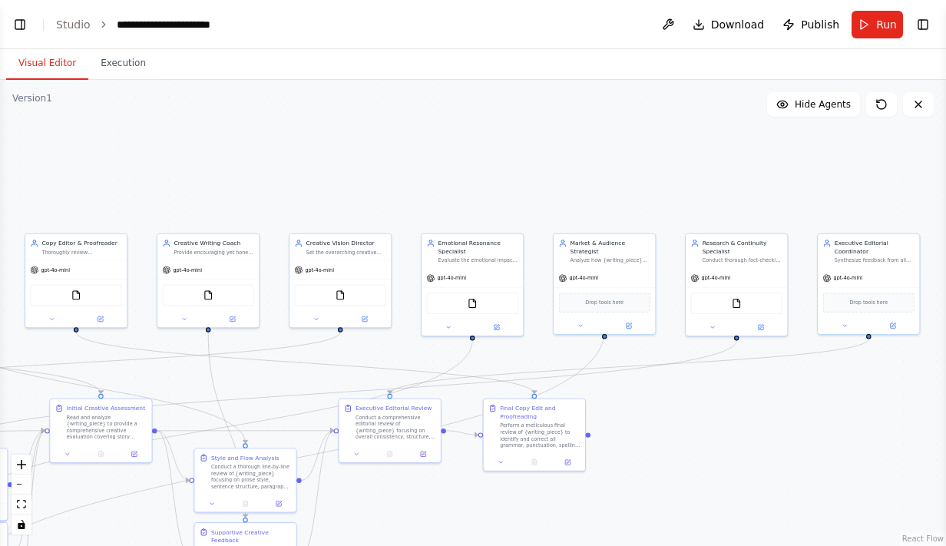
drag, startPoint x: 399, startPoint y: 162, endPoint x: 667, endPoint y: 159, distance: 267.9
click at [667, 159] on div ".deletable-edge-delete-btn { width: 20px; height: 20px; border: 0px solid #ffff…" at bounding box center [473, 313] width 946 height 466
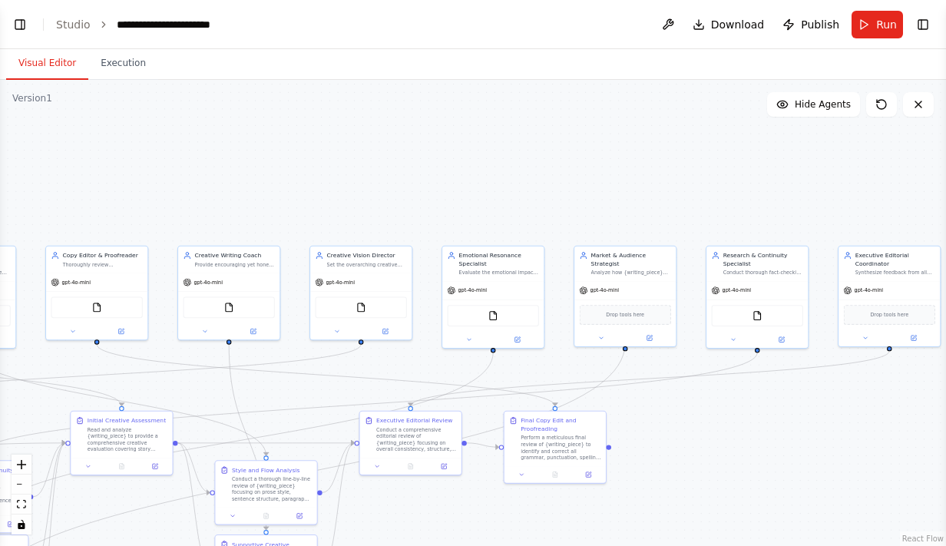
drag, startPoint x: 667, startPoint y: 159, endPoint x: 685, endPoint y: 169, distance: 20.3
click at [685, 169] on div ".deletable-edge-delete-btn { width: 20px; height: 20px; border: 0px solid #ffff…" at bounding box center [473, 313] width 946 height 466
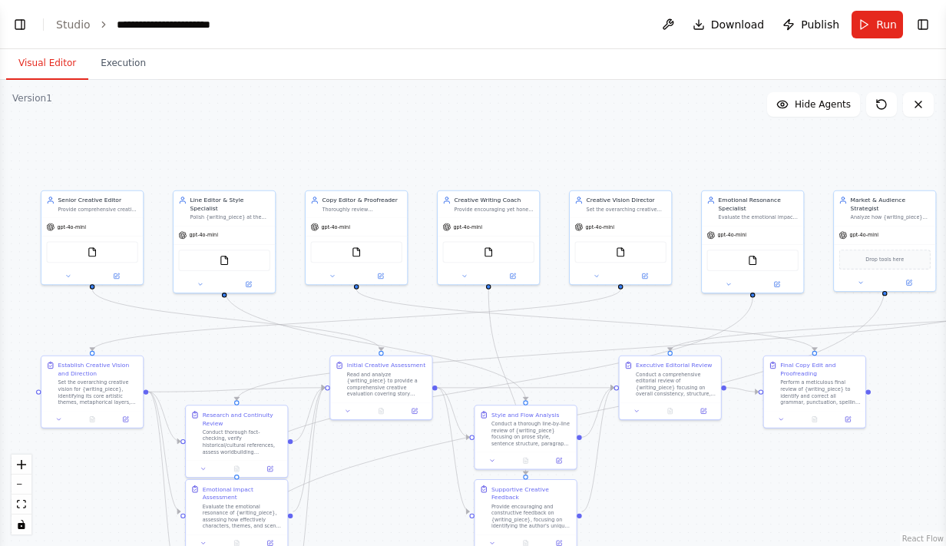
drag, startPoint x: 685, startPoint y: 169, endPoint x: 945, endPoint y: 101, distance: 269.0
click at [945, 101] on div "BETA I would like to create a writing council chatroom where each agent will fu…" at bounding box center [473, 273] width 946 height 546
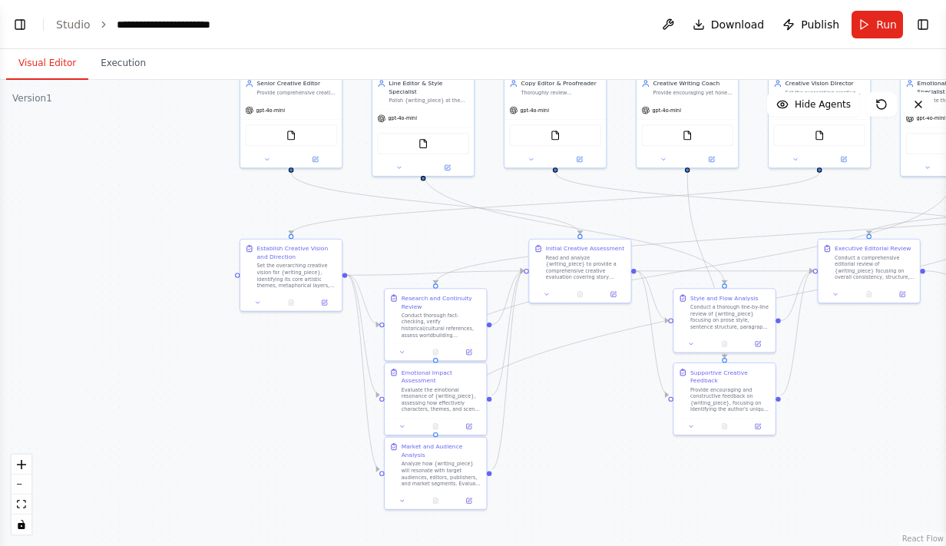
drag, startPoint x: 243, startPoint y: 348, endPoint x: 462, endPoint y: 243, distance: 243.1
click at [462, 243] on div ".deletable-edge-delete-btn { width: 20px; height: 20px; border: 0px solid #ffff…" at bounding box center [473, 313] width 946 height 466
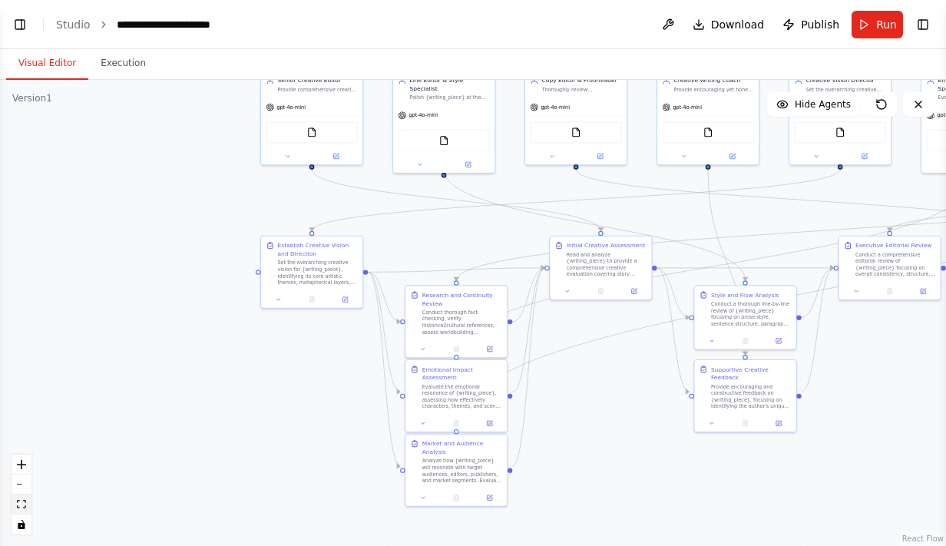
click at [20, 501] on icon "fit view" at bounding box center [21, 504] width 9 height 8
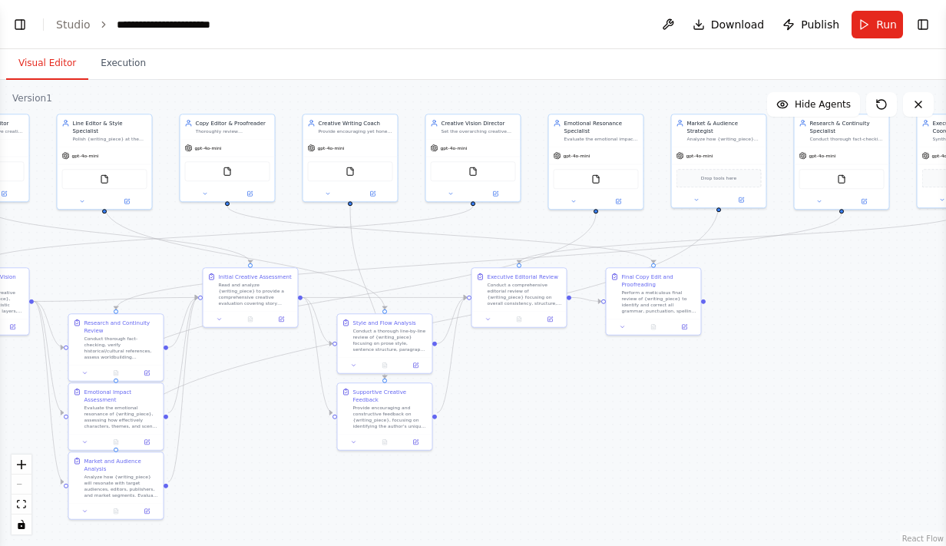
click at [21, 488] on div "React Flow controls" at bounding box center [22, 494] width 20 height 80
click at [25, 23] on button "Toggle Left Sidebar" at bounding box center [19, 24] width 21 height 21
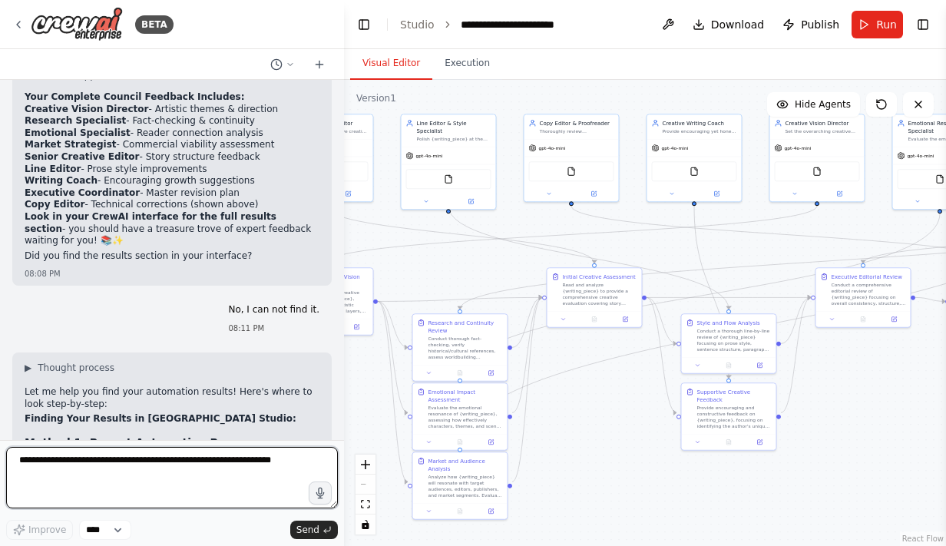
click at [73, 465] on textarea at bounding box center [172, 477] width 332 height 61
type textarea "**********"
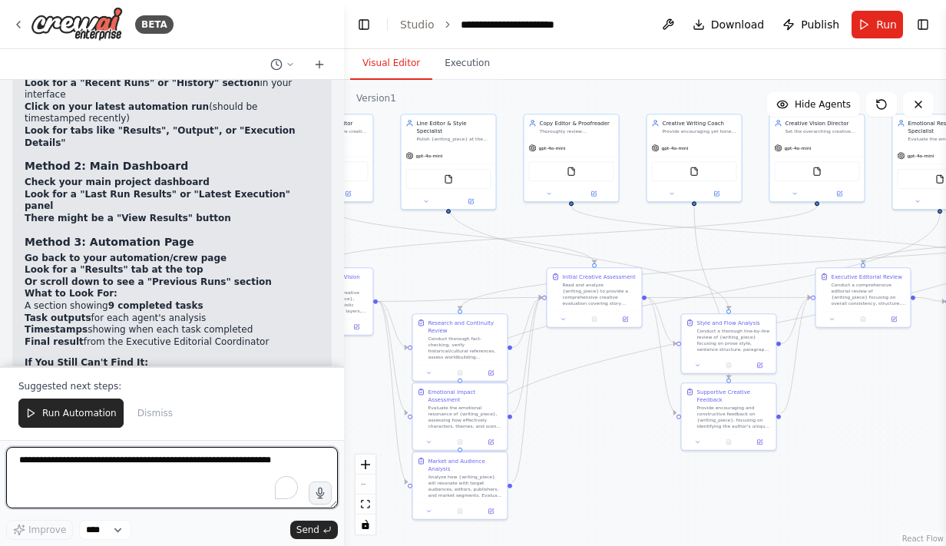
scroll to position [9655, 0]
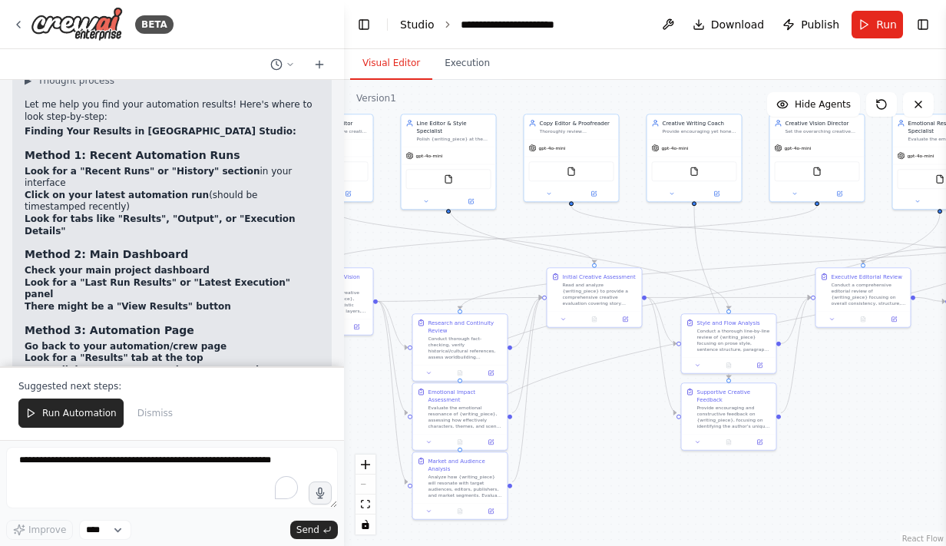
click at [411, 23] on link "Studio" at bounding box center [417, 24] width 35 height 12
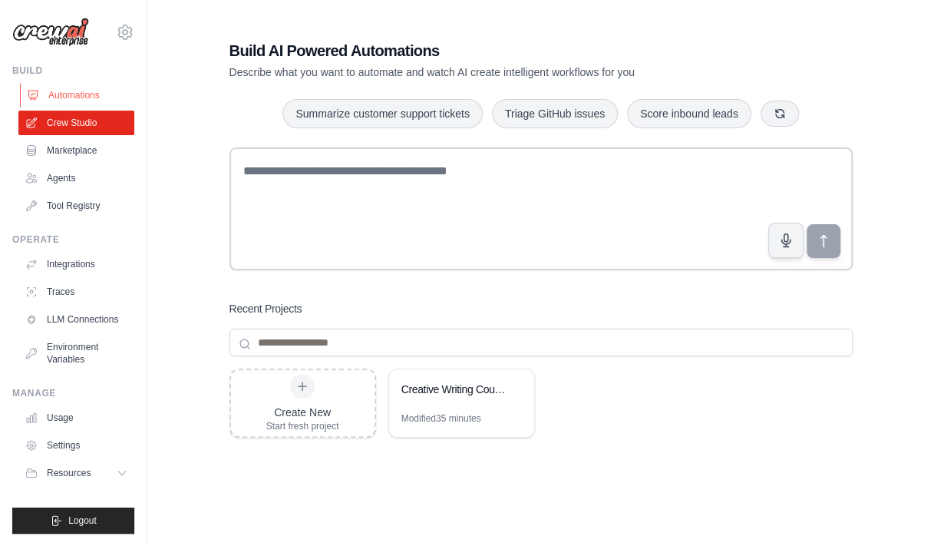
click at [88, 96] on link "Automations" at bounding box center [78, 95] width 116 height 25
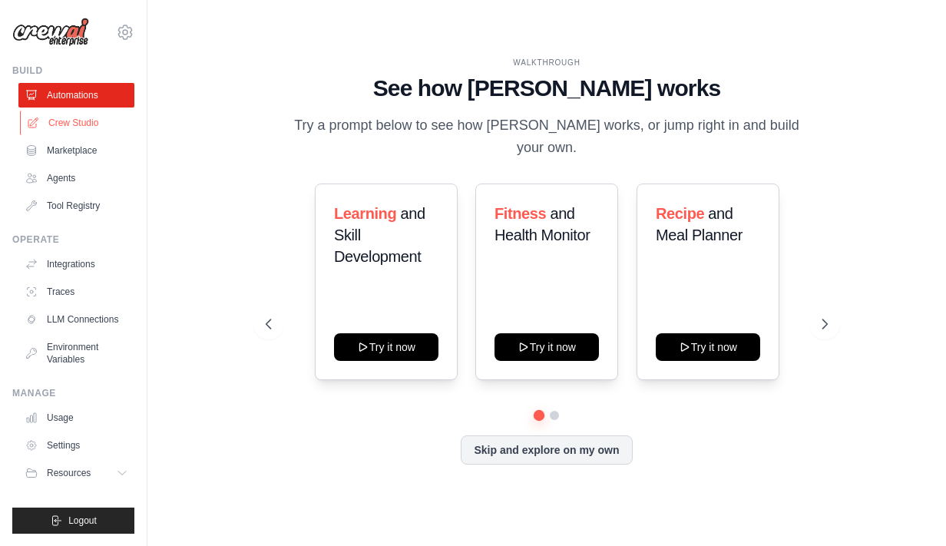
click at [89, 123] on link "Crew Studio" at bounding box center [78, 123] width 116 height 25
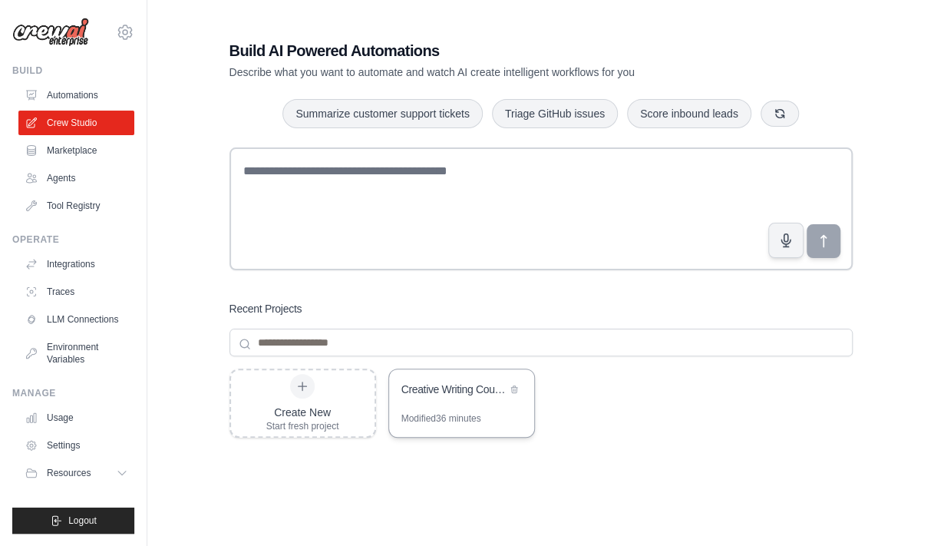
click at [456, 397] on div "Creative Writing Council" at bounding box center [453, 391] width 105 height 18
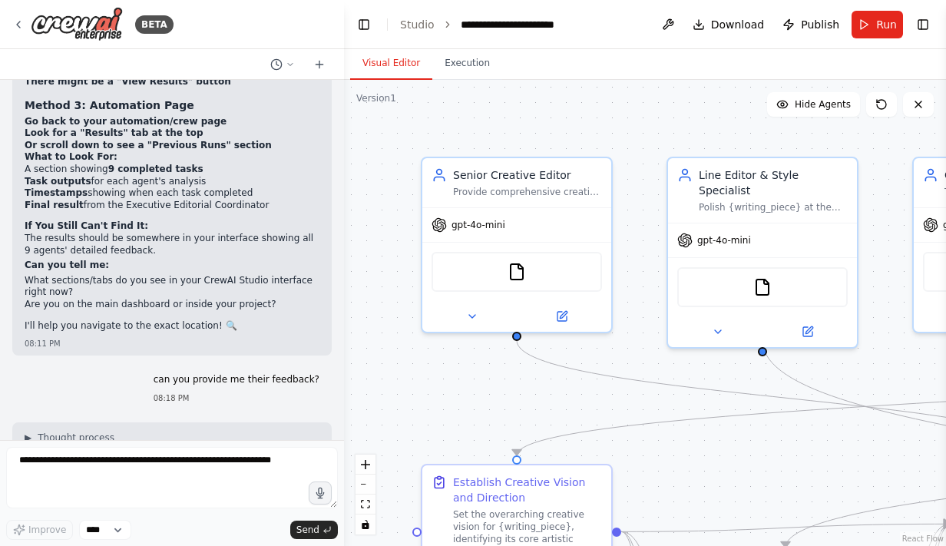
scroll to position [9814, 0]
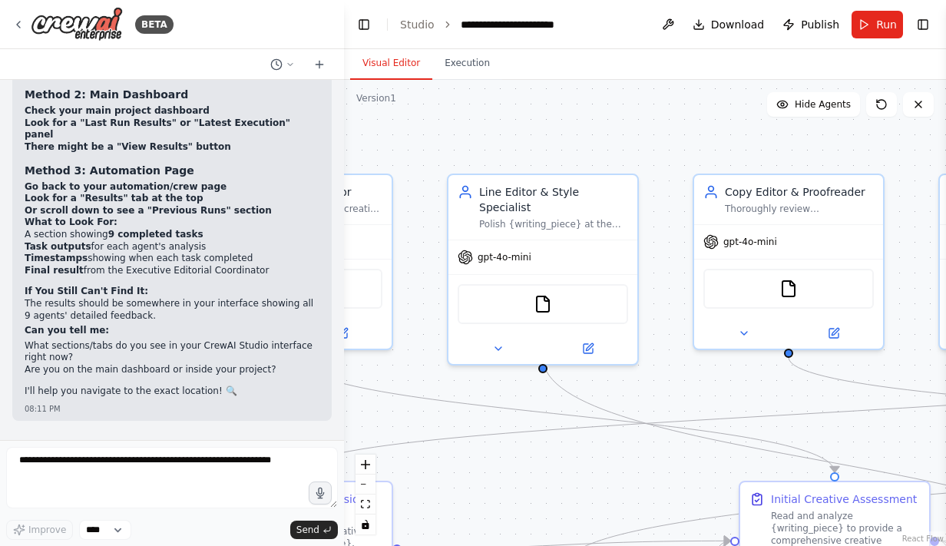
drag, startPoint x: 677, startPoint y: 85, endPoint x: 458, endPoint y: 102, distance: 220.2
click at [458, 102] on div ".deletable-edge-delete-btn { width: 20px; height: 20px; border: 0px solid #ffff…" at bounding box center [645, 313] width 602 height 466
click at [883, 24] on span "Run" at bounding box center [886, 24] width 21 height 15
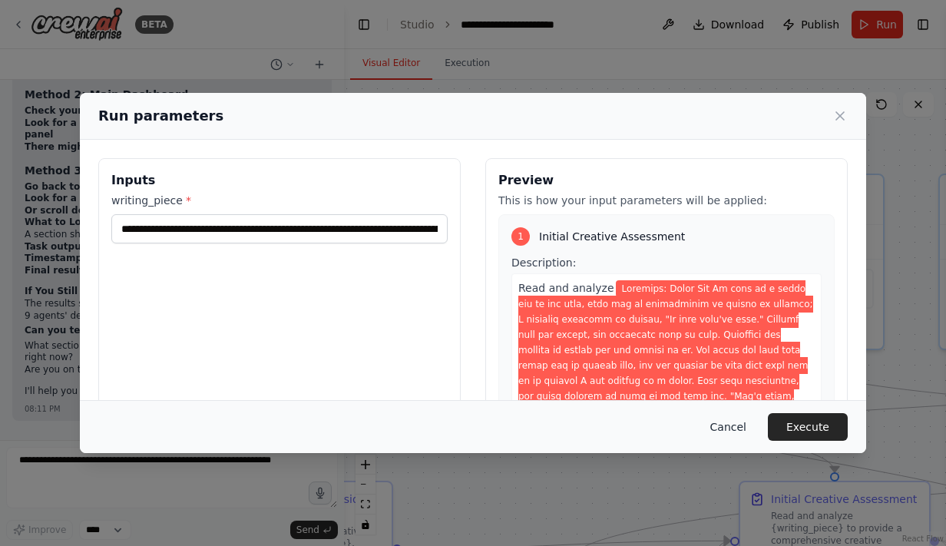
click at [742, 426] on button "Cancel" at bounding box center [728, 427] width 61 height 28
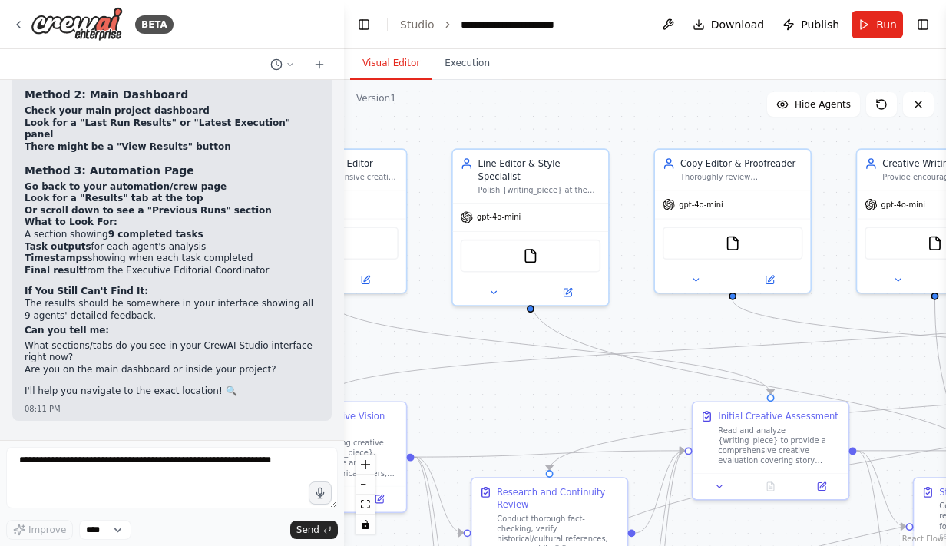
drag, startPoint x: 680, startPoint y: 187, endPoint x: 593, endPoint y: 90, distance: 129.9
click at [593, 90] on div ".deletable-edge-delete-btn { width: 20px; height: 20px; border: 0px solid #ffff…" at bounding box center [645, 313] width 602 height 466
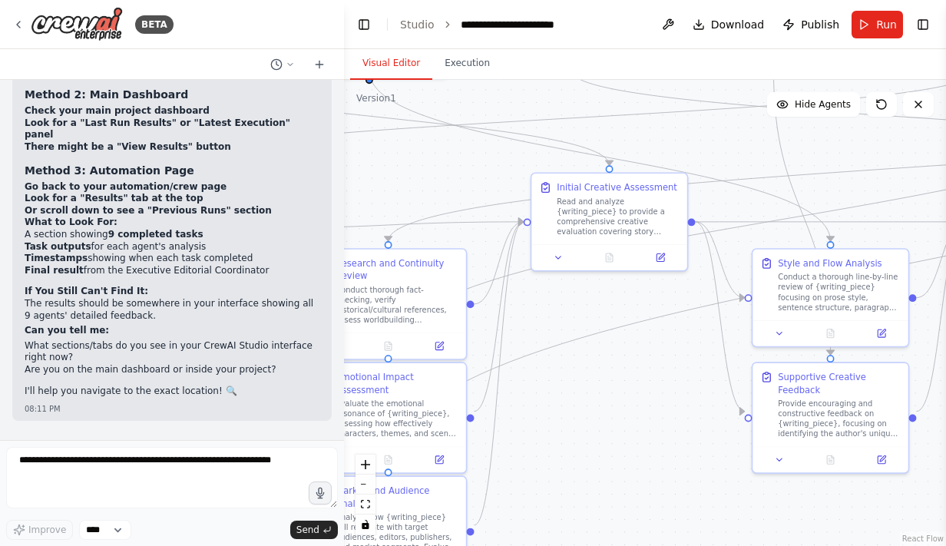
drag, startPoint x: 527, startPoint y: 360, endPoint x: 405, endPoint y: 157, distance: 236.6
click at [405, 157] on div ".deletable-edge-delete-btn { width: 20px; height: 20px; border: 0px solid #ffff…" at bounding box center [645, 313] width 602 height 466
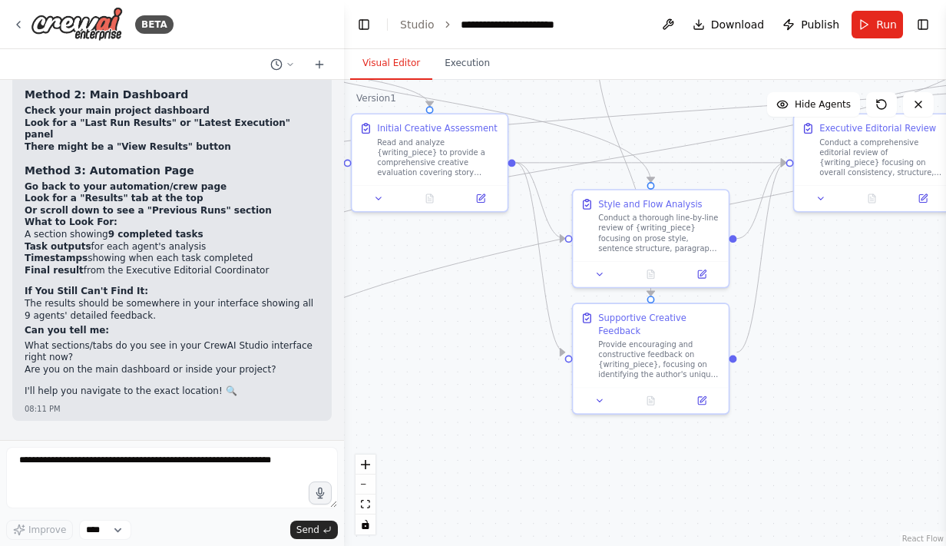
drag, startPoint x: 577, startPoint y: 438, endPoint x: 408, endPoint y: 380, distance: 178.7
click at [408, 380] on div ".deletable-edge-delete-btn { width: 20px; height: 20px; border: 0px solid #ffff…" at bounding box center [645, 313] width 602 height 466
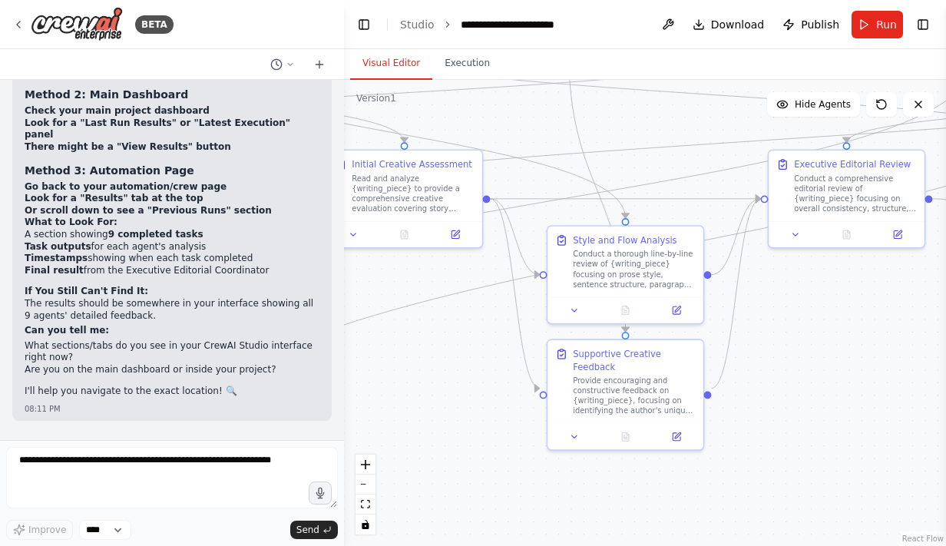
drag, startPoint x: 465, startPoint y: 349, endPoint x: 307, endPoint y: 498, distance: 217.2
click at [307, 498] on div "BETA I would like to create a writing council chatroom where each agent will fu…" at bounding box center [473, 273] width 946 height 546
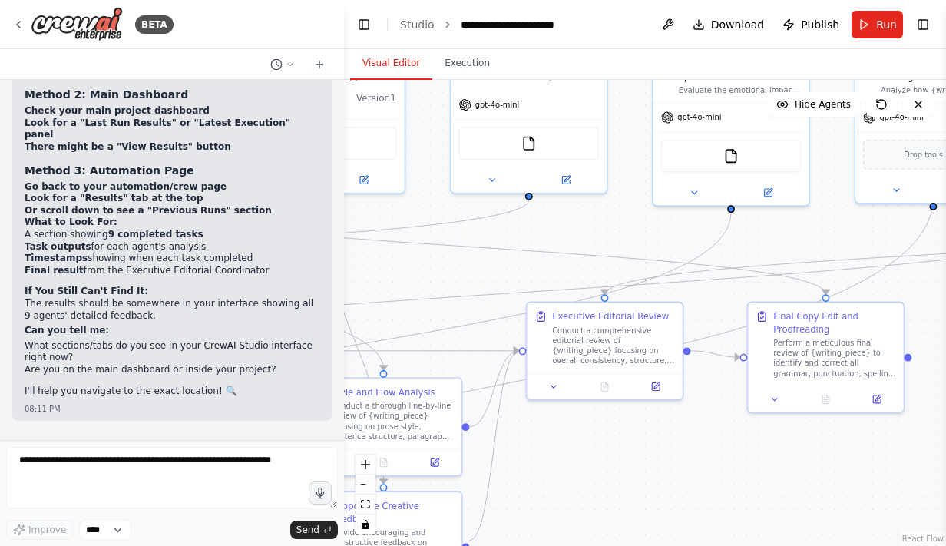
drag, startPoint x: 717, startPoint y: 192, endPoint x: 450, endPoint y: 322, distance: 297.0
click at [450, 322] on div ".deletable-edge-delete-btn { width: 20px; height: 20px; border: 0px solid #ffff…" at bounding box center [645, 313] width 602 height 466
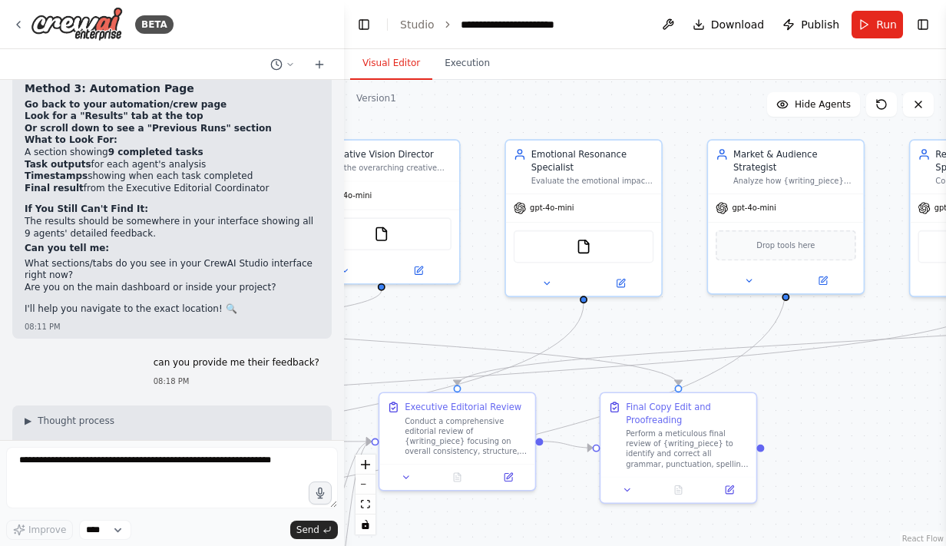
scroll to position [9985, 0]
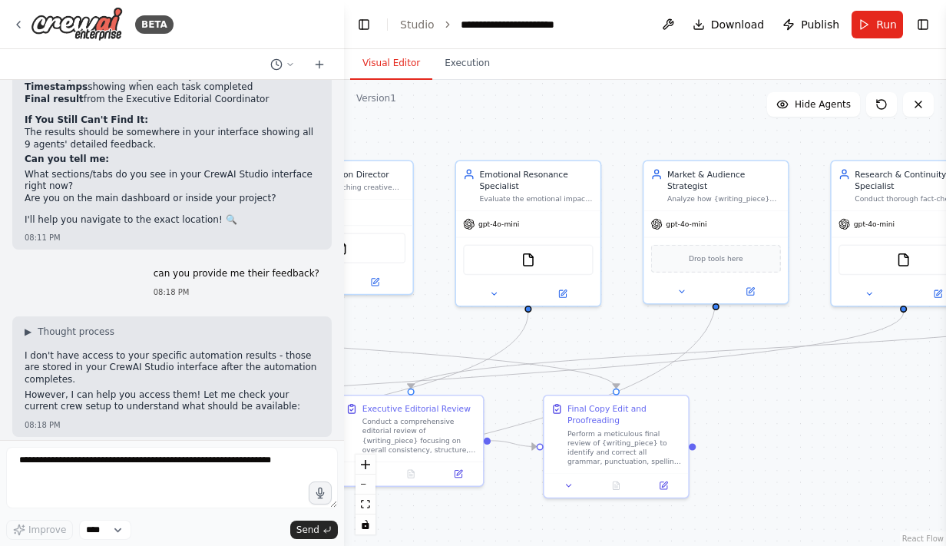
drag, startPoint x: 709, startPoint y: 107, endPoint x: 586, endPoint y: 140, distance: 128.1
click at [586, 140] on div ".deletable-edge-delete-btn { width: 20px; height: 20px; border: 0px solid #ffff…" at bounding box center [645, 313] width 602 height 466
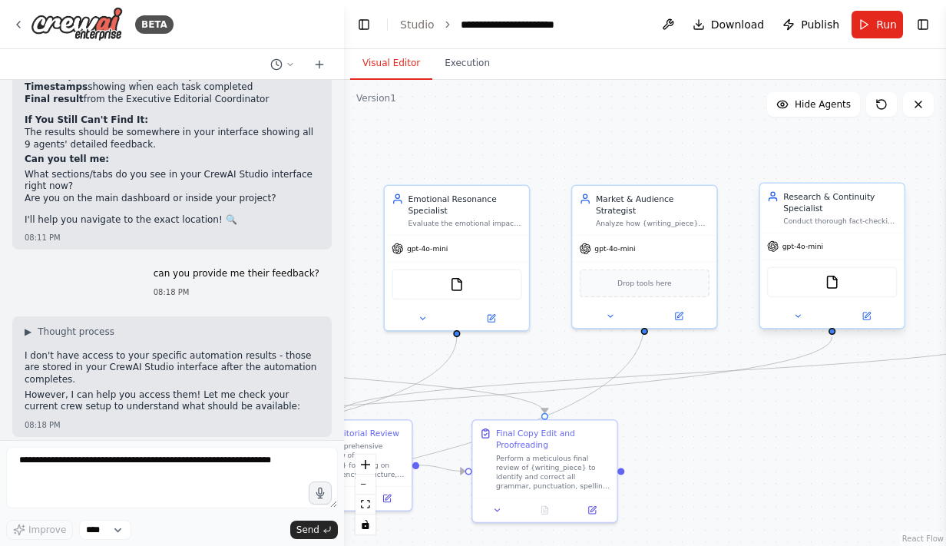
click at [813, 215] on div "Research & Continuity Specialist Conduct thorough fact-checking and continuity …" at bounding box center [840, 207] width 114 height 35
click at [802, 319] on button at bounding box center [798, 316] width 66 height 14
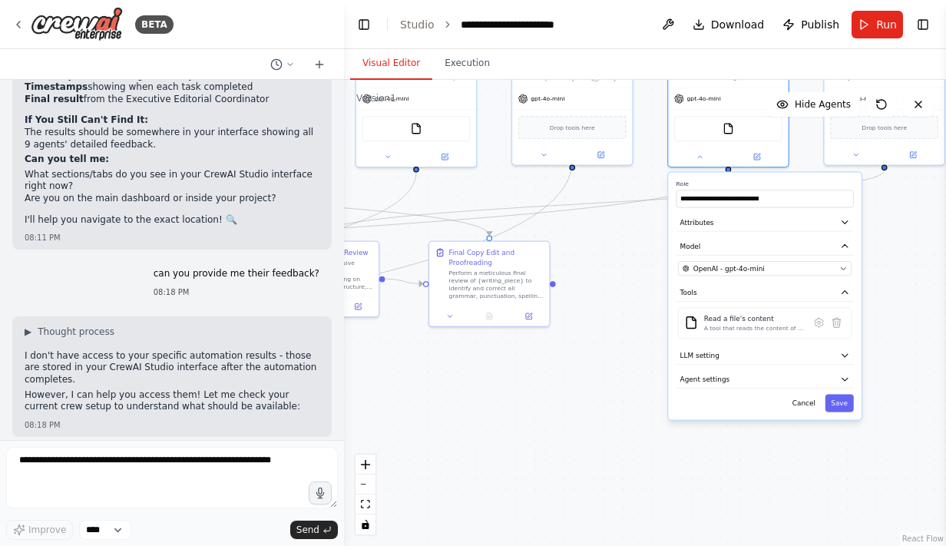
drag, startPoint x: 719, startPoint y: 442, endPoint x: 633, endPoint y: 269, distance: 192.9
click at [633, 269] on div ".deletable-edge-delete-btn { width: 20px; height: 20px; border: 0px solid #ffff…" at bounding box center [645, 313] width 602 height 466
click at [749, 383] on button "Agent settings" at bounding box center [764, 379] width 177 height 18
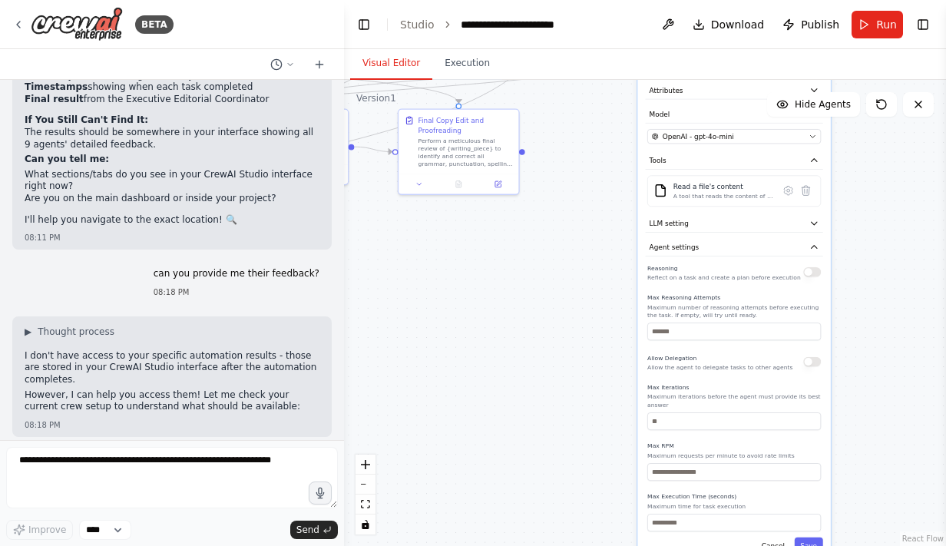
drag, startPoint x: 628, startPoint y: 423, endPoint x: 597, endPoint y: 290, distance: 136.3
click at [597, 290] on div ".deletable-edge-delete-btn { width: 20px; height: 20px; border: 0px solid #ffff…" at bounding box center [645, 313] width 602 height 466
click at [362, 469] on button "zoom in" at bounding box center [365, 464] width 20 height 20
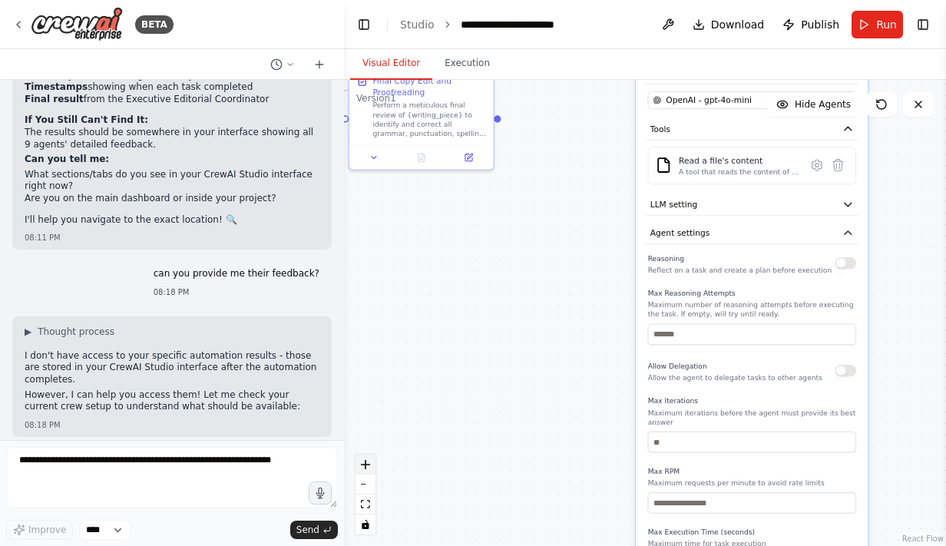
click at [362, 469] on button "zoom in" at bounding box center [365, 464] width 20 height 20
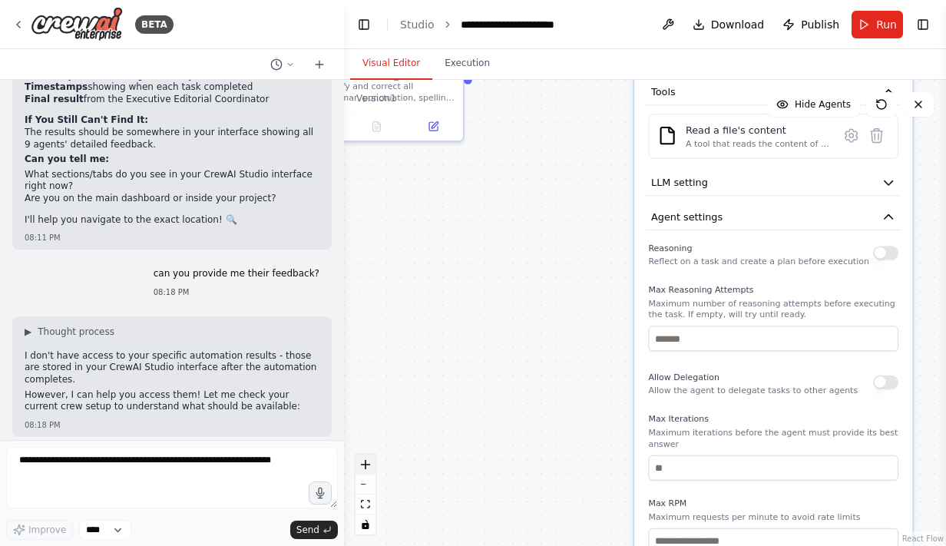
click at [362, 469] on button "zoom in" at bounding box center [365, 464] width 20 height 20
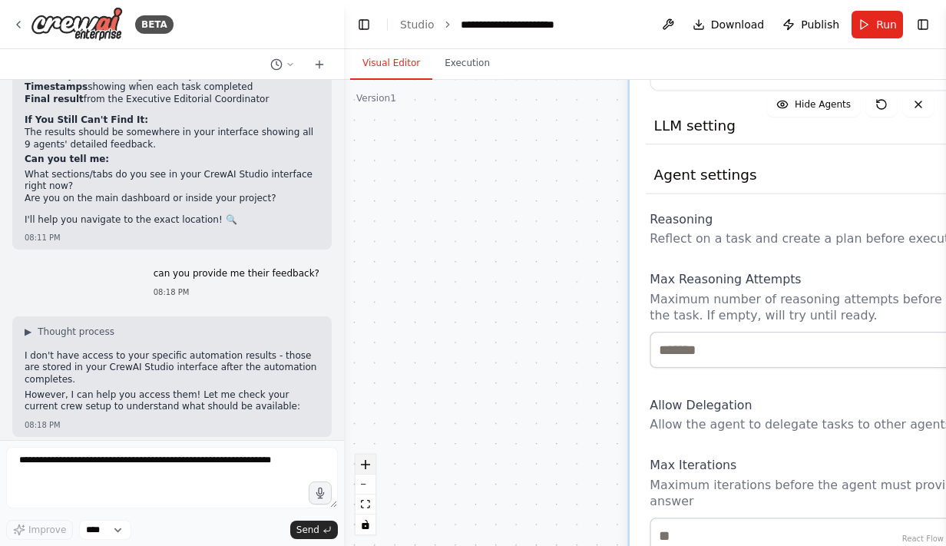
click at [362, 469] on button "zoom in" at bounding box center [365, 464] width 20 height 20
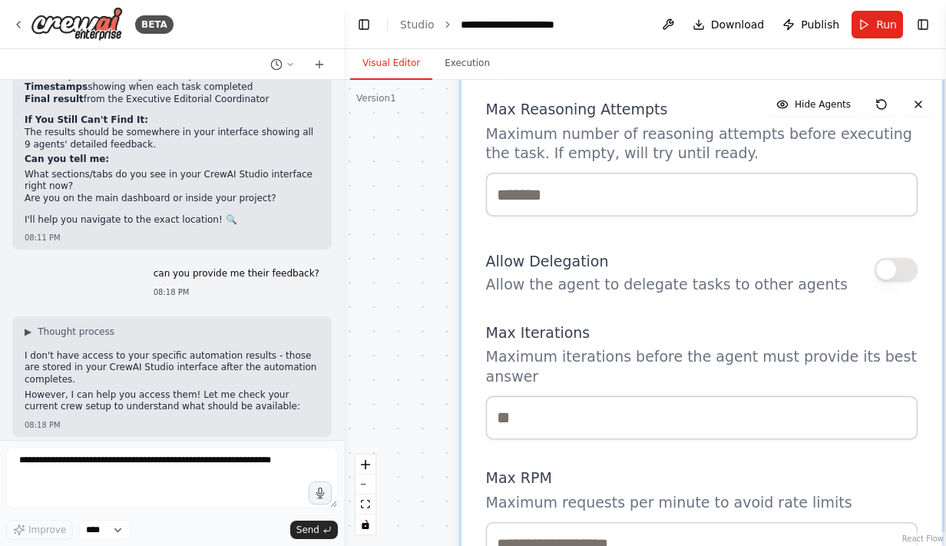
drag, startPoint x: 495, startPoint y: 418, endPoint x: 330, endPoint y: 255, distance: 231.8
click at [330, 255] on div "BETA I would like to create a writing council chatroom where each agent will fu…" at bounding box center [473, 273] width 946 height 546
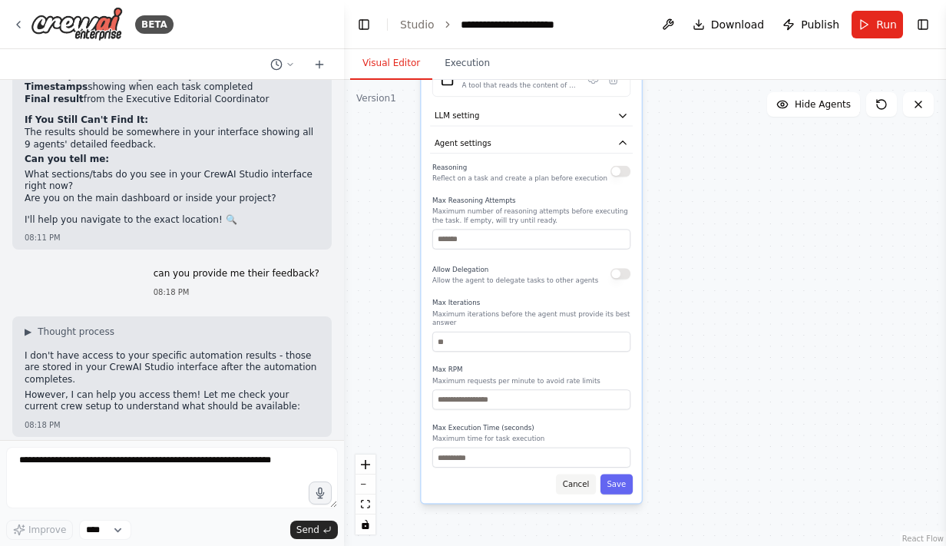
click at [582, 477] on button "Cancel" at bounding box center [576, 484] width 40 height 20
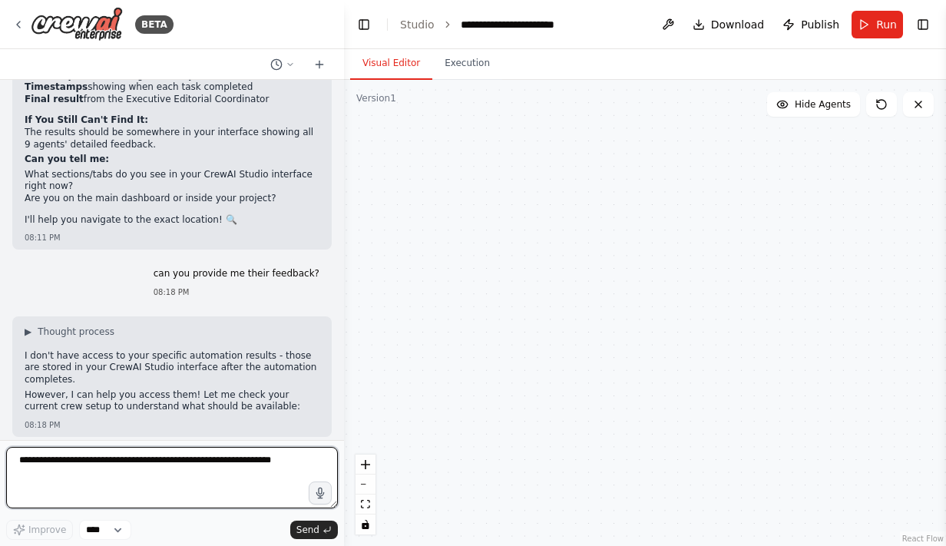
click at [186, 467] on textarea at bounding box center [172, 477] width 332 height 61
click at [279, 477] on textarea "**********" at bounding box center [172, 477] width 332 height 61
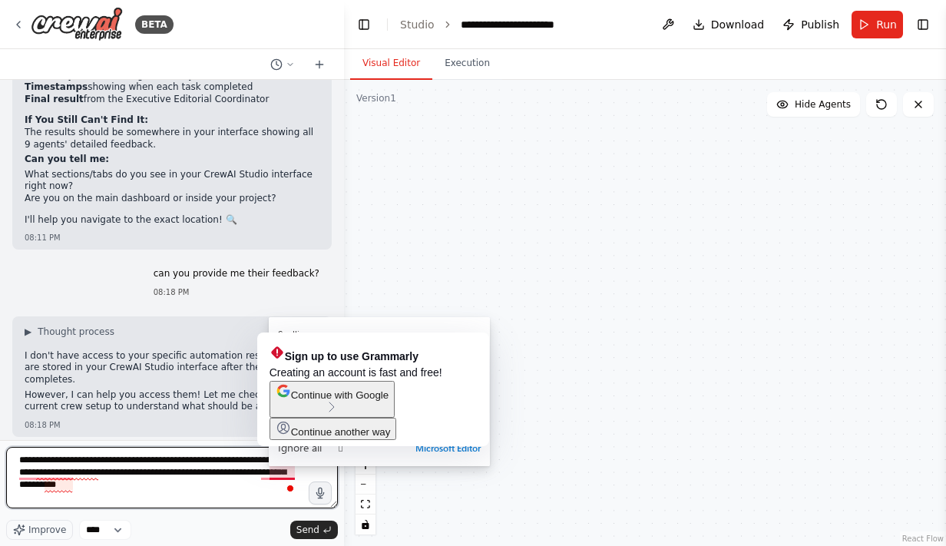
click at [273, 476] on textarea "**********" at bounding box center [172, 477] width 332 height 61
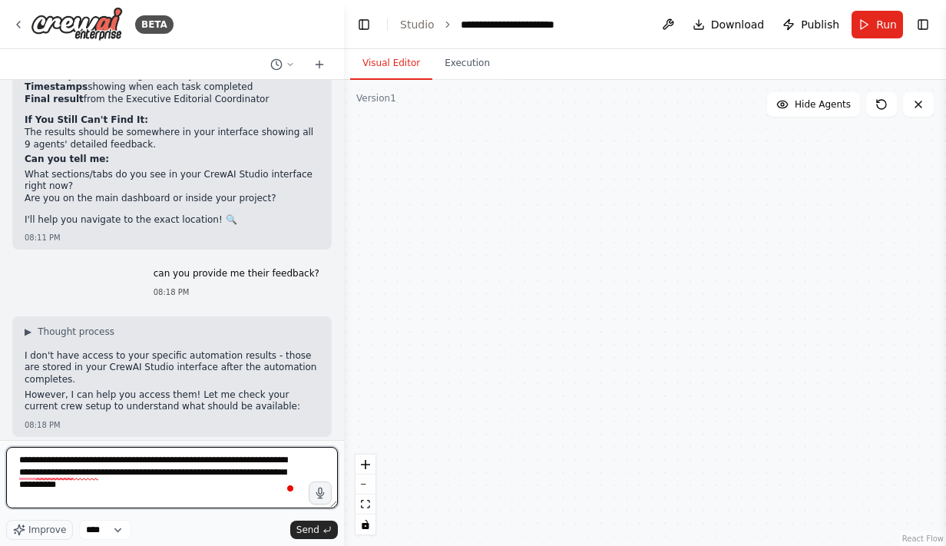
click at [189, 488] on textarea "**********" at bounding box center [172, 477] width 332 height 61
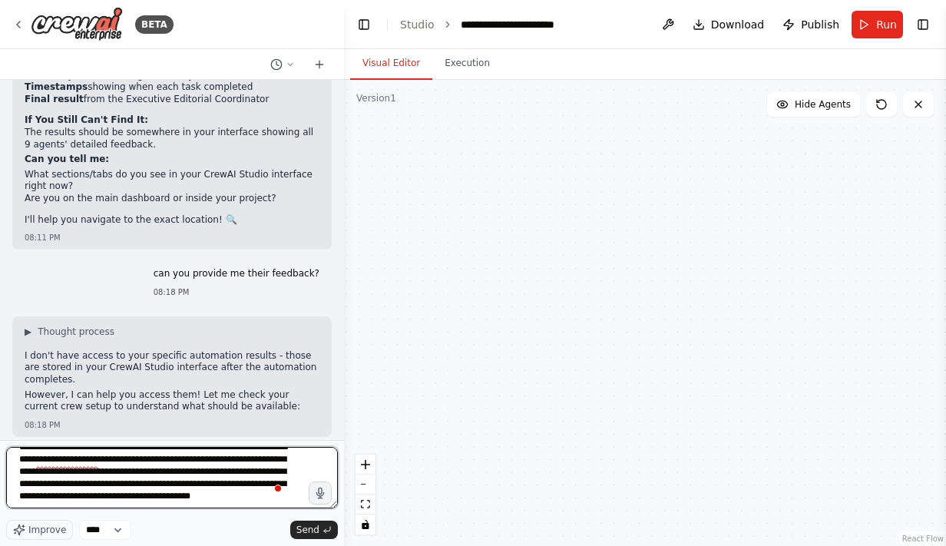
scroll to position [19, 0]
type textarea "**********"
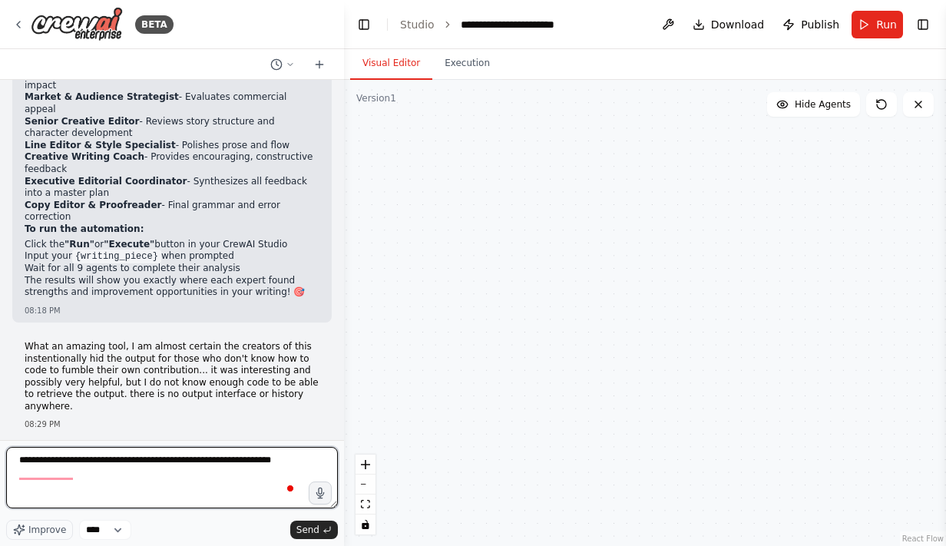
scroll to position [0, 0]
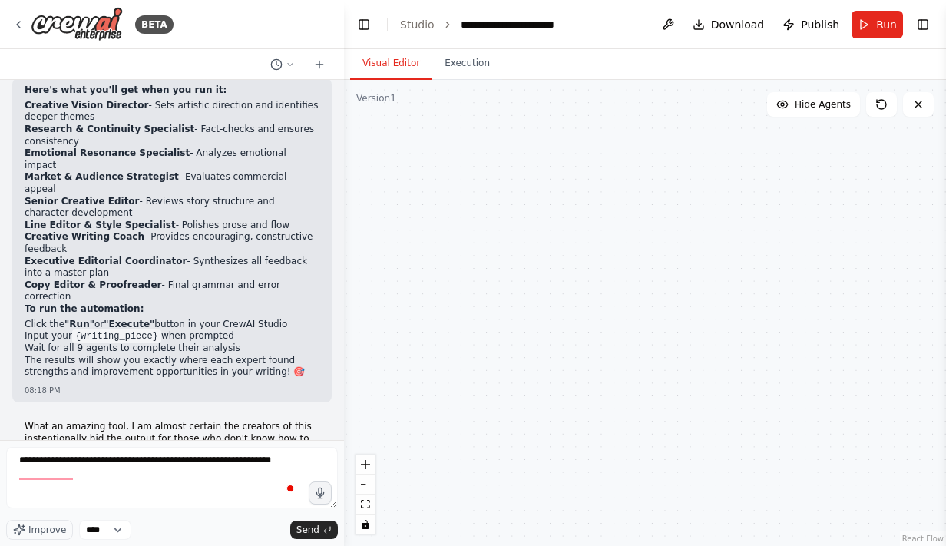
click at [438, 177] on div ".deletable-edge-delete-btn { width: 20px; height: 20px; border: 0px solid #ffff…" at bounding box center [645, 313] width 602 height 466
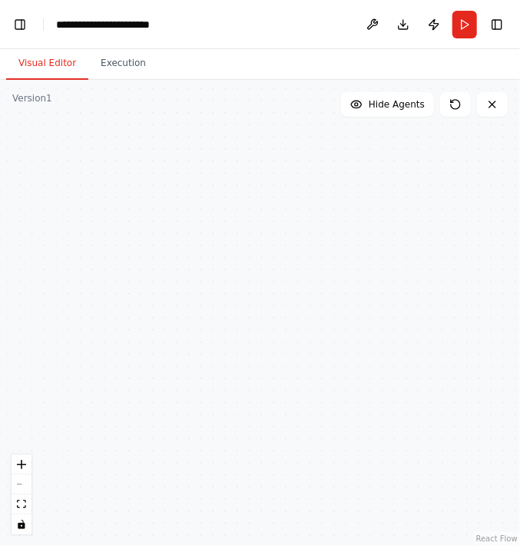
drag, startPoint x: 216, startPoint y: 248, endPoint x: 477, endPoint y: 216, distance: 262.2
click at [477, 216] on div ".deletable-edge-delete-btn { width: 20px; height: 20px; border: 0px solid #ffff…" at bounding box center [260, 313] width 520 height 466
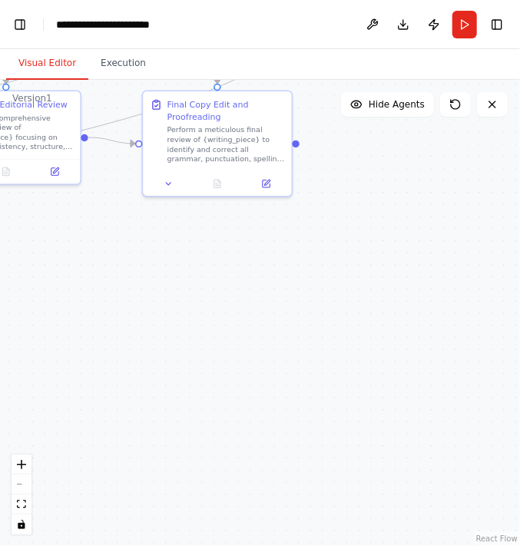
drag, startPoint x: 317, startPoint y: 256, endPoint x: 438, endPoint y: 422, distance: 205.6
click at [438, 422] on div ".deletable-edge-delete-btn { width: 20px; height: 20px; border: 0px solid #ffff…" at bounding box center [260, 313] width 520 height 466
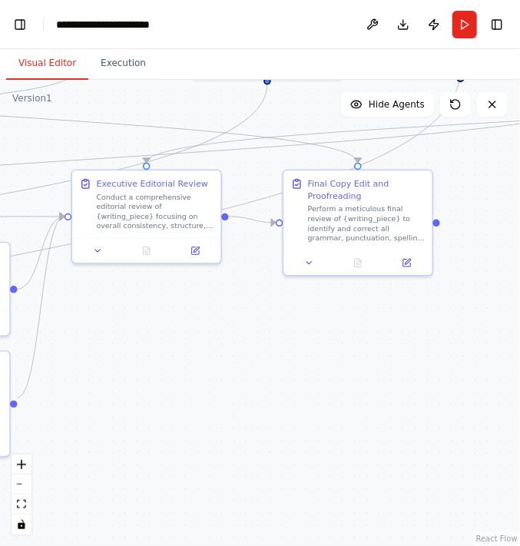
drag, startPoint x: 379, startPoint y: 389, endPoint x: 520, endPoint y: 469, distance: 162.2
click at [520, 469] on html "**********" at bounding box center [260, 273] width 520 height 546
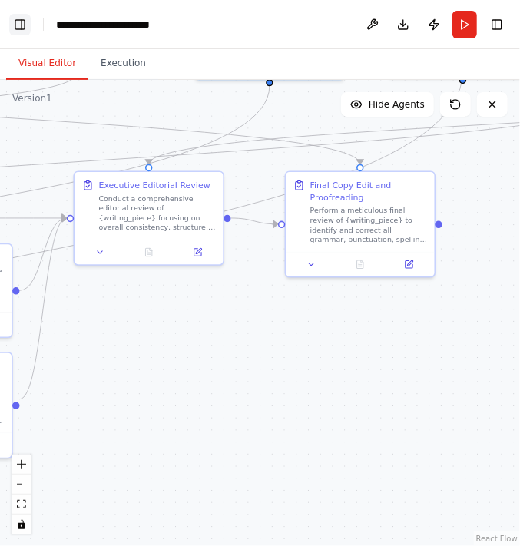
click at [21, 31] on button "Toggle Left Sidebar" at bounding box center [19, 24] width 21 height 21
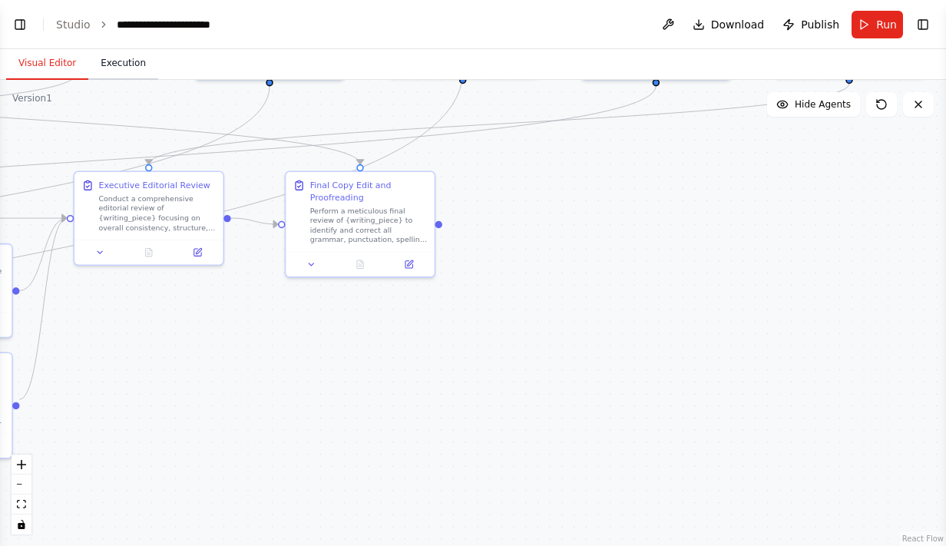
select select "****"
click at [28, 24] on button "Toggle Left Sidebar" at bounding box center [19, 24] width 21 height 21
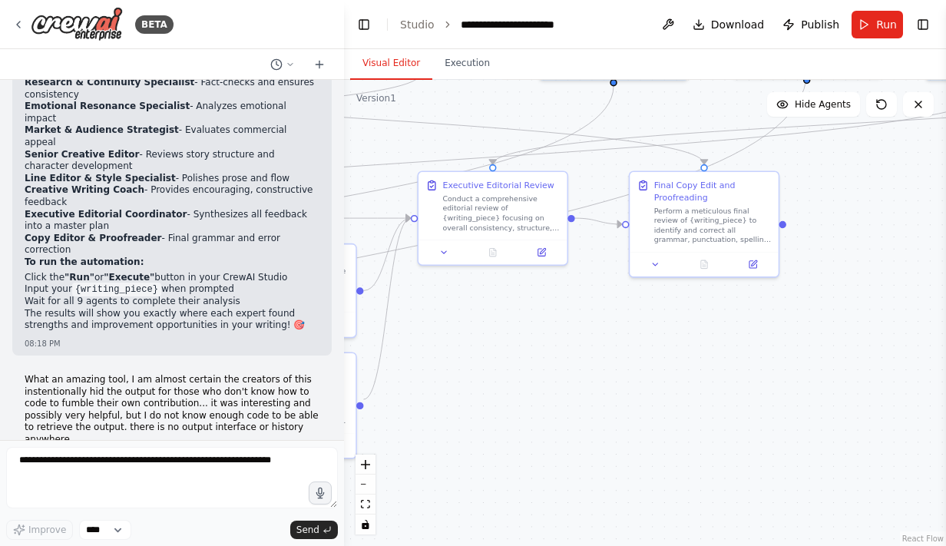
scroll to position [10551, 0]
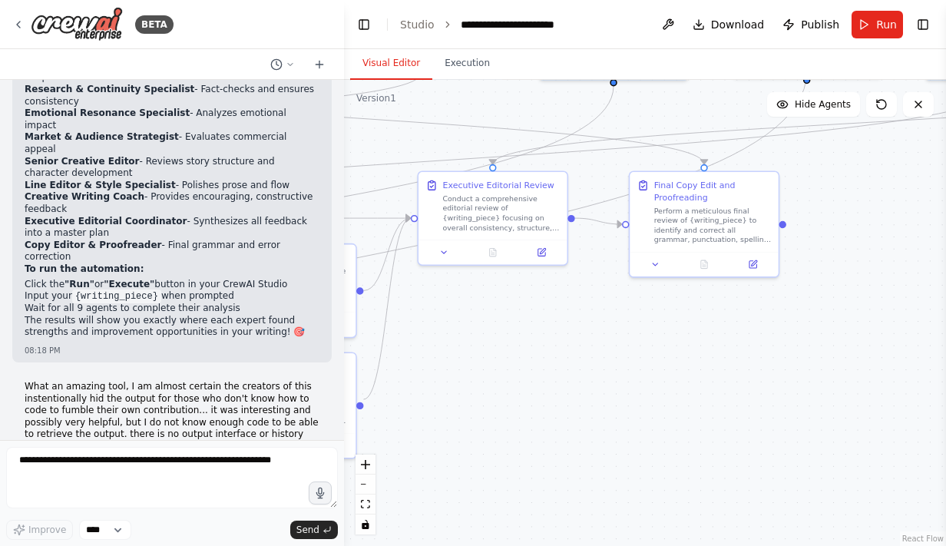
drag, startPoint x: 497, startPoint y: 24, endPoint x: 640, endPoint y: 10, distance: 143.4
click at [640, 10] on header "**********" at bounding box center [645, 24] width 602 height 49
click at [585, 25] on icon "breadcrumb" at bounding box center [591, 24] width 12 height 12
click at [585, 21] on icon "breadcrumb" at bounding box center [591, 24] width 12 height 12
click at [567, 25] on div "**********" at bounding box center [520, 24] width 118 height 15
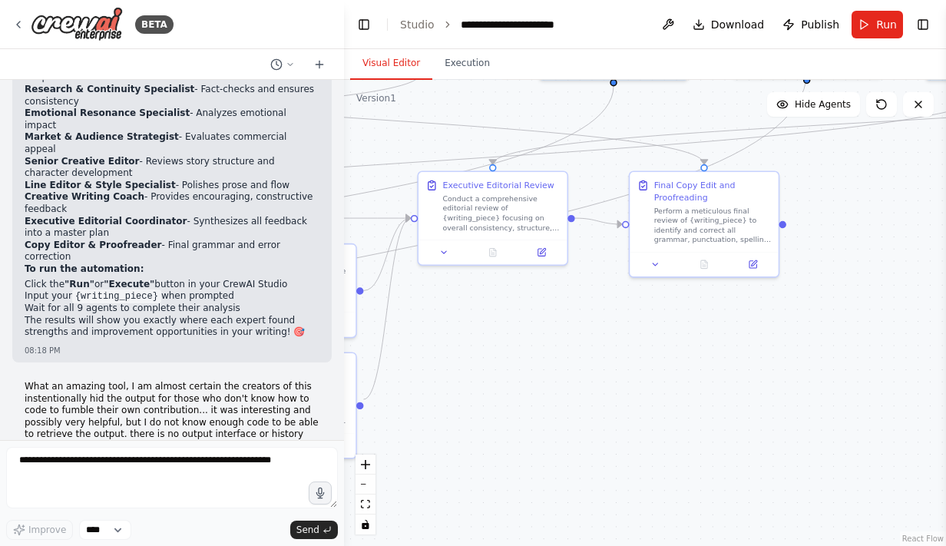
click at [614, 28] on header "**********" at bounding box center [645, 24] width 602 height 49
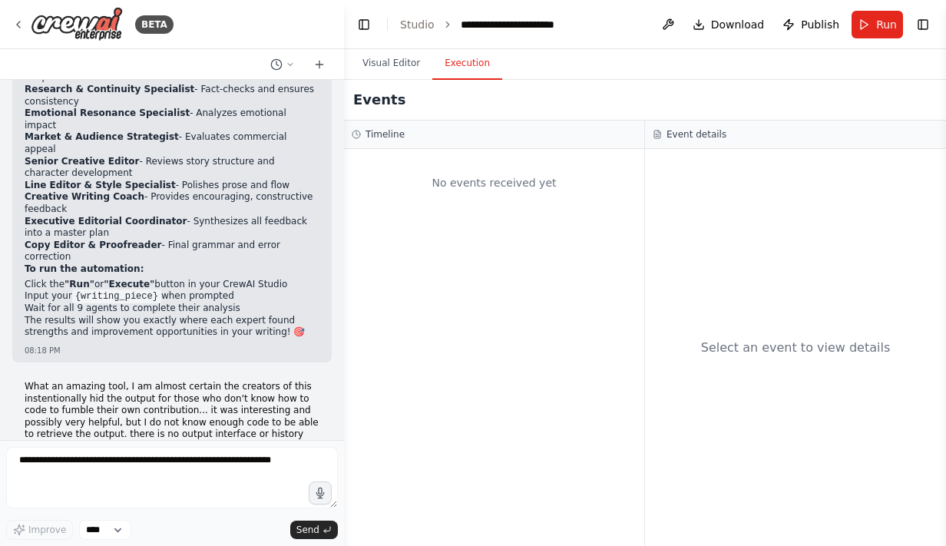
click at [460, 58] on button "Execution" at bounding box center [467, 64] width 70 height 32
click at [484, 186] on div "No events received yet" at bounding box center [494, 183] width 285 height 52
click at [388, 133] on h3 "Timeline" at bounding box center [384, 134] width 39 height 12
click at [723, 26] on span "Download" at bounding box center [738, 24] width 54 height 15
click at [644, 213] on div "Timeline No events received yet" at bounding box center [494, 333] width 301 height 425
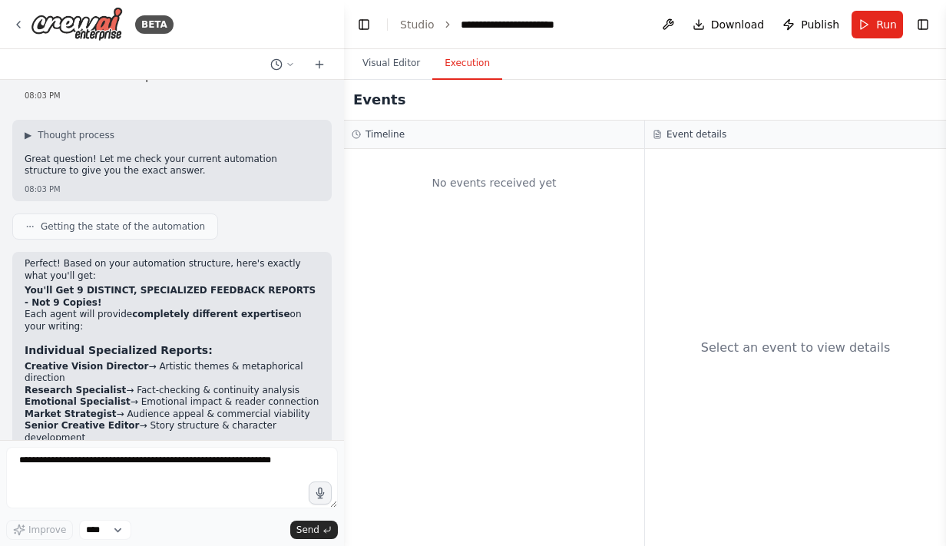
scroll to position [8266, 0]
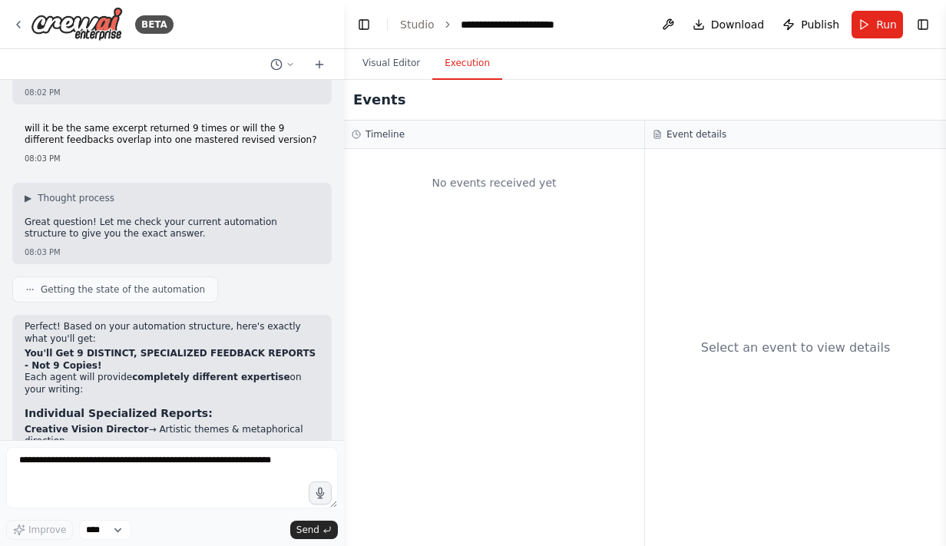
drag, startPoint x: 26, startPoint y: 180, endPoint x: 126, endPoint y: 183, distance: 99.8
click at [126, 543] on li "Executive Coordinator → SYNTHESIZED MASTER PLAN that integrates all feedback" at bounding box center [172, 555] width 295 height 24
copy li "Executive Coordinator"
click at [392, 130] on h3 "Timeline" at bounding box center [384, 134] width 39 height 12
click at [368, 21] on button "Toggle Left Sidebar" at bounding box center [363, 24] width 21 height 21
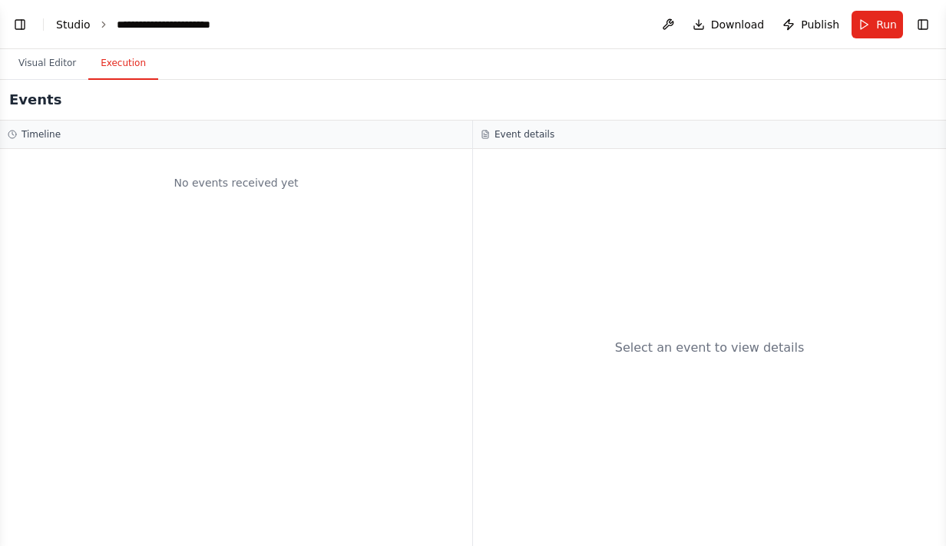
click at [78, 18] on link "Studio" at bounding box center [73, 24] width 35 height 12
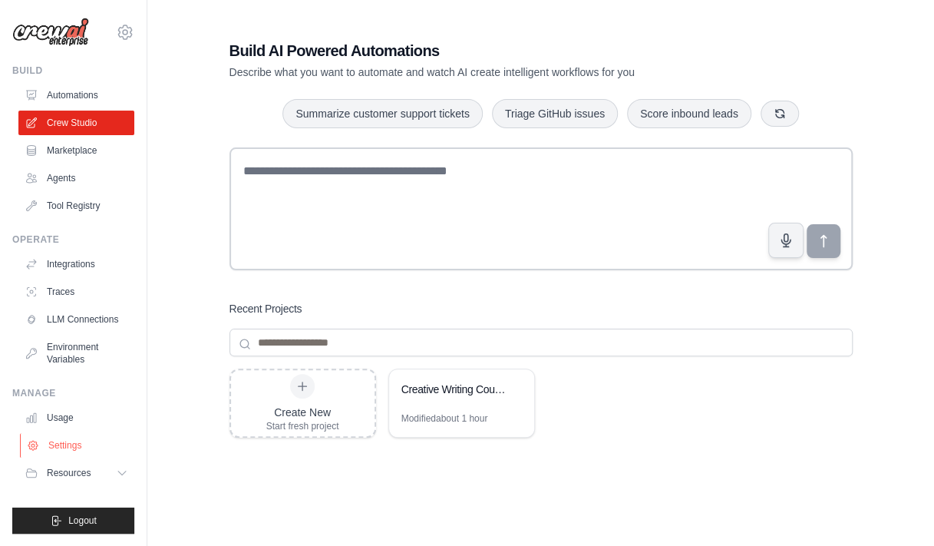
click at [64, 444] on link "Settings" at bounding box center [78, 445] width 116 height 25
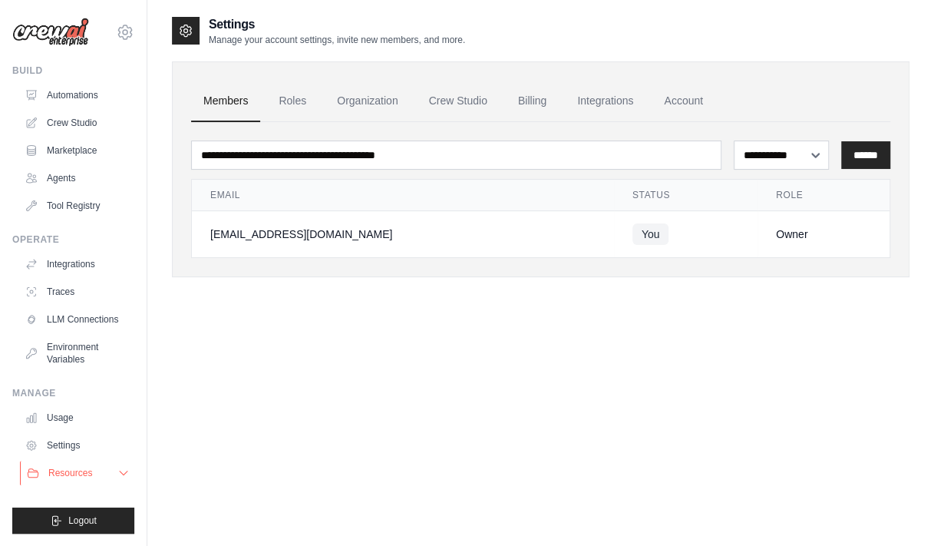
click at [78, 474] on span "Resources" at bounding box center [70, 473] width 44 height 12
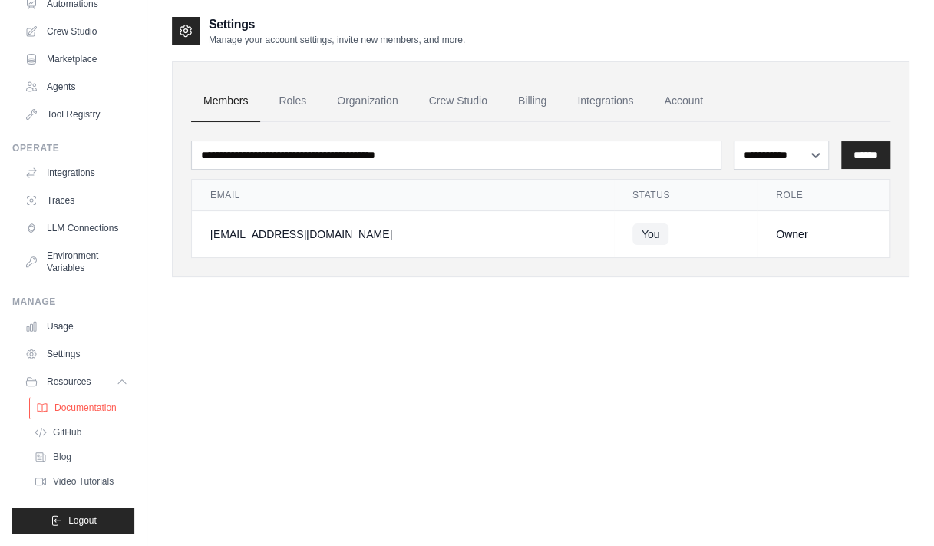
click at [83, 405] on link "Documentation" at bounding box center [82, 407] width 107 height 21
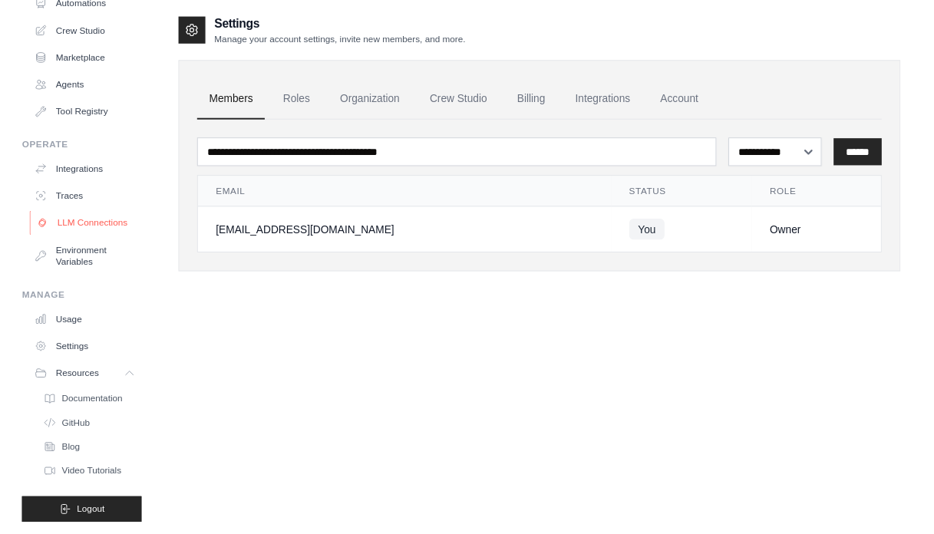
scroll to position [0, 0]
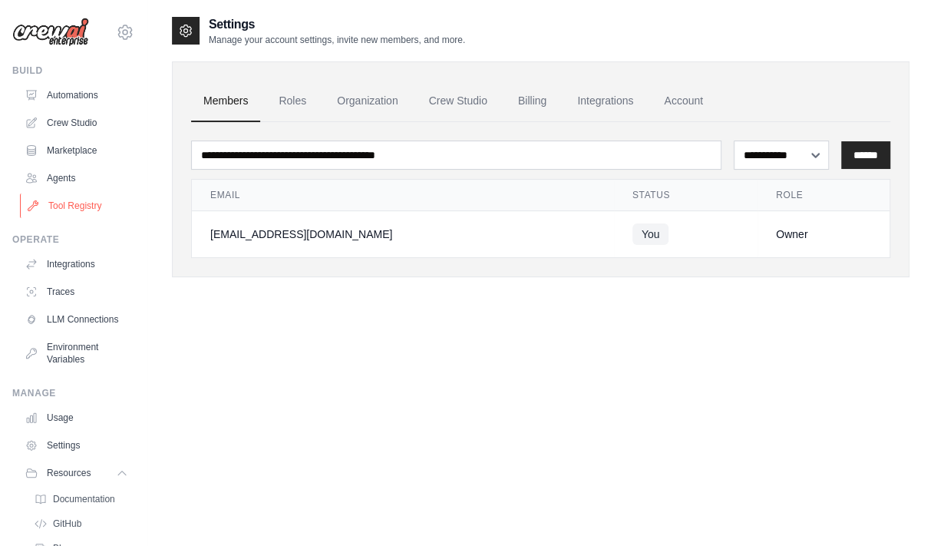
click at [72, 206] on link "Tool Registry" at bounding box center [78, 205] width 116 height 25
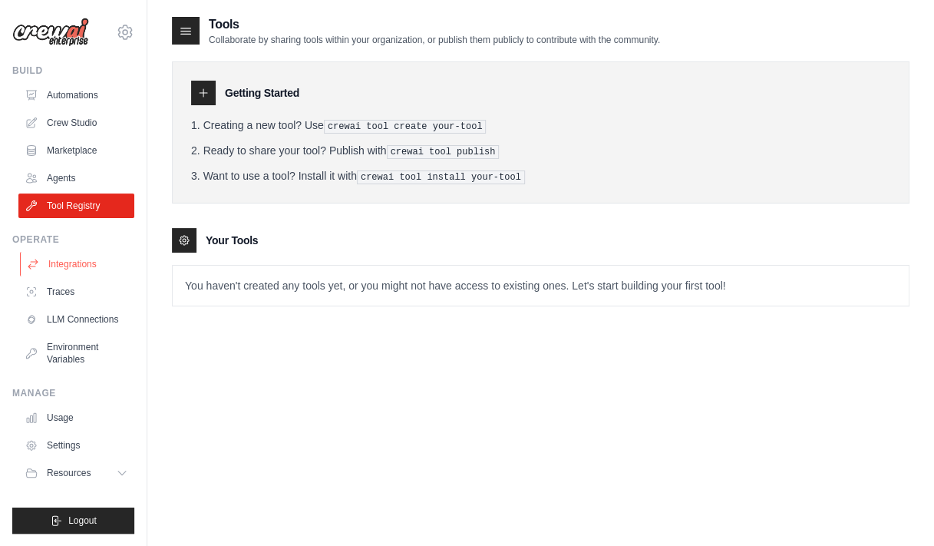
click at [79, 259] on link "Integrations" at bounding box center [78, 264] width 116 height 25
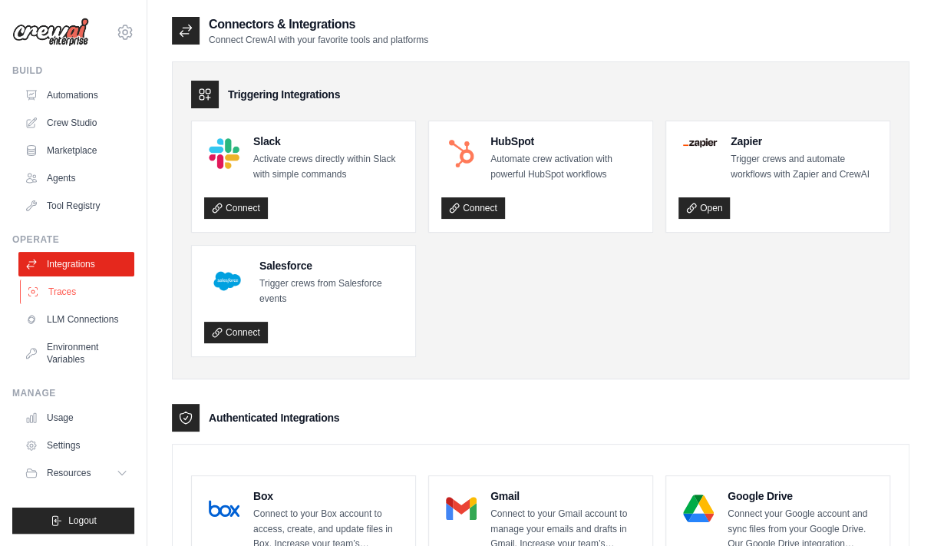
click at [70, 292] on link "Traces" at bounding box center [78, 291] width 116 height 25
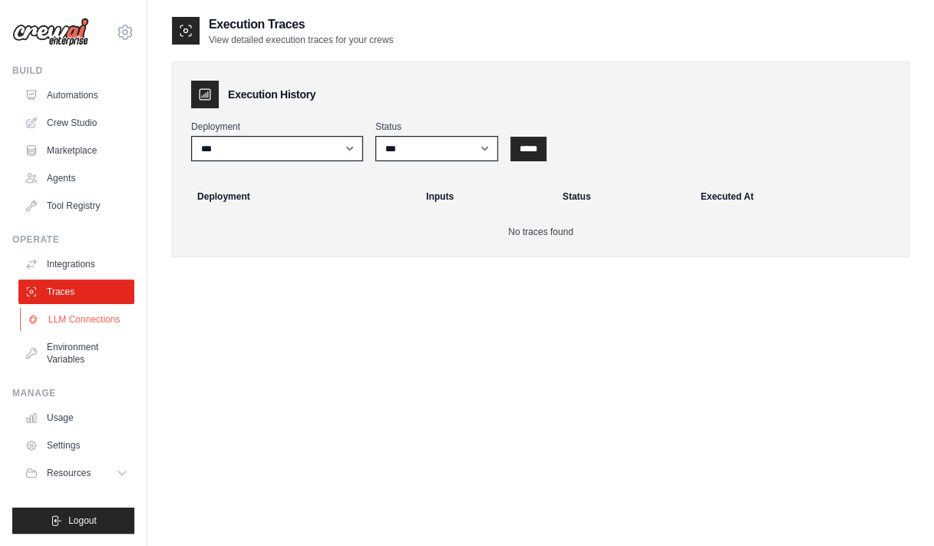
click at [71, 309] on link "LLM Connections" at bounding box center [78, 319] width 116 height 25
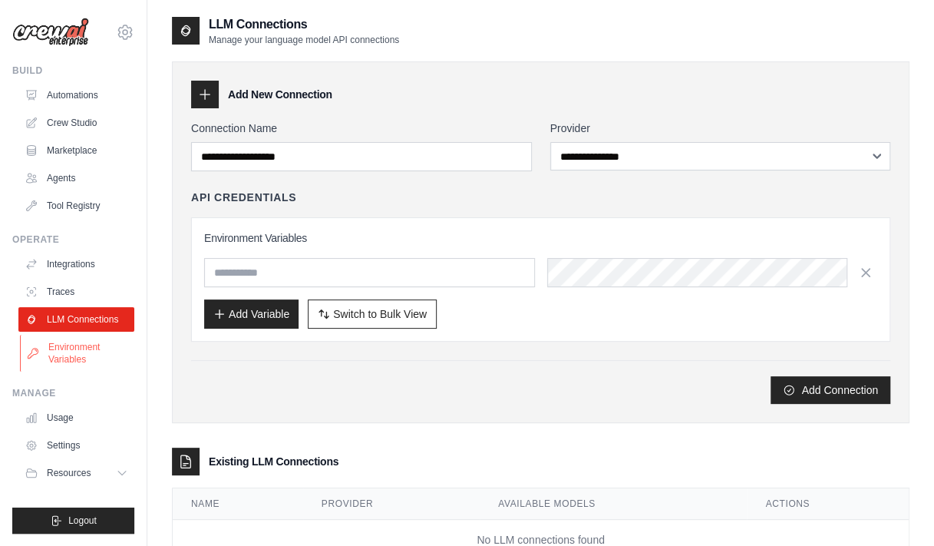
click at [69, 341] on link "Environment Variables" at bounding box center [78, 353] width 116 height 37
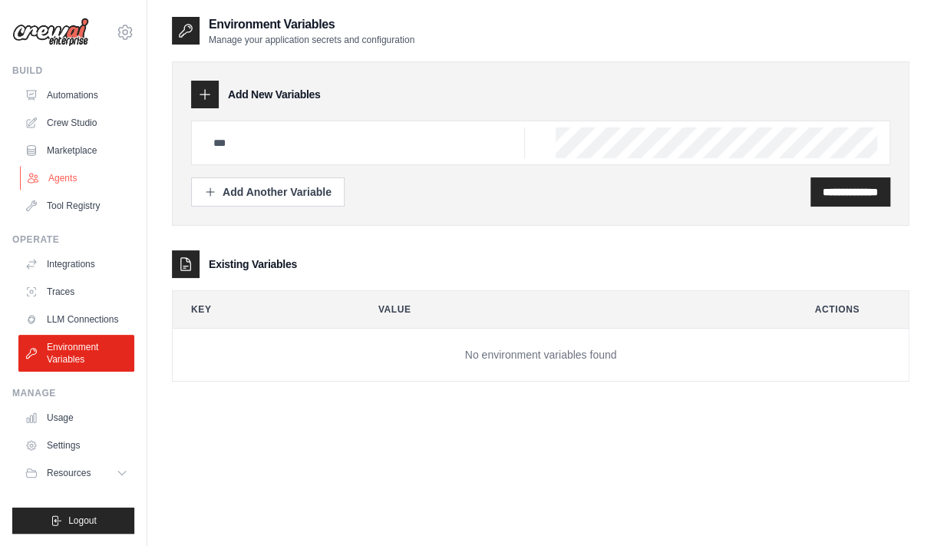
click at [75, 173] on link "Agents" at bounding box center [78, 178] width 116 height 25
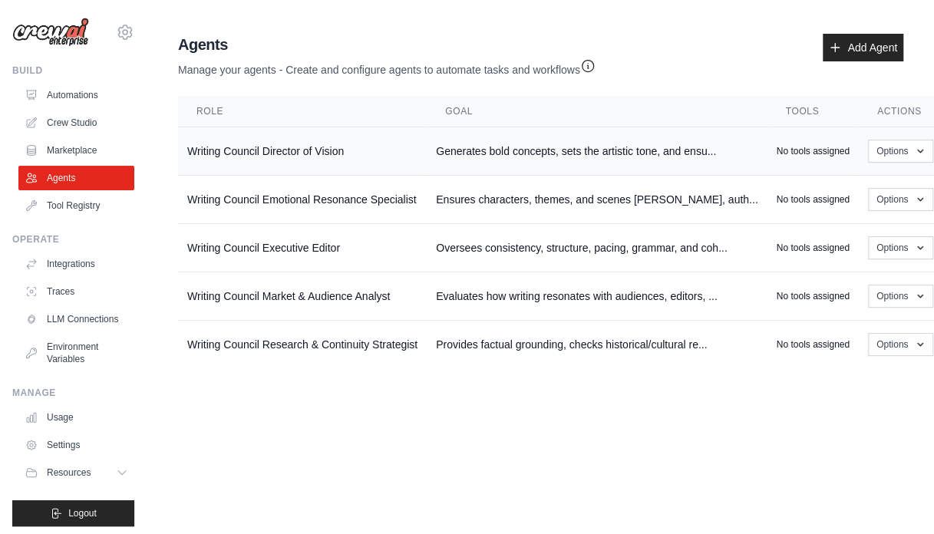
click at [427, 144] on td "Writing Council Director of Vision" at bounding box center [302, 151] width 249 height 48
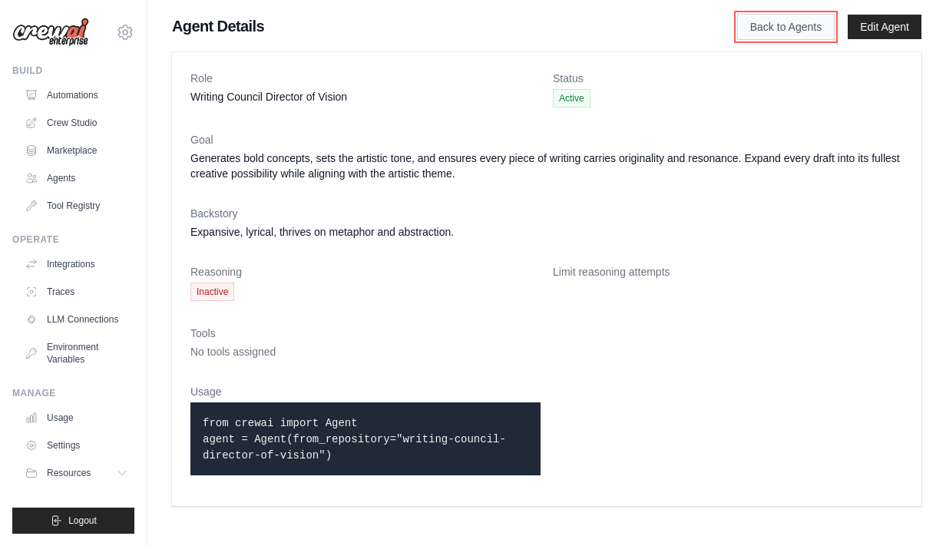
click at [763, 31] on link "Back to Agents" at bounding box center [785, 27] width 97 height 26
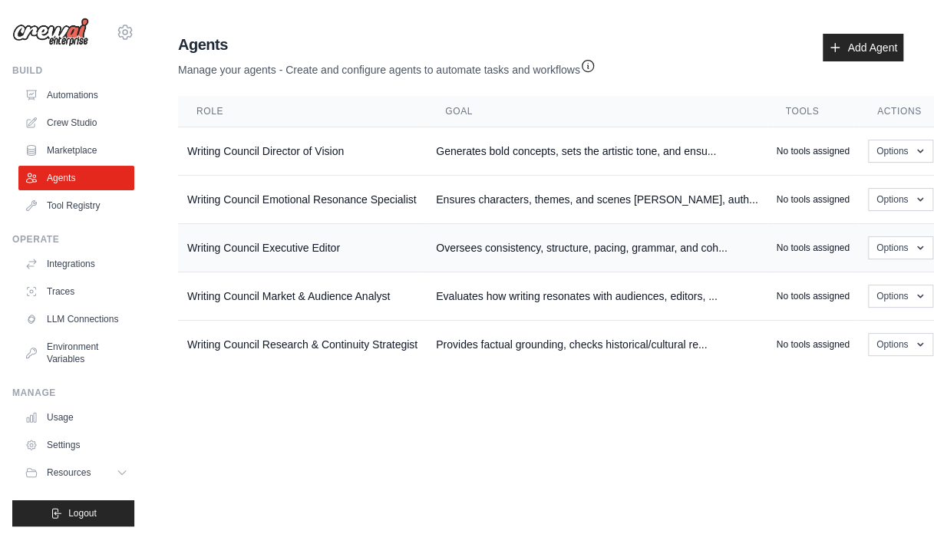
click at [409, 263] on td "Writing Council Executive Editor" at bounding box center [302, 248] width 249 height 48
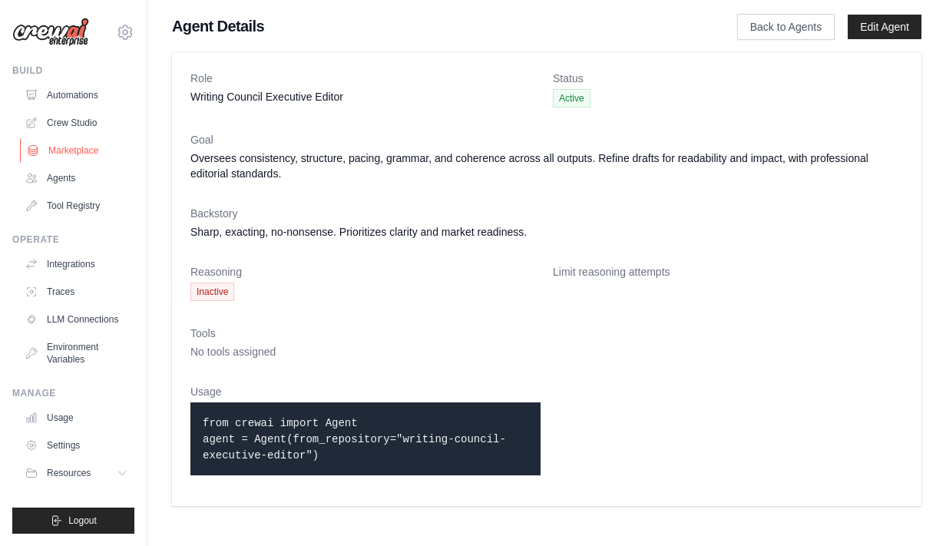
click at [79, 154] on link "Marketplace" at bounding box center [78, 150] width 116 height 25
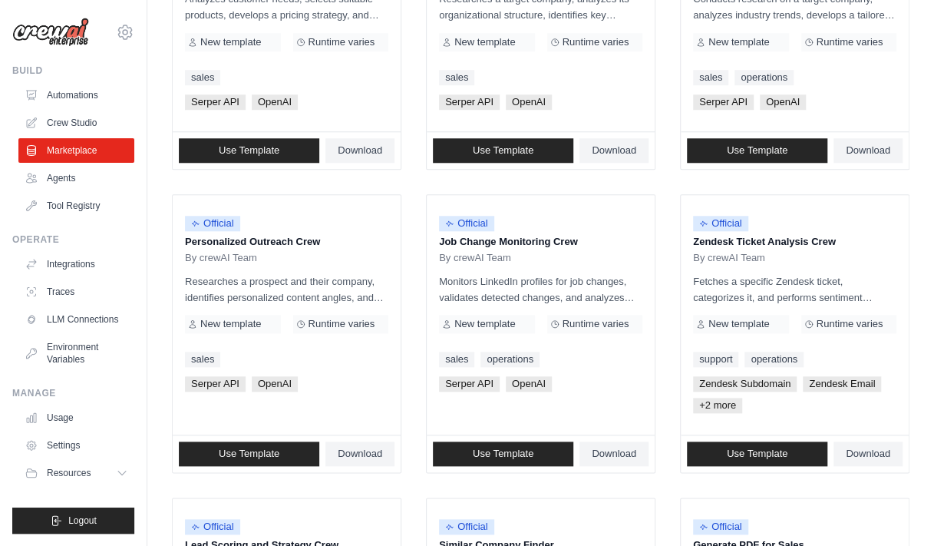
scroll to position [589, 0]
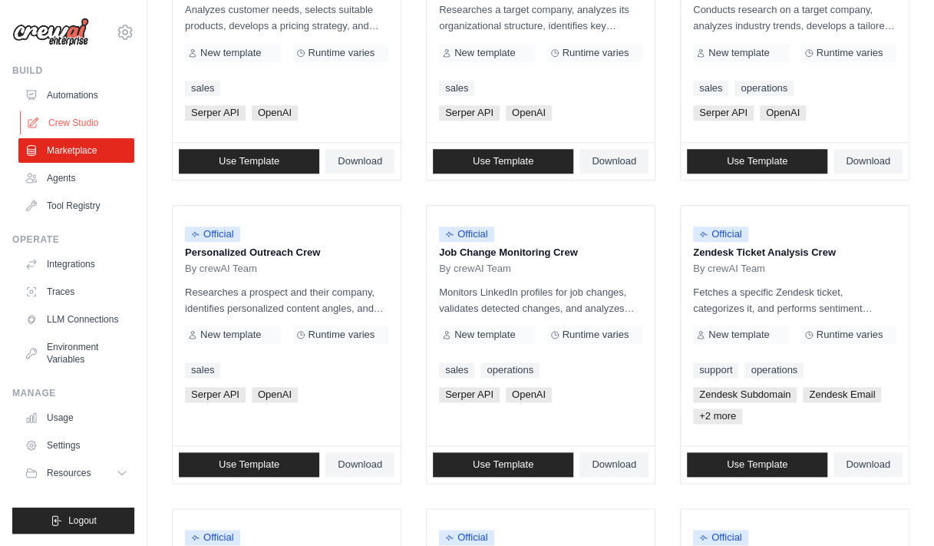
click at [82, 117] on link "Crew Studio" at bounding box center [78, 123] width 116 height 25
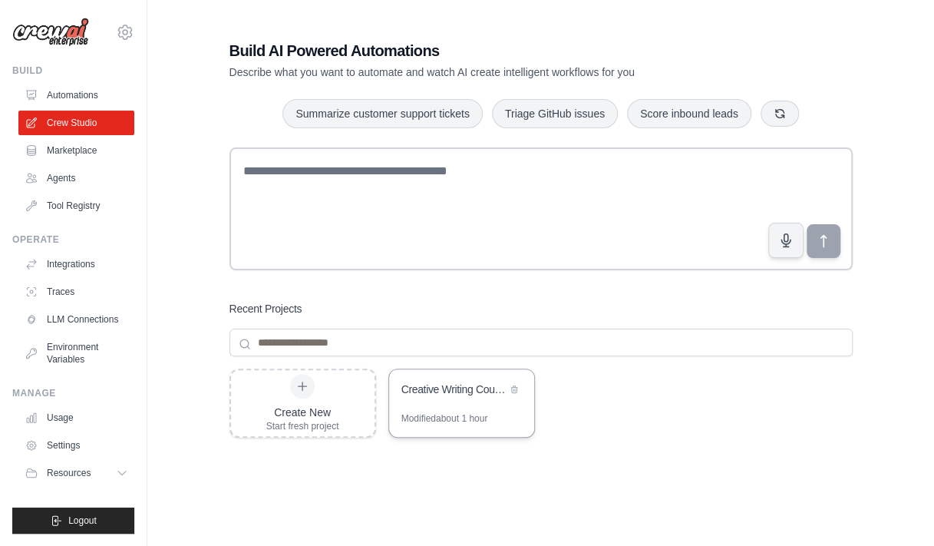
click at [443, 382] on div "Creative Writing Council" at bounding box center [453, 389] width 105 height 15
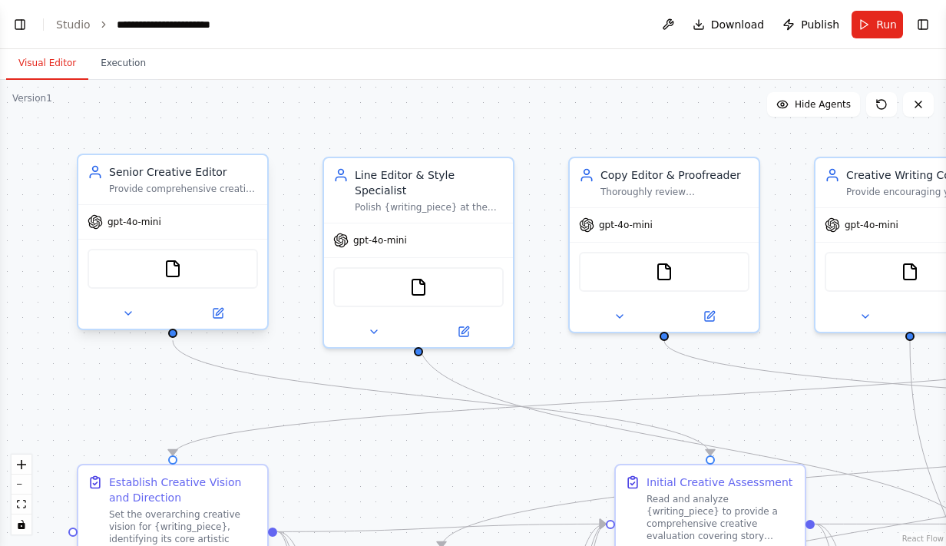
scroll to position [10591, 0]
click at [126, 312] on icon at bounding box center [128, 313] width 6 height 3
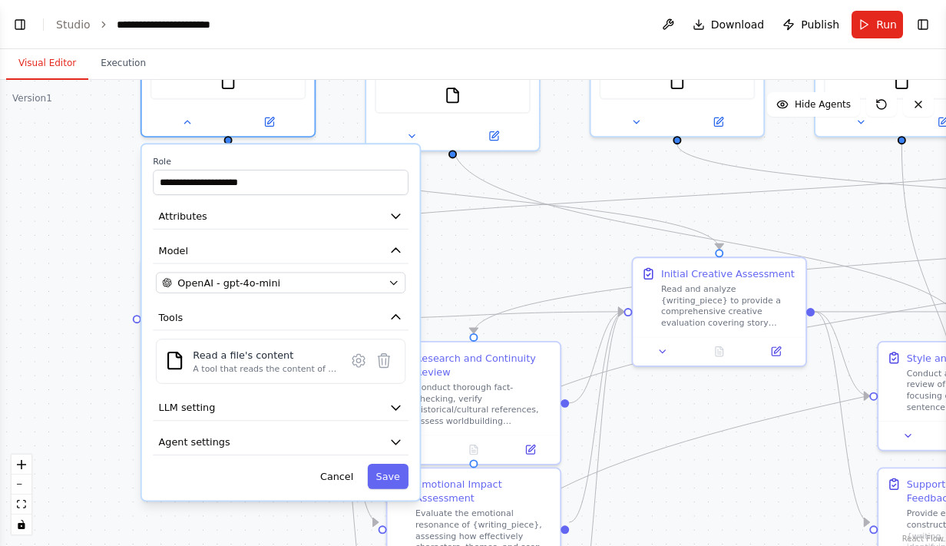
drag, startPoint x: 46, startPoint y: 392, endPoint x: 254, endPoint y: 354, distance: 211.5
click at [254, 354] on div ".deletable-edge-delete-btn { width: 20px; height: 20px; border: 0px solid #ffff…" at bounding box center [473, 313] width 946 height 466
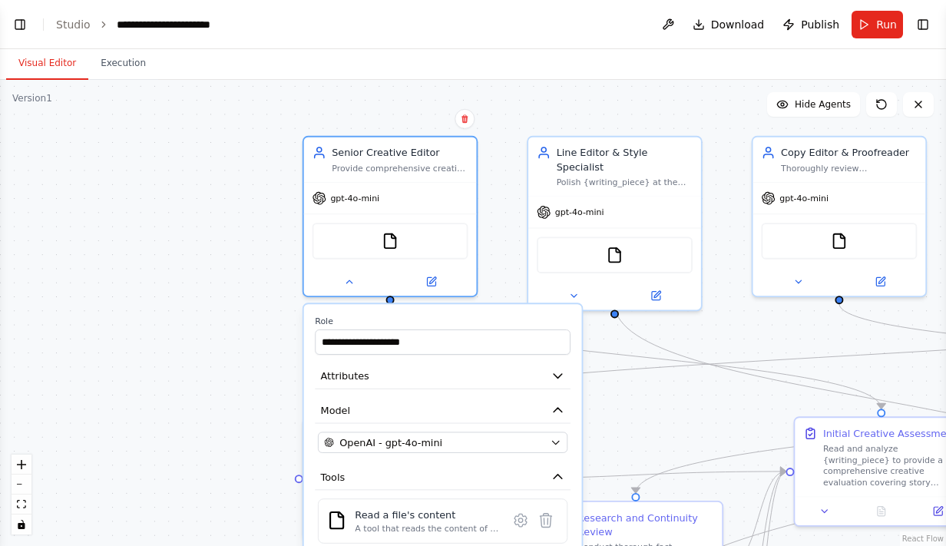
click at [190, 325] on div ".deletable-edge-delete-btn { width: 20px; height: 20px; border: 0px solid #ffff…" at bounding box center [473, 313] width 946 height 466
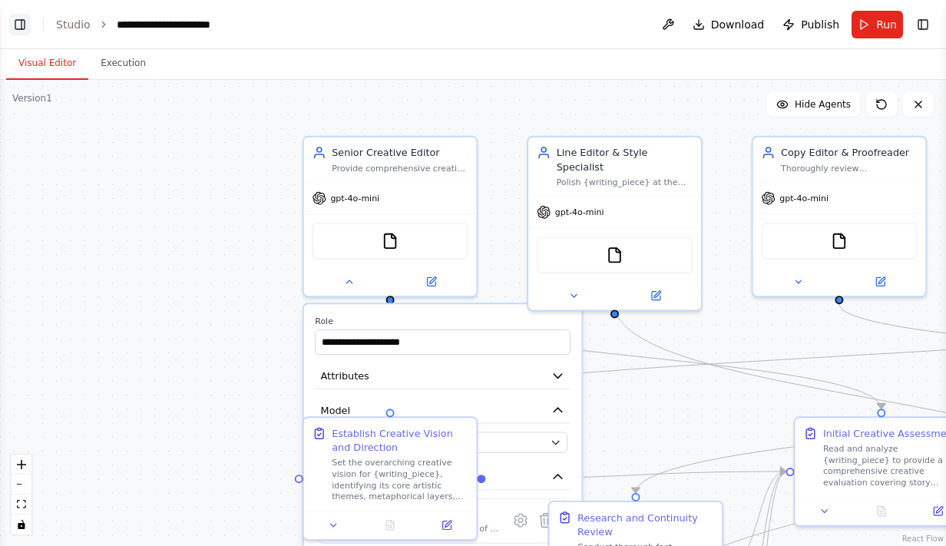
click at [21, 21] on button "Toggle Left Sidebar" at bounding box center [19, 24] width 21 height 21
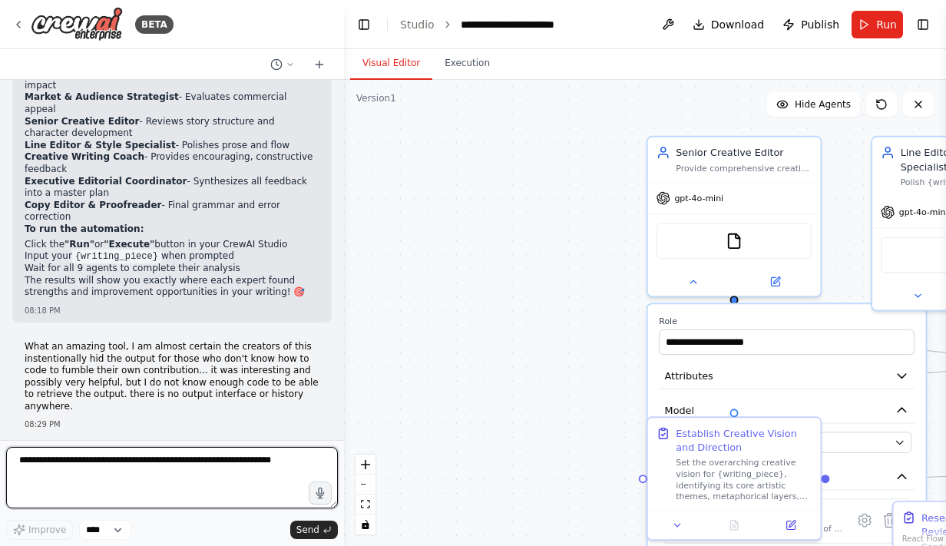
click at [60, 464] on textarea at bounding box center [172, 477] width 332 height 61
type textarea "**********"
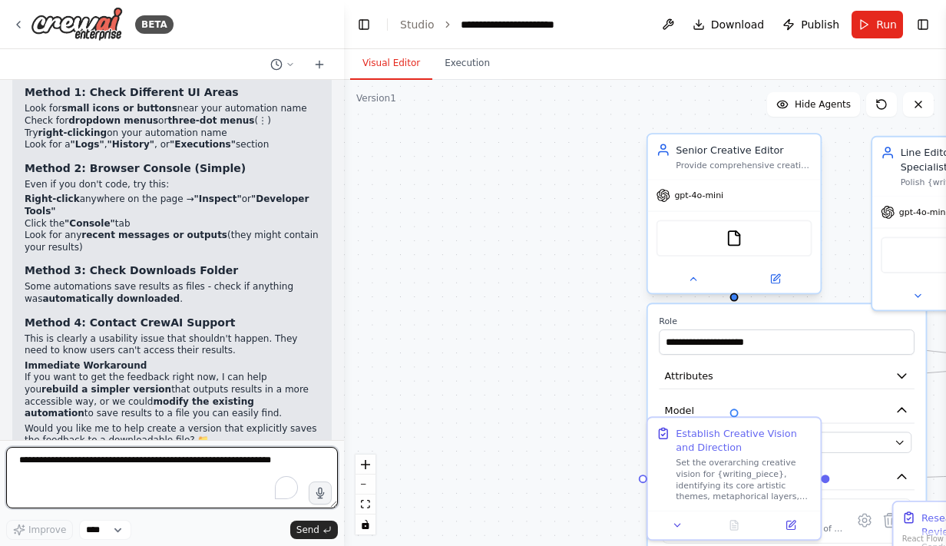
scroll to position [11072, 0]
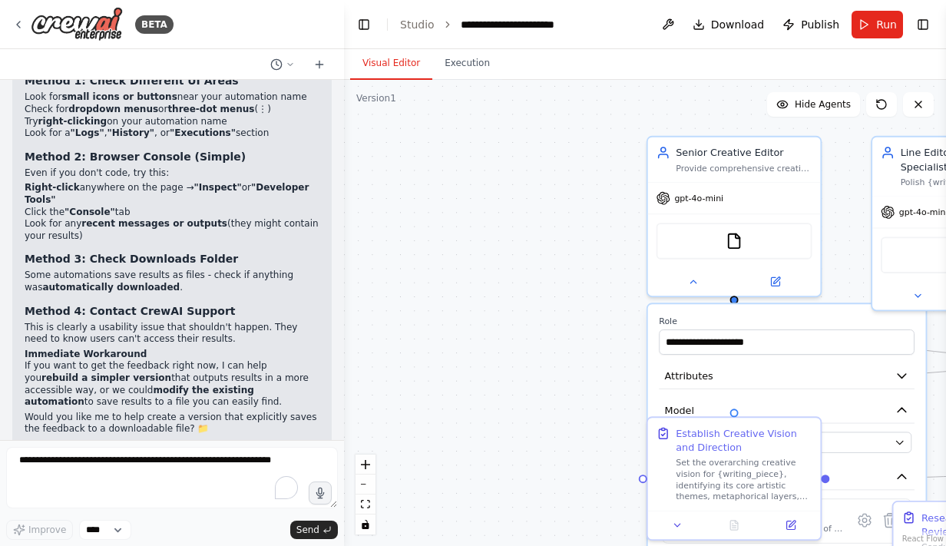
click at [577, 200] on div ".deletable-edge-delete-btn { width: 20px; height: 20px; border: 0px solid #ffff…" at bounding box center [645, 313] width 602 height 466
